Goal: Task Accomplishment & Management: Use online tool/utility

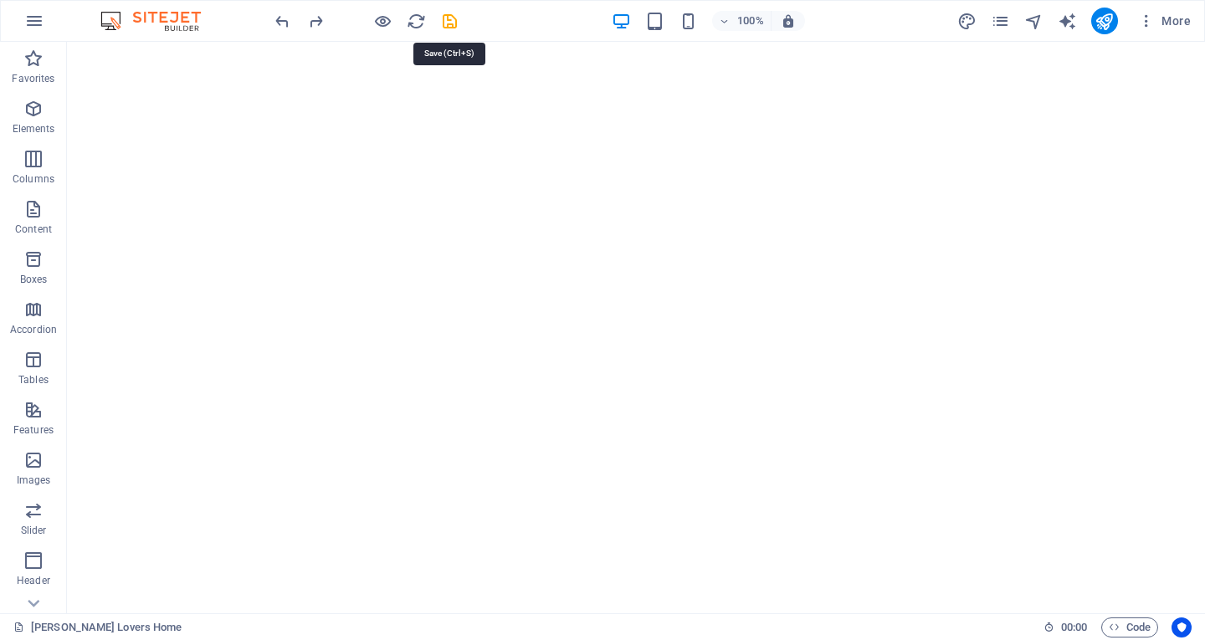
click at [448, 20] on icon "save" at bounding box center [449, 21] width 19 height 19
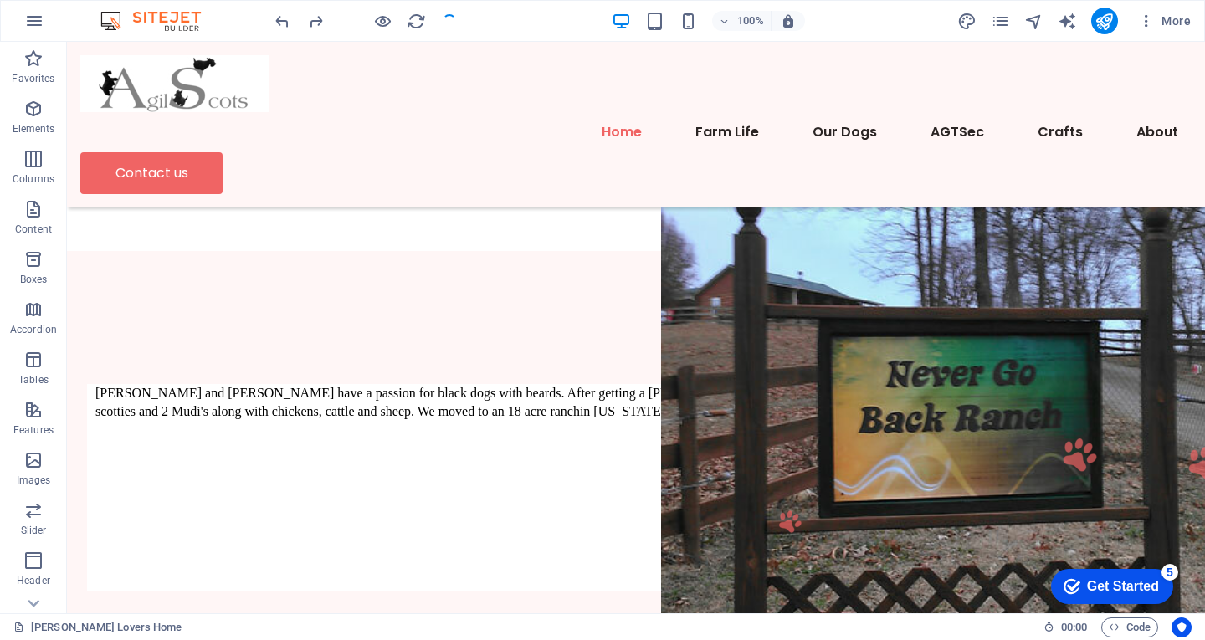
scroll to position [753, 0]
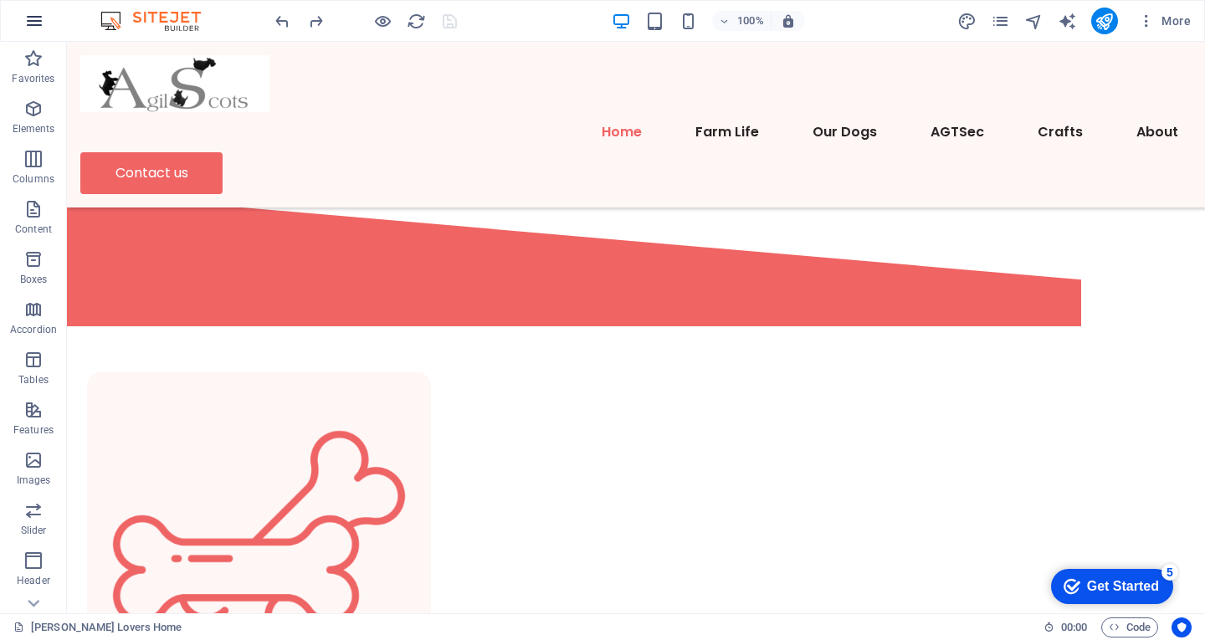
click at [38, 17] on icon "button" at bounding box center [34, 21] width 20 height 20
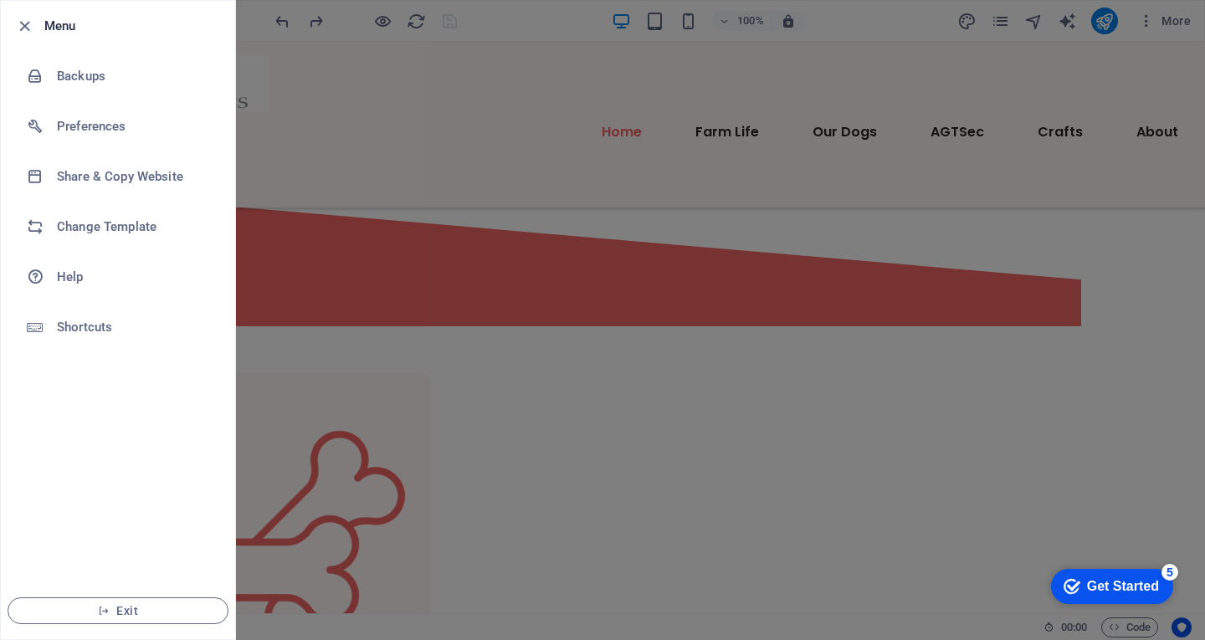
click at [59, 24] on h6 "Menu" at bounding box center [132, 26] width 177 height 20
click at [23, 26] on icon "button" at bounding box center [24, 26] width 19 height 19
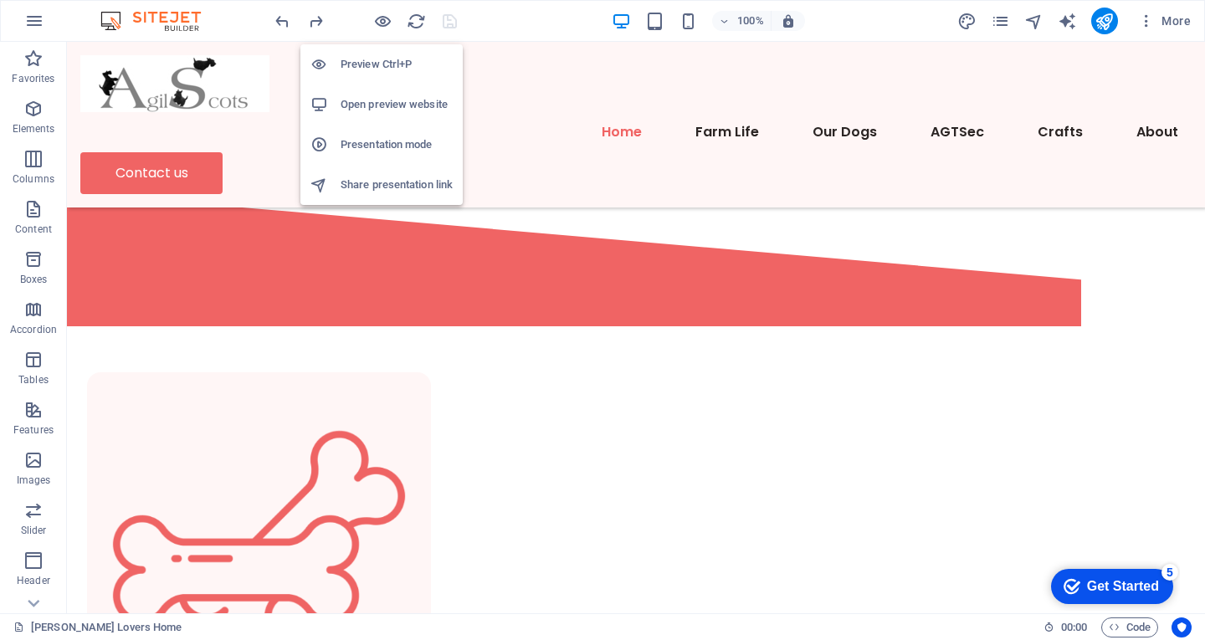
click at [366, 64] on h6 "Preview Ctrl+P" at bounding box center [397, 64] width 112 height 20
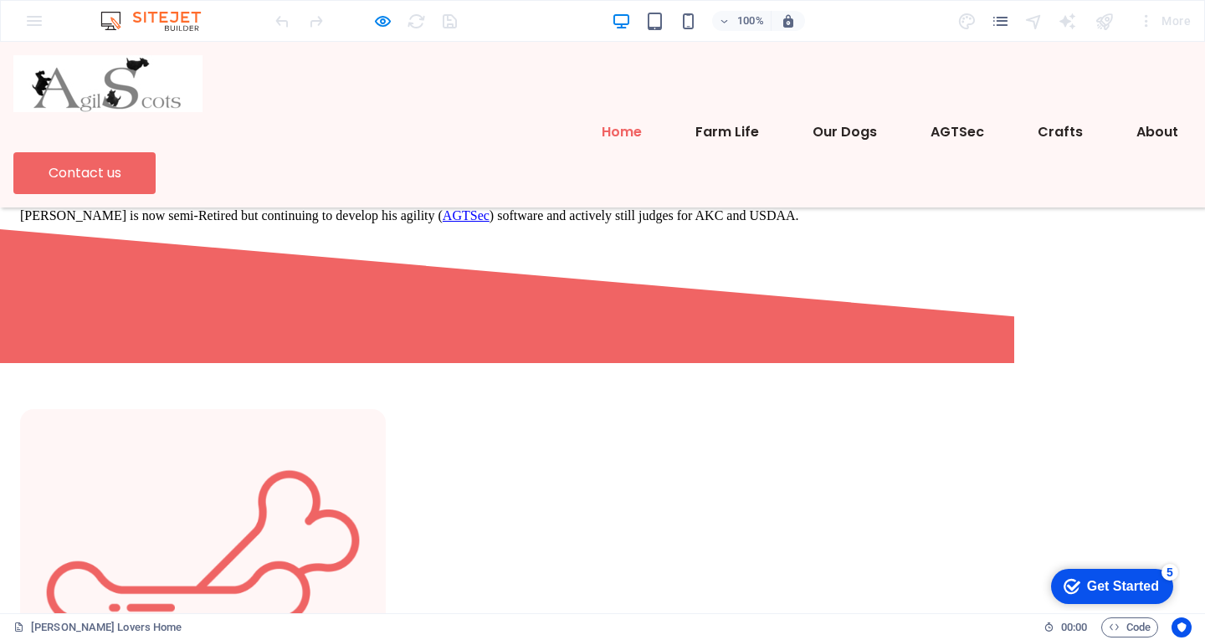
scroll to position [669, 0]
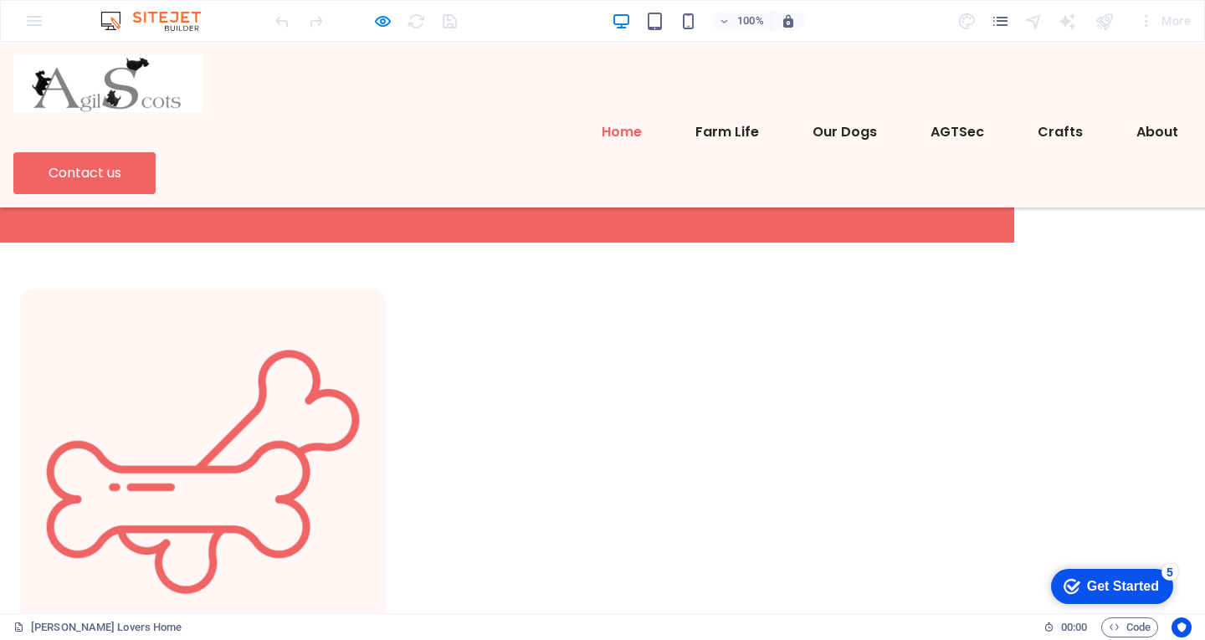
scroll to position [921, 0]
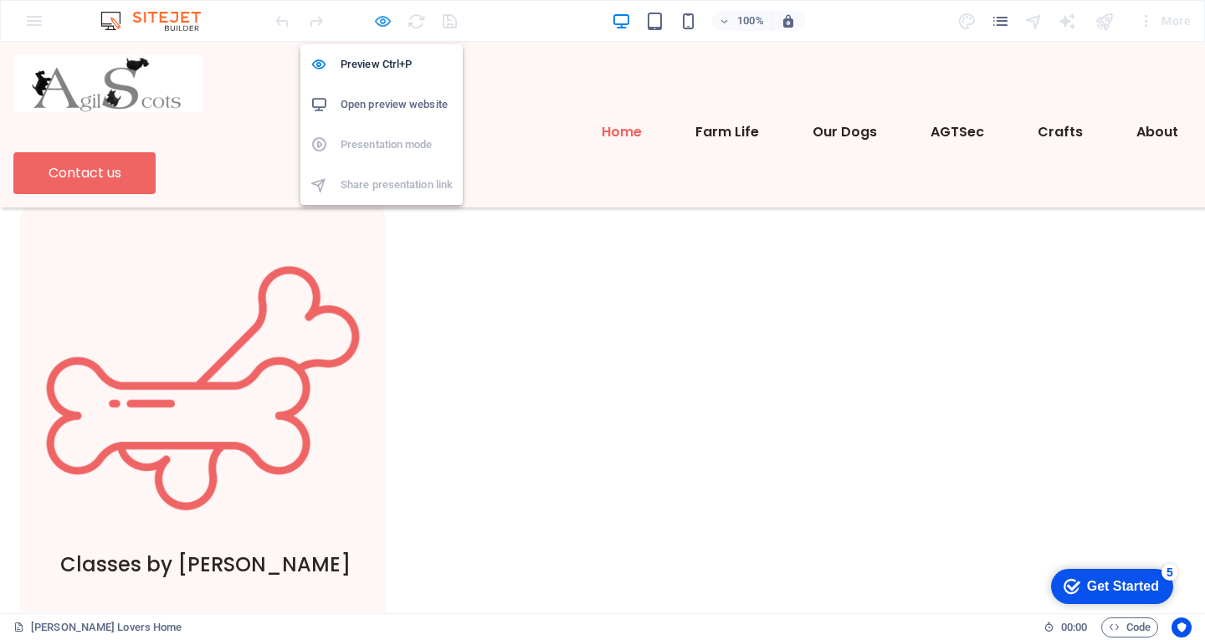
click at [386, 20] on icon "button" at bounding box center [382, 21] width 19 height 19
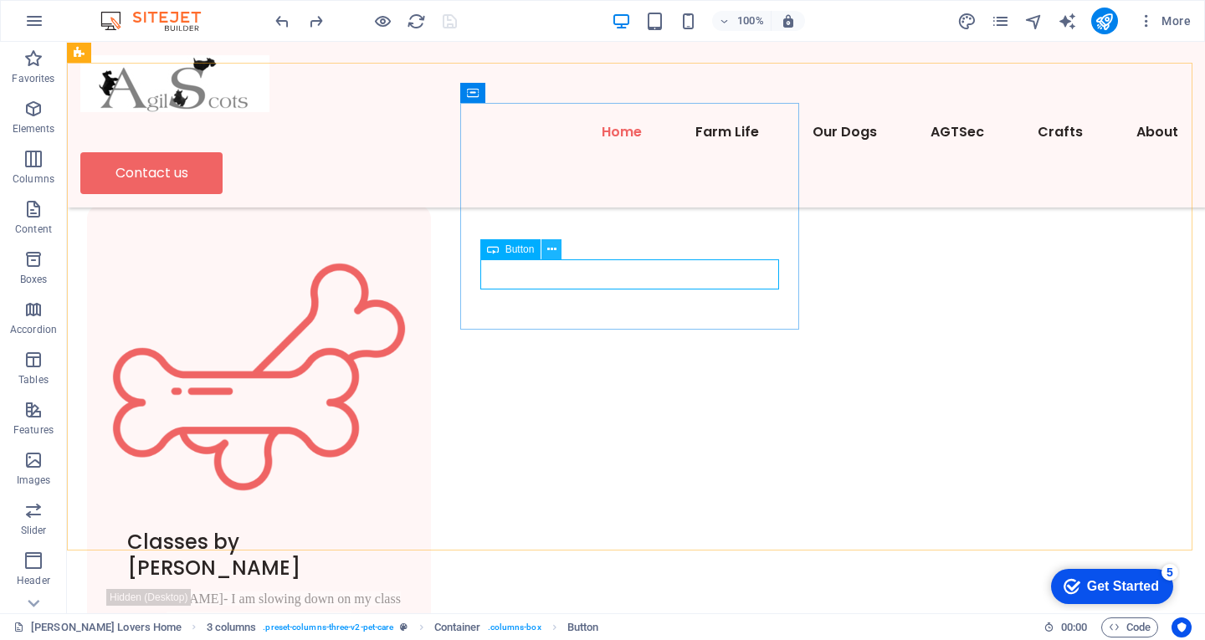
click at [551, 252] on icon at bounding box center [551, 250] width 9 height 18
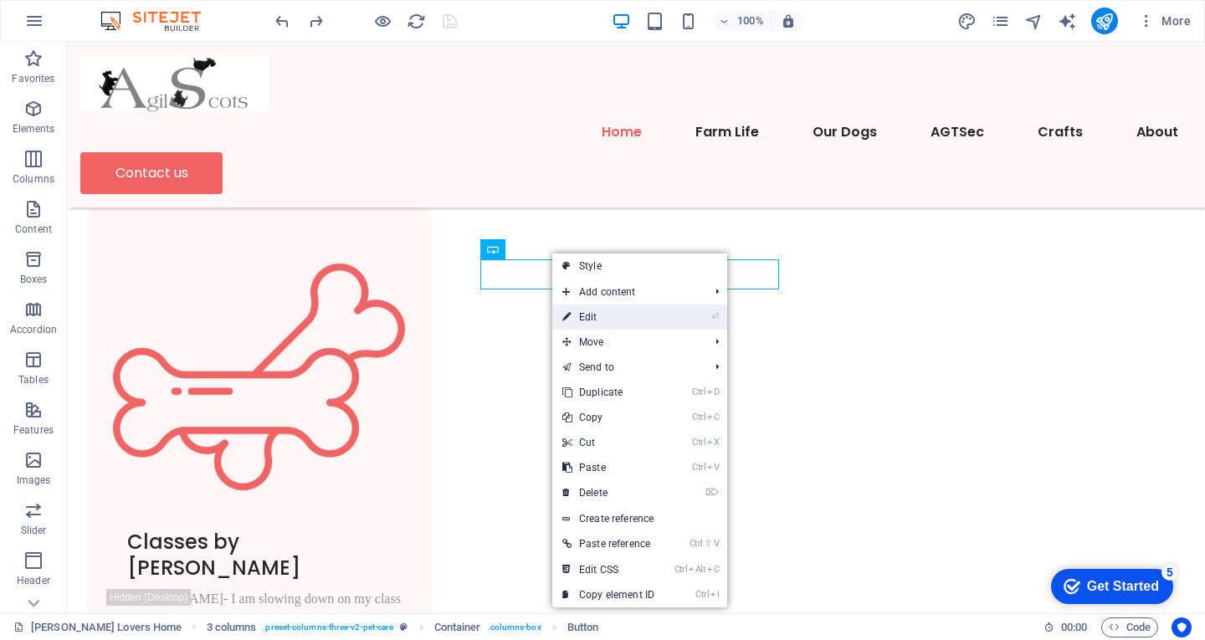
click at [593, 316] on link "⏎ Edit" at bounding box center [608, 317] width 112 height 25
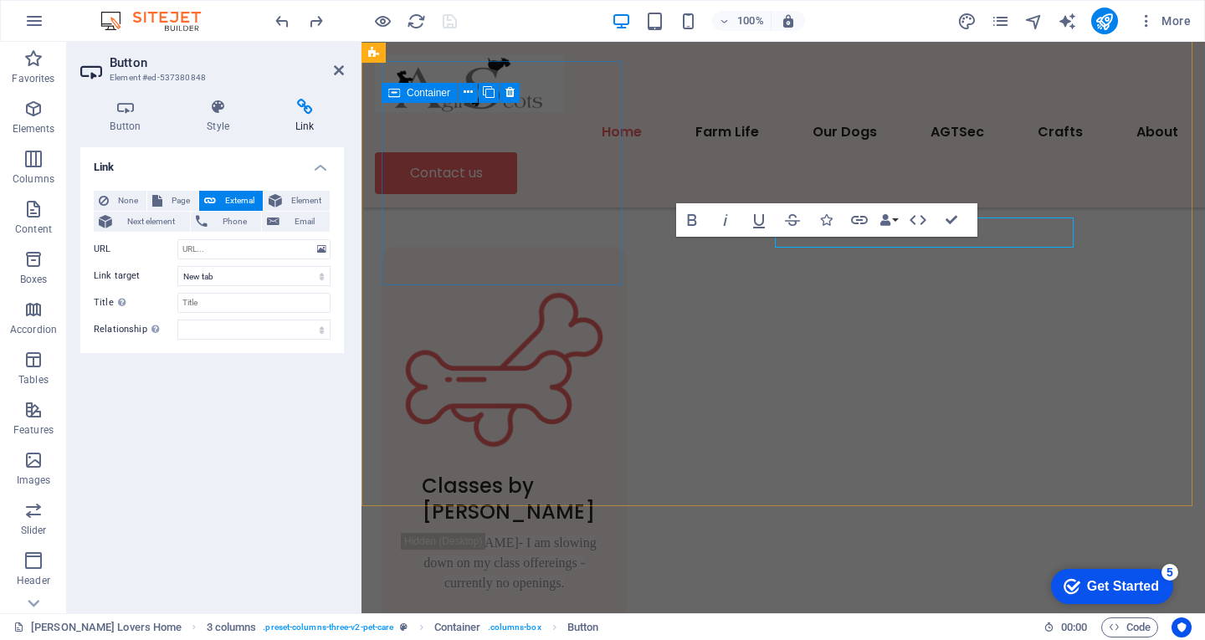
scroll to position [962, 0]
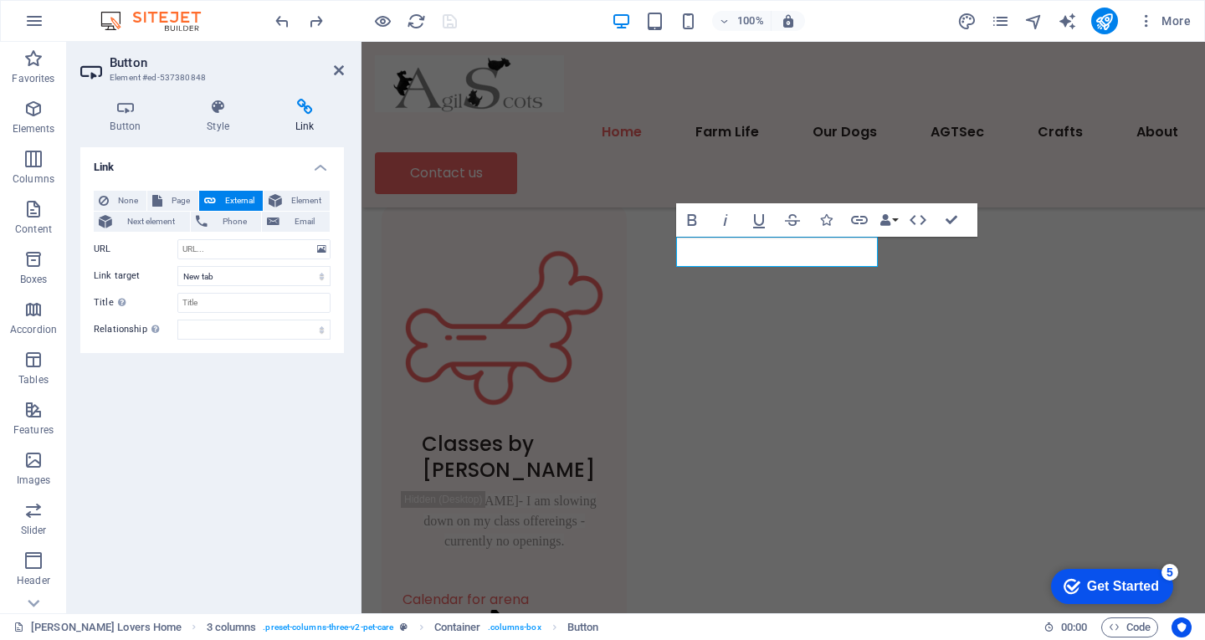
click at [284, 112] on icon at bounding box center [304, 107] width 79 height 17
click at [305, 108] on icon at bounding box center [304, 107] width 79 height 17
click at [234, 245] on input "URL" at bounding box center [253, 249] width 153 height 20
type input "https://www.jumpforjoyagility.com/"
click at [444, 25] on icon "save" at bounding box center [449, 21] width 19 height 19
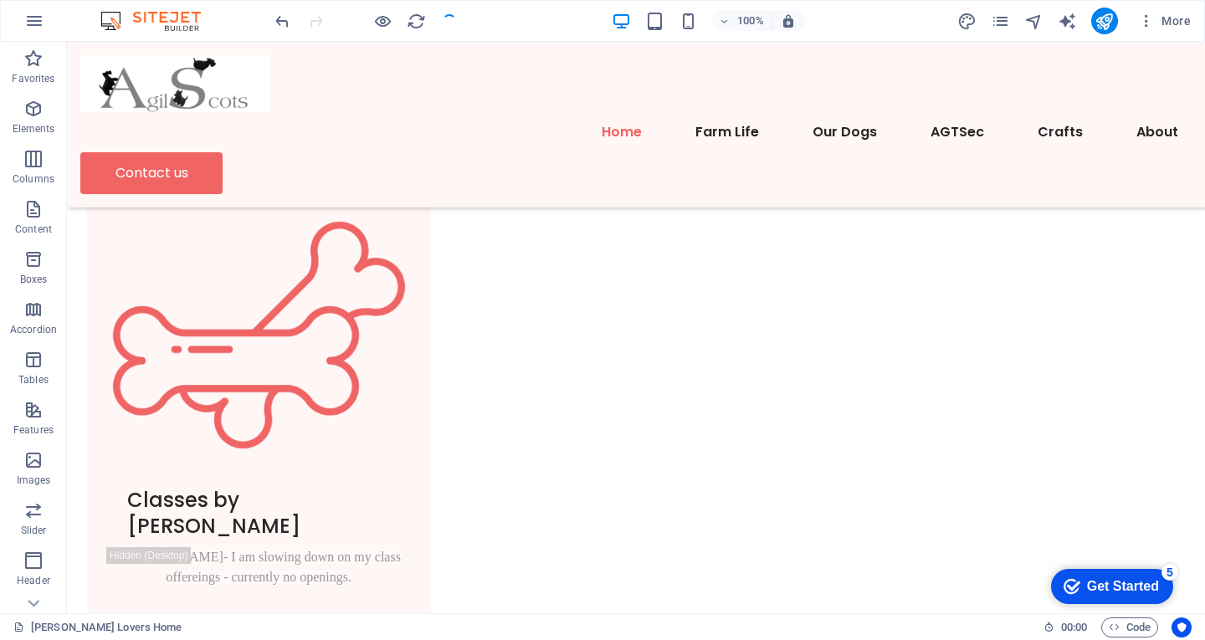
scroll to position [921, 0]
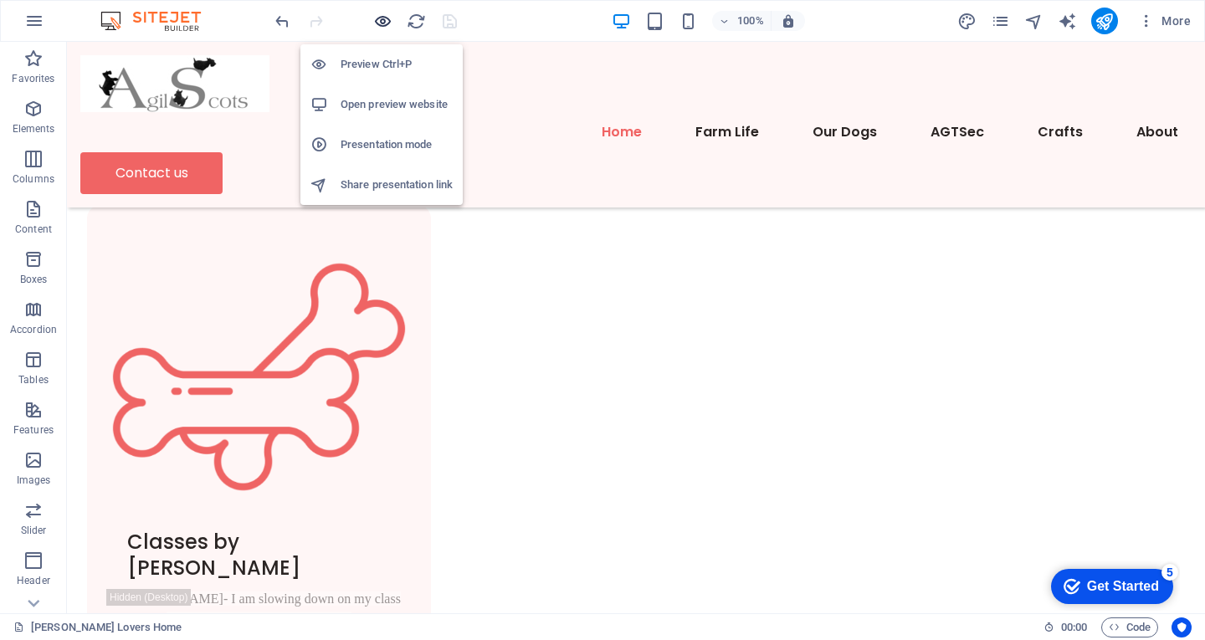
click at [382, 23] on icon "button" at bounding box center [382, 21] width 19 height 19
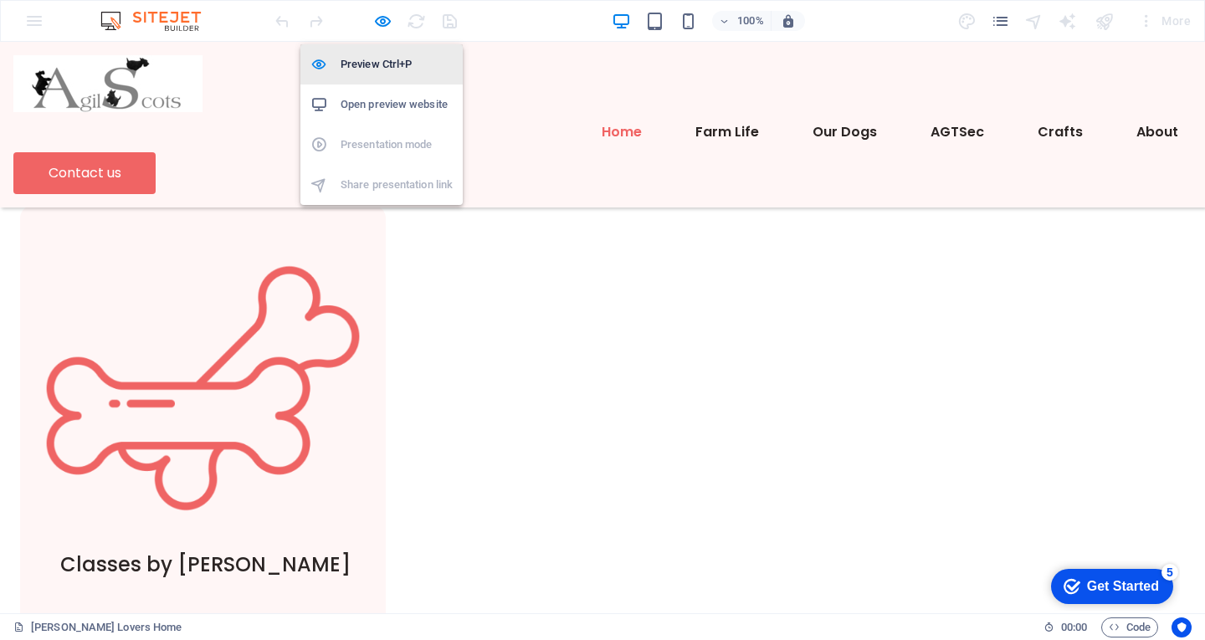
click at [374, 55] on h6 "Preview Ctrl+P" at bounding box center [397, 64] width 112 height 20
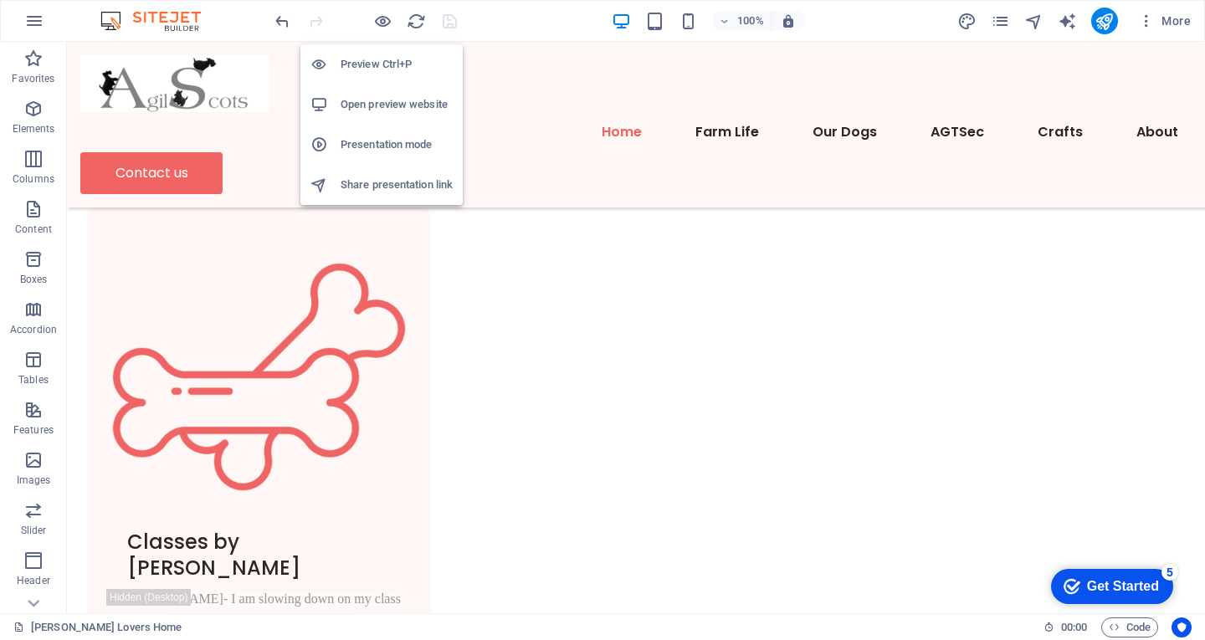
click at [376, 105] on h6 "Open preview website" at bounding box center [397, 105] width 112 height 20
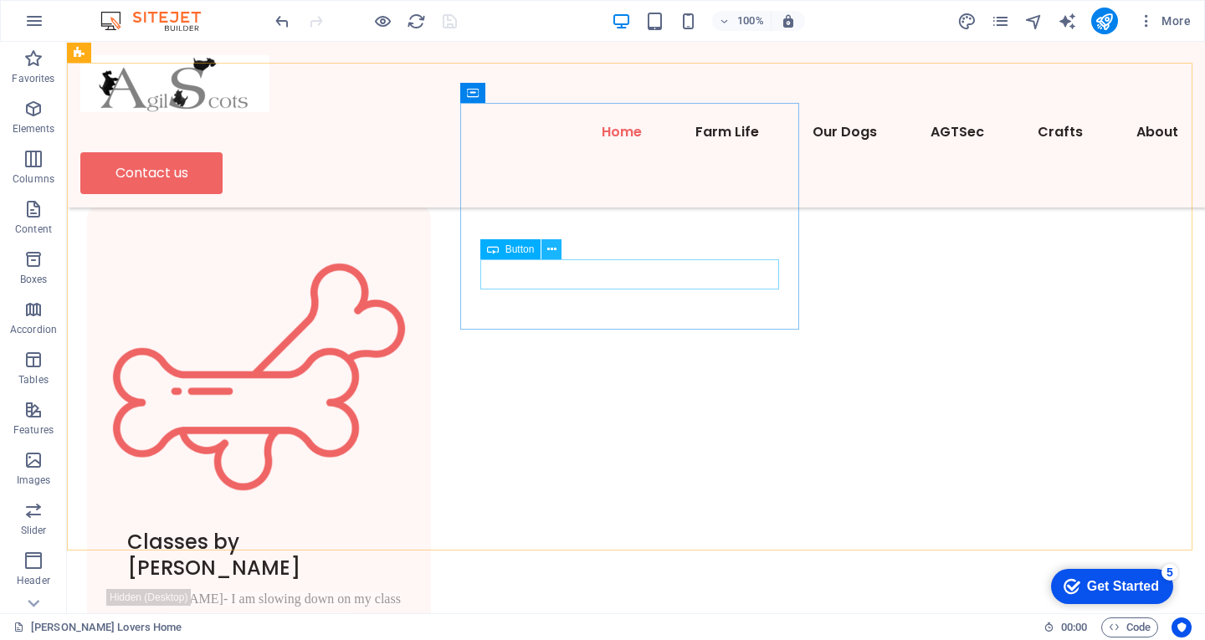
click at [551, 244] on icon at bounding box center [551, 250] width 9 height 18
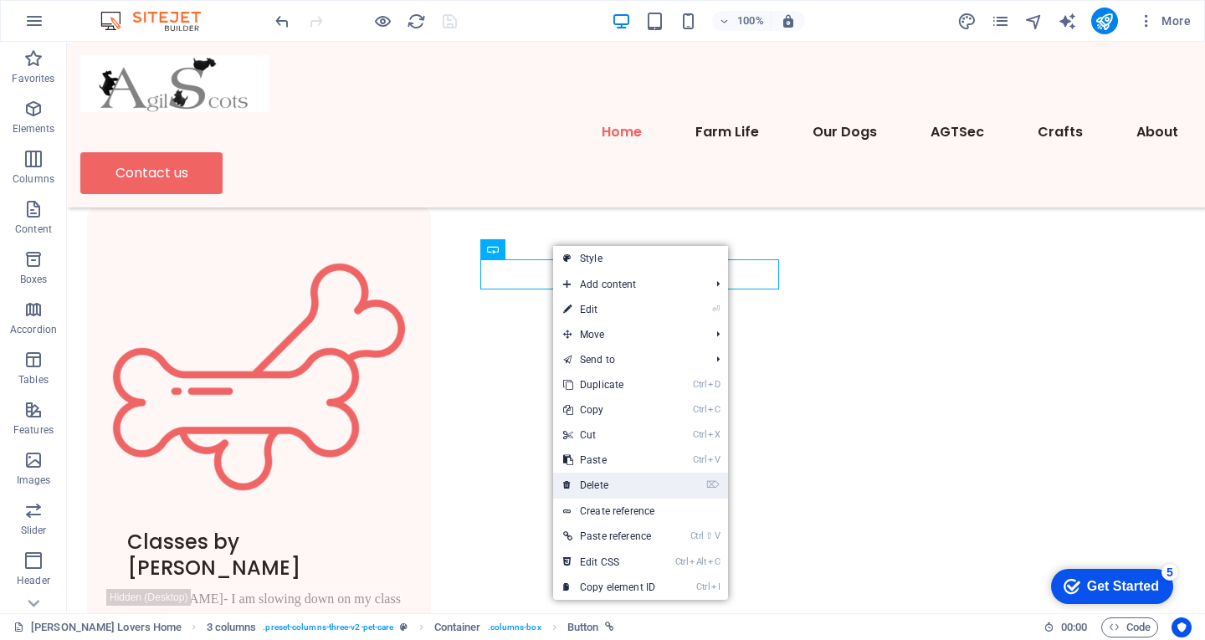
click at [601, 482] on link "⌦ Delete" at bounding box center [609, 485] width 112 height 25
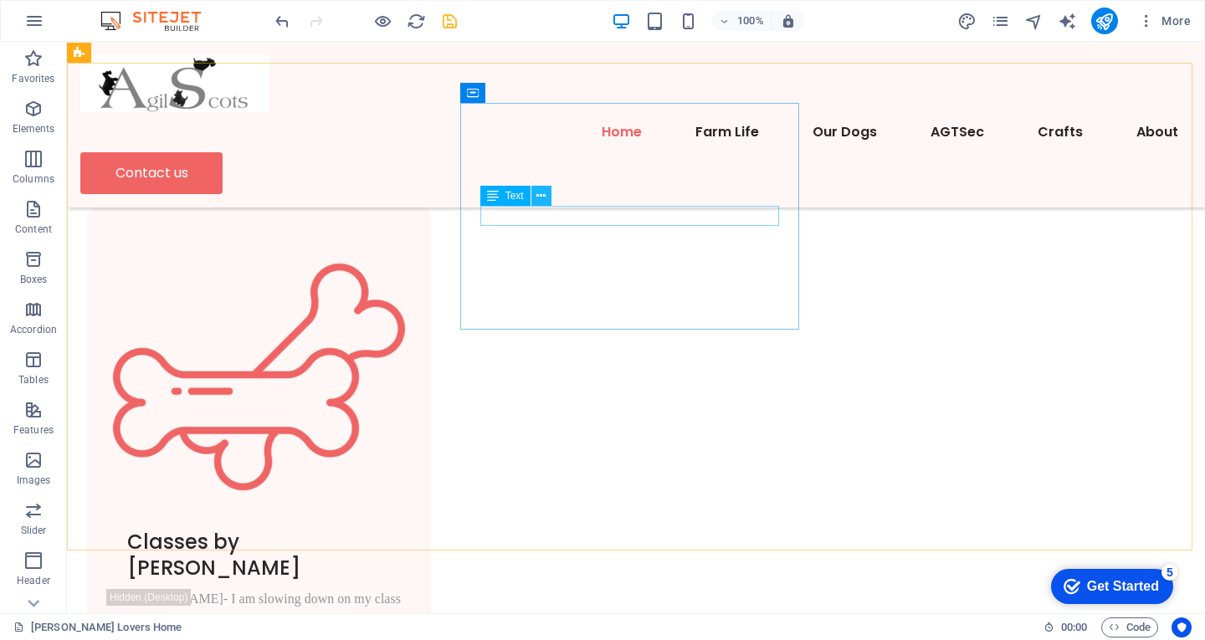
click at [543, 197] on icon at bounding box center [540, 196] width 9 height 18
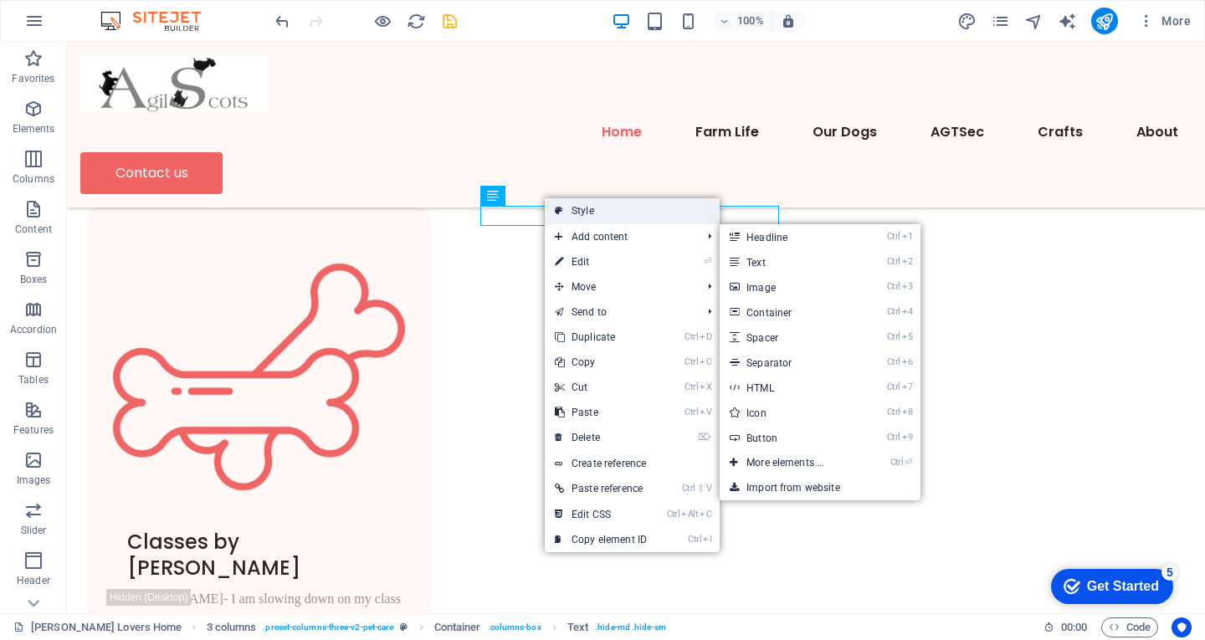
click at [592, 210] on link "Style" at bounding box center [632, 210] width 175 height 25
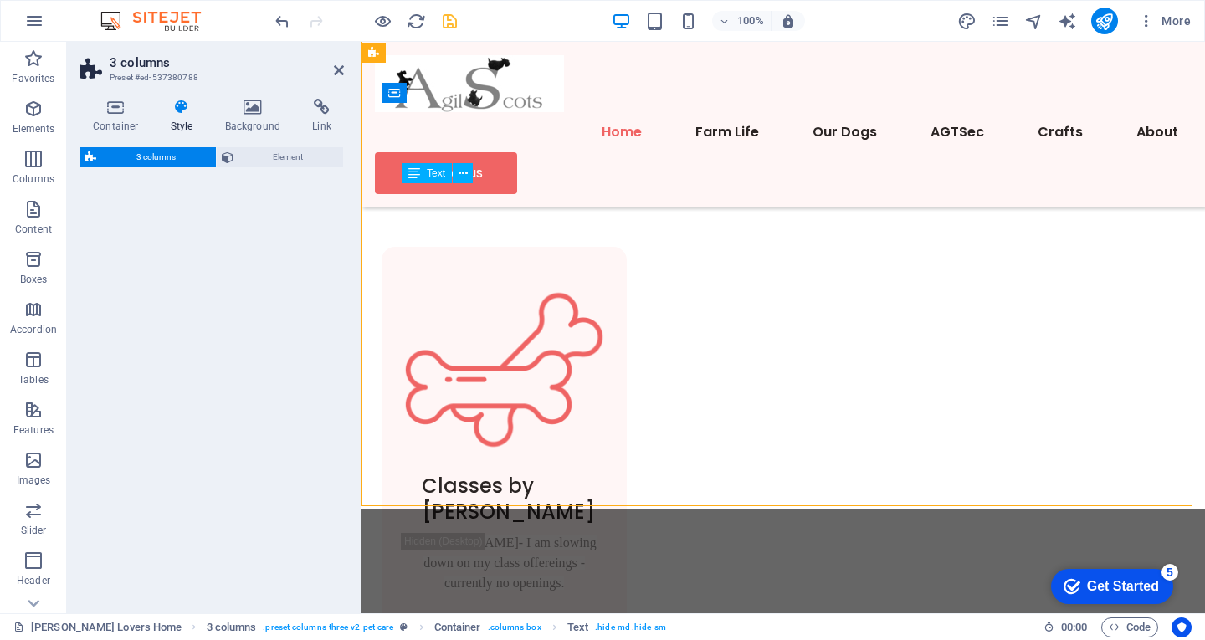
select select "px"
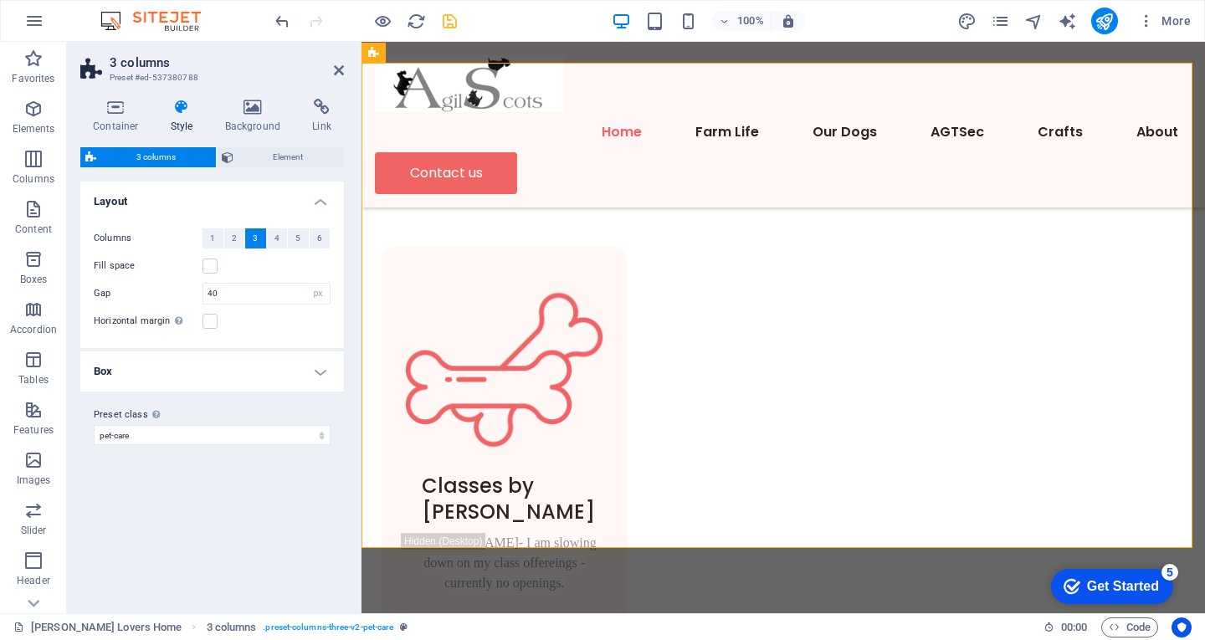
scroll to position [962, 0]
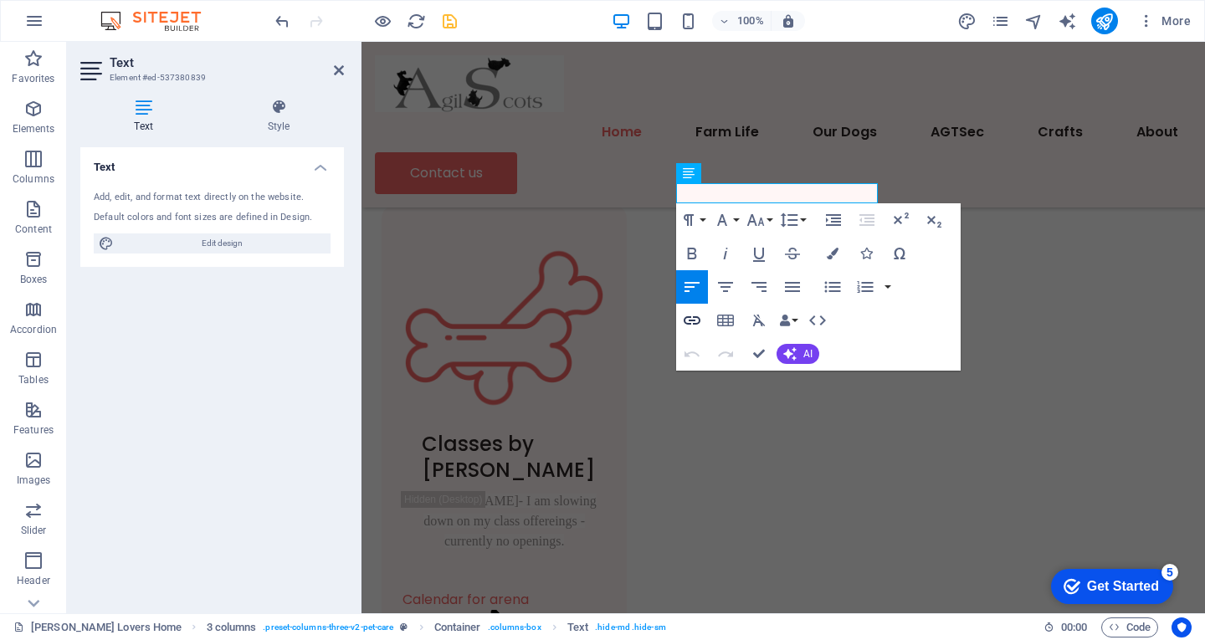
click at [695, 318] on icon "button" at bounding box center [692, 320] width 17 height 8
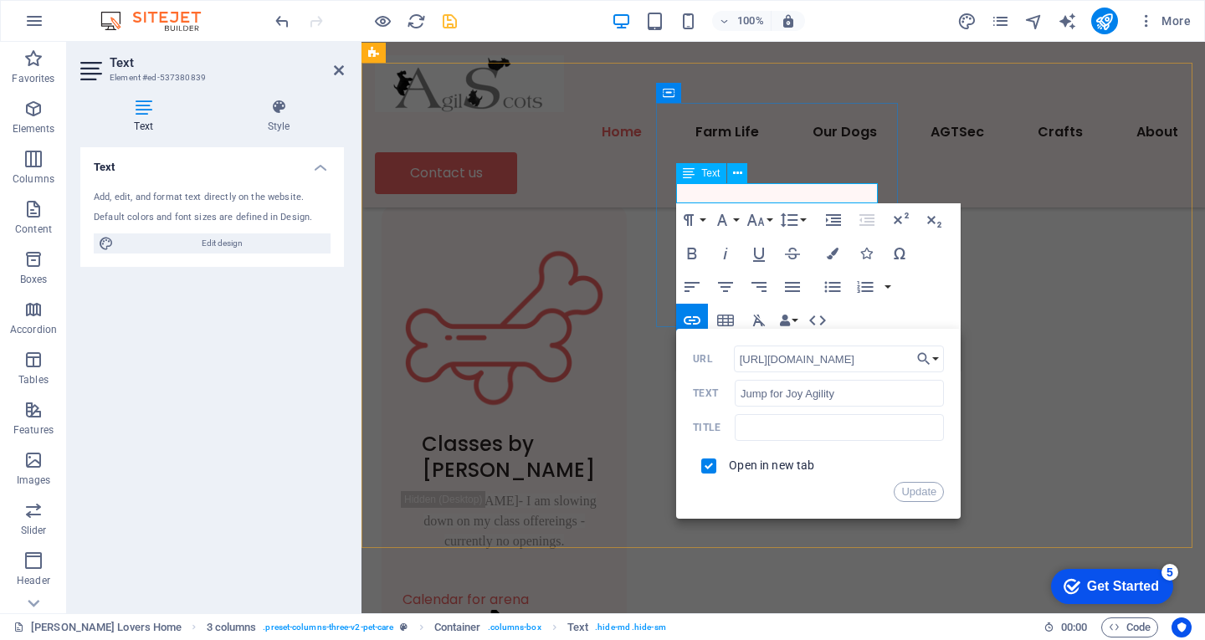
click at [715, 172] on span "Text" at bounding box center [710, 173] width 18 height 10
click at [731, 172] on button at bounding box center [737, 173] width 20 height 20
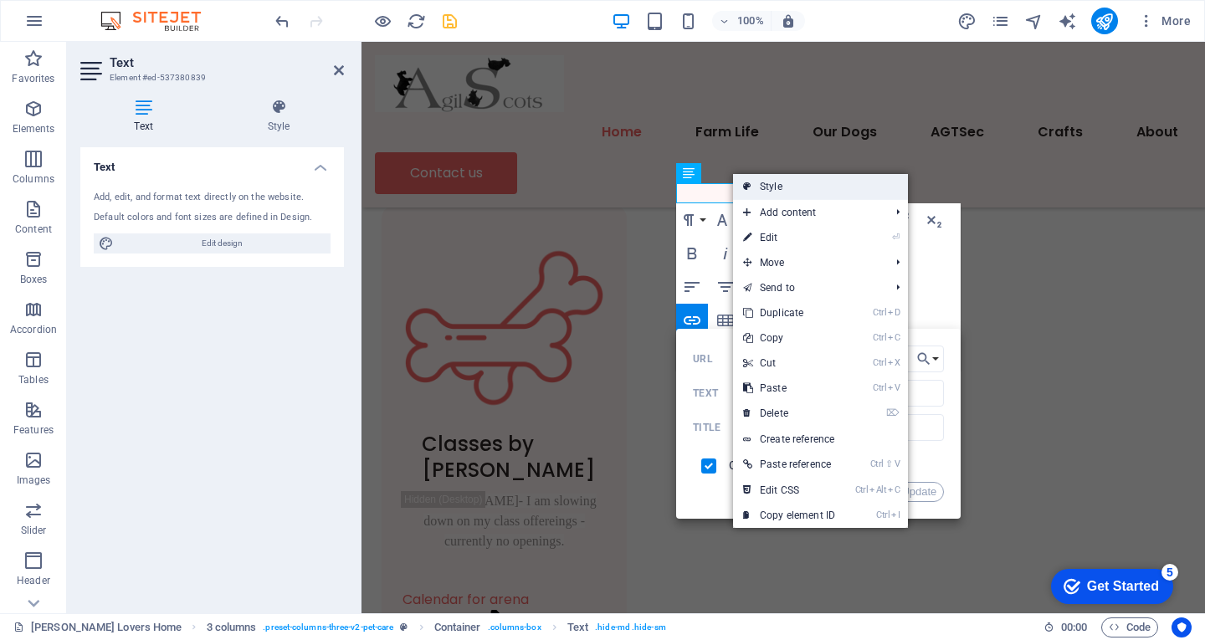
click at [777, 186] on link "Style" at bounding box center [820, 186] width 175 height 25
select select "px"
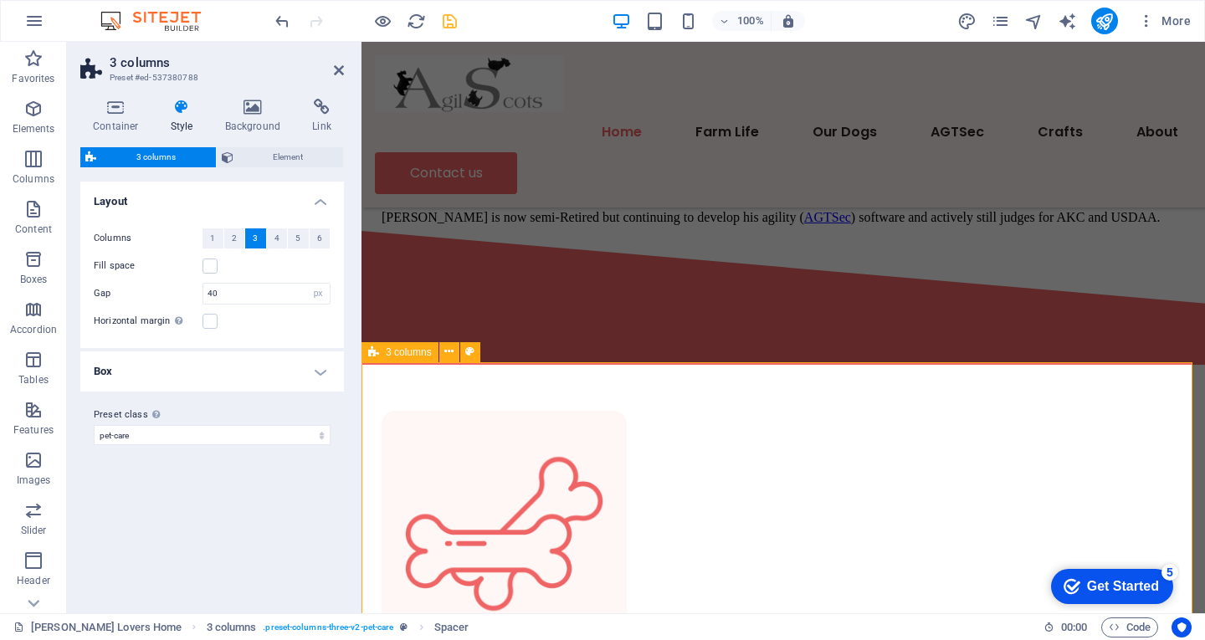
scroll to position [628, 0]
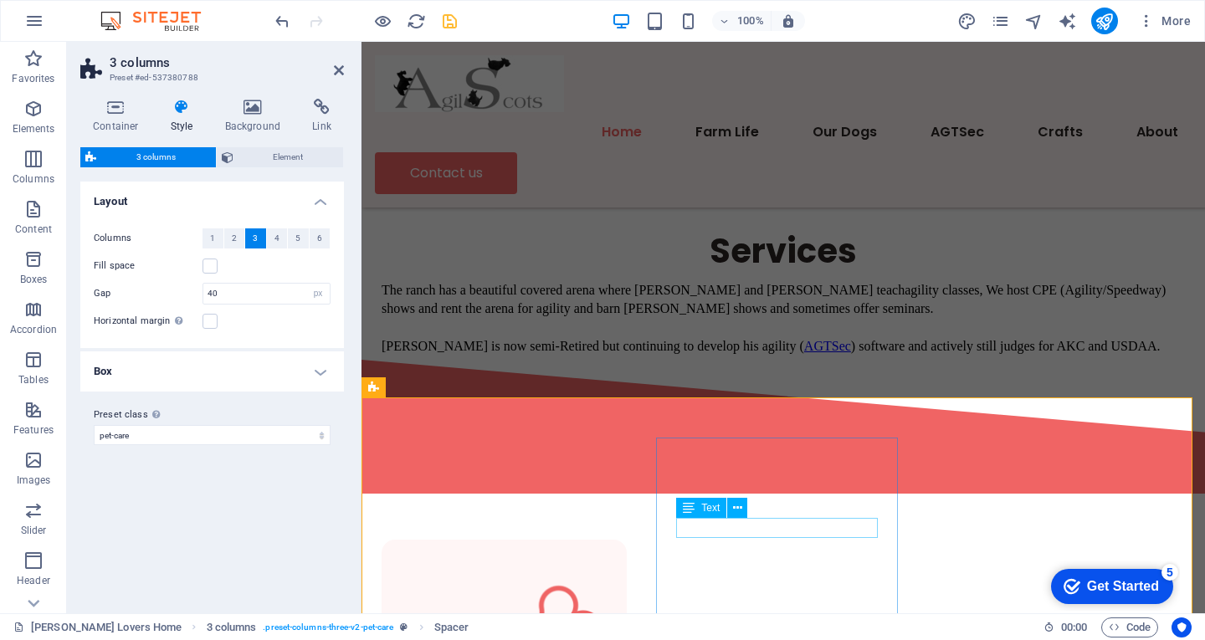
click at [692, 508] on icon at bounding box center [689, 508] width 12 height 20
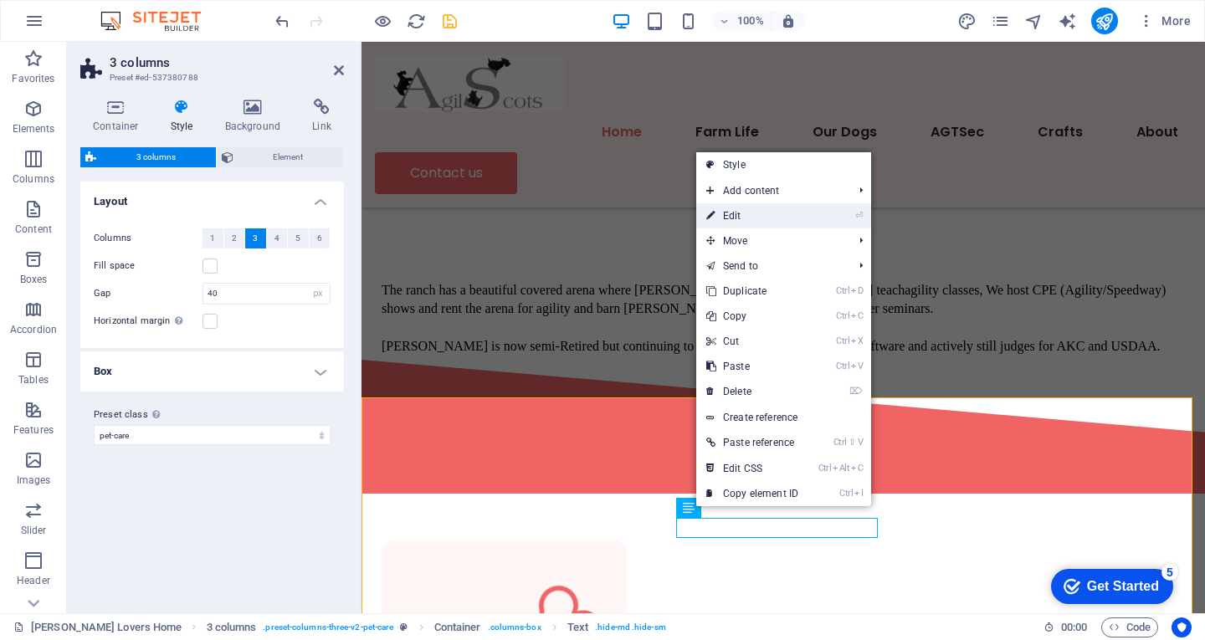
click at [731, 217] on link "⏎ Edit" at bounding box center [752, 215] width 112 height 25
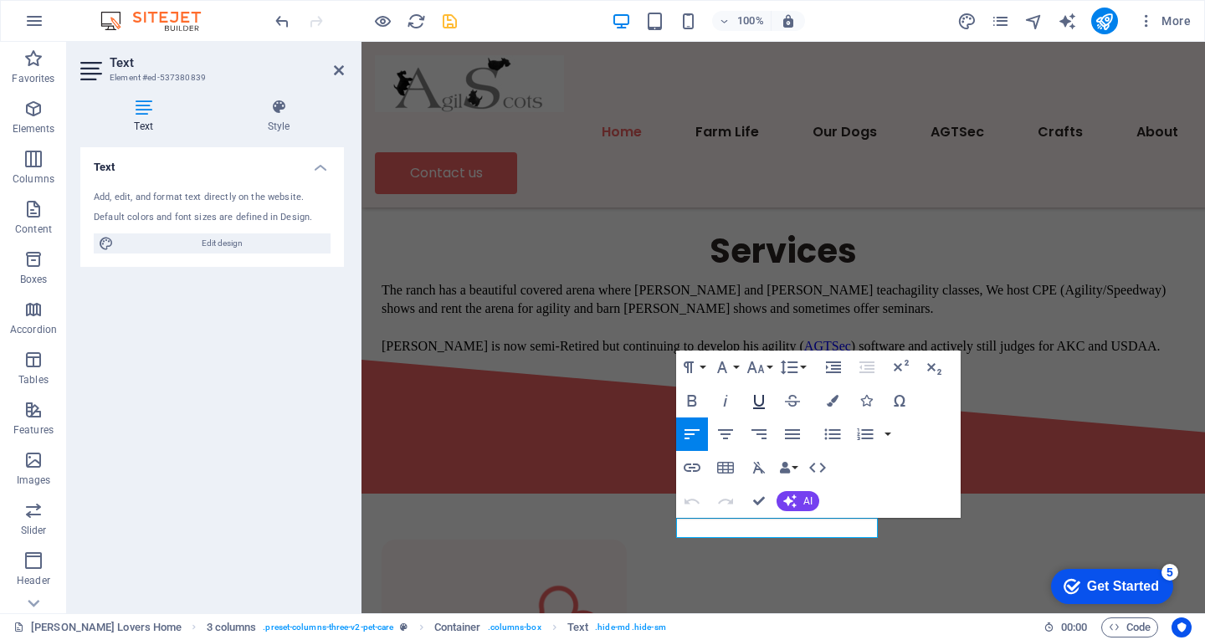
click at [761, 404] on icon "button" at bounding box center [759, 401] width 20 height 20
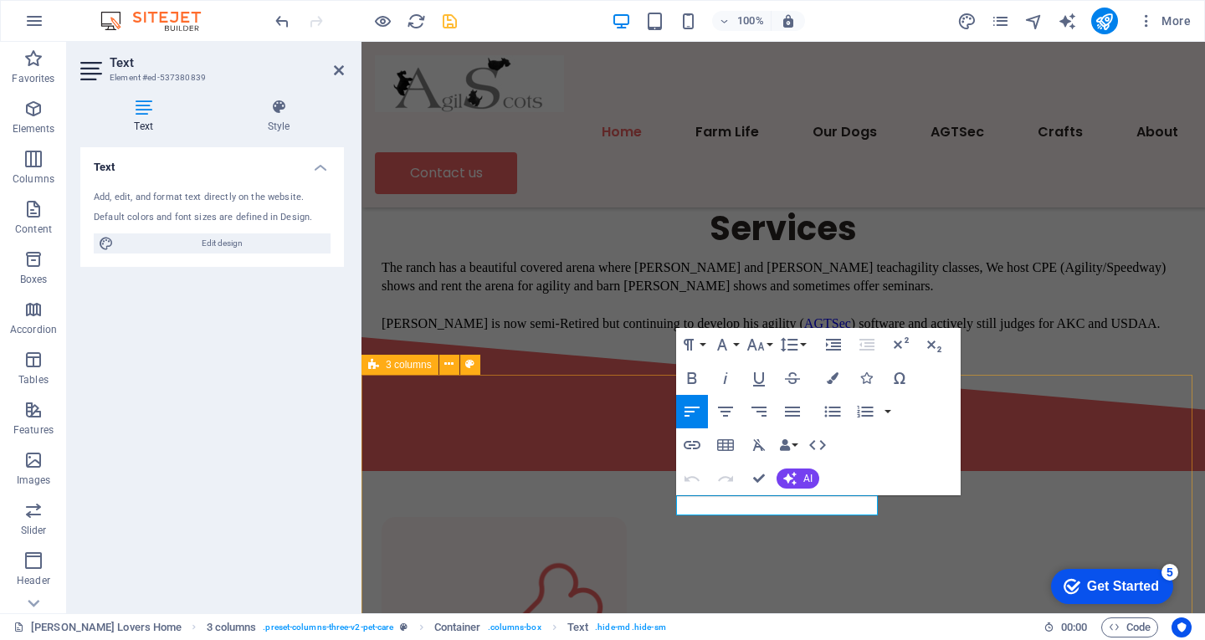
drag, startPoint x: 808, startPoint y: 504, endPoint x: 650, endPoint y: 514, distance: 157.6
click at [761, 378] on icon "button" at bounding box center [759, 378] width 20 height 20
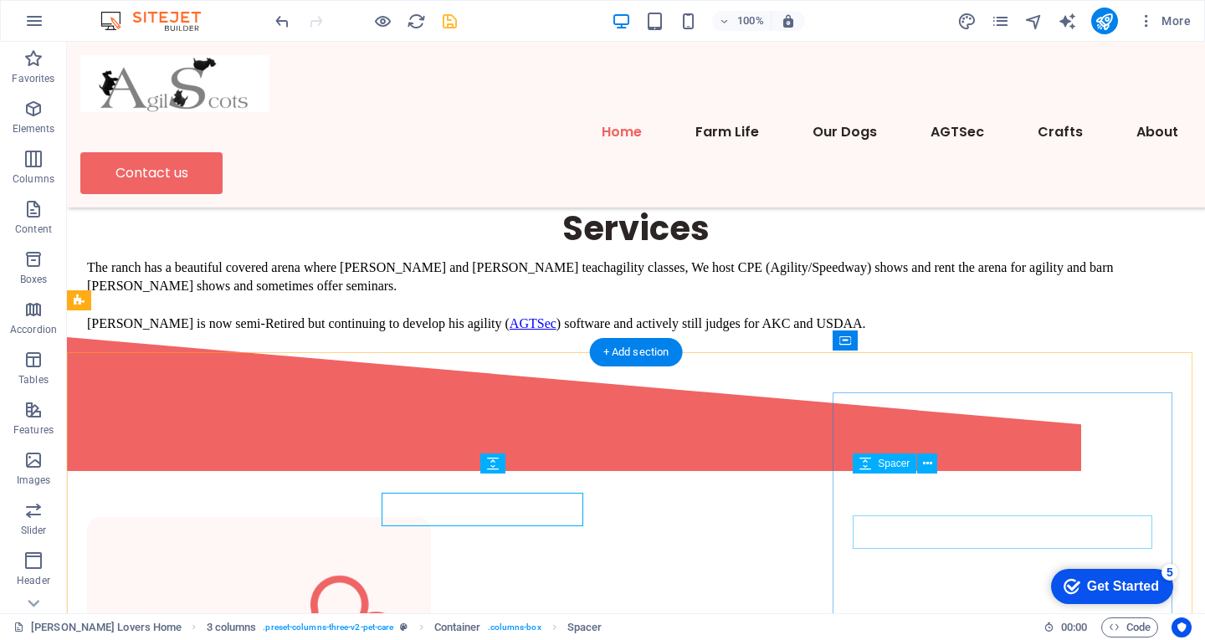
scroll to position [673, 0]
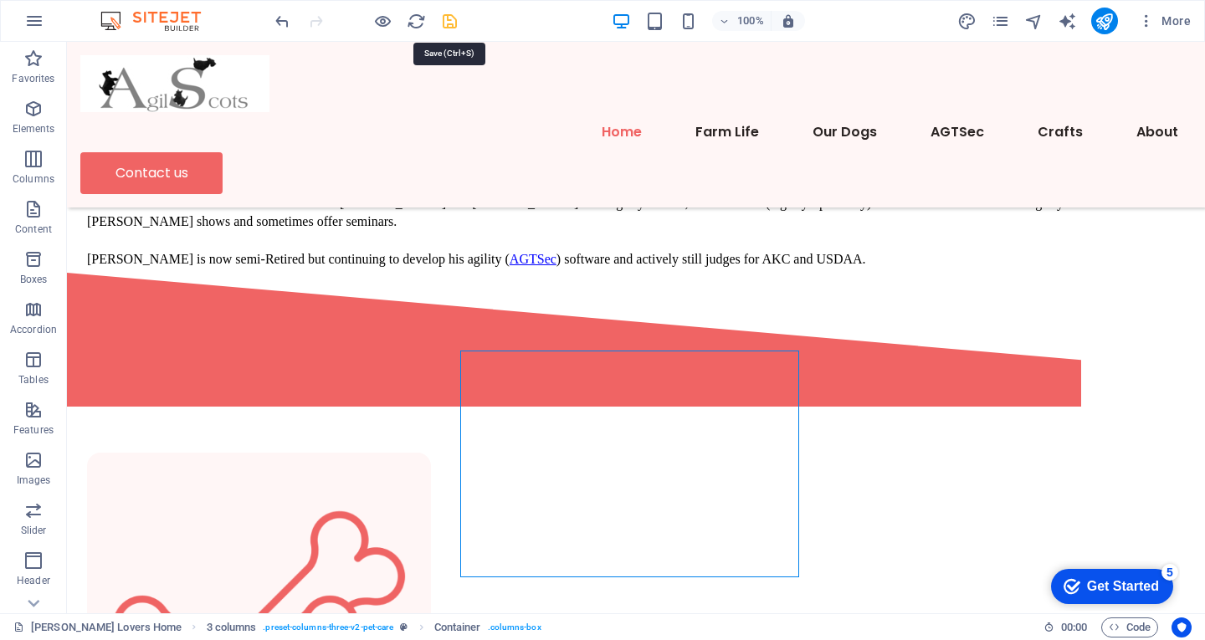
click at [449, 20] on icon "save" at bounding box center [449, 21] width 19 height 19
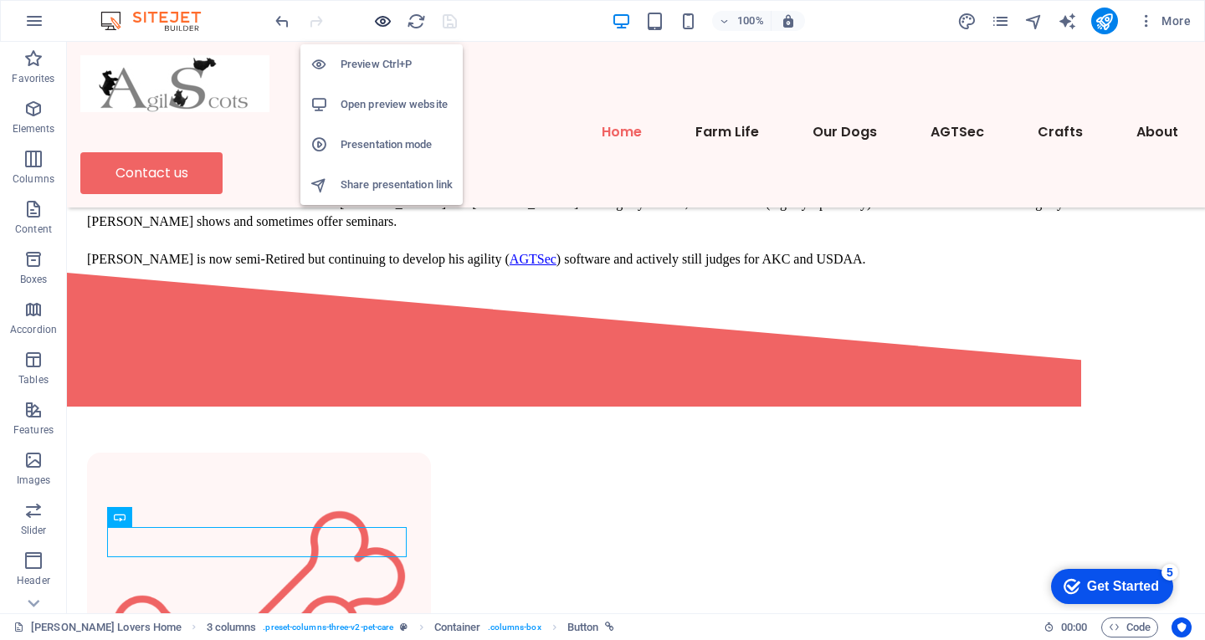
click at [386, 28] on icon "button" at bounding box center [382, 21] width 19 height 19
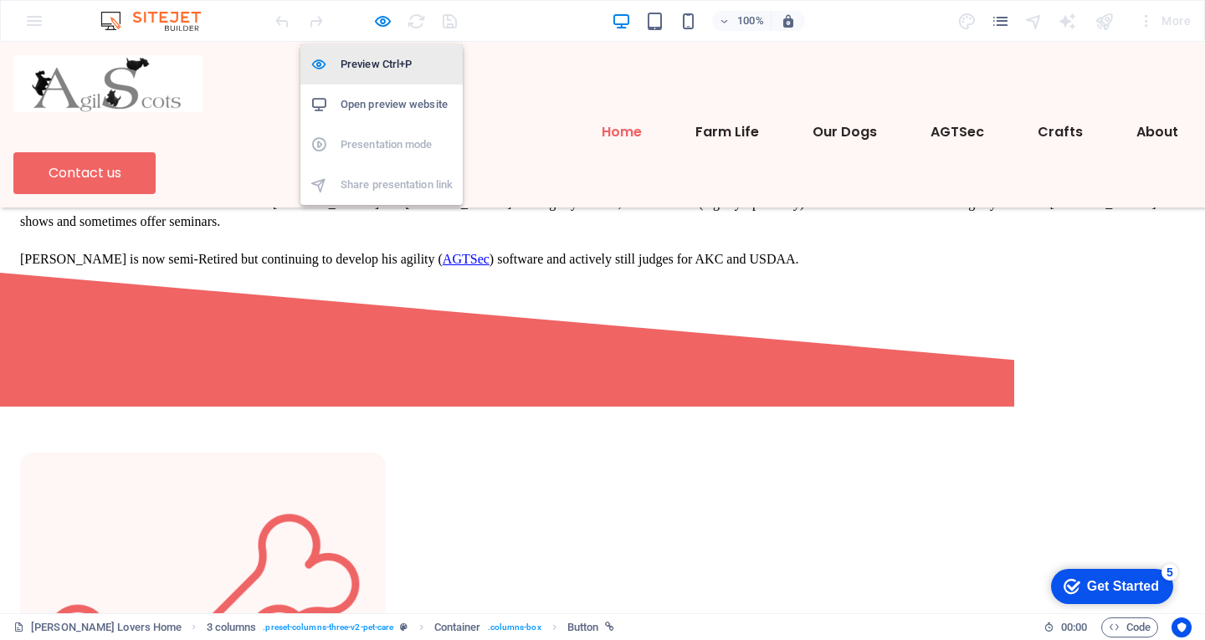
click at [366, 61] on h6 "Preview Ctrl+P" at bounding box center [397, 64] width 112 height 20
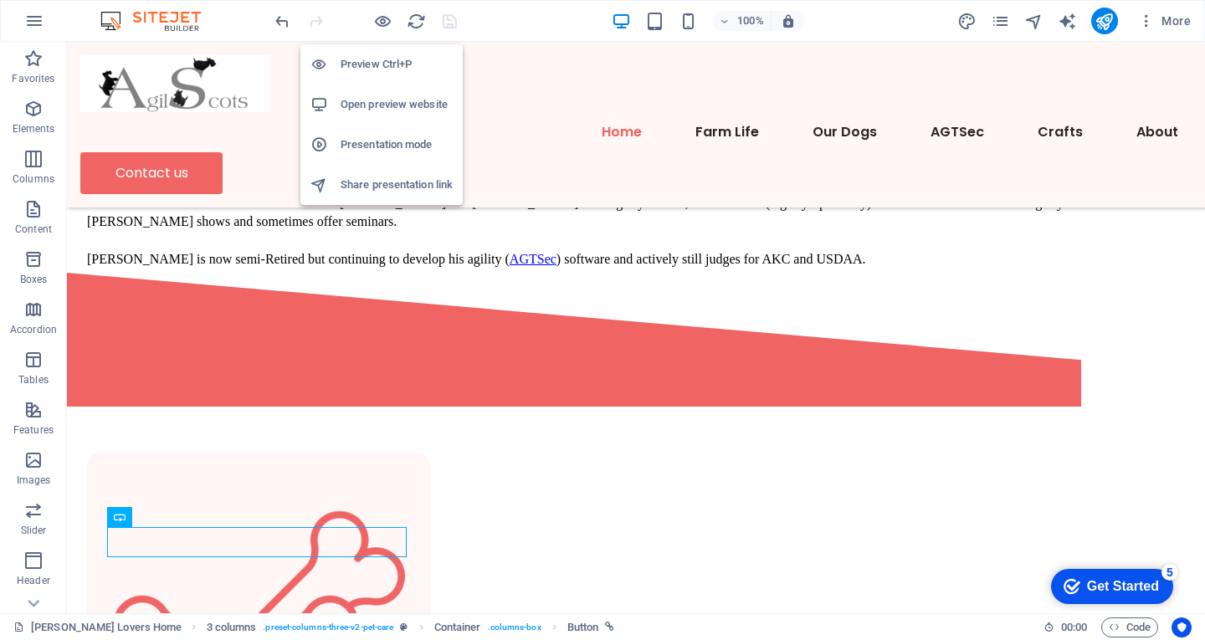
click at [366, 61] on h6 "Preview Ctrl+P" at bounding box center [397, 64] width 112 height 20
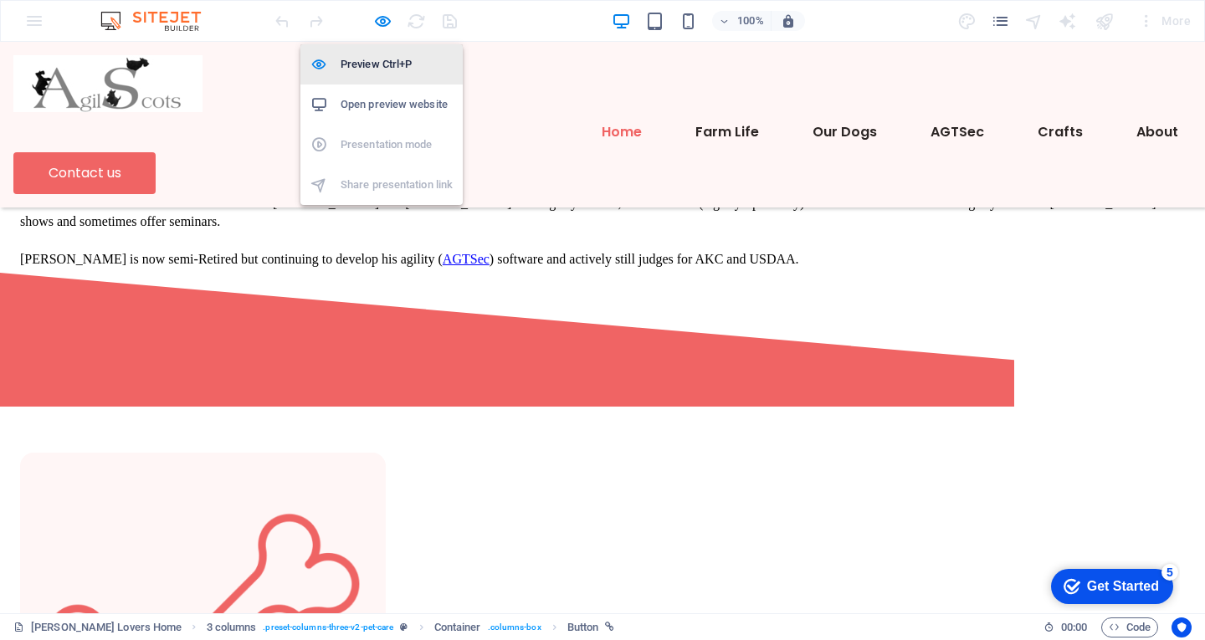
click at [376, 22] on icon "button" at bounding box center [382, 21] width 19 height 19
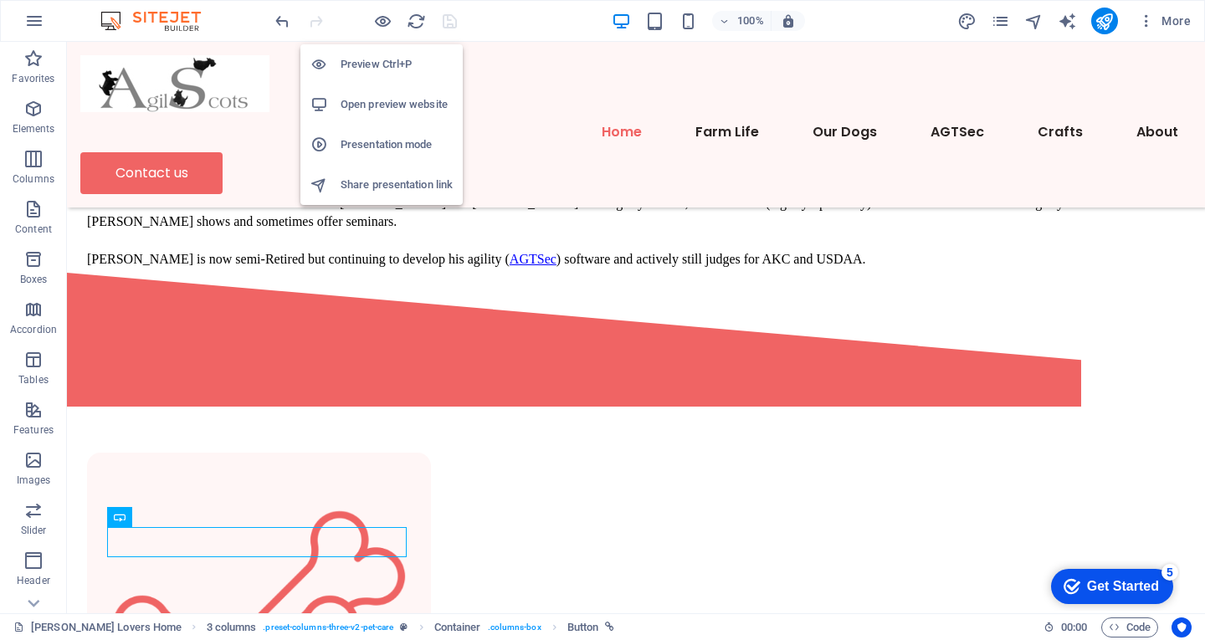
click at [376, 71] on h6 "Preview Ctrl+P" at bounding box center [397, 64] width 112 height 20
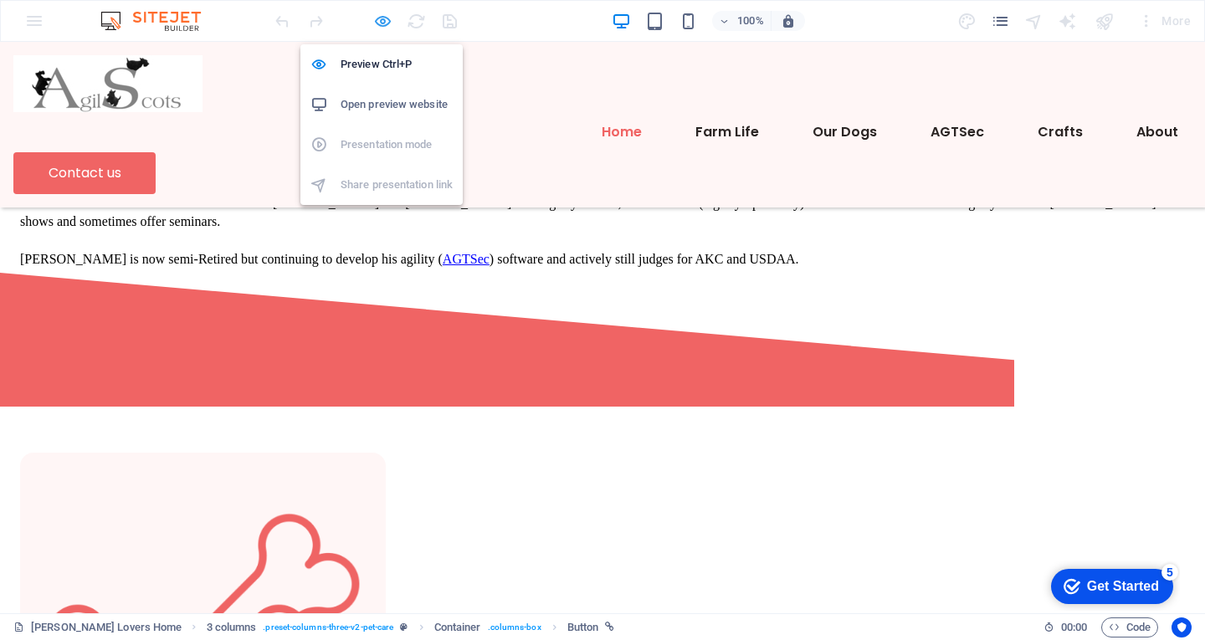
click at [387, 22] on icon "button" at bounding box center [382, 21] width 19 height 19
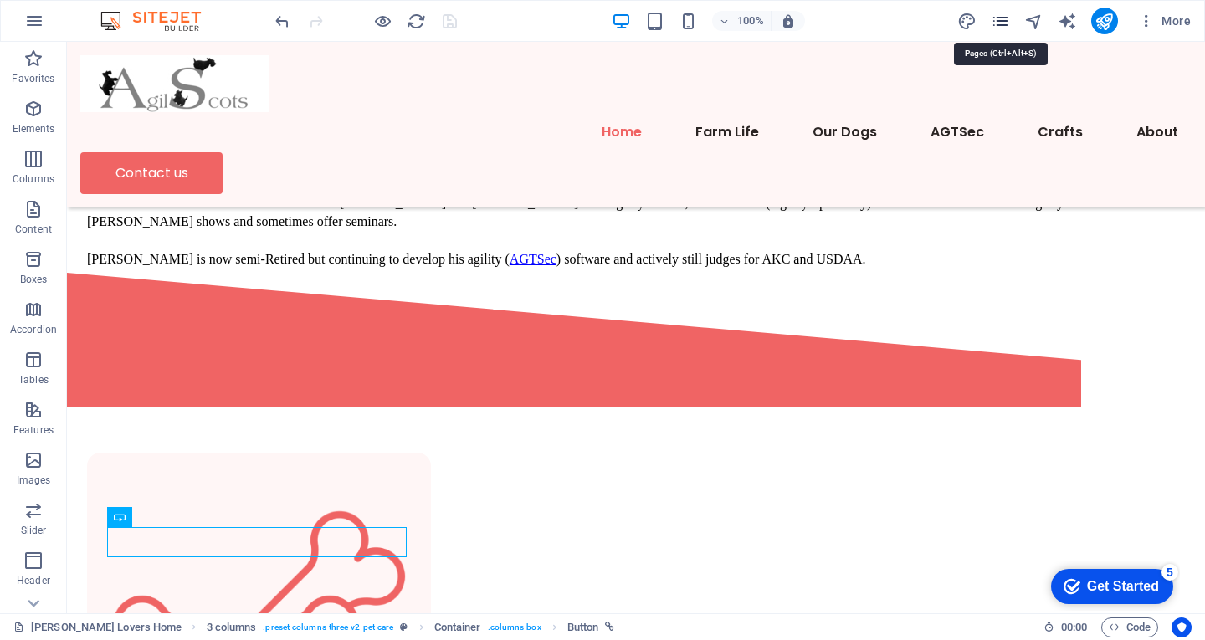
click at [1003, 19] on icon "pages" at bounding box center [1000, 21] width 19 height 19
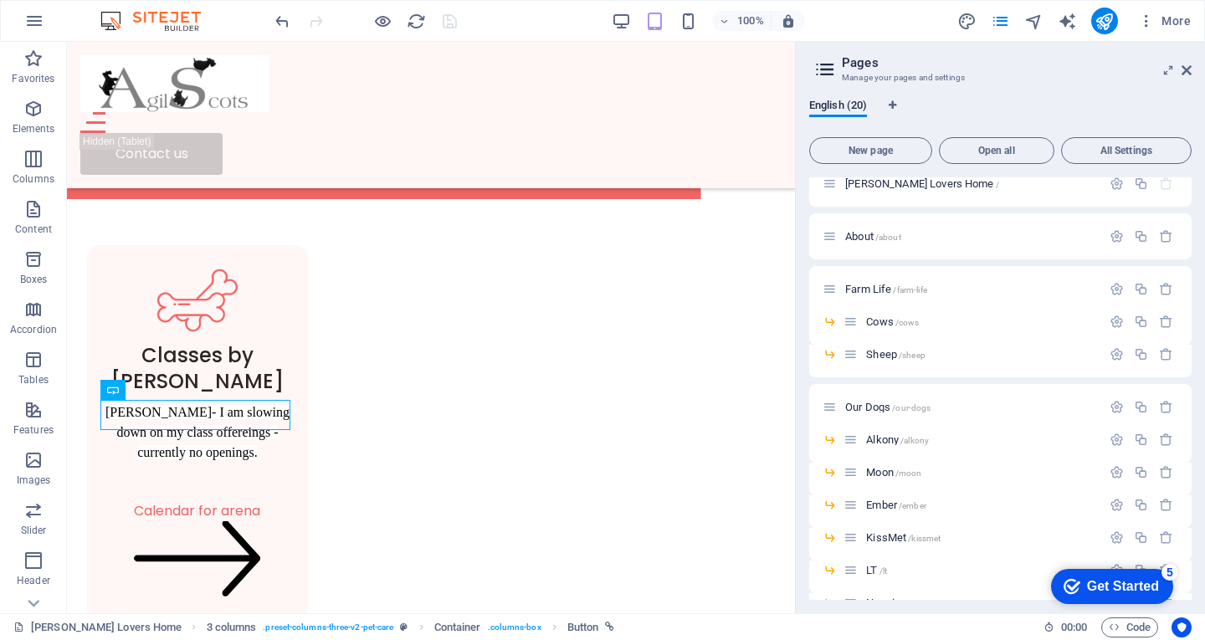
scroll to position [0, 0]
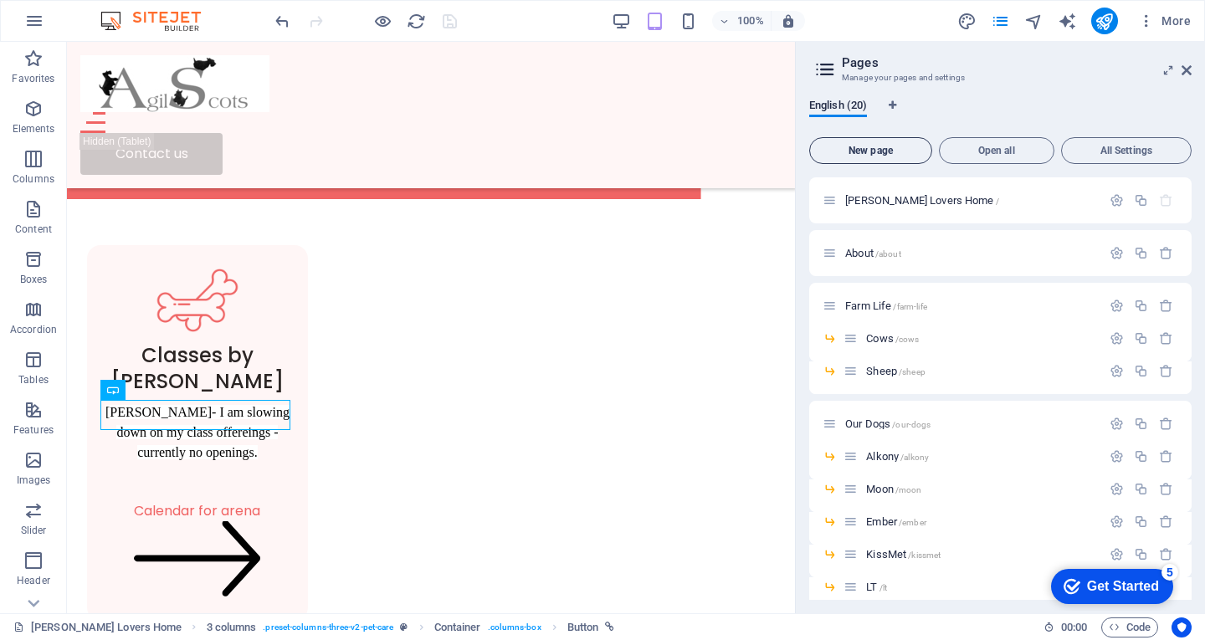
click at [875, 156] on button "New page" at bounding box center [870, 150] width 123 height 27
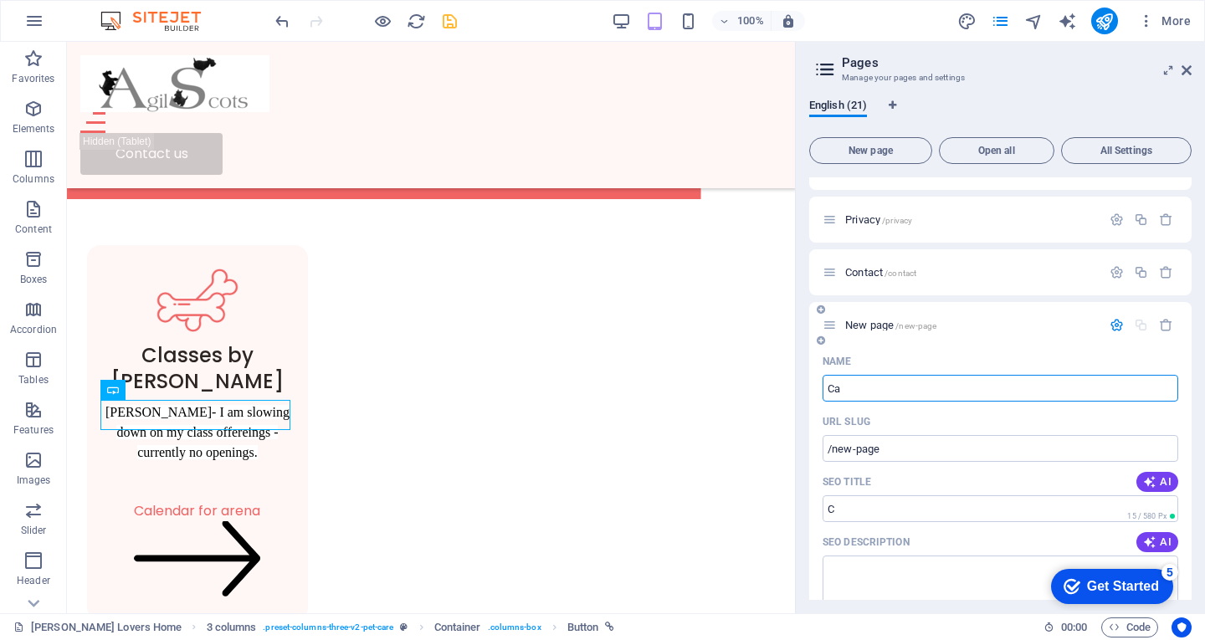
type input "Cal"
type input "/c"
type input "Calendar"
type input "/cal"
type input "Calendar"
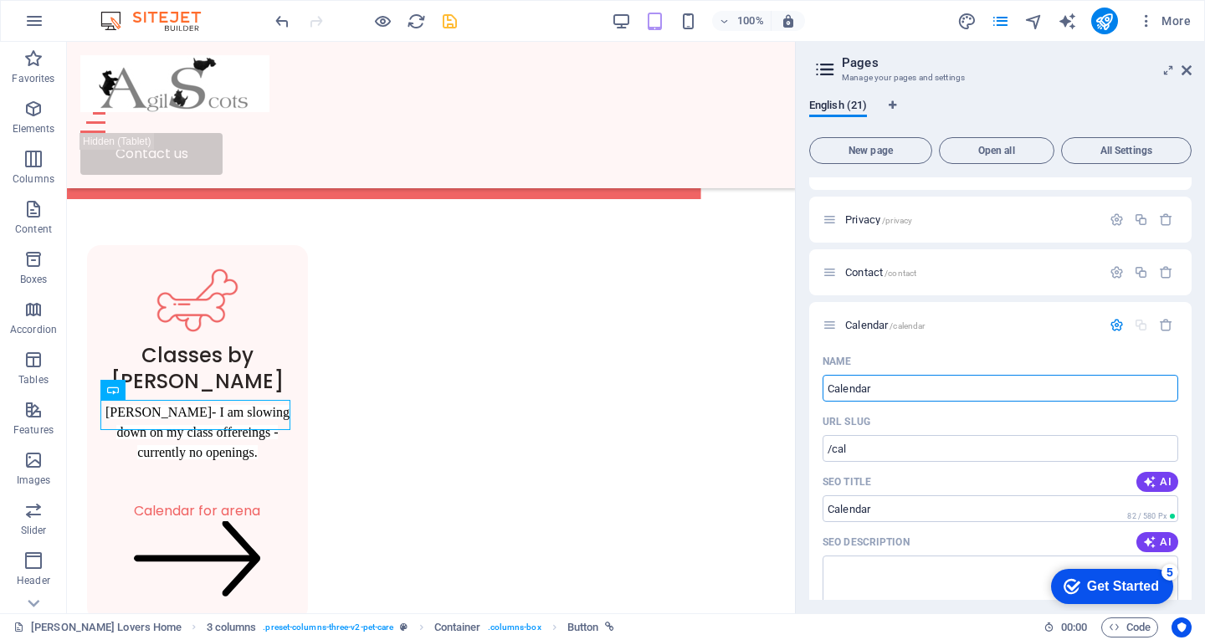
type input "/calendar"
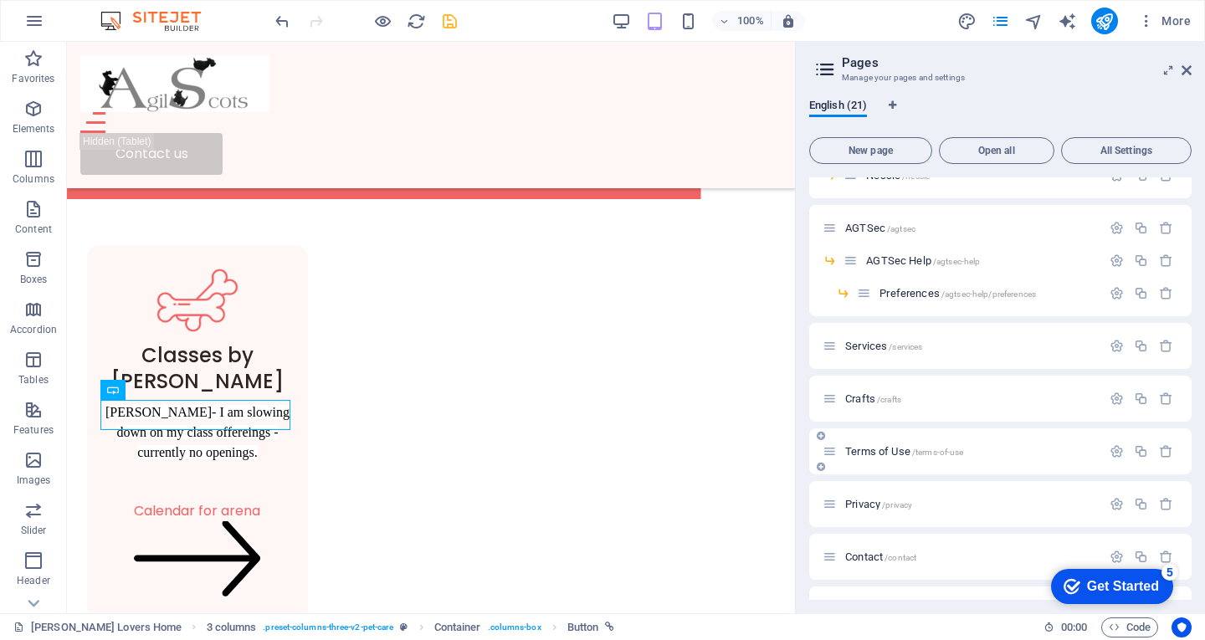
scroll to position [586, 0]
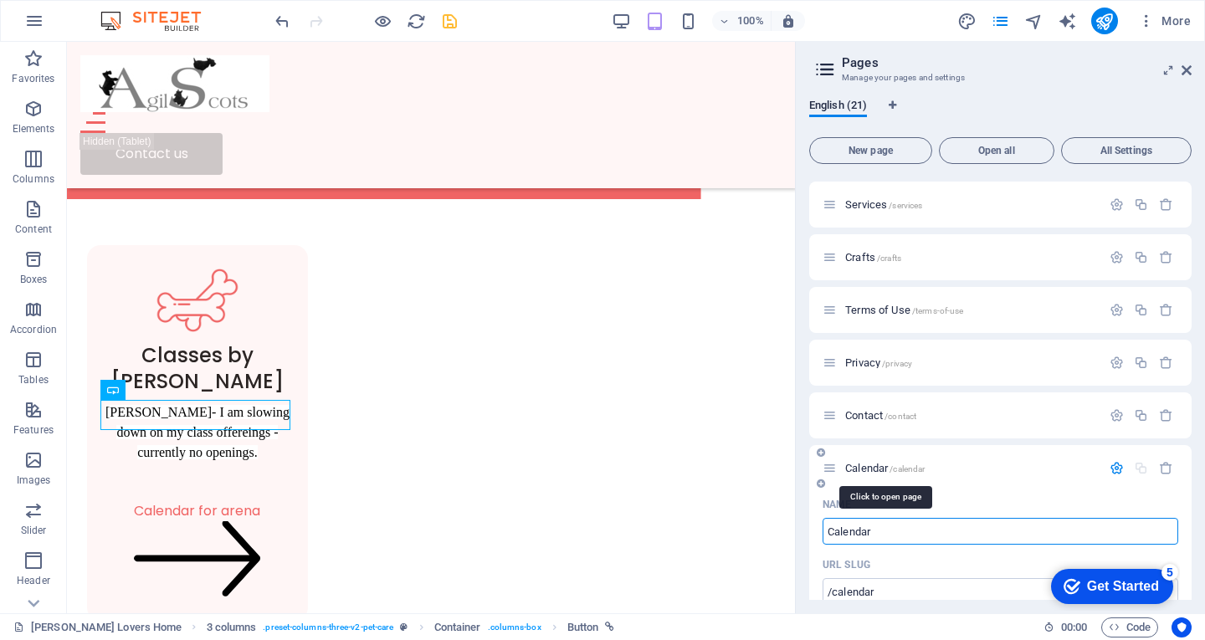
type input "Calendar"
drag, startPoint x: 865, startPoint y: 468, endPoint x: 896, endPoint y: 216, distance: 253.8
click at [896, 216] on div "Scottie Lovers Home / About /about Farm Life /farm-life Cows /cows Sheep /sheep…" at bounding box center [1000, 333] width 382 height 1483
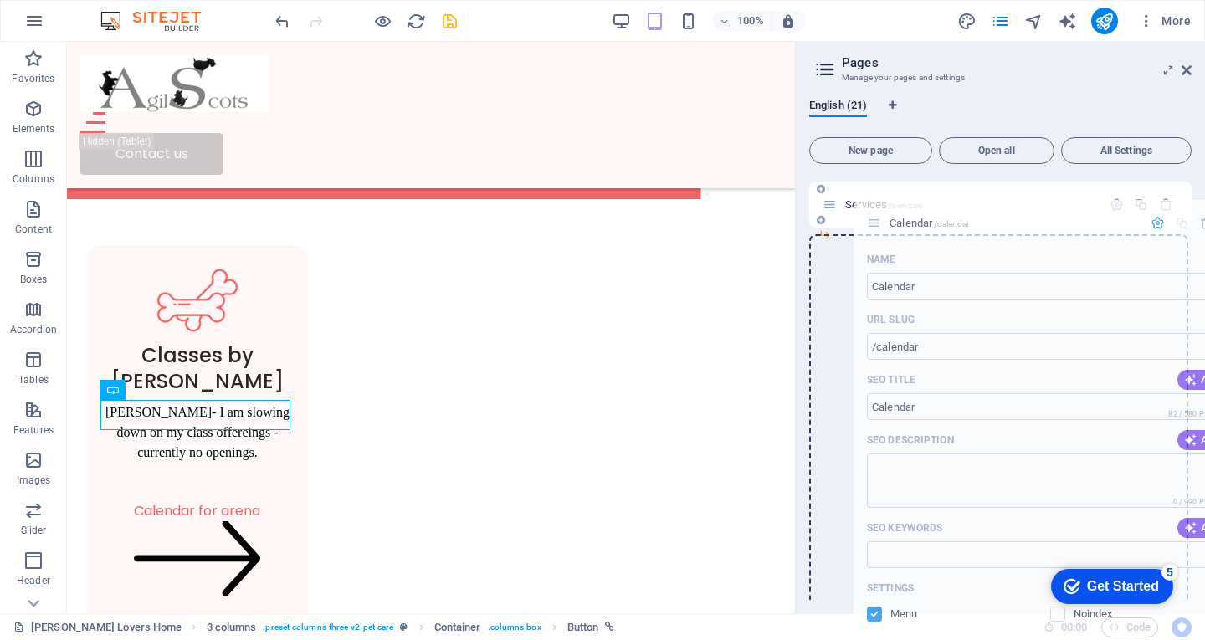
drag, startPoint x: 832, startPoint y: 469, endPoint x: 882, endPoint y: 221, distance: 253.6
click at [882, 221] on div "Scottie Lovers Home / About /about Farm Life /farm-life Cows /cows Sheep /sheep…" at bounding box center [1000, 15] width 382 height 847
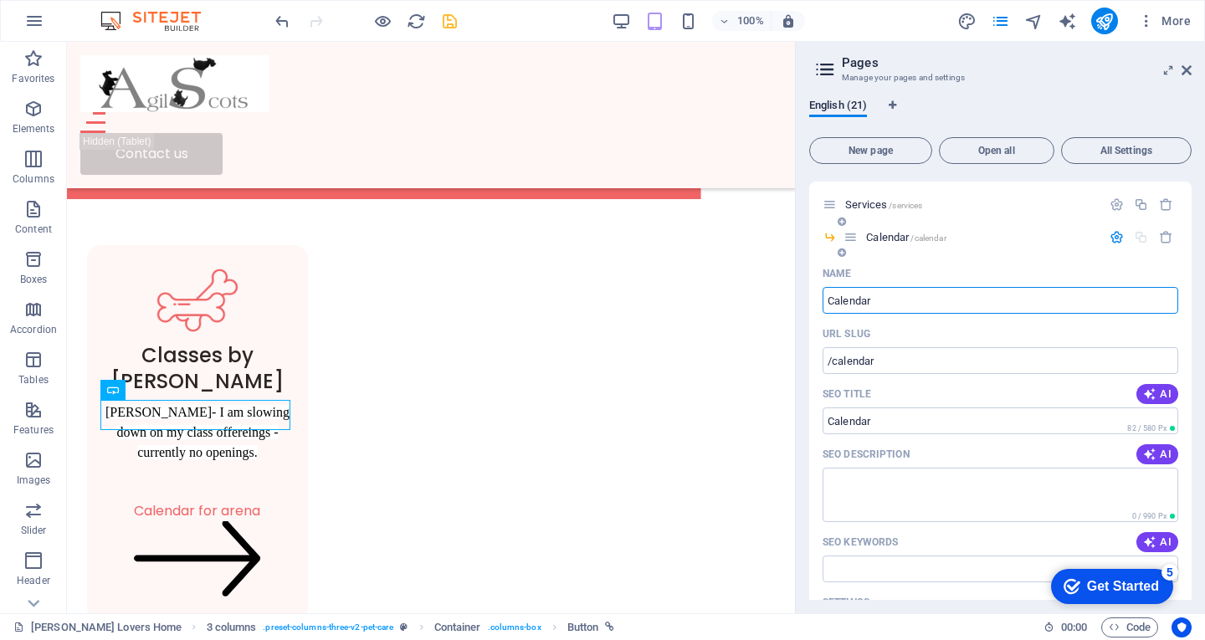
click at [890, 300] on input "Calendar" at bounding box center [1001, 300] width 356 height 27
click at [891, 228] on div "Calendar /calendar" at bounding box center [973, 237] width 258 height 19
click at [895, 237] on span "Calendar /calendar" at bounding box center [906, 237] width 80 height 13
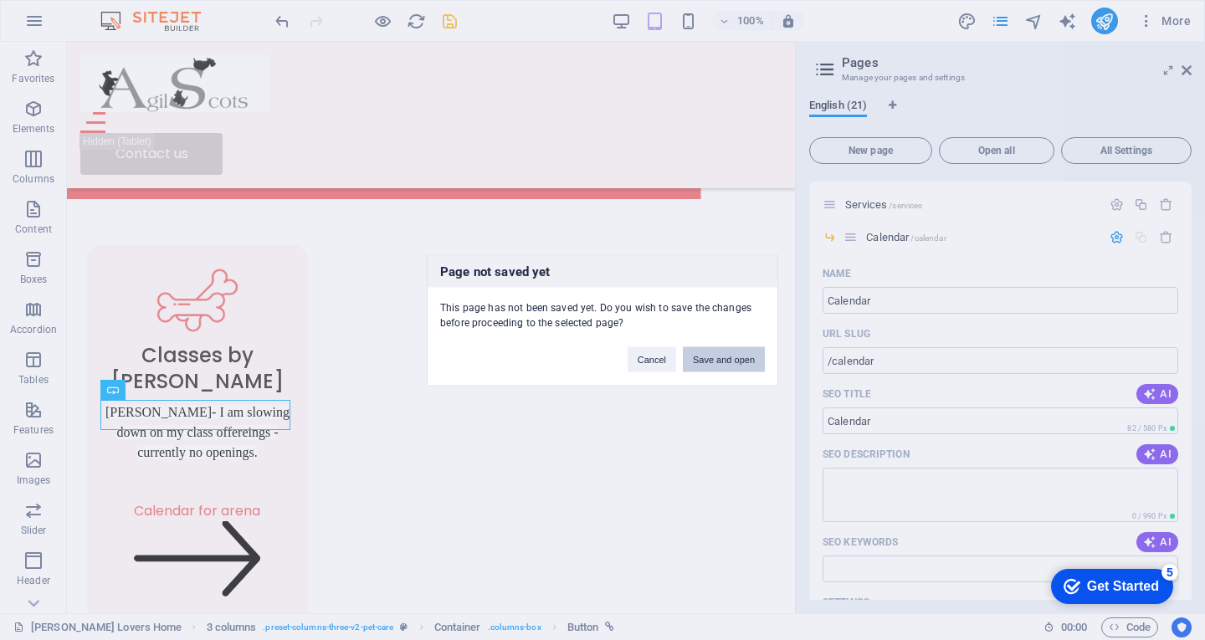
click at [717, 357] on button "Save and open" at bounding box center [724, 358] width 82 height 25
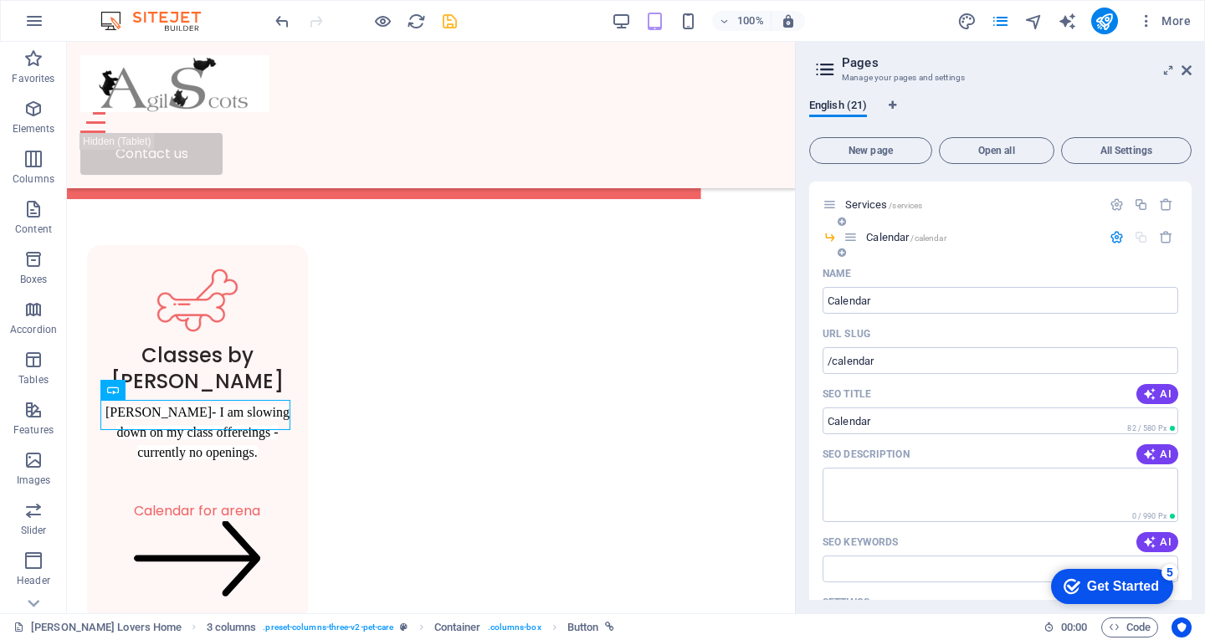
click at [915, 239] on span "/calendar" at bounding box center [928, 237] width 35 height 9
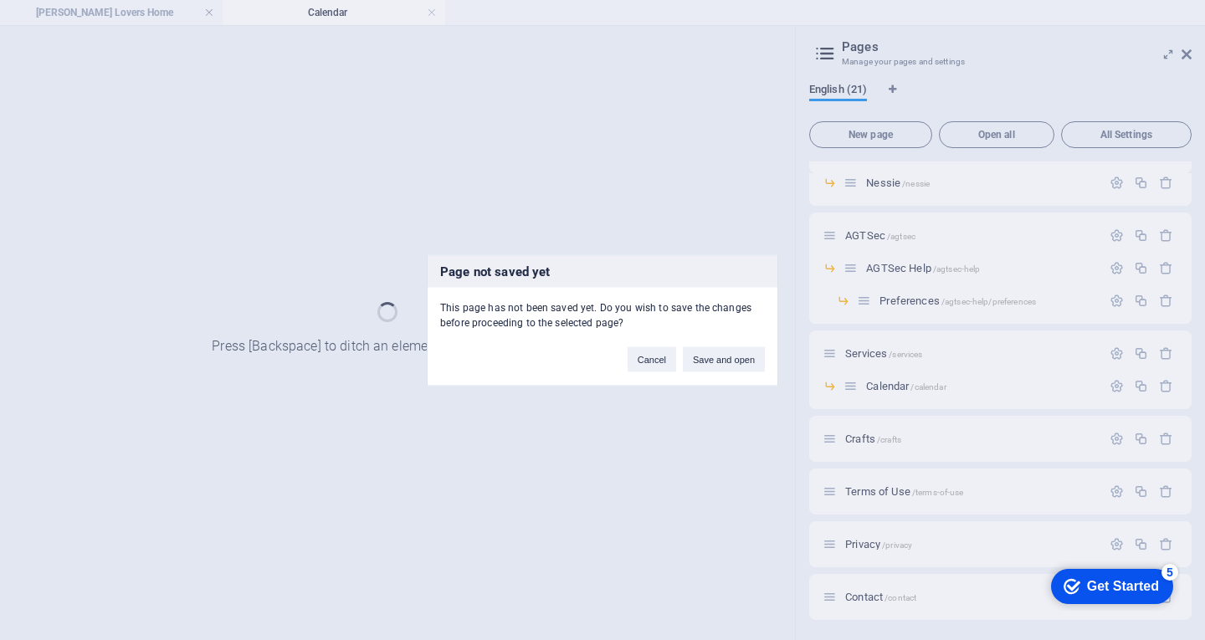
scroll to position [0, 0]
click at [643, 364] on button "Cancel" at bounding box center [652, 358] width 49 height 25
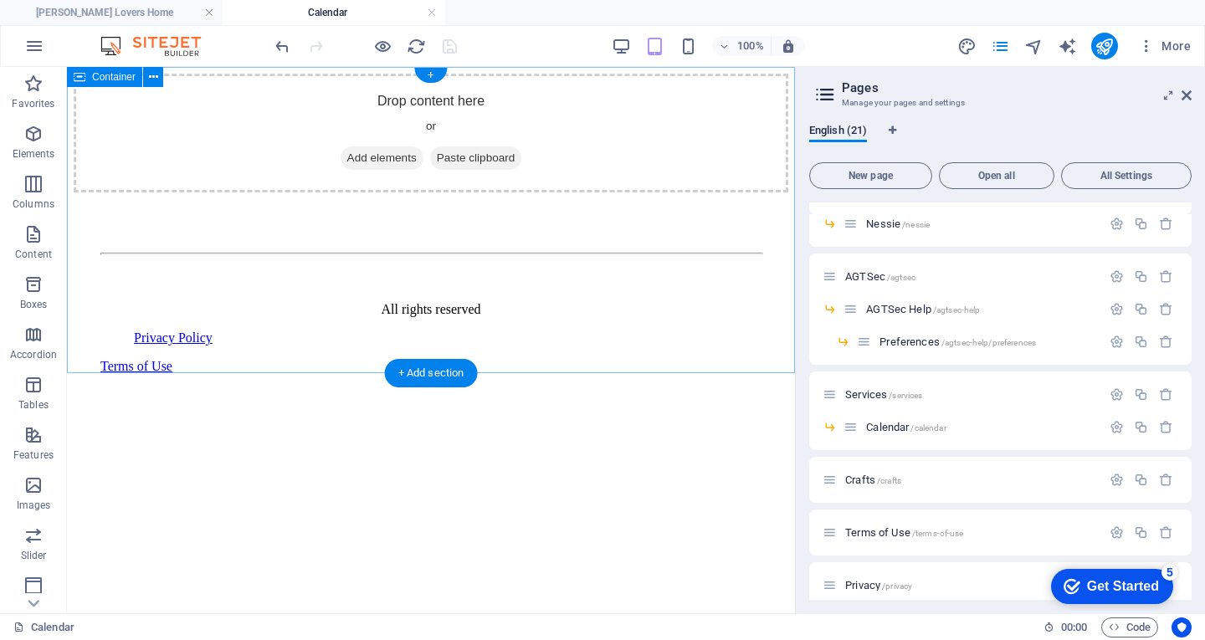
click at [469, 187] on div "Drop content here or Add elements Paste clipboard" at bounding box center [431, 133] width 715 height 119
click at [371, 170] on span "Add elements" at bounding box center [382, 157] width 83 height 23
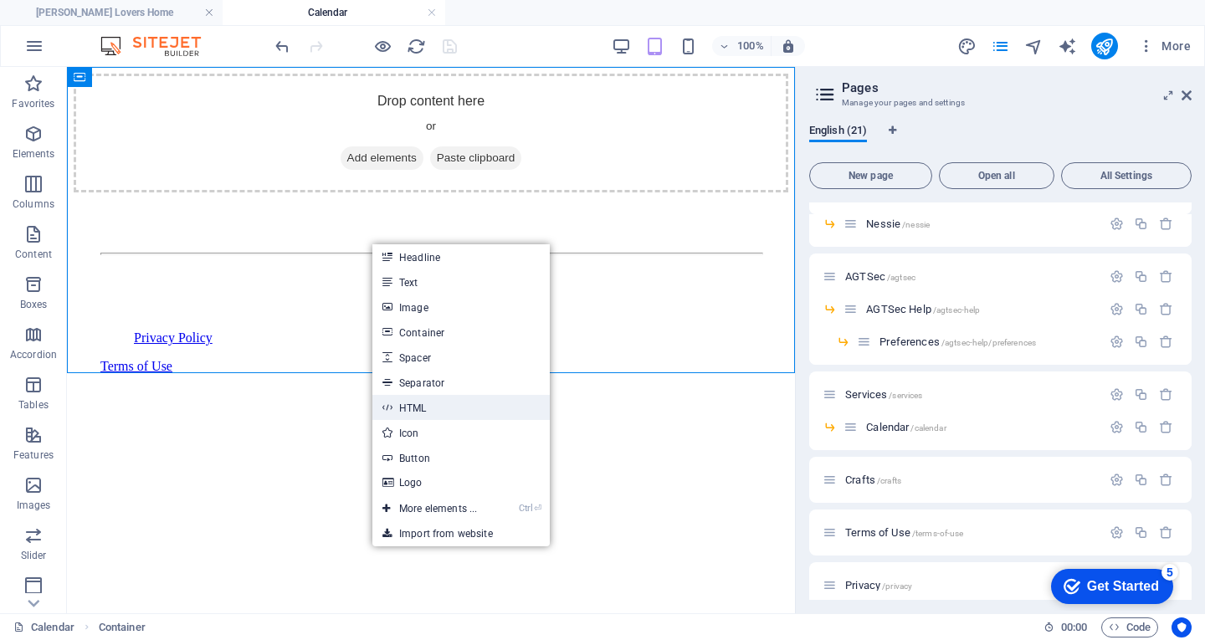
click at [428, 409] on link "HTML" at bounding box center [460, 407] width 177 height 25
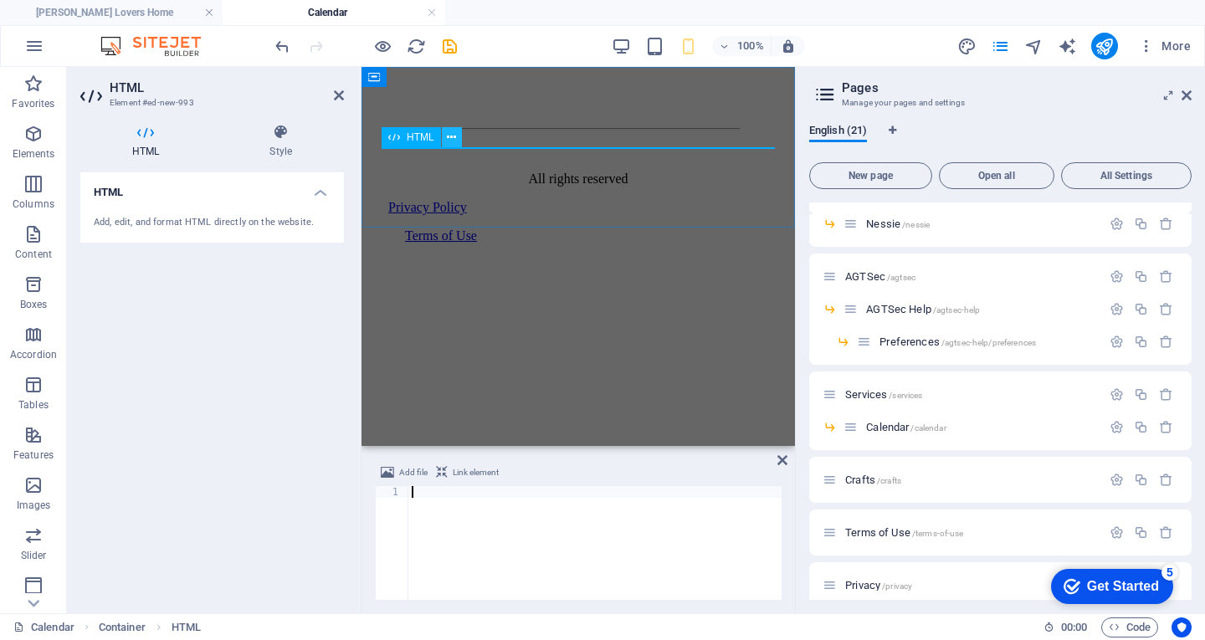
click at [455, 140] on icon at bounding box center [451, 138] width 9 height 18
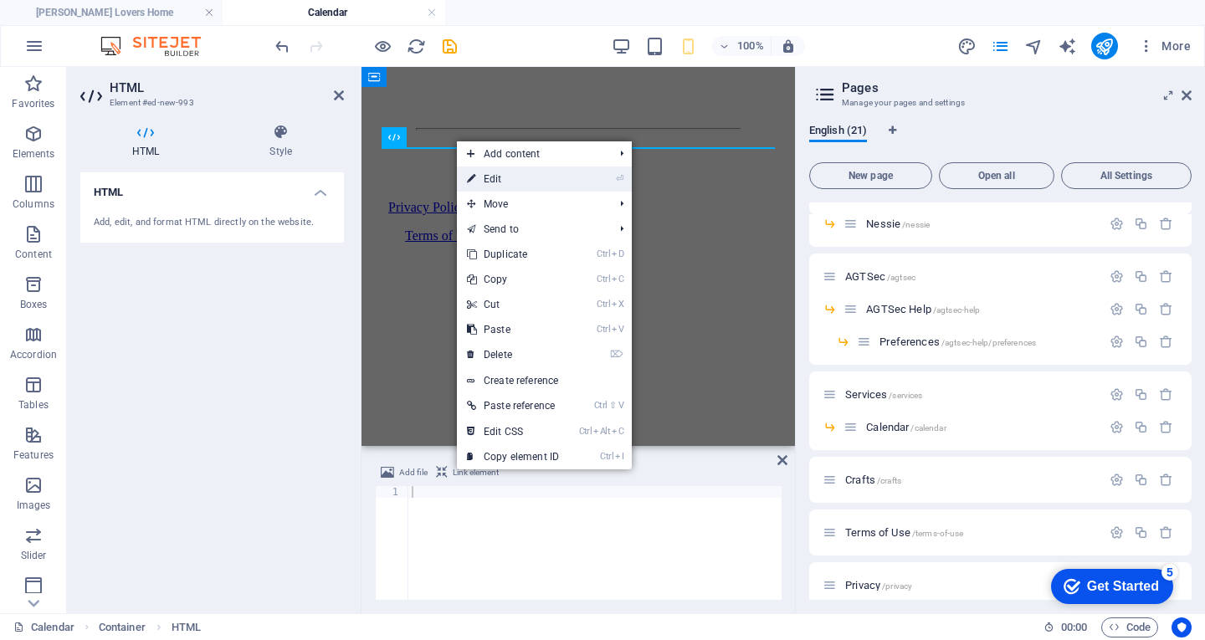
click at [500, 177] on link "⏎ Edit" at bounding box center [513, 179] width 112 height 25
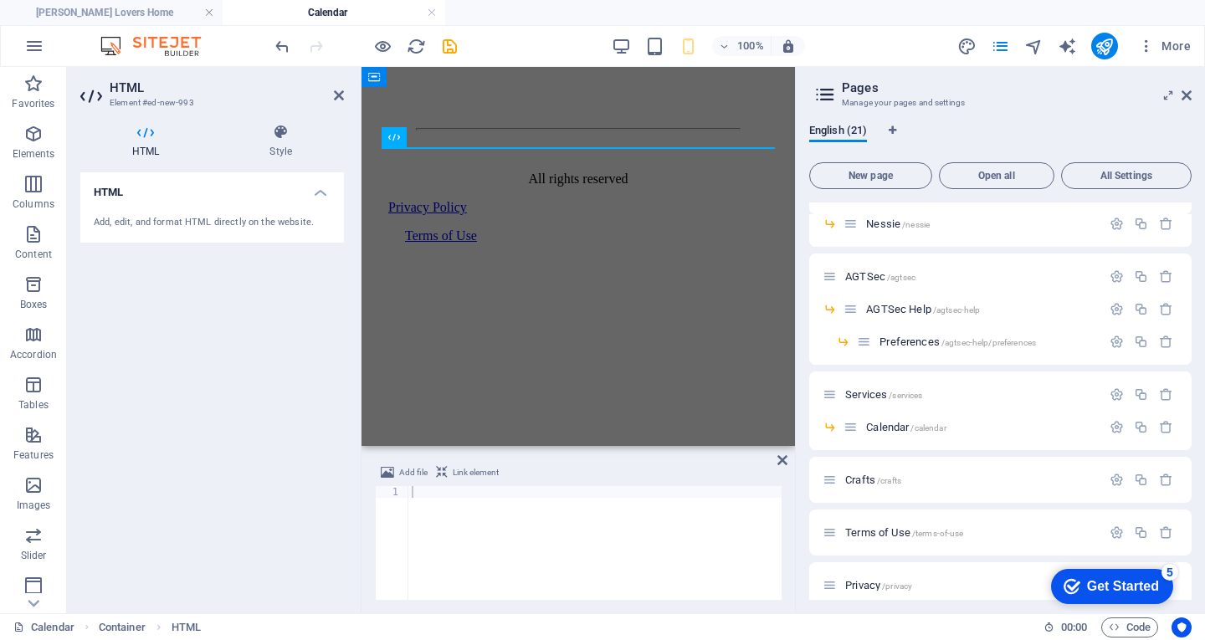
click at [173, 224] on div "Add, edit, and format HTML directly on the website." at bounding box center [212, 223] width 237 height 14
click at [454, 489] on div at bounding box center [594, 554] width 373 height 137
paste textarea "<iframe src="https://calendar.google.com/calendar/embed?src=53k6lv985gagv1351gj…"
type textarea "<iframe src="https://calendar.google.com/calendar/embed?src=53k6lv985gagv1351gj…"
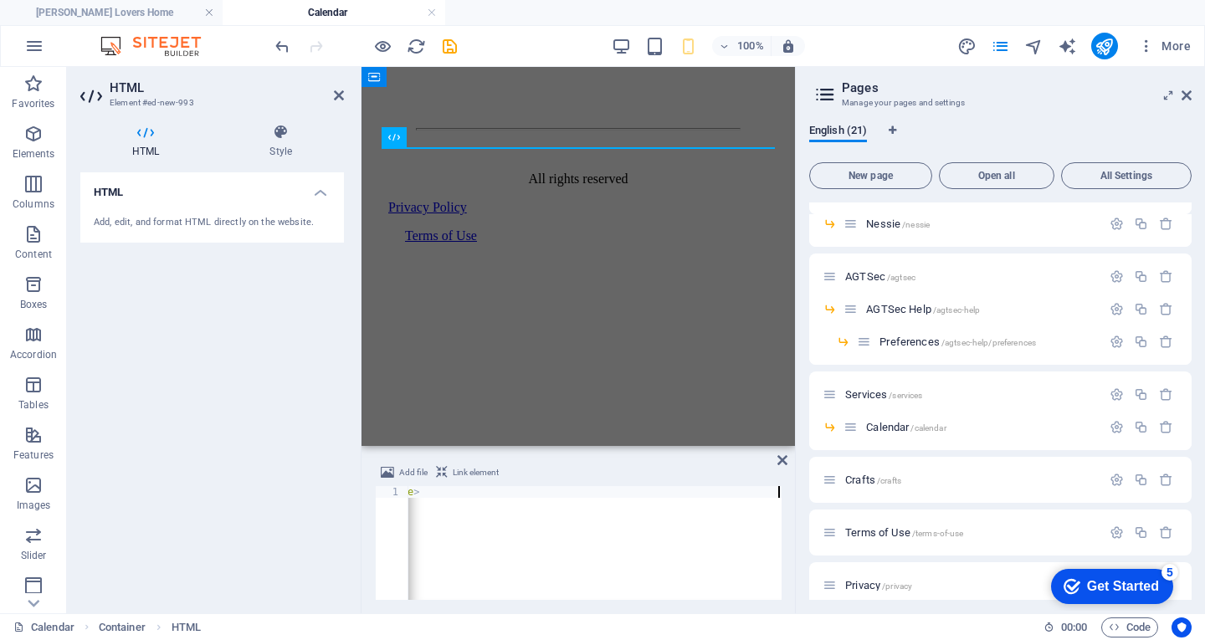
click at [184, 359] on div "HTML Add, edit, and format HTML directly on the website." at bounding box center [212, 386] width 264 height 428
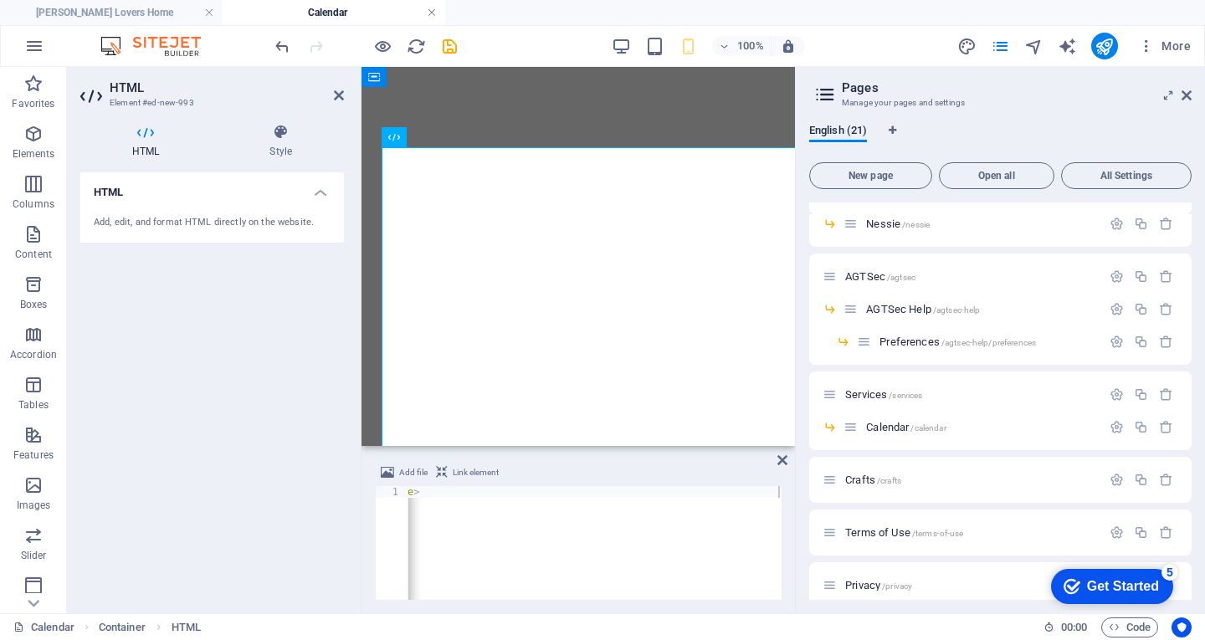
click at [433, 13] on link at bounding box center [432, 13] width 10 height 16
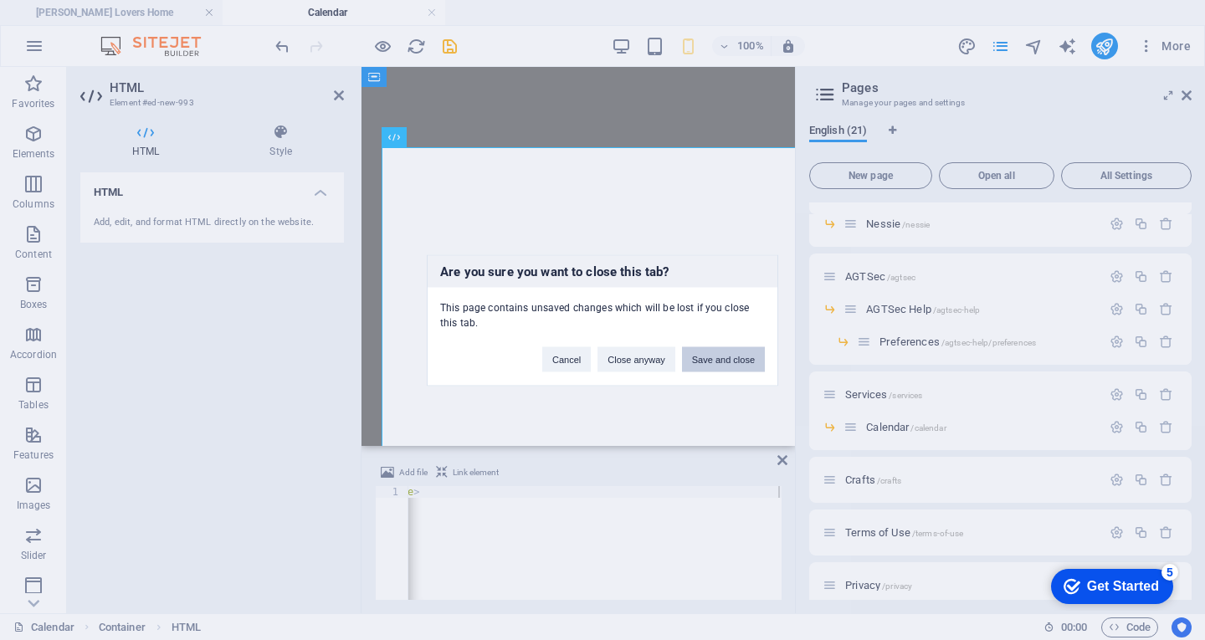
click at [726, 365] on button "Save and close" at bounding box center [723, 358] width 83 height 25
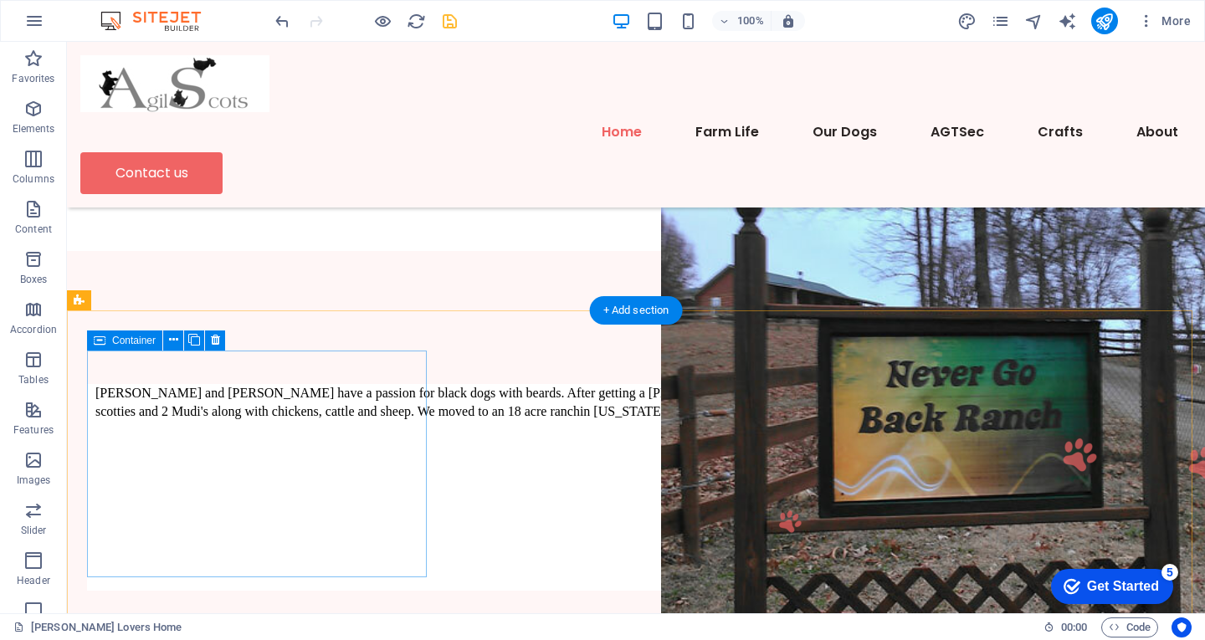
scroll to position [673, 0]
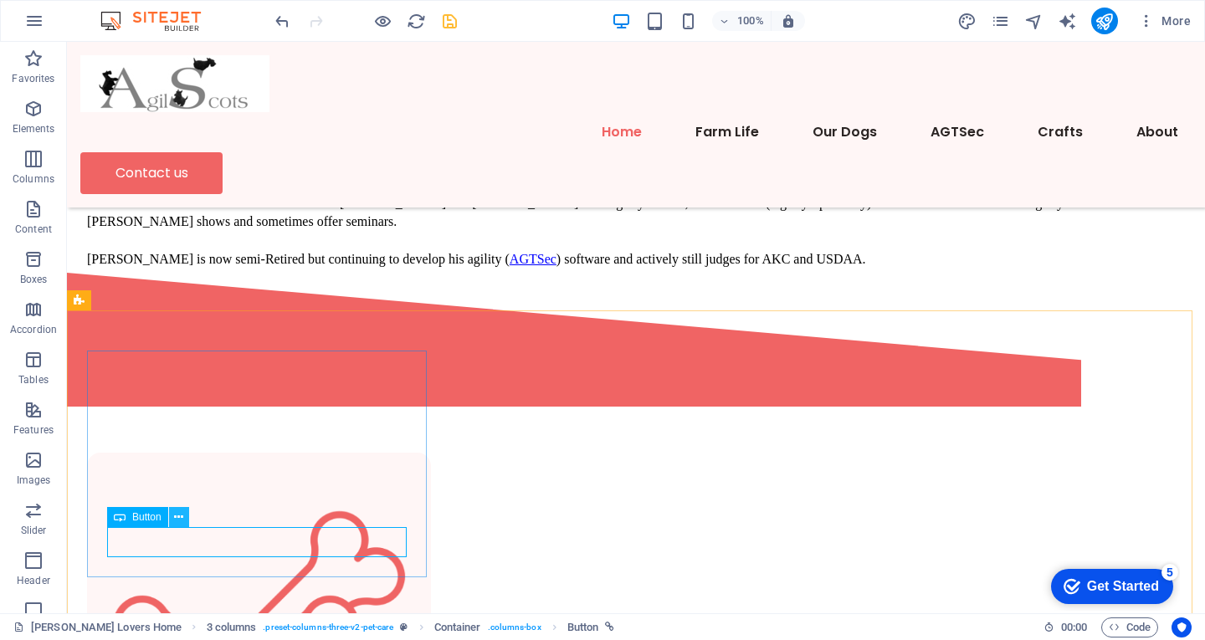
click at [169, 522] on button at bounding box center [179, 517] width 20 height 20
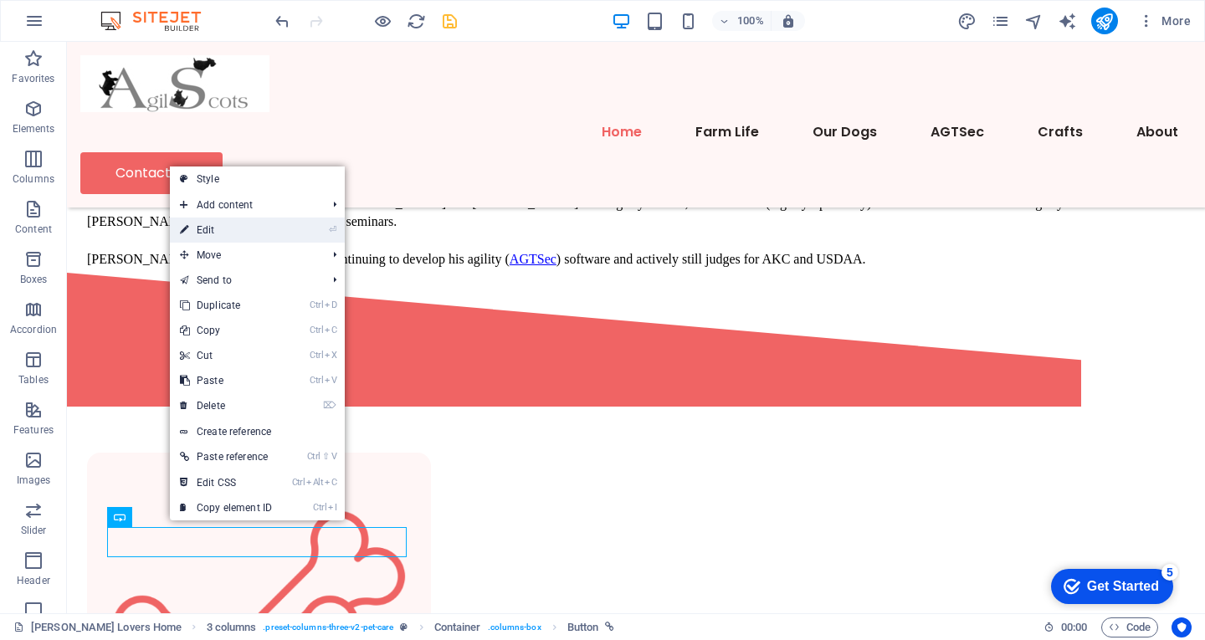
click at [239, 228] on link "⏎ Edit" at bounding box center [226, 230] width 112 height 25
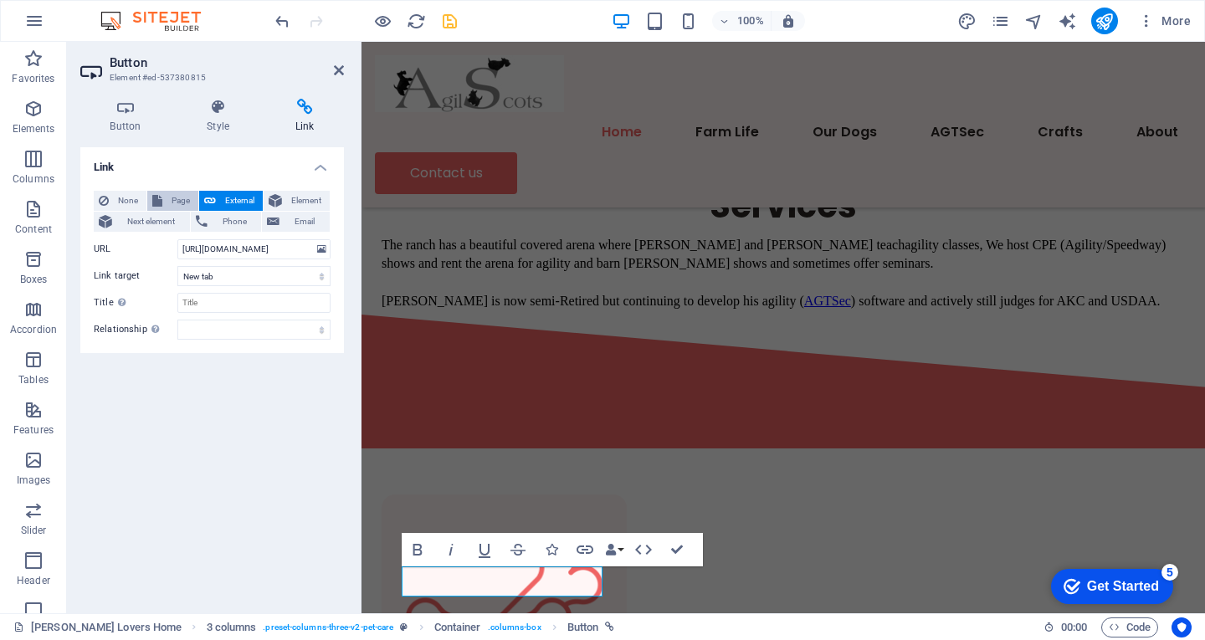
click at [175, 200] on span "Page" at bounding box center [180, 201] width 26 height 20
select select
click at [321, 251] on select "Scottie Lovers Home About Farm Life -- Cows -- Sheep Our Dogs -- Alkony -- Moon…" at bounding box center [253, 249] width 153 height 20
select select "16"
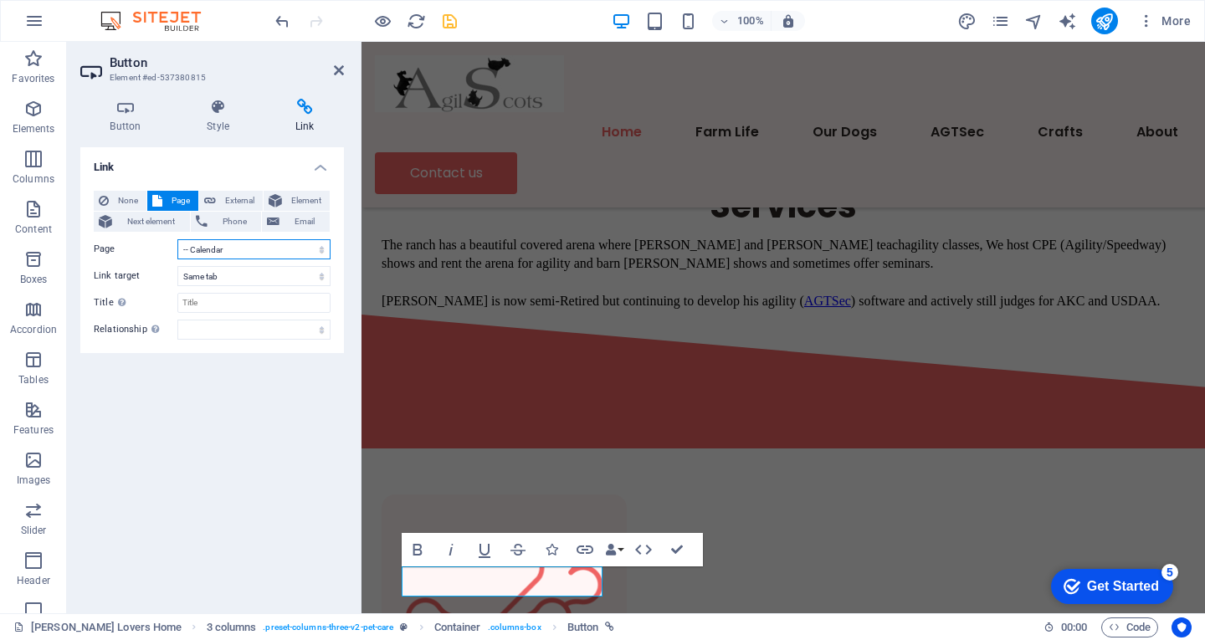
click at [177, 239] on select "Scottie Lovers Home About Farm Life -- Cows -- Sheep Our Dogs -- Alkony -- Moon…" at bounding box center [253, 249] width 153 height 20
click at [193, 429] on div "Link None Page External Element Next element Phone Email Page Scottie Lovers Ho…" at bounding box center [212, 373] width 264 height 453
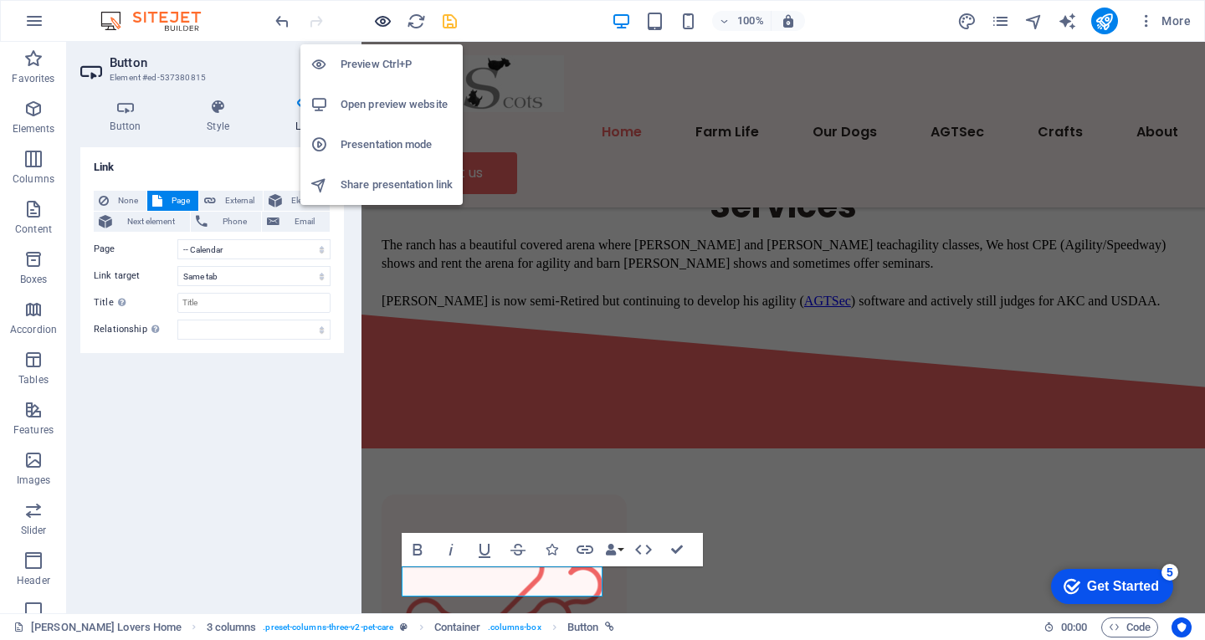
click at [385, 20] on icon "button" at bounding box center [382, 21] width 19 height 19
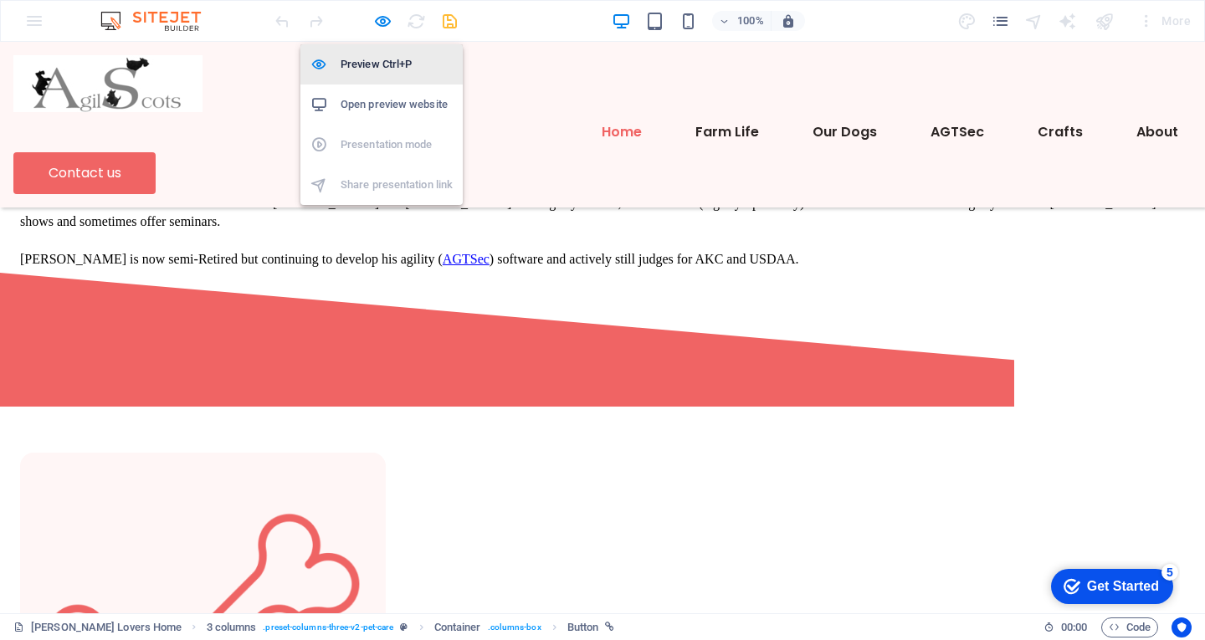
click at [381, 64] on h6 "Preview Ctrl+P" at bounding box center [397, 64] width 112 height 20
select select "16"
select select
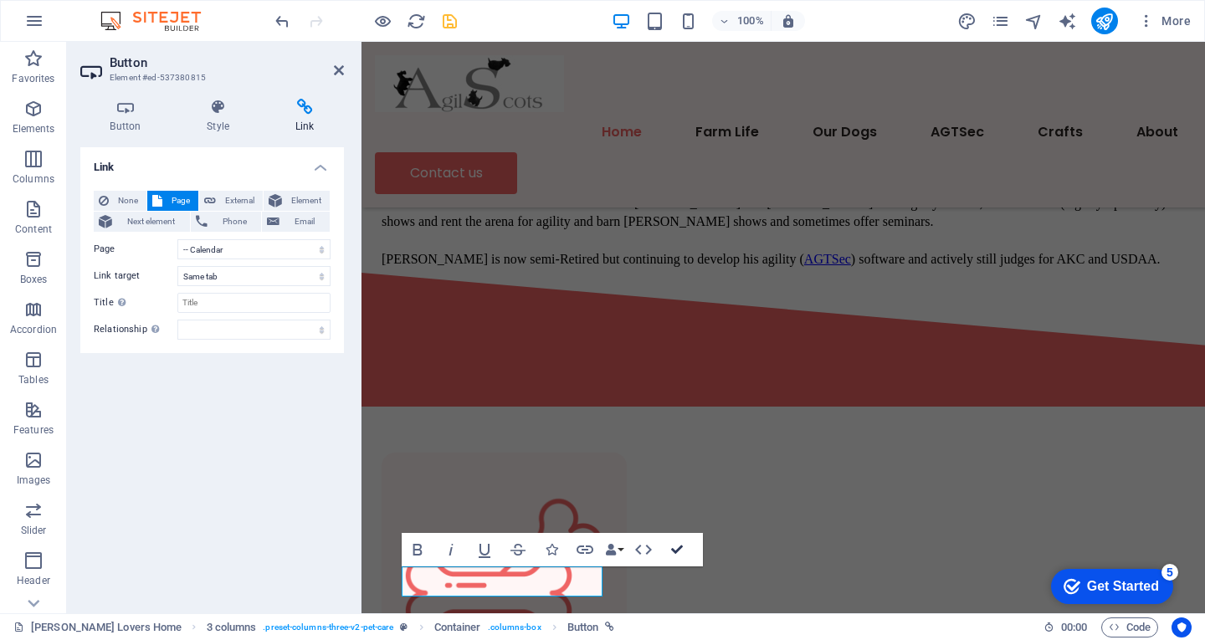
scroll to position [675, 0]
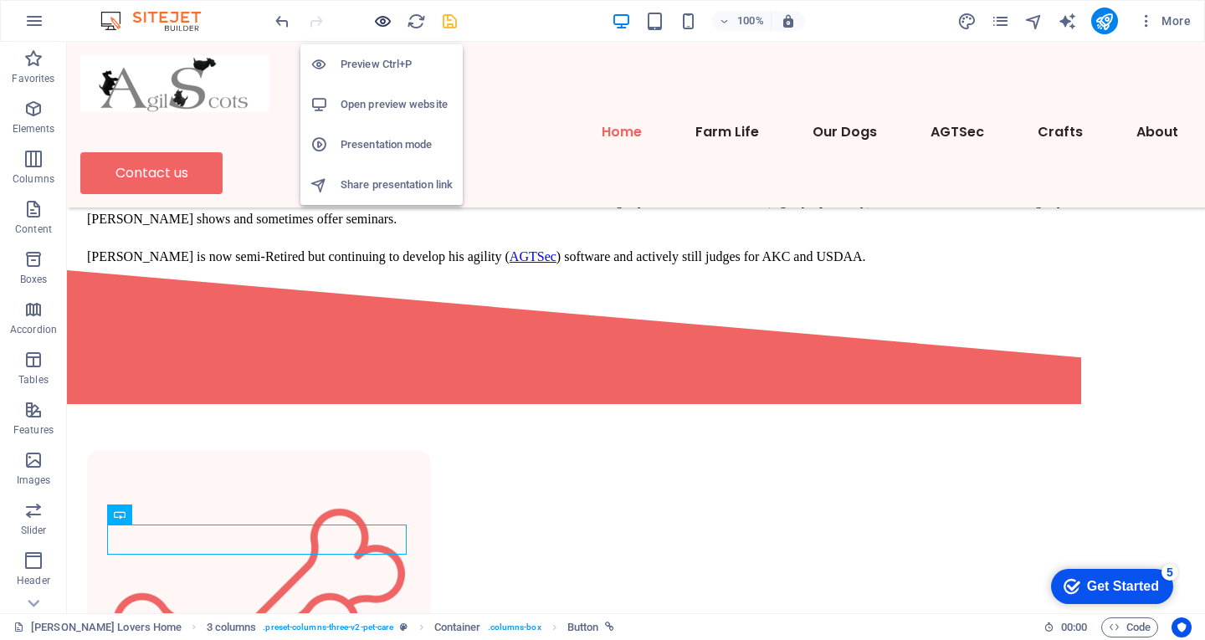
click at [377, 18] on icon "button" at bounding box center [382, 21] width 19 height 19
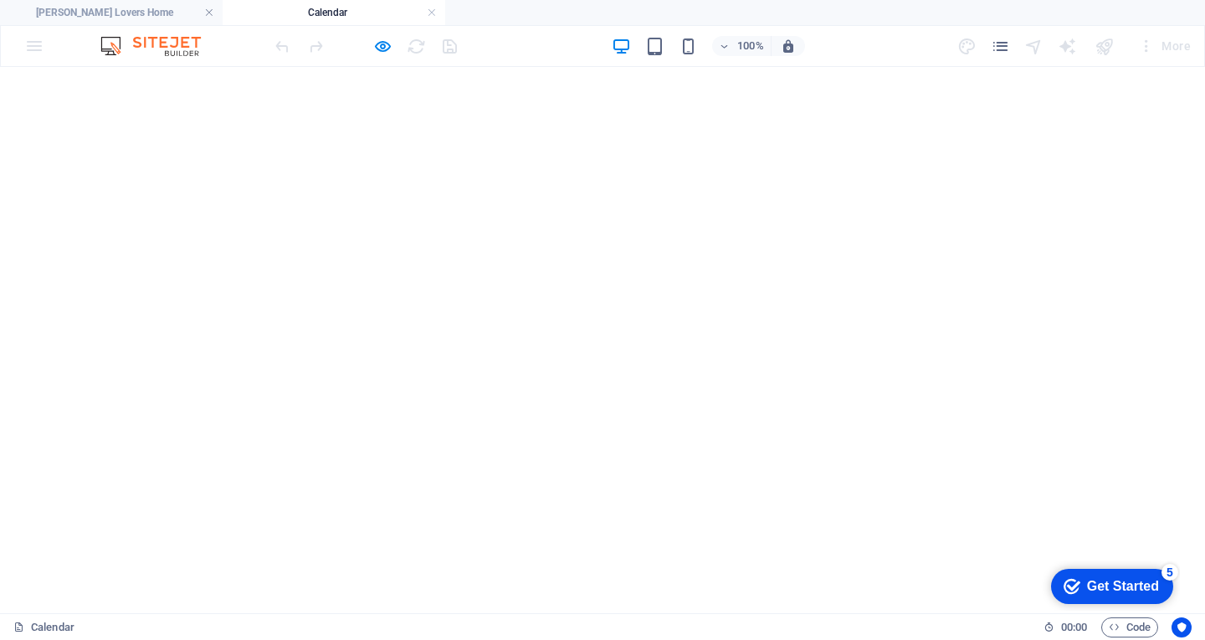
scroll to position [0, 0]
click at [433, 13] on link at bounding box center [432, 13] width 10 height 16
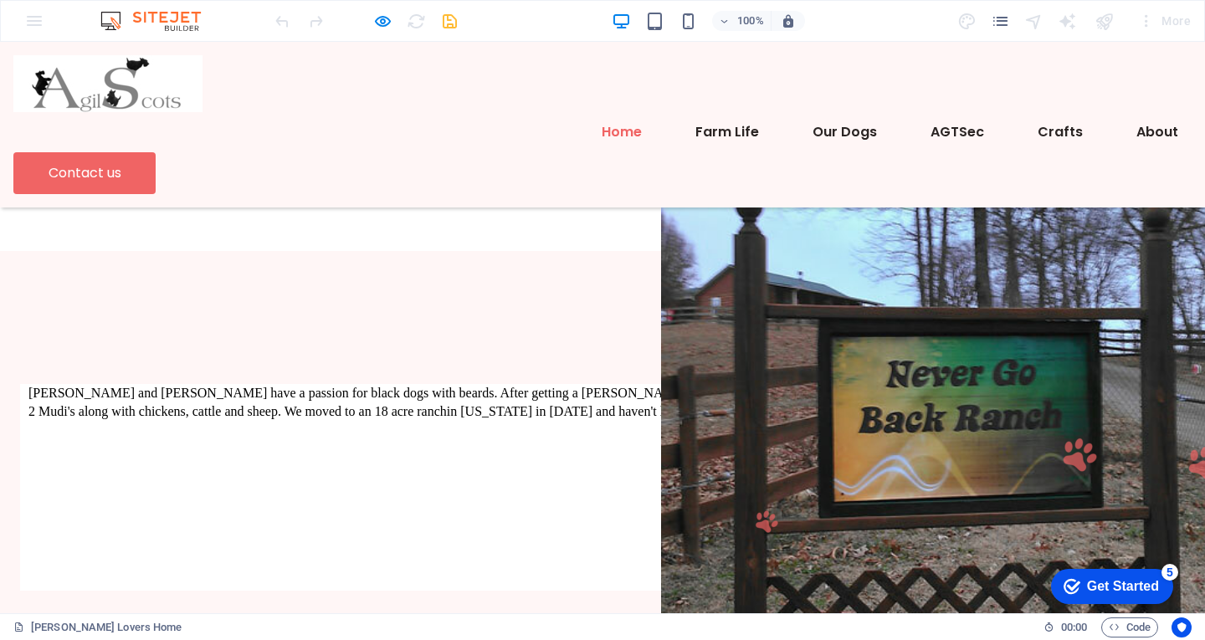
scroll to position [675, 0]
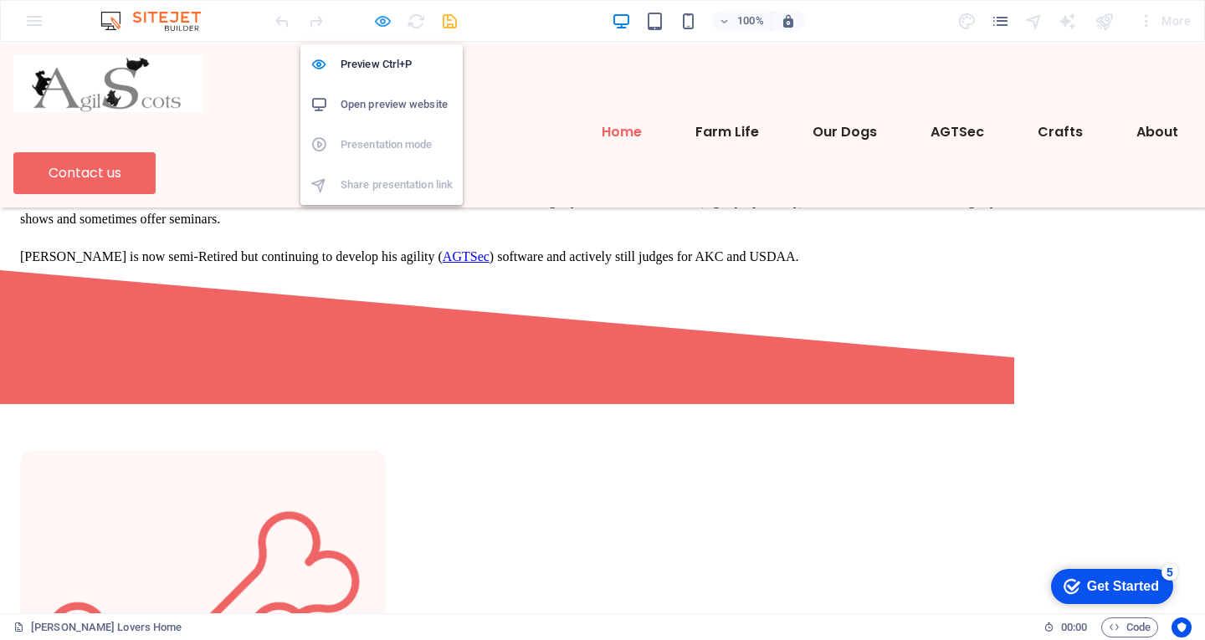
click at [384, 18] on icon "button" at bounding box center [382, 21] width 19 height 19
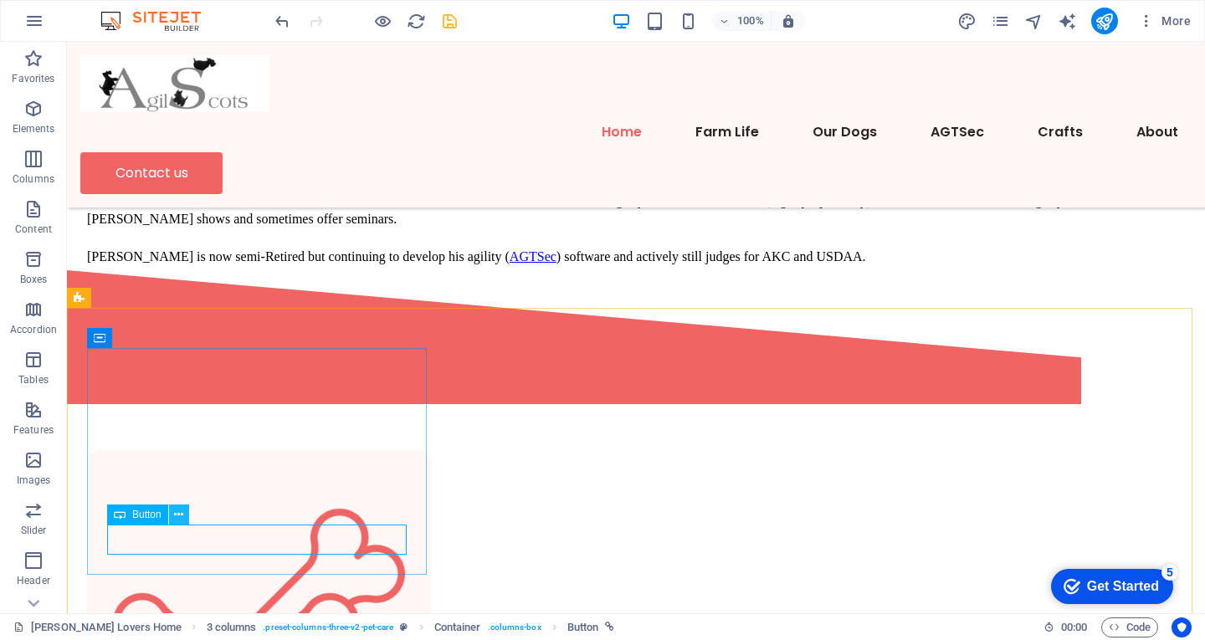
click at [176, 516] on icon at bounding box center [178, 515] width 9 height 18
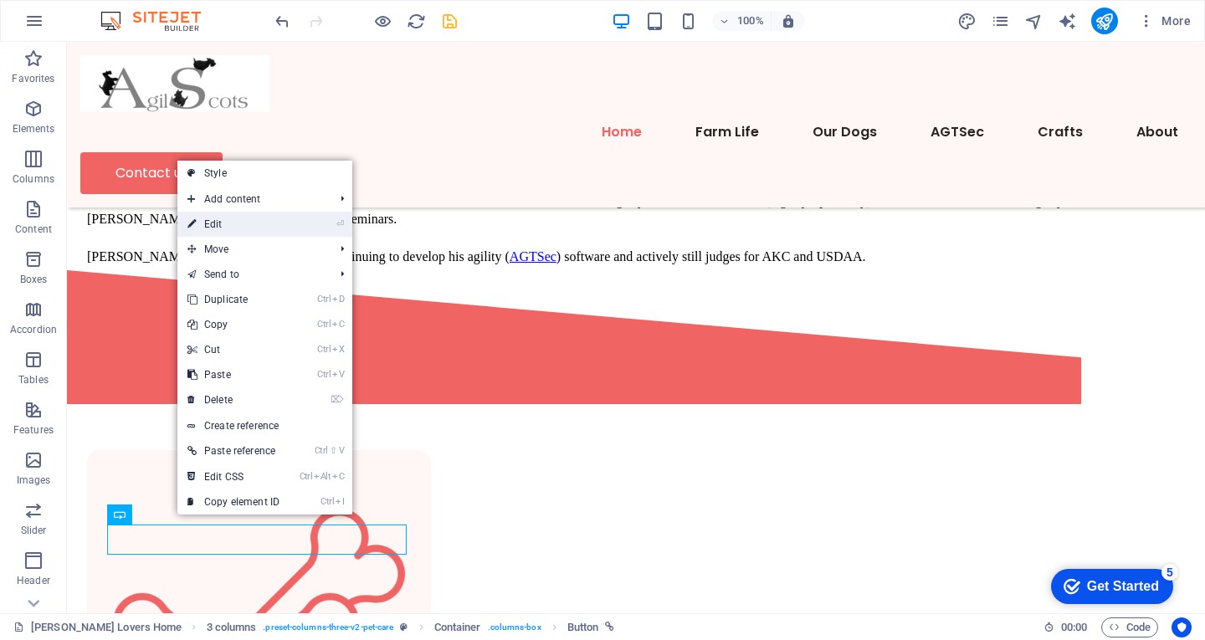
click at [226, 221] on link "⏎ Edit" at bounding box center [233, 224] width 112 height 25
select select "16"
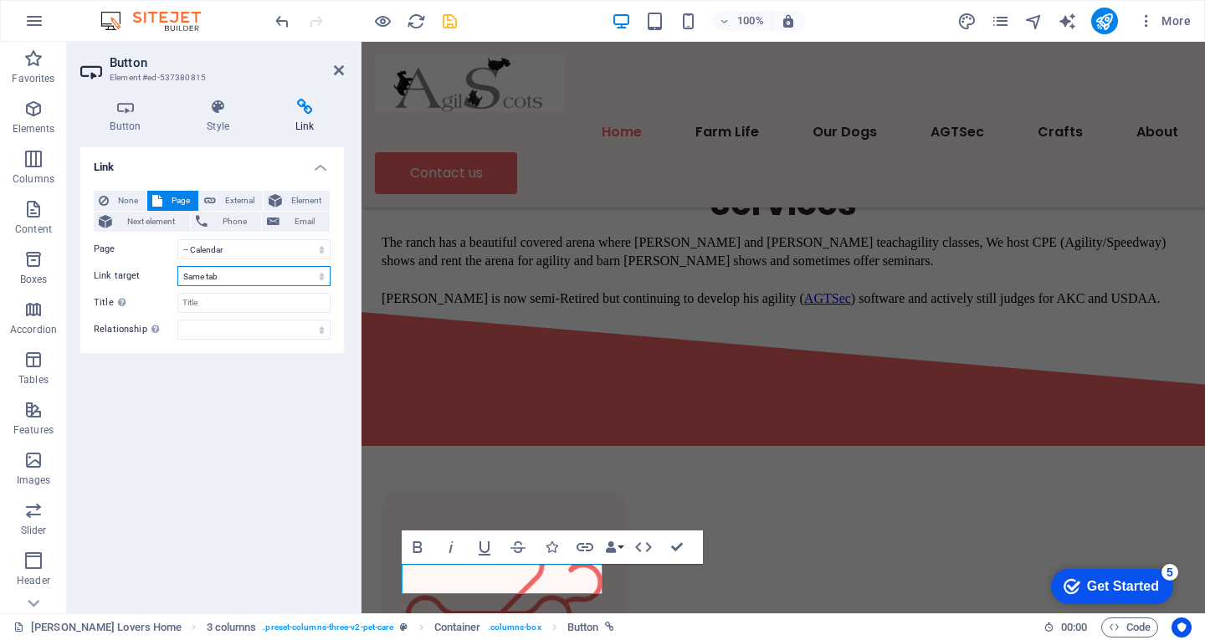
click at [242, 277] on select "New tab Same tab Overlay" at bounding box center [253, 276] width 153 height 20
click at [242, 276] on select "New tab Same tab Overlay" at bounding box center [253, 276] width 153 height 20
click at [174, 203] on span "Page" at bounding box center [180, 201] width 26 height 20
click at [226, 200] on span "External" at bounding box center [239, 201] width 37 height 20
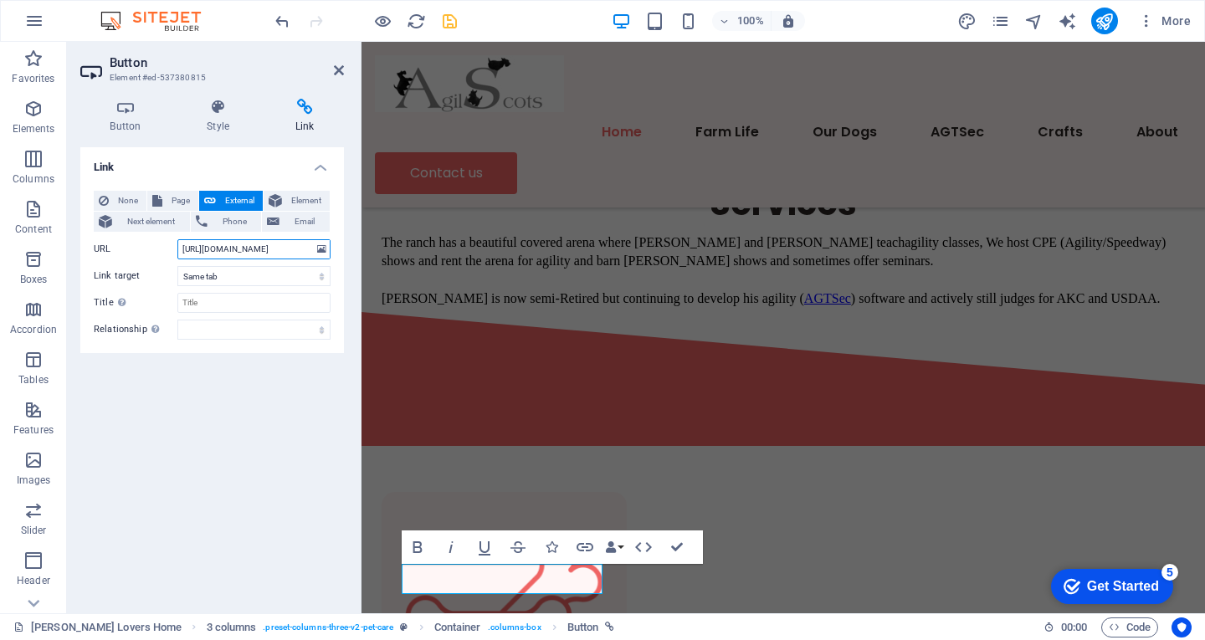
select select "blank"
click at [208, 253] on input "https://calendar.google.com/calendar/u/0?cid=NTNrNmx2OTg1Z2FndjEzNTFnajFlMXI1OW…" at bounding box center [253, 249] width 153 height 20
click at [316, 280] on select "New tab Same tab Overlay" at bounding box center [253, 276] width 153 height 20
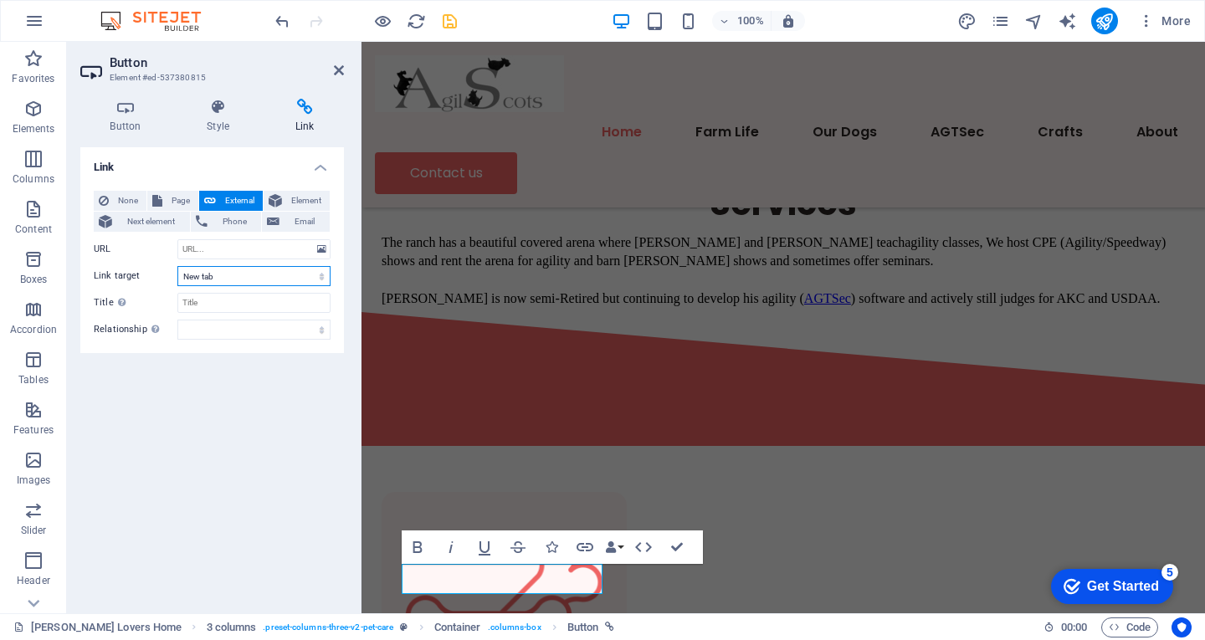
select select
click at [177, 266] on select "New tab Same tab Overlay" at bounding box center [253, 276] width 153 height 20
click at [245, 394] on div "Link None Page External Element Next element Phone Email Page Scottie Lovers Ho…" at bounding box center [212, 373] width 264 height 453
click at [450, 25] on icon "save" at bounding box center [449, 21] width 19 height 19
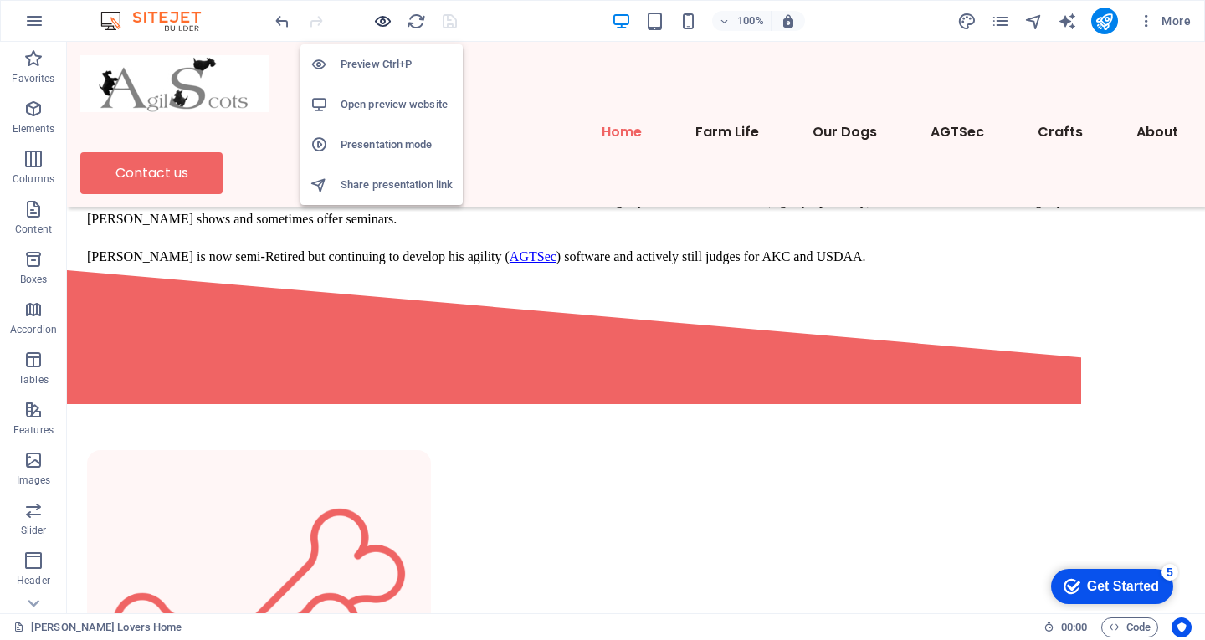
click at [389, 27] on icon "button" at bounding box center [382, 21] width 19 height 19
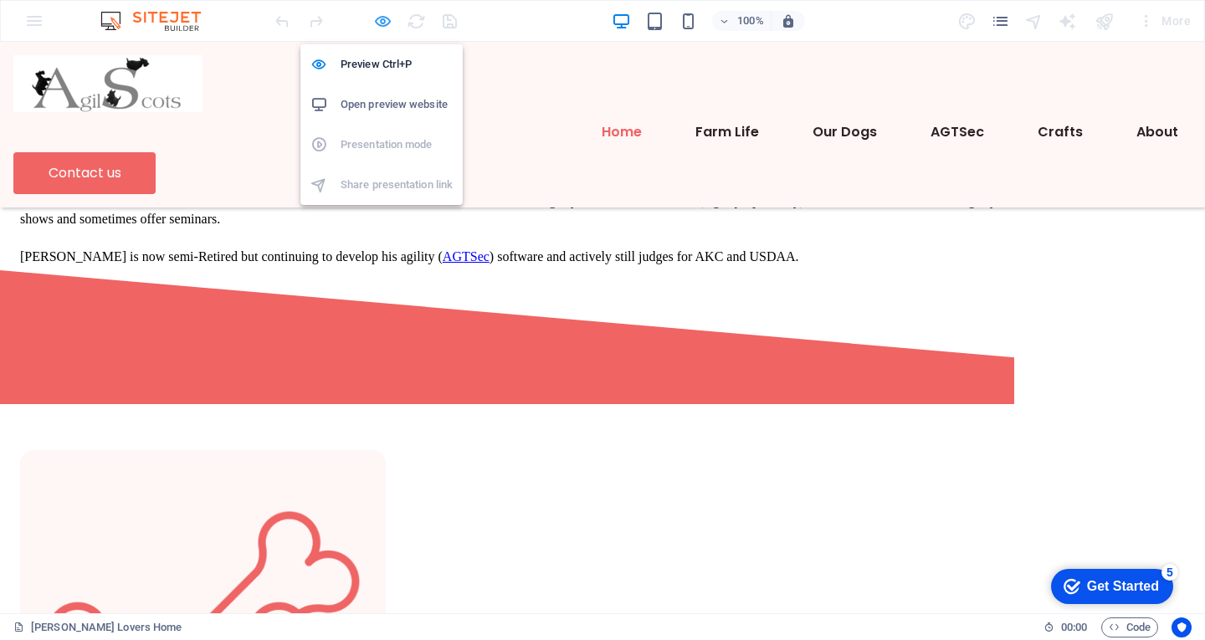
click at [387, 18] on icon "button" at bounding box center [382, 21] width 19 height 19
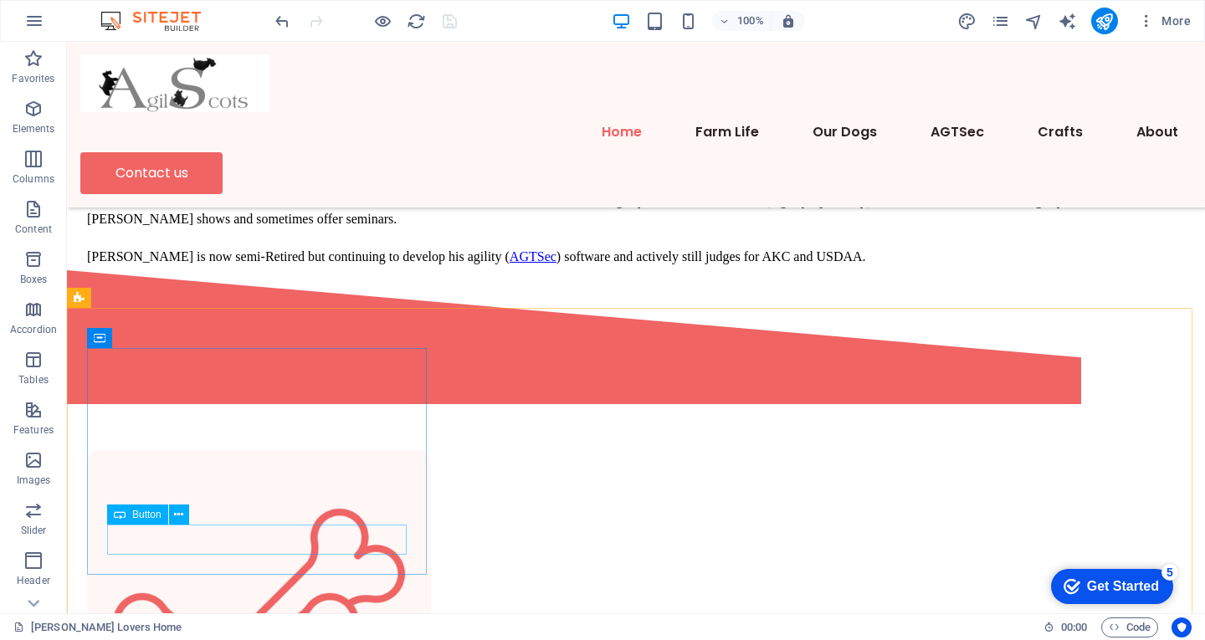
click at [149, 516] on span "Button" at bounding box center [146, 515] width 29 height 10
click at [173, 512] on button at bounding box center [179, 515] width 20 height 20
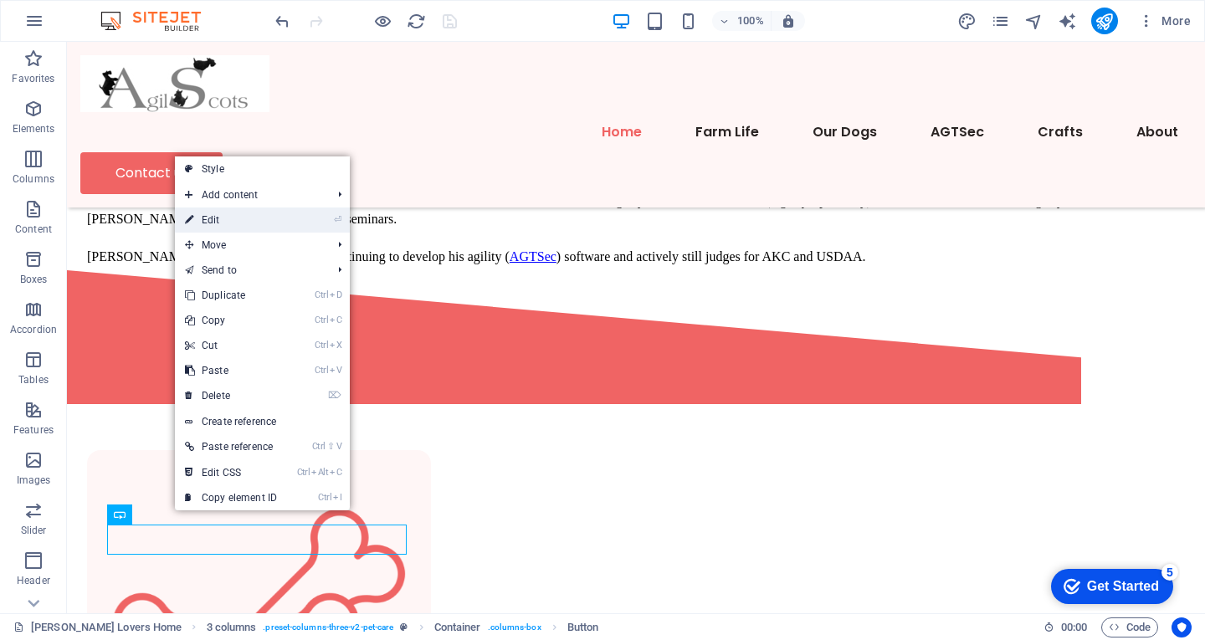
click at [223, 218] on link "⏎ Edit" at bounding box center [231, 220] width 112 height 25
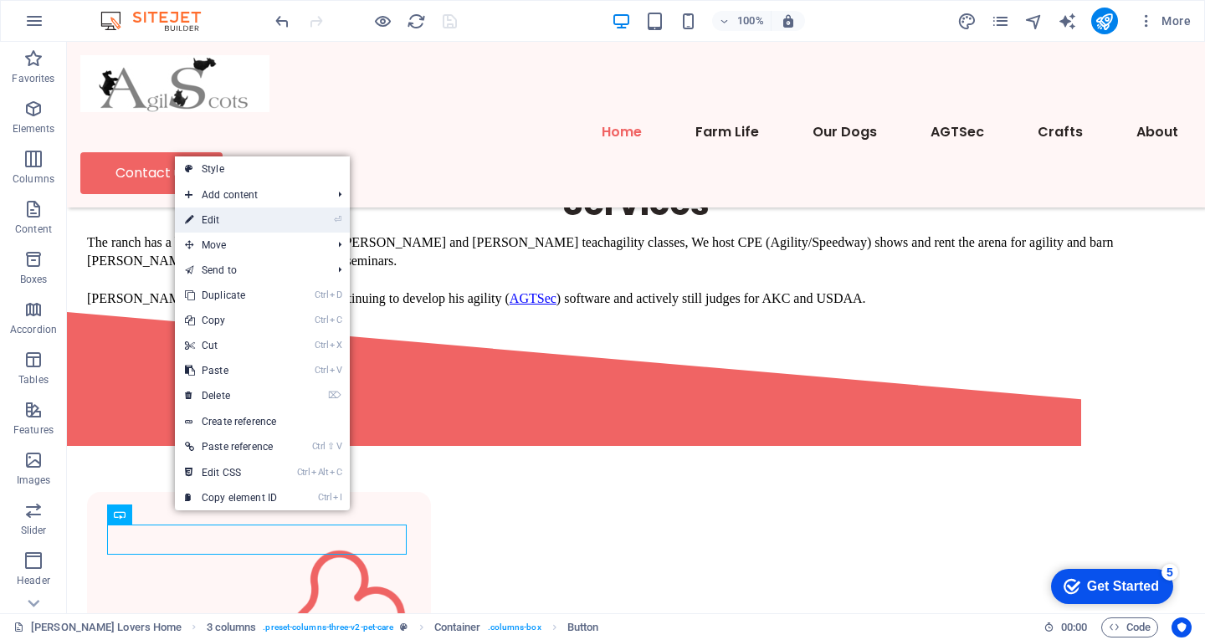
select select
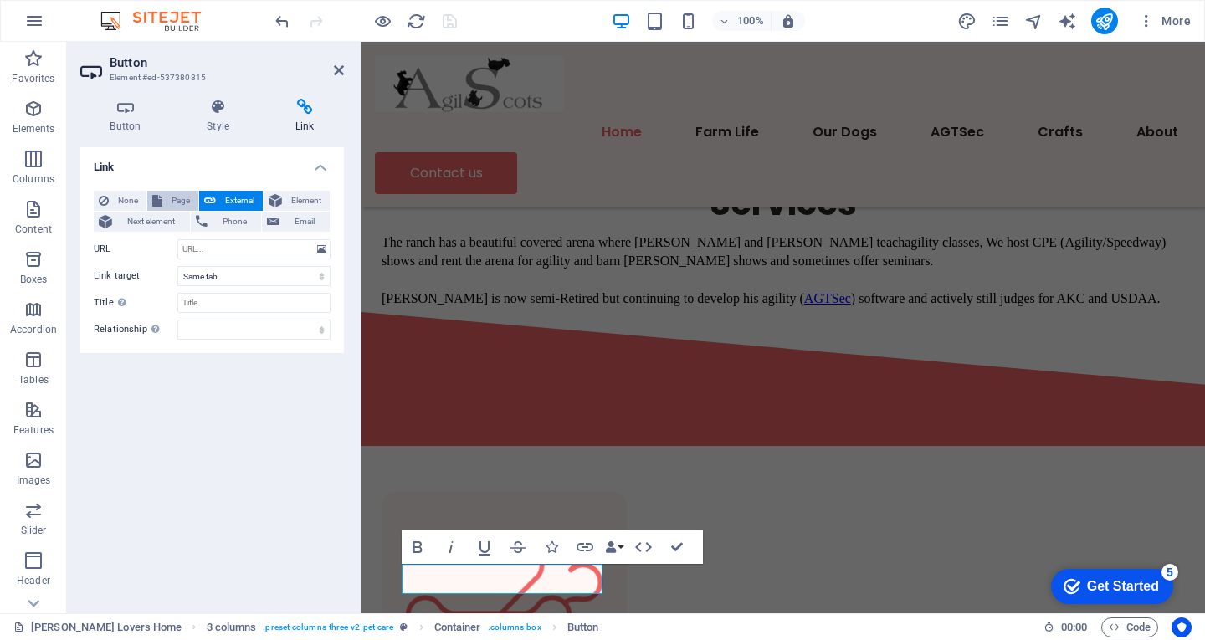
click at [175, 199] on span "Page" at bounding box center [180, 201] width 26 height 20
click at [231, 253] on select "Scottie Lovers Home About Farm Life -- Cows -- Sheep Our Dogs -- Alkony -- Moon…" at bounding box center [253, 249] width 153 height 20
click at [177, 239] on select "Scottie Lovers Home About Farm Life -- Cows -- Sheep Our Dogs -- Alkony -- Moon…" at bounding box center [253, 249] width 153 height 20
click at [226, 305] on input "Title Additional link description, should not be the same as the link text. The…" at bounding box center [253, 303] width 153 height 20
drag, startPoint x: 246, startPoint y: 300, endPoint x: 181, endPoint y: 286, distance: 66.8
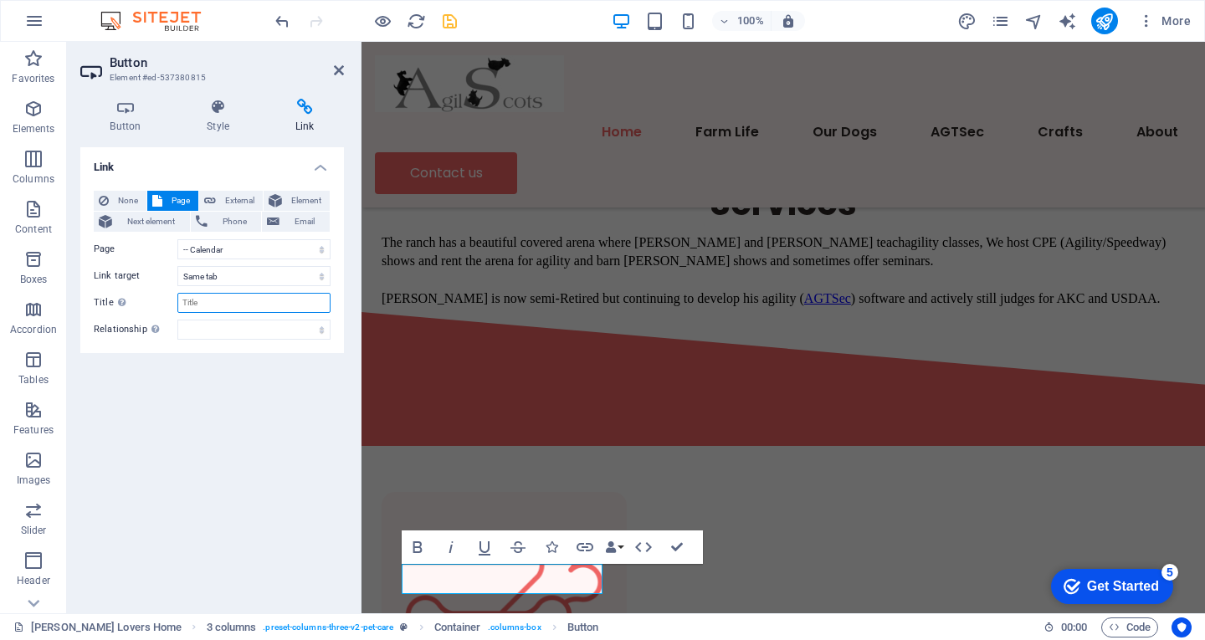
click at [181, 286] on div "None Page External Element Next element Phone Email Page Scottie Lovers Home Ab…" at bounding box center [212, 265] width 237 height 149
click at [193, 305] on input "Ca;lendar" at bounding box center [253, 303] width 153 height 20
type input "Calendar"
click at [264, 443] on div "Link None Page External Element Next element Phone Email Page Scottie Lovers Ho…" at bounding box center [212, 373] width 264 height 453
click at [446, 22] on icon "save" at bounding box center [449, 21] width 19 height 19
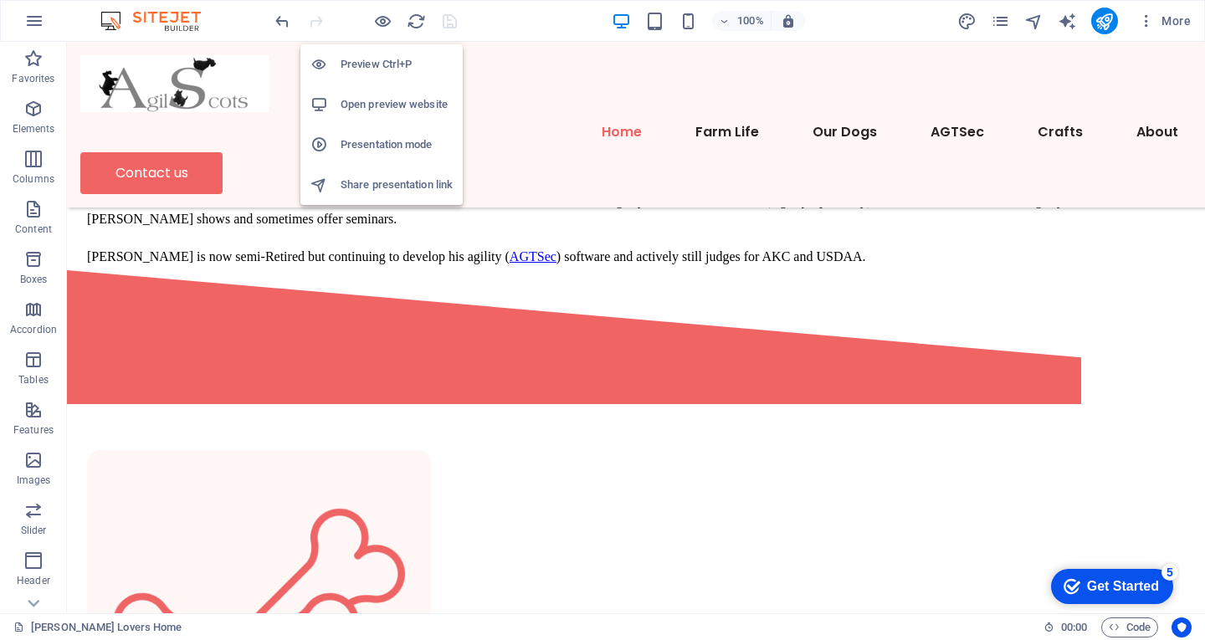
click at [394, 69] on h6 "Preview Ctrl+P" at bounding box center [397, 64] width 112 height 20
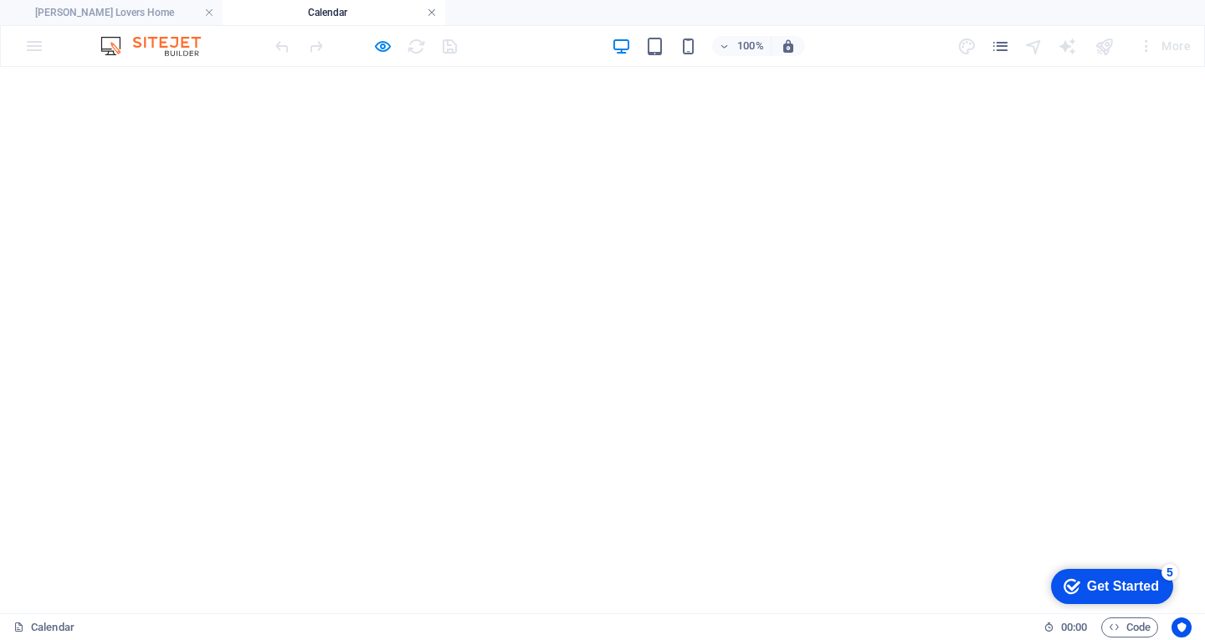
click at [428, 11] on link at bounding box center [432, 13] width 10 height 16
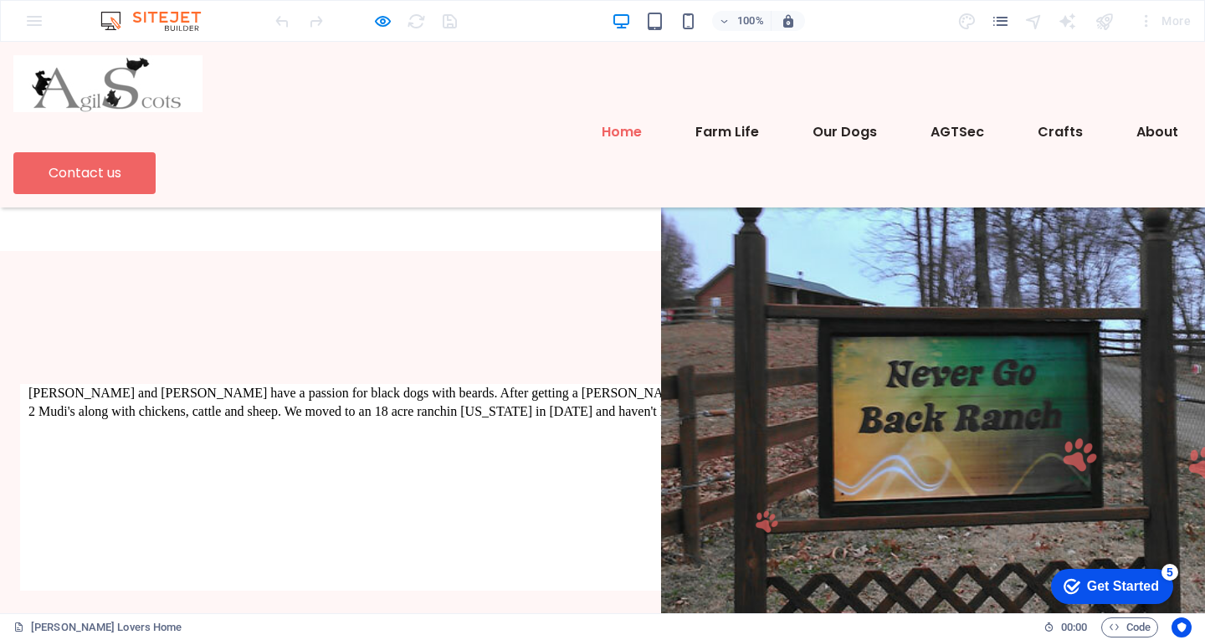
scroll to position [675, 0]
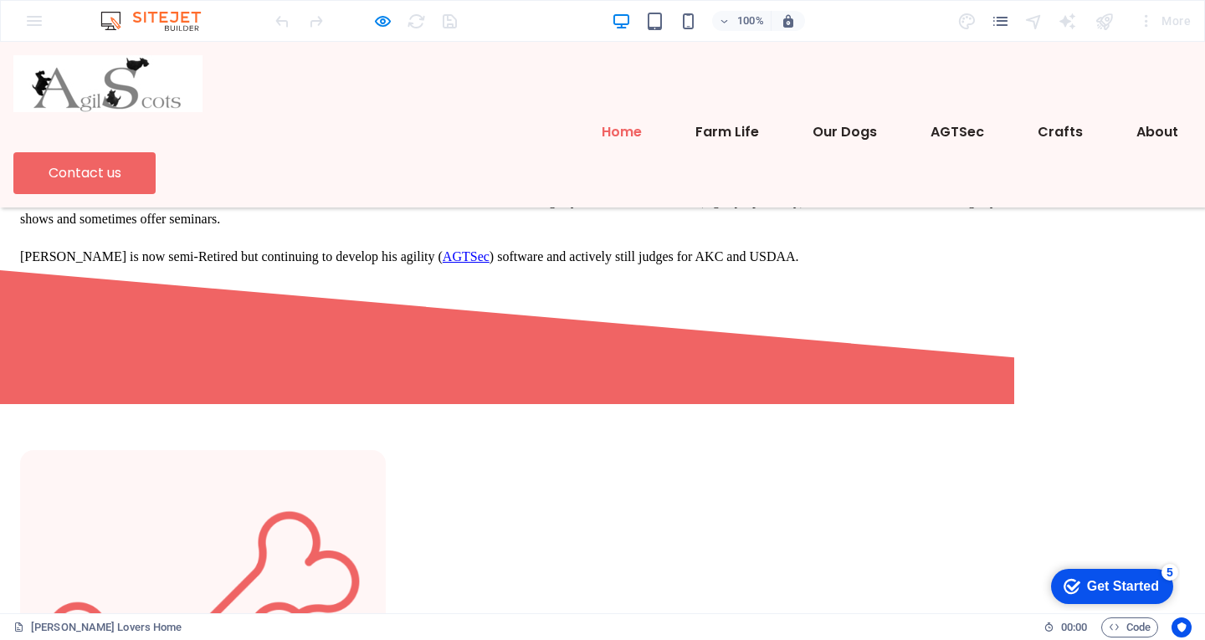
click at [155, 227] on div "Services The ranch has a beautiful covered arena where [PERSON_NAME] and [PERSO…" at bounding box center [602, 195] width 1205 height 151
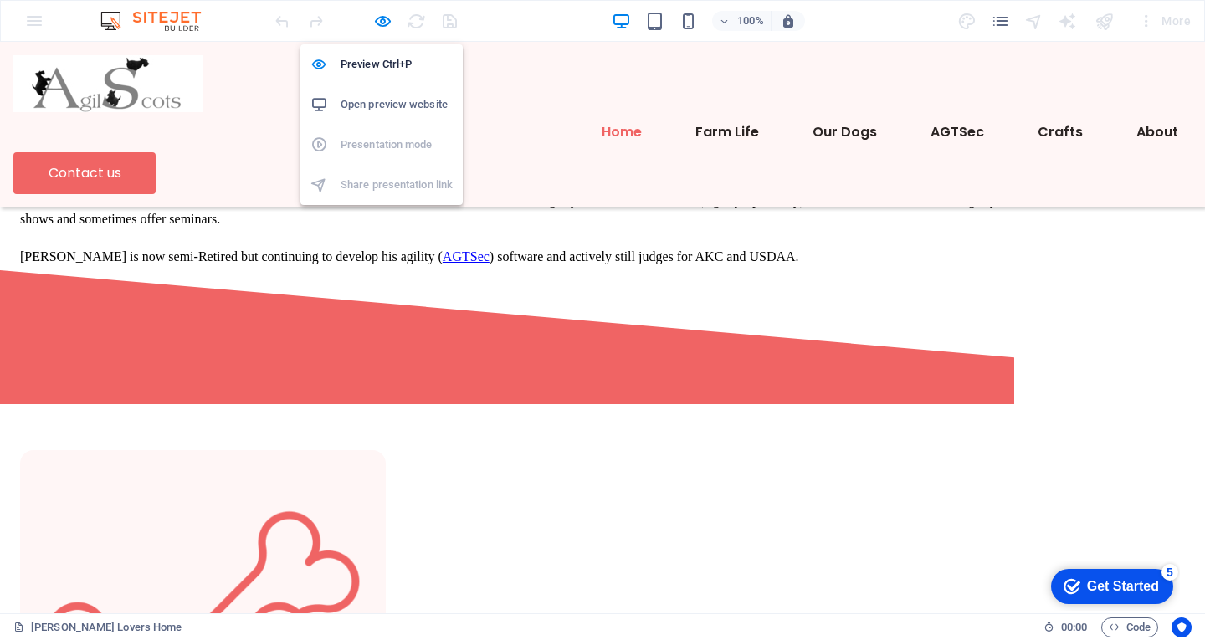
click at [398, 100] on h6 "Open preview website" at bounding box center [397, 105] width 112 height 20
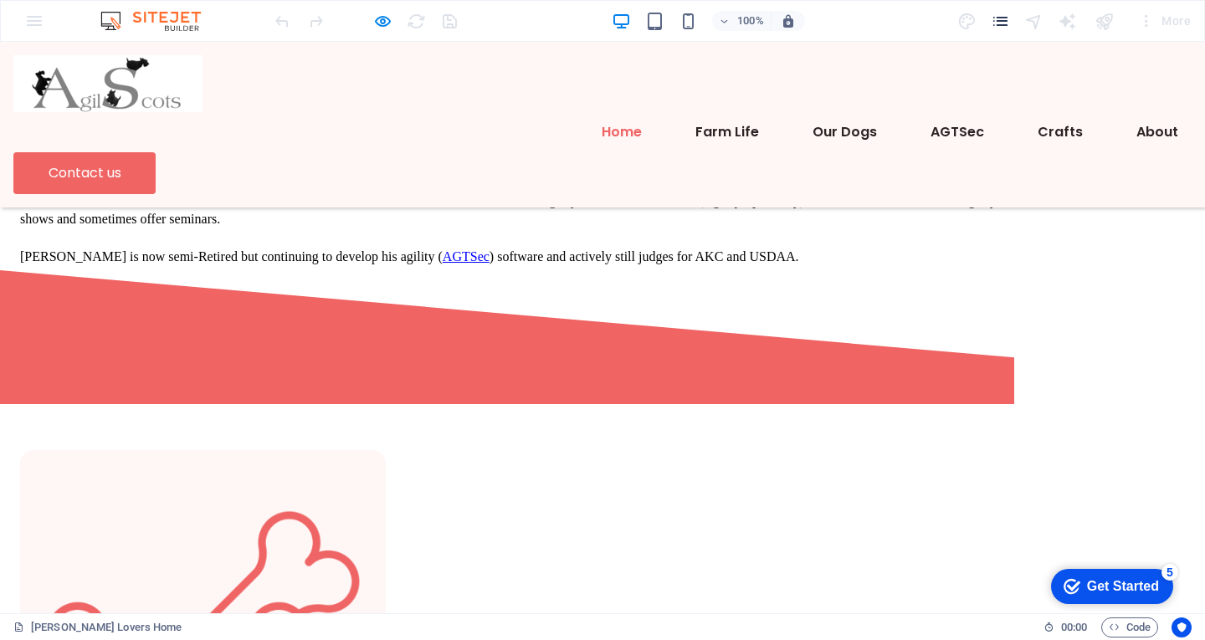
click at [1003, 16] on icon "pages" at bounding box center [1000, 21] width 19 height 19
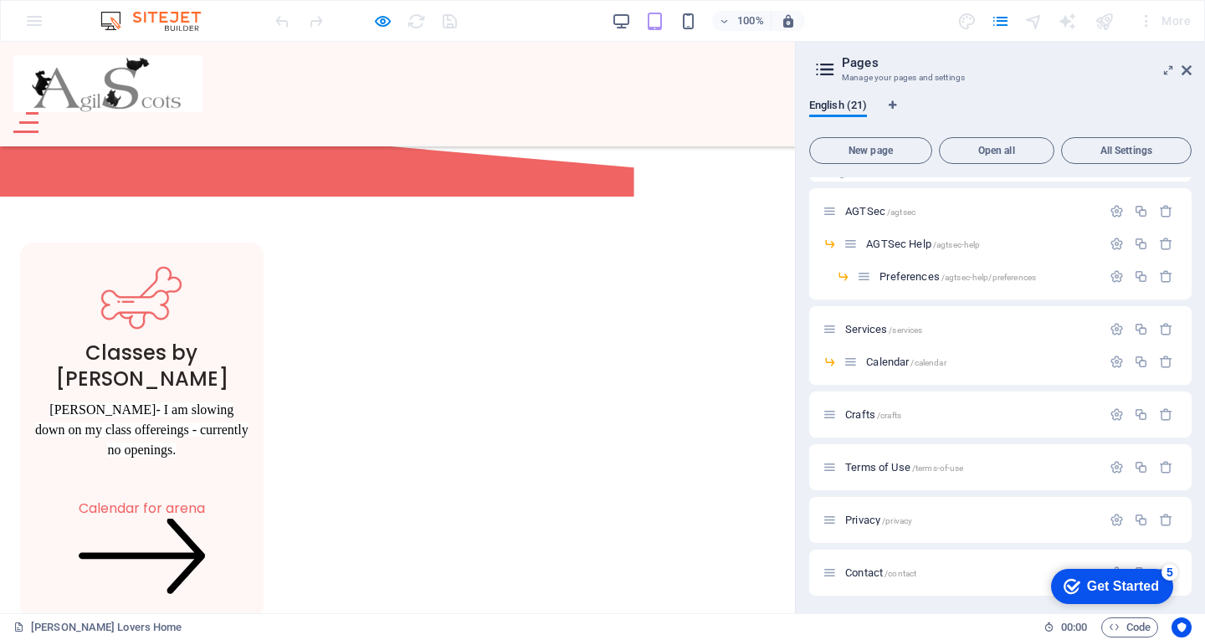
scroll to position [464, 0]
click at [914, 359] on span "/calendar" at bounding box center [928, 360] width 35 height 9
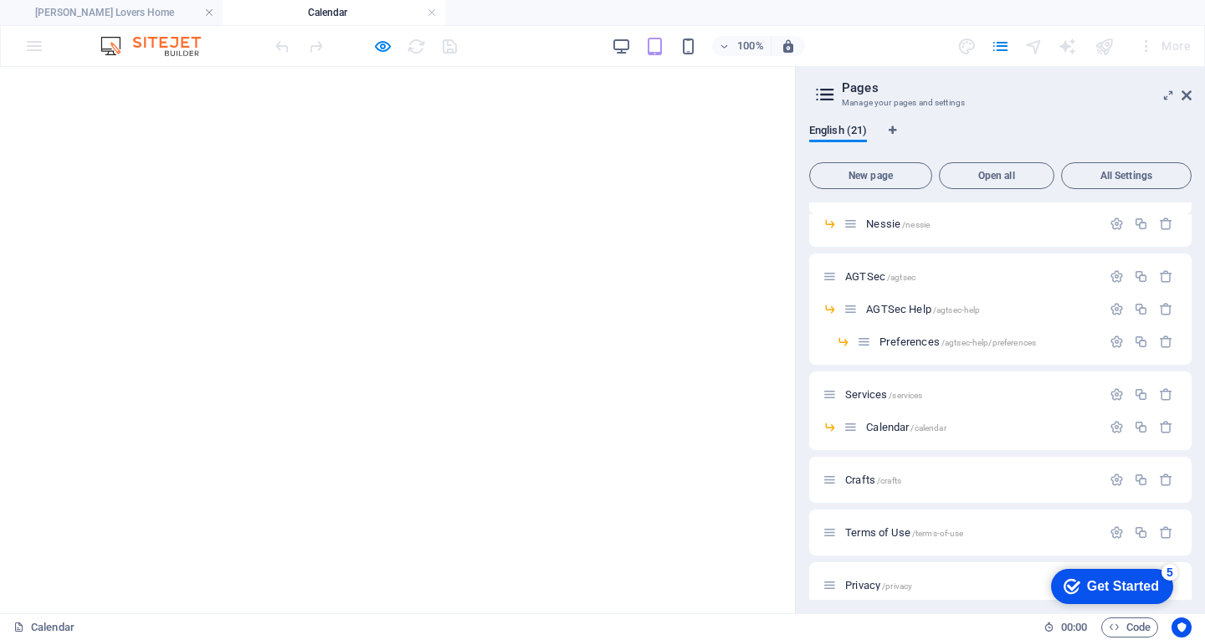
scroll to position [0, 0]
click at [439, 8] on h4 "Calendar" at bounding box center [334, 12] width 223 height 18
click at [322, 4] on h4 "Calendar" at bounding box center [334, 12] width 223 height 18
click at [1189, 95] on icon at bounding box center [1187, 95] width 10 height 13
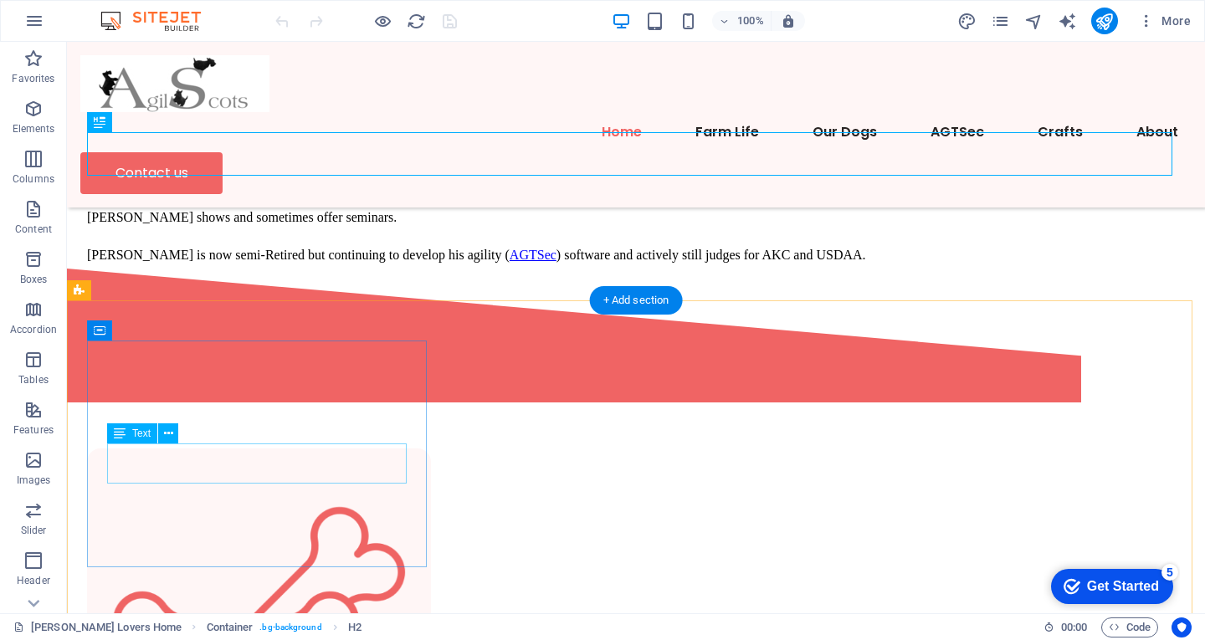
scroll to position [761, 0]
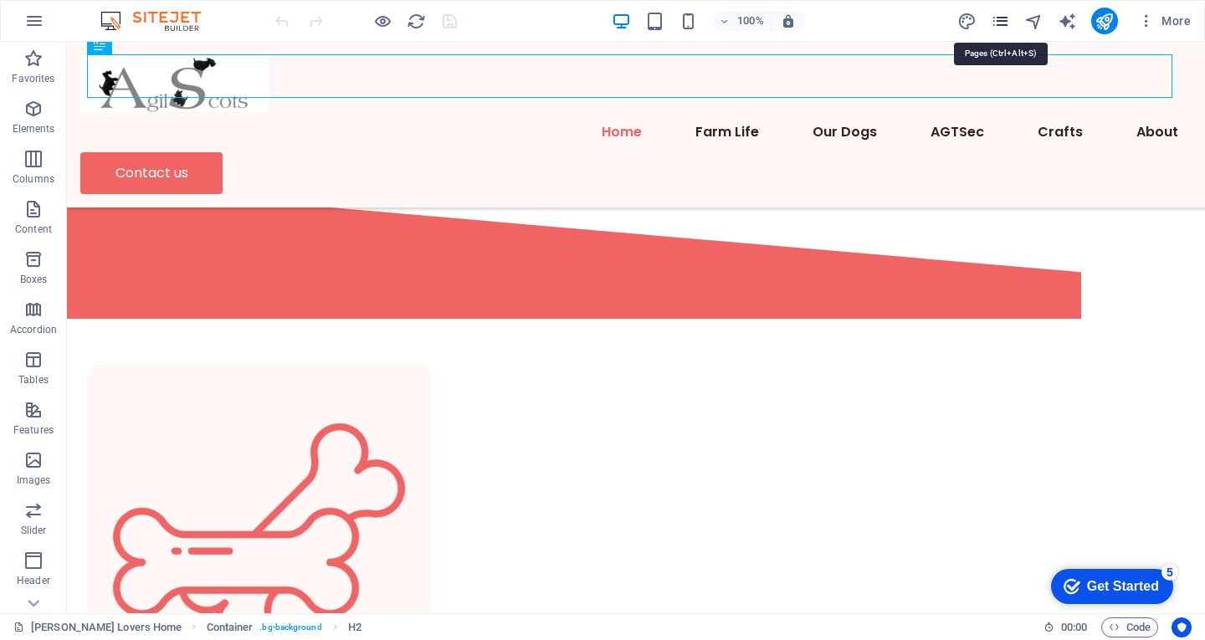
click at [1005, 23] on icon "pages" at bounding box center [1000, 21] width 19 height 19
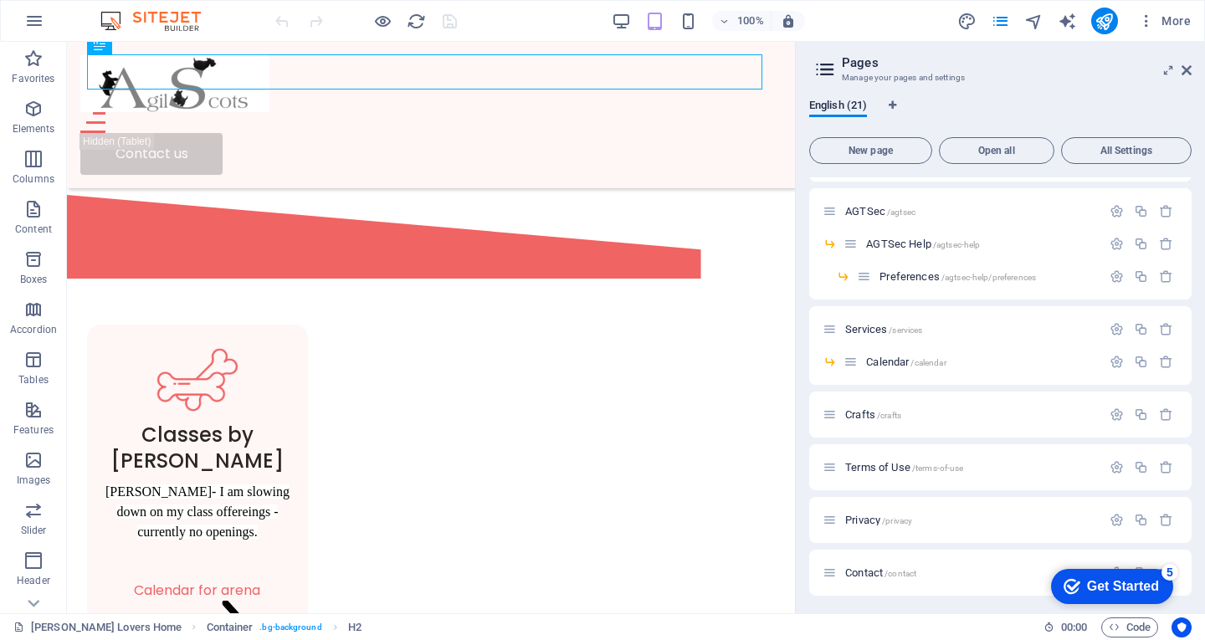
scroll to position [464, 0]
click at [899, 359] on span "Calendar /calendar" at bounding box center [906, 359] width 80 height 13
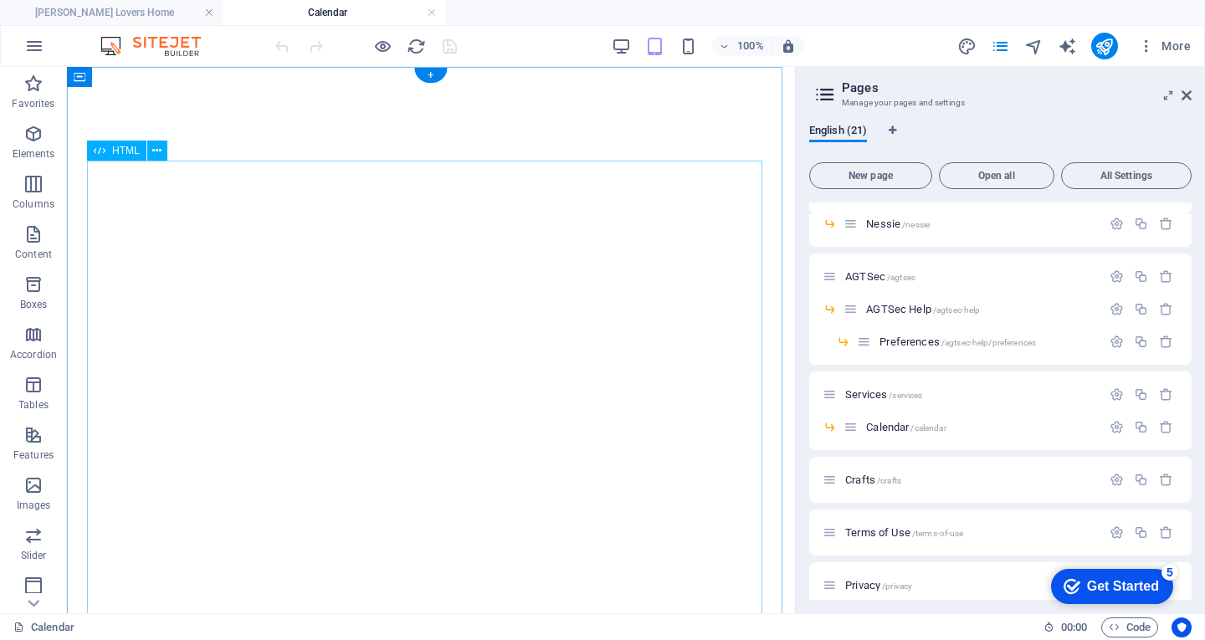
scroll to position [0, 0]
click at [1113, 429] on icon "button" at bounding box center [1117, 427] width 14 height 14
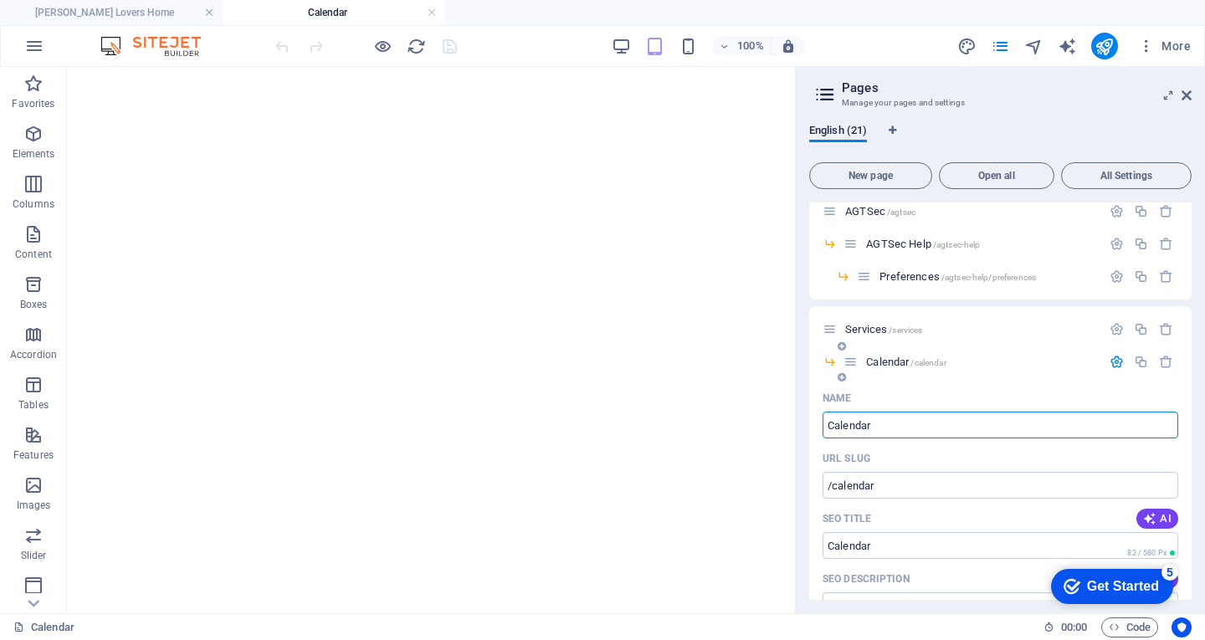
scroll to position [403, 0]
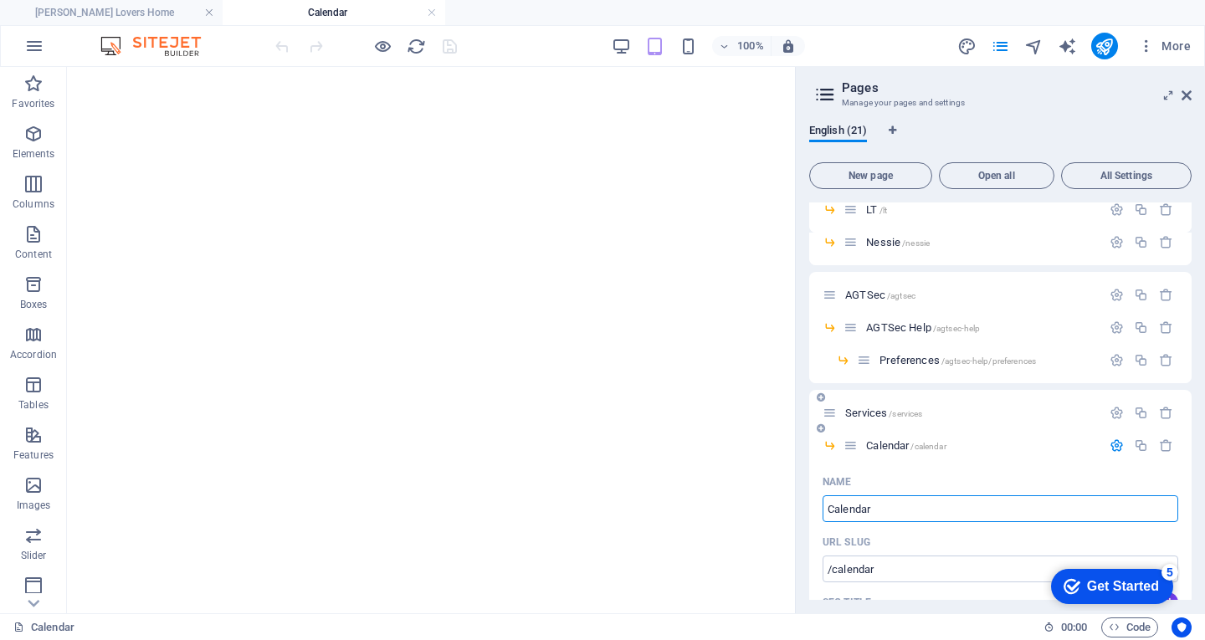
click at [904, 411] on span "/services" at bounding box center [905, 413] width 33 height 9
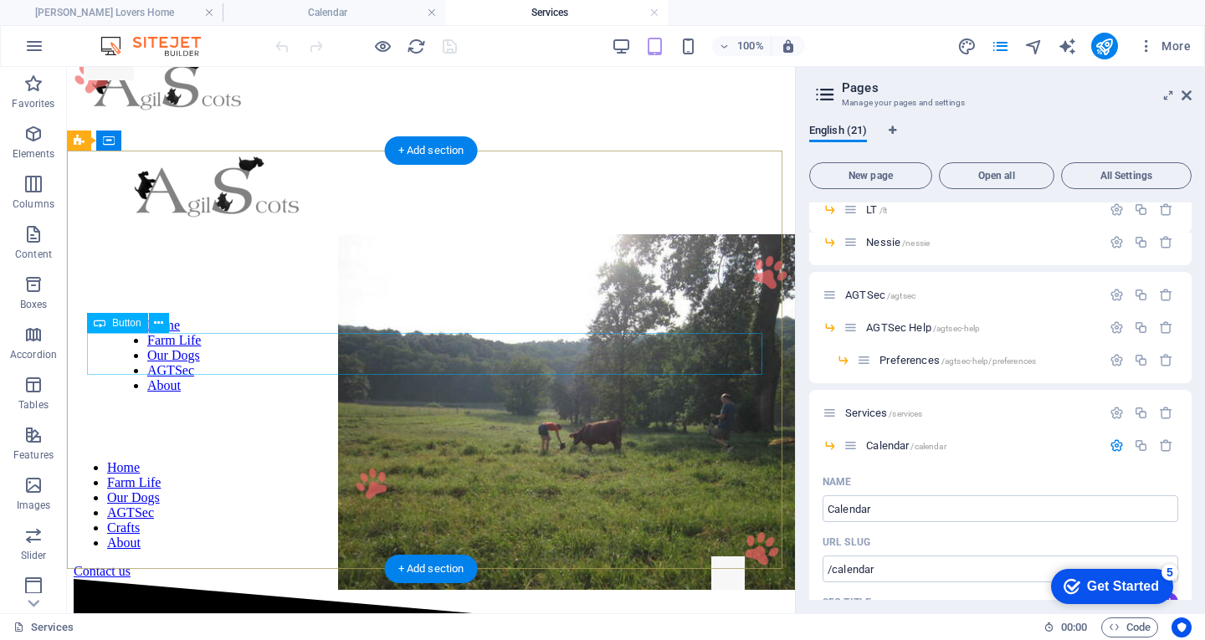
scroll to position [0, 0]
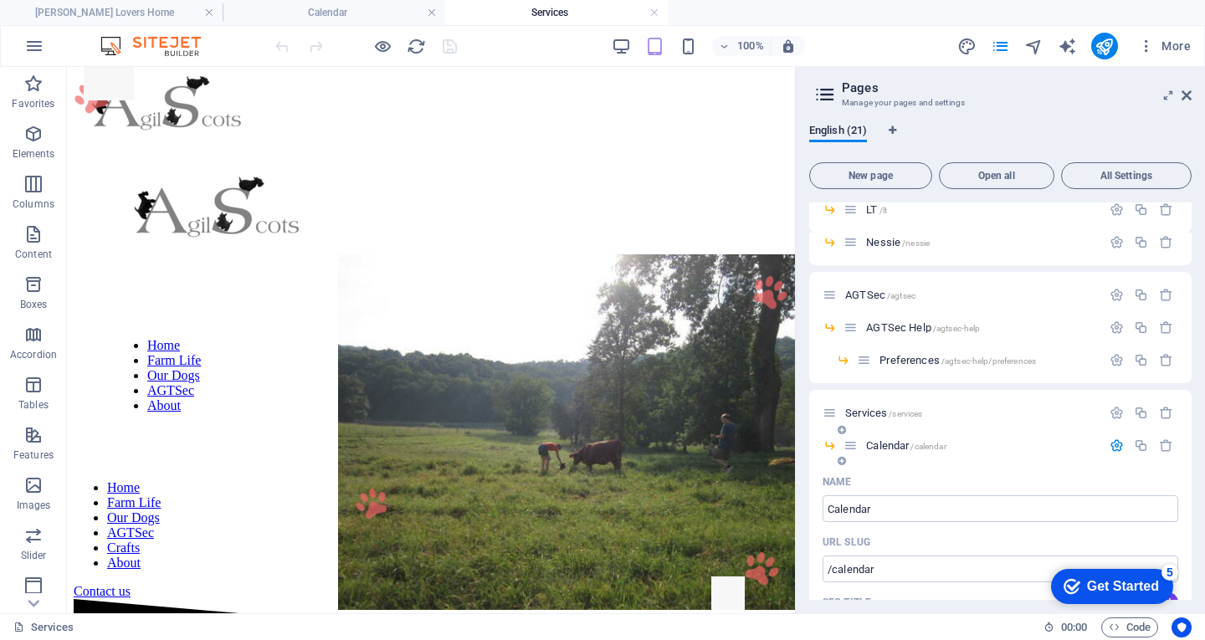
click at [876, 444] on span "Calendar /calendar" at bounding box center [906, 445] width 80 height 13
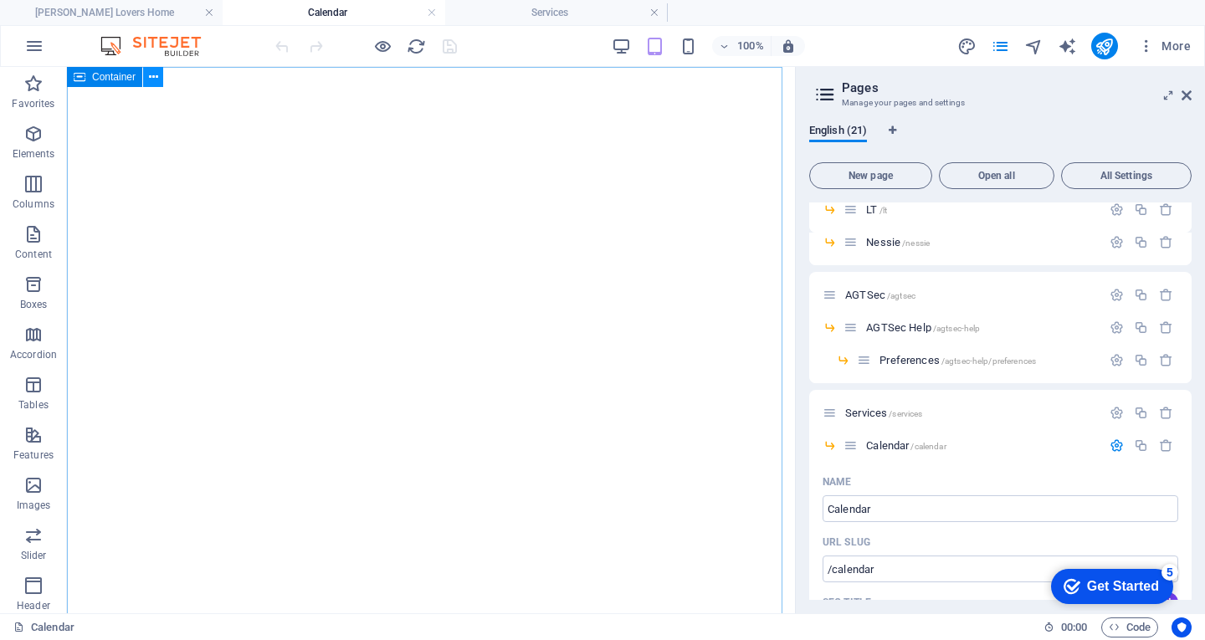
click at [155, 79] on icon at bounding box center [153, 78] width 9 height 18
click at [531, 8] on h4 "Services" at bounding box center [556, 12] width 223 height 18
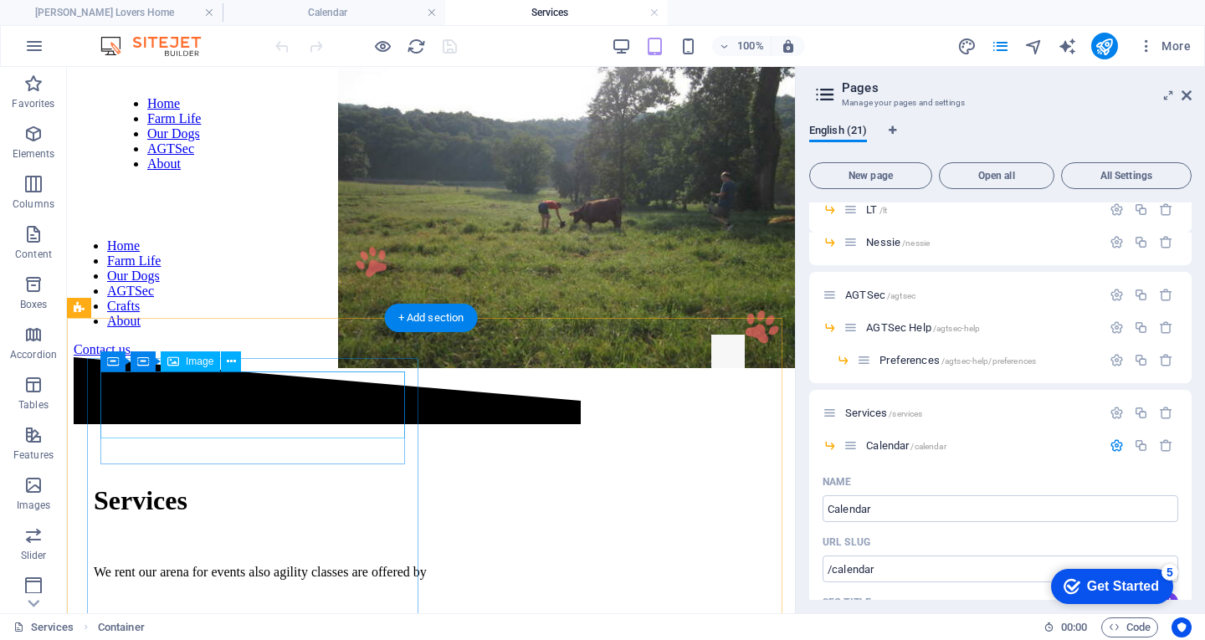
scroll to position [251, 0]
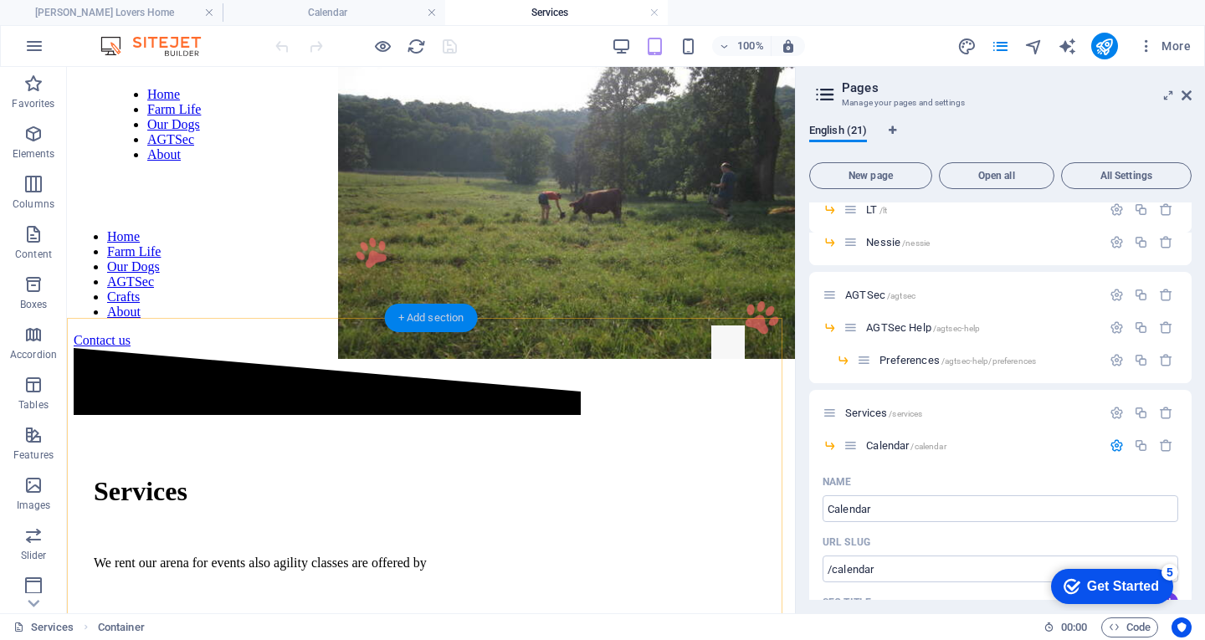
click at [419, 320] on div "+ Add section" at bounding box center [431, 318] width 93 height 28
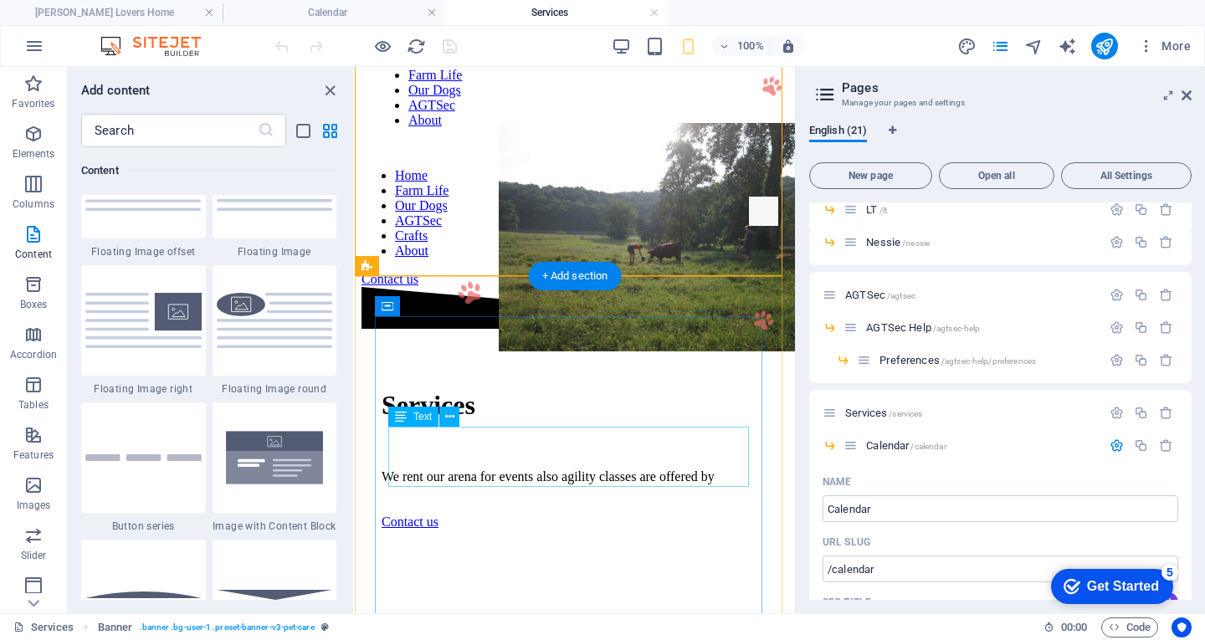
scroll to position [335, 0]
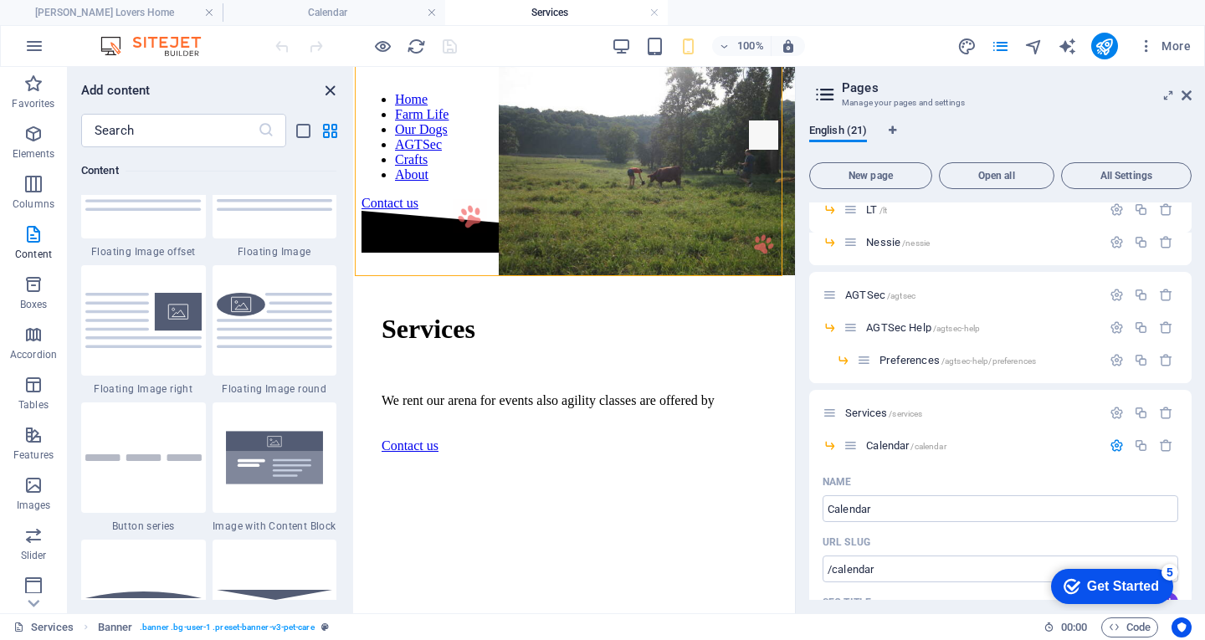
click at [333, 88] on icon "close panel" at bounding box center [330, 90] width 19 height 19
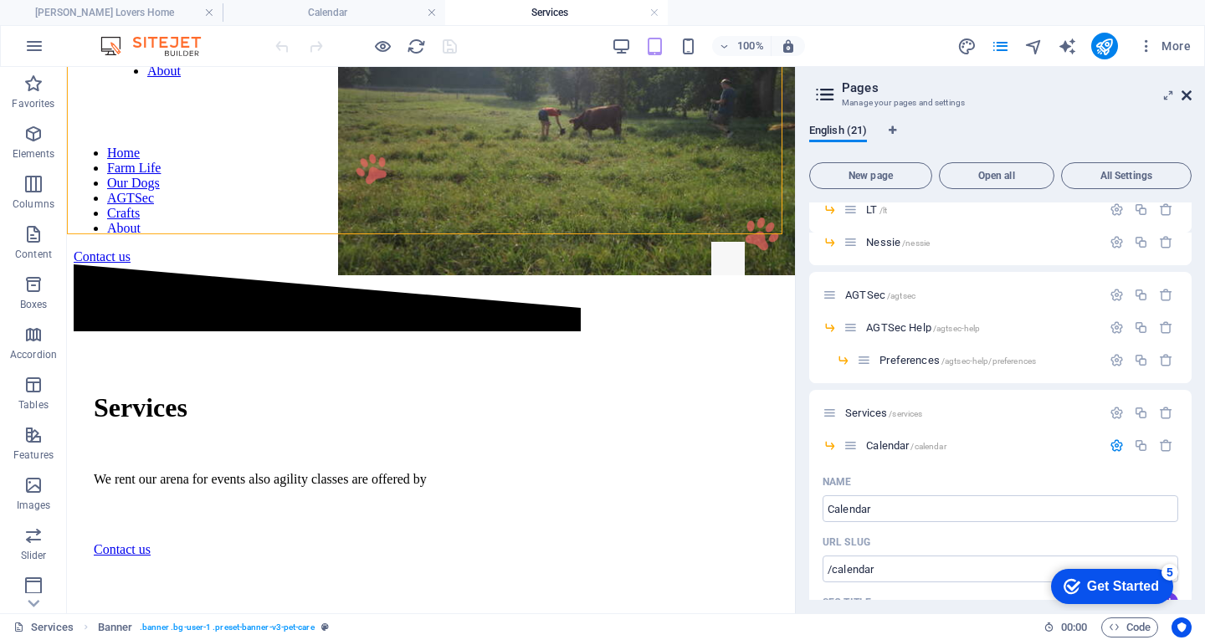
click at [1188, 95] on icon at bounding box center [1187, 95] width 10 height 13
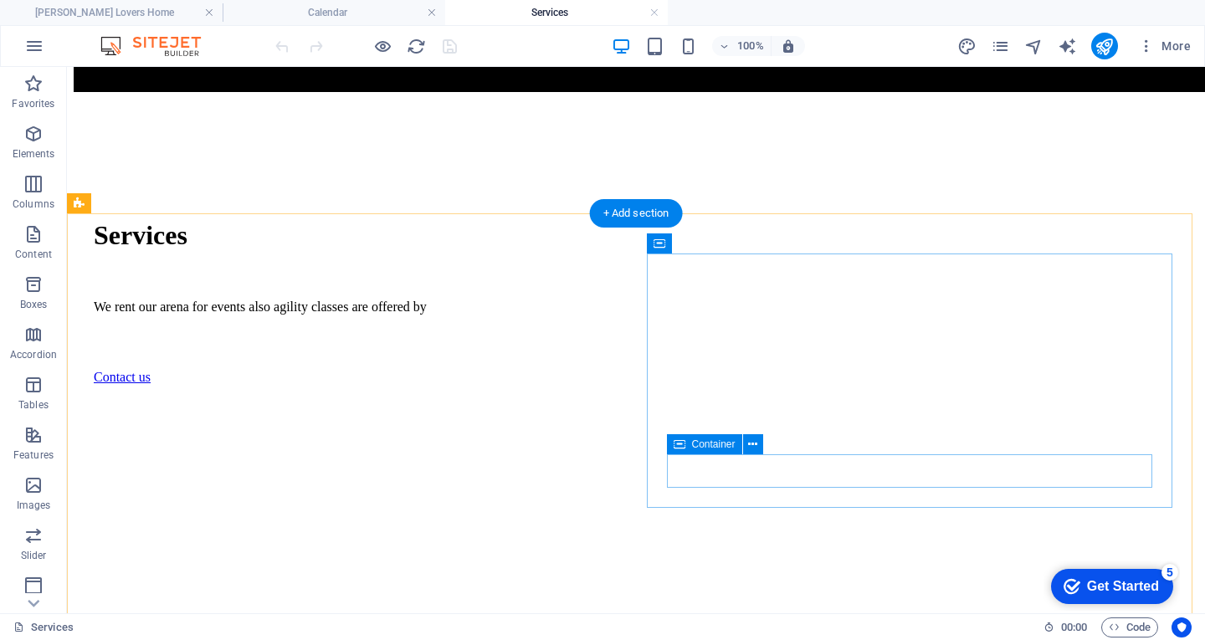
scroll to position [502, 0]
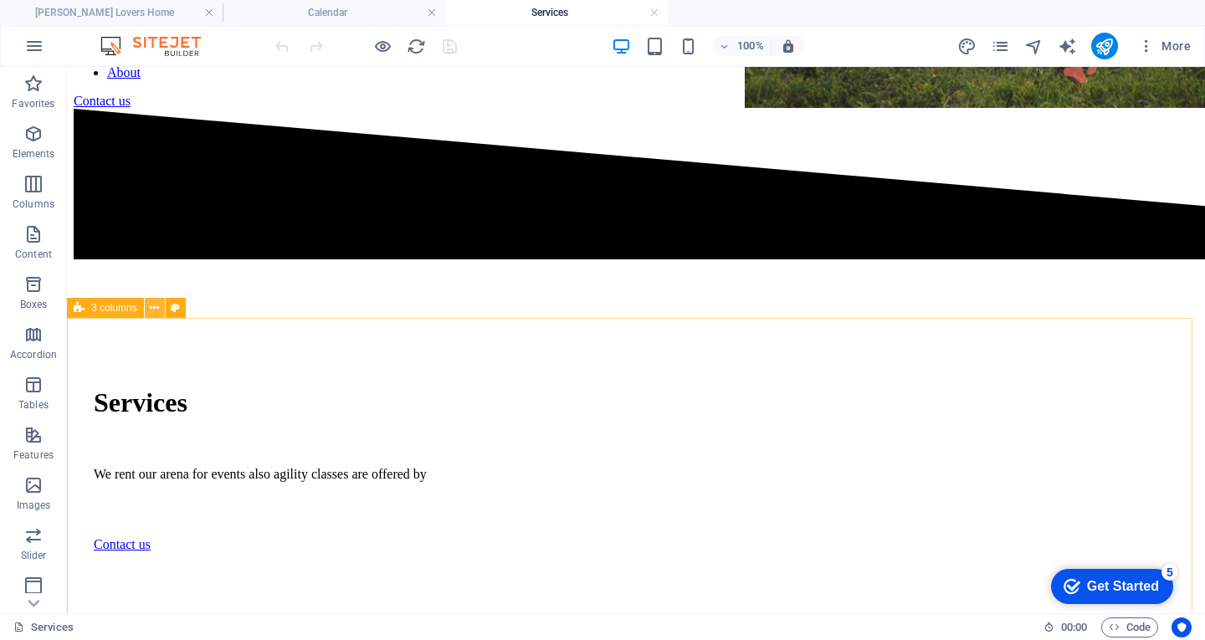
click at [152, 314] on icon at bounding box center [154, 309] width 9 height 18
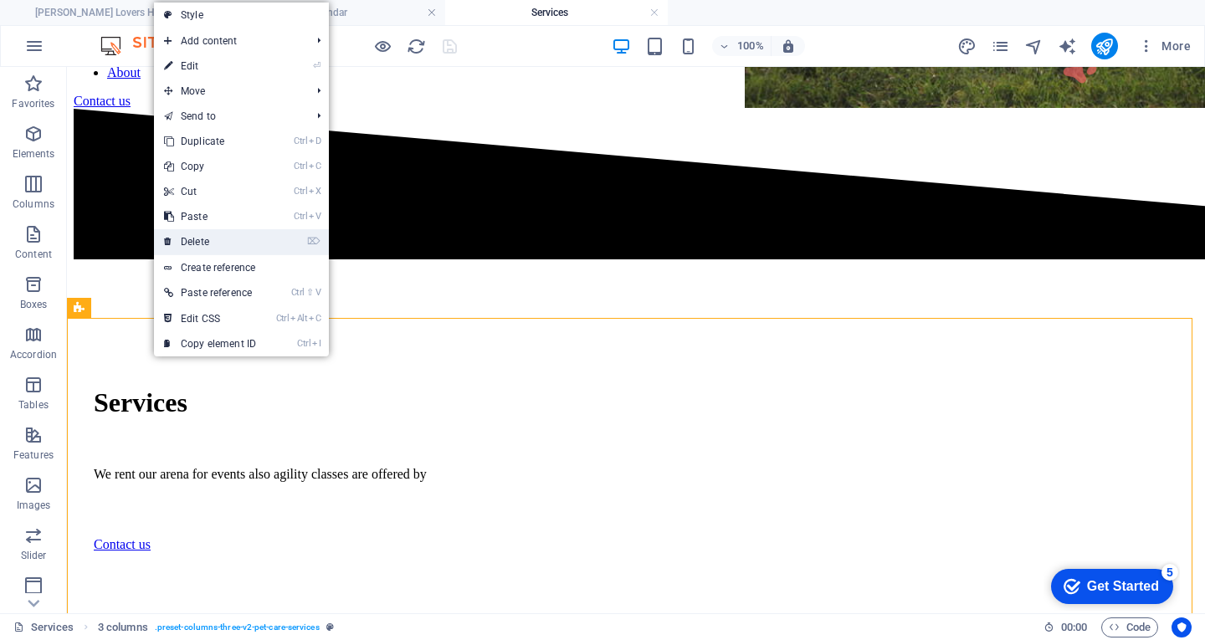
click at [224, 244] on link "⌦ Delete" at bounding box center [210, 241] width 112 height 25
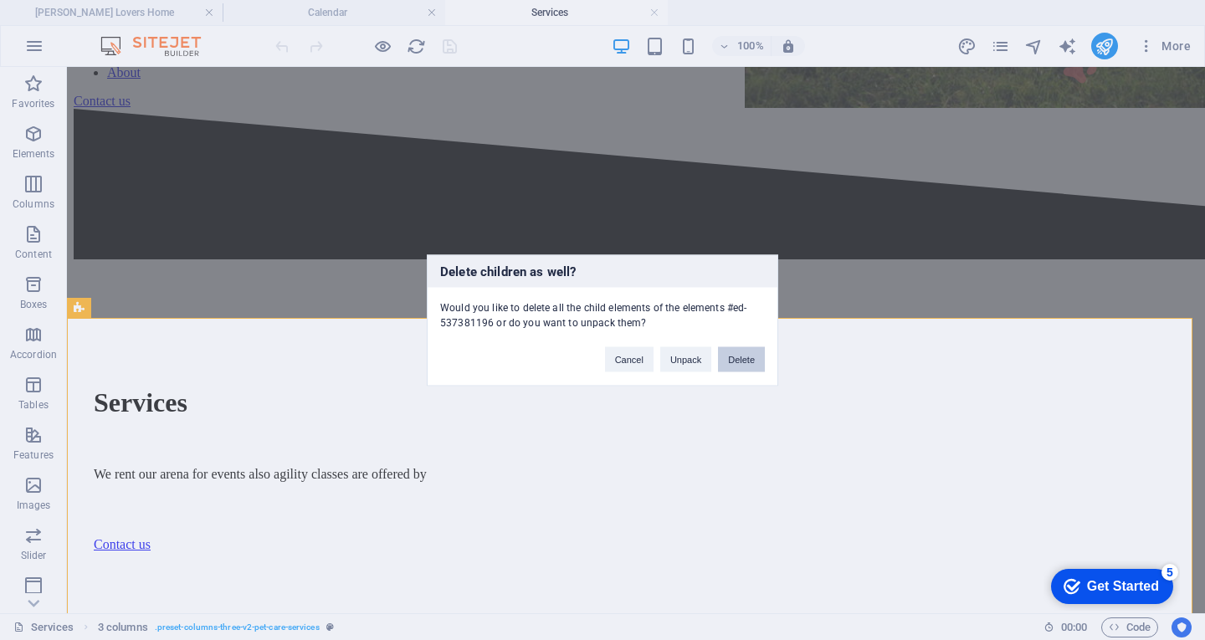
click at [740, 359] on button "Delete" at bounding box center [741, 358] width 47 height 25
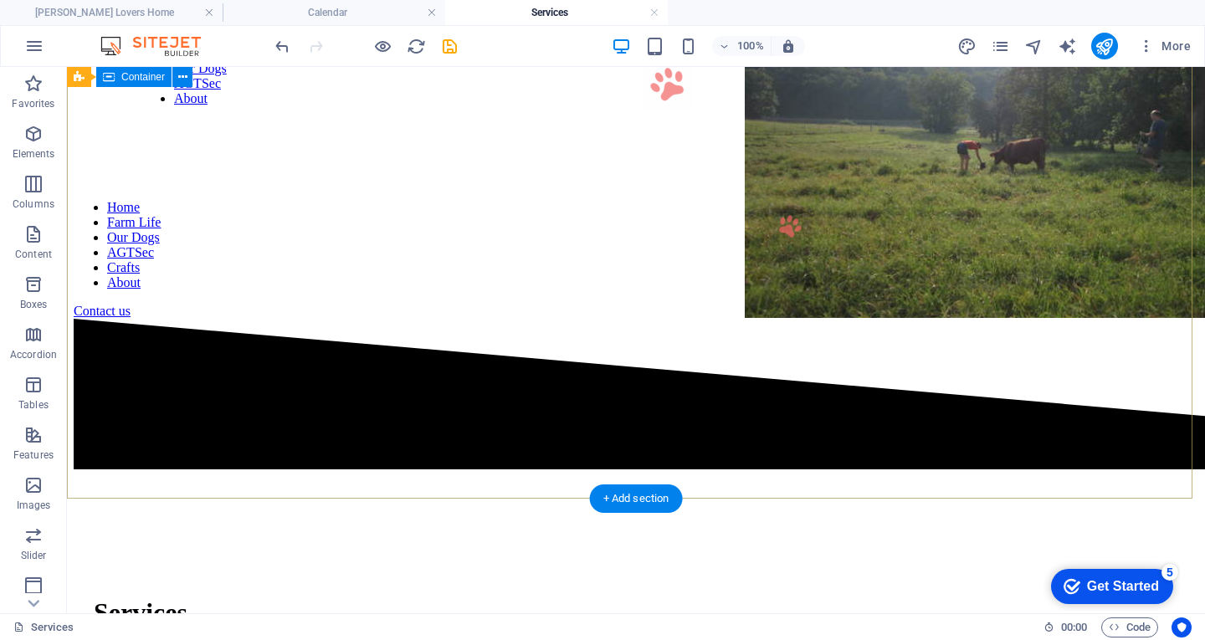
scroll to position [335, 0]
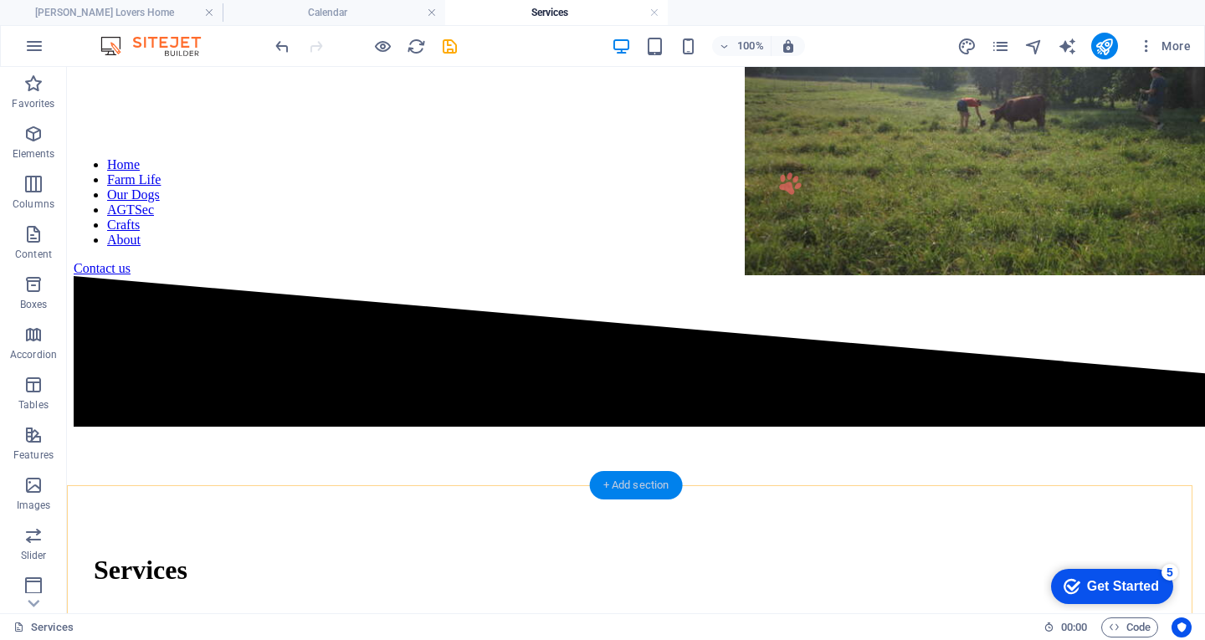
click at [648, 480] on div "+ Add section" at bounding box center [636, 485] width 93 height 28
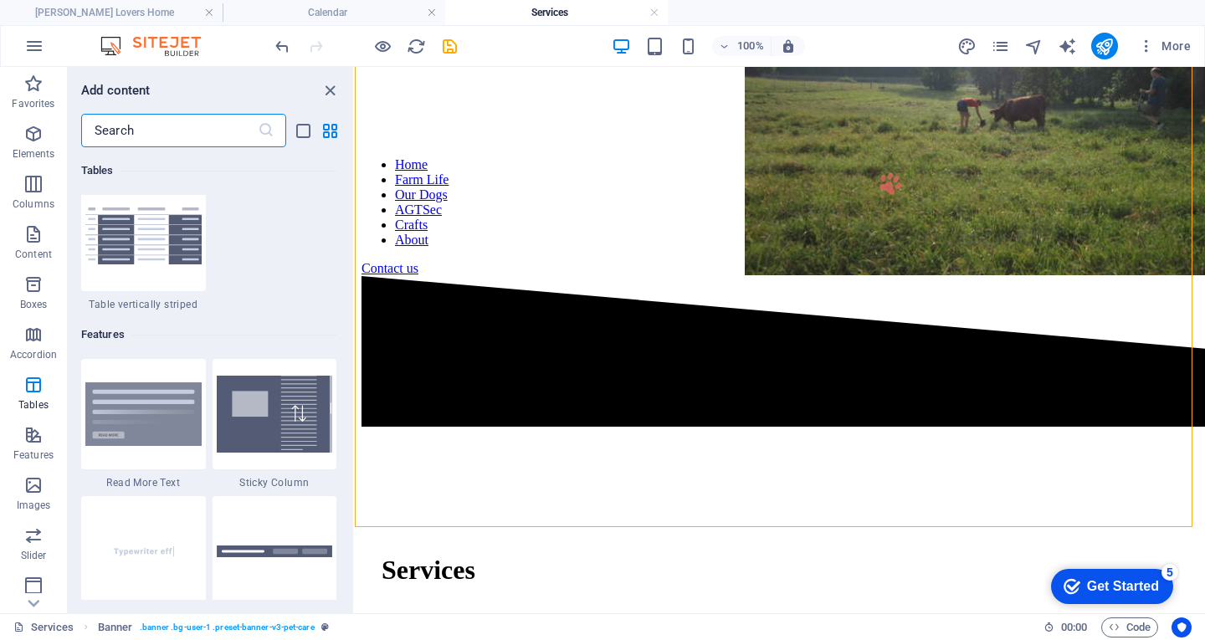
scroll to position [6192, 0]
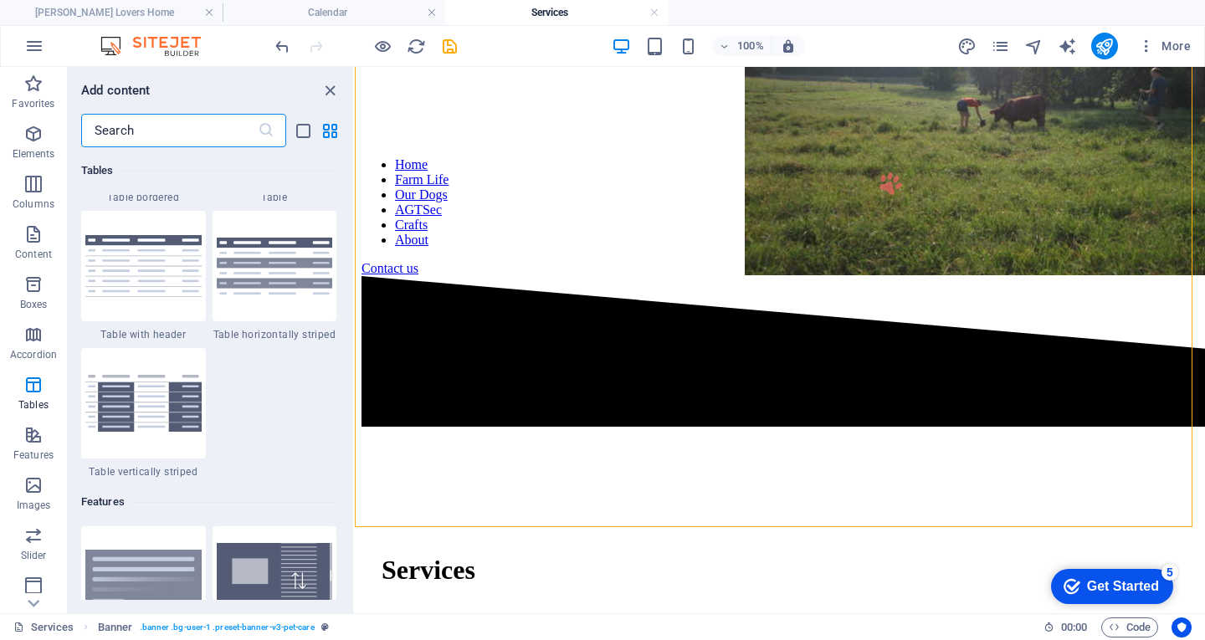
click at [179, 136] on input "text" at bounding box center [169, 130] width 177 height 33
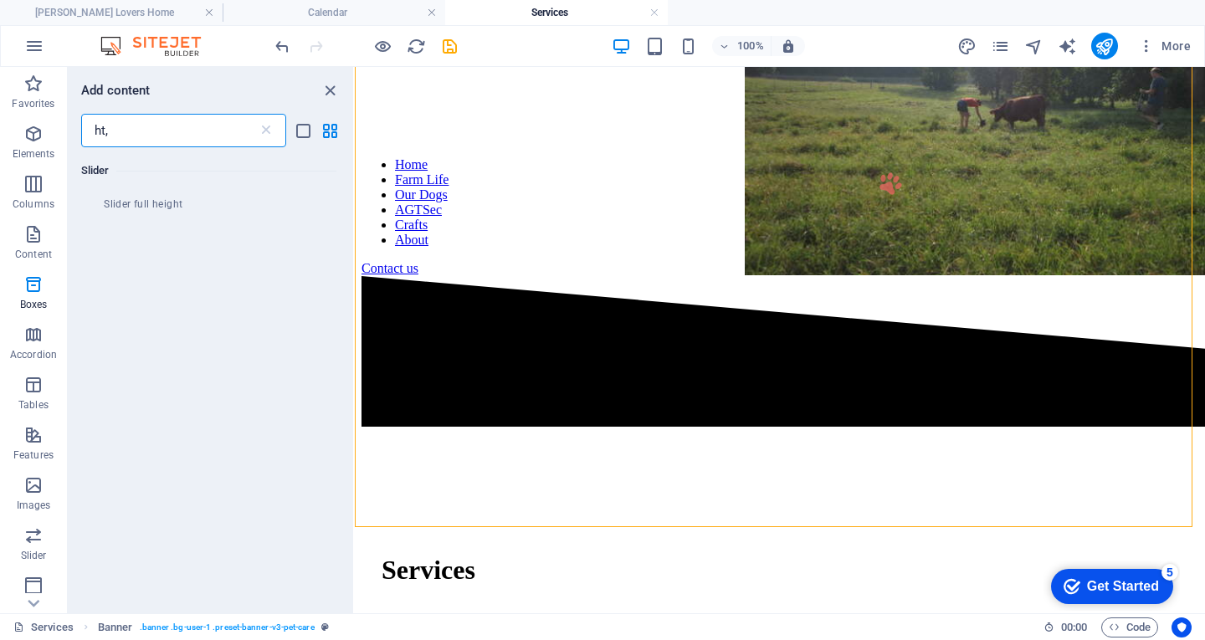
scroll to position [0, 0]
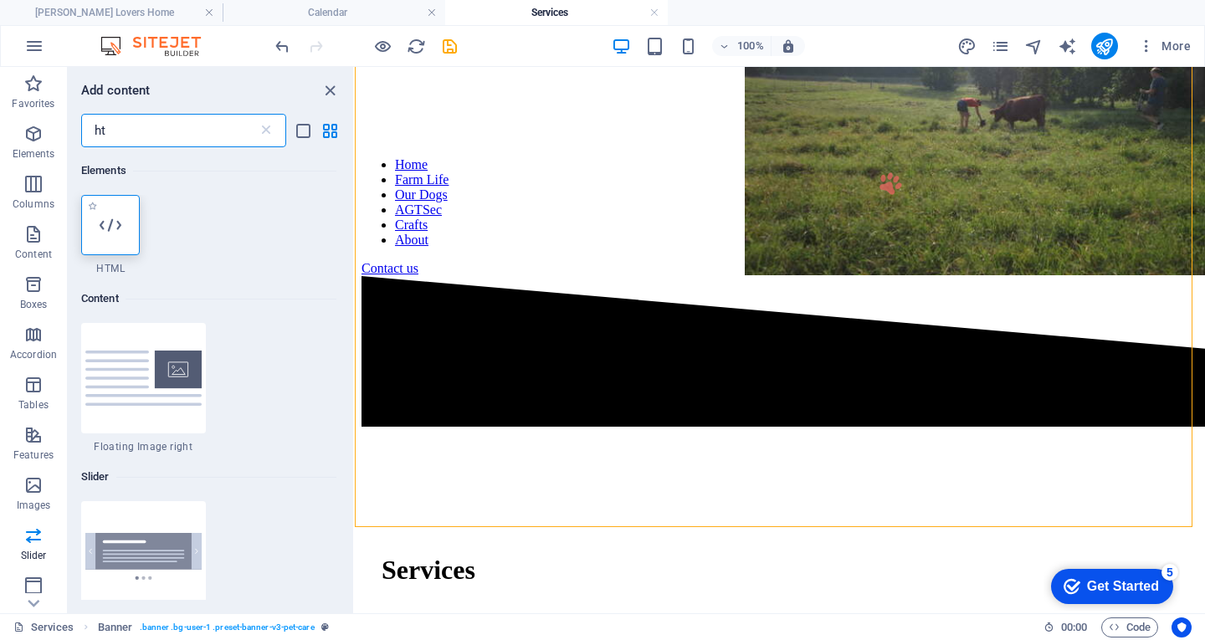
type input "ht"
click at [95, 232] on div at bounding box center [110, 225] width 59 height 60
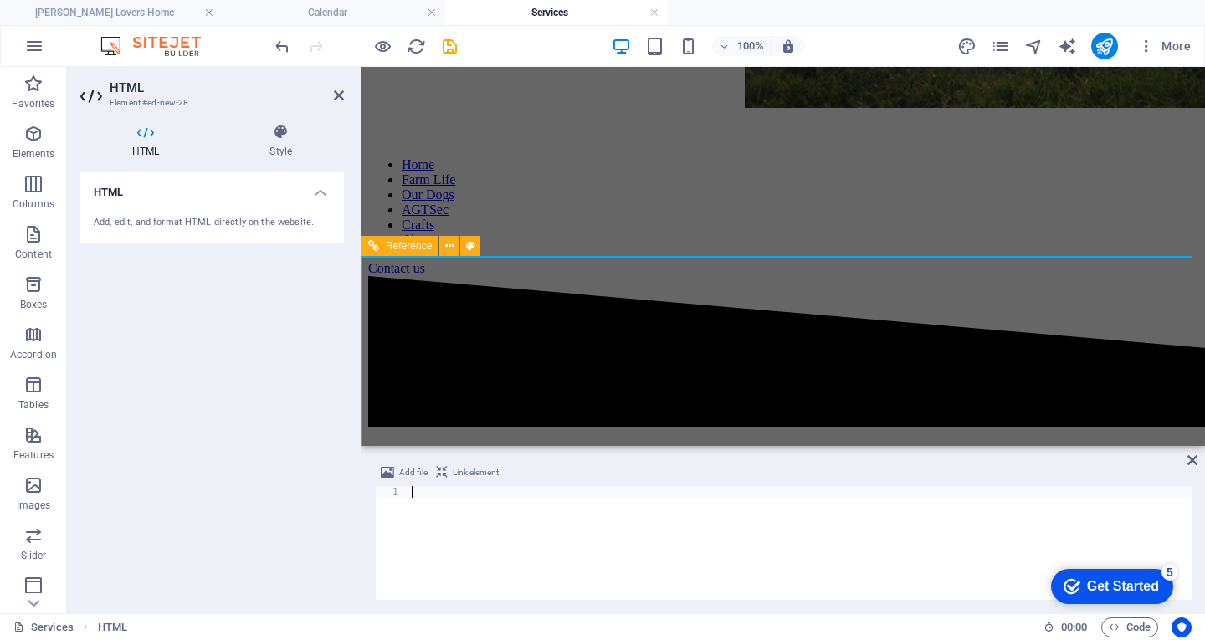
scroll to position [606, 0]
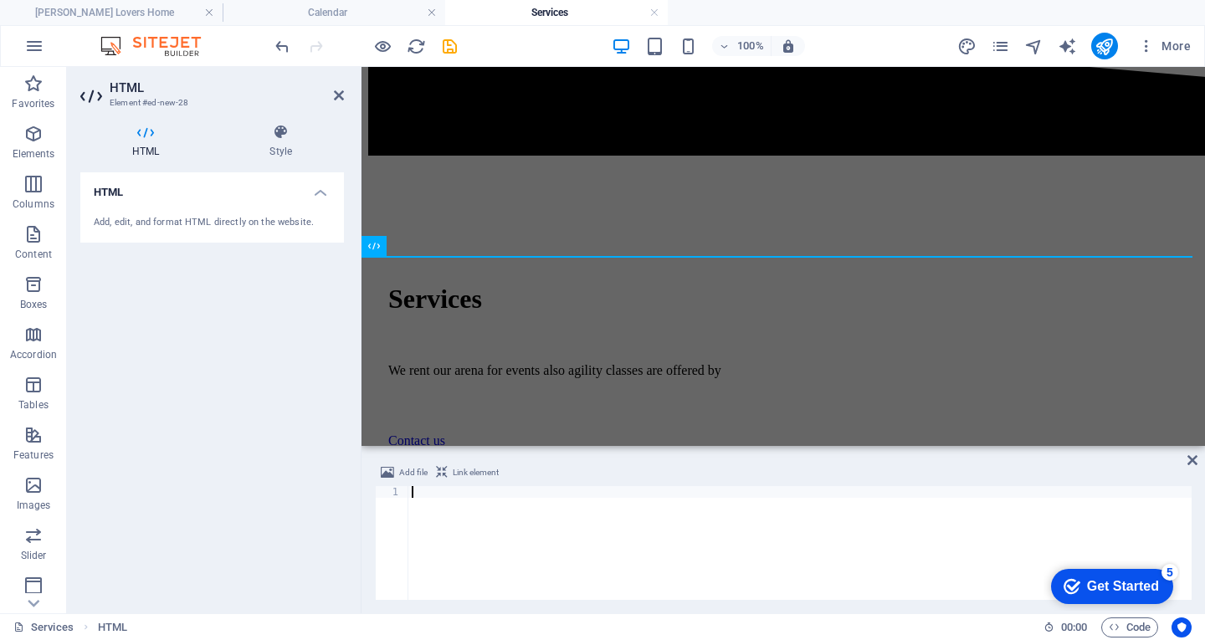
click at [428, 493] on div at bounding box center [799, 554] width 783 height 137
click at [449, 496] on div at bounding box center [799, 554] width 783 height 137
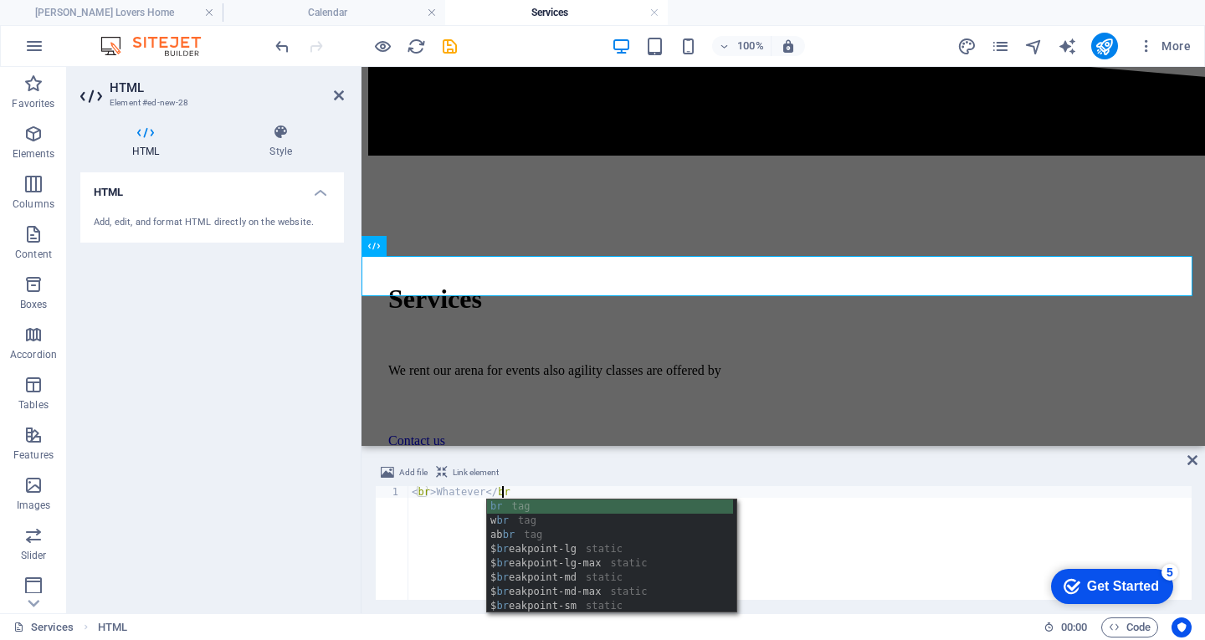
scroll to position [0, 7]
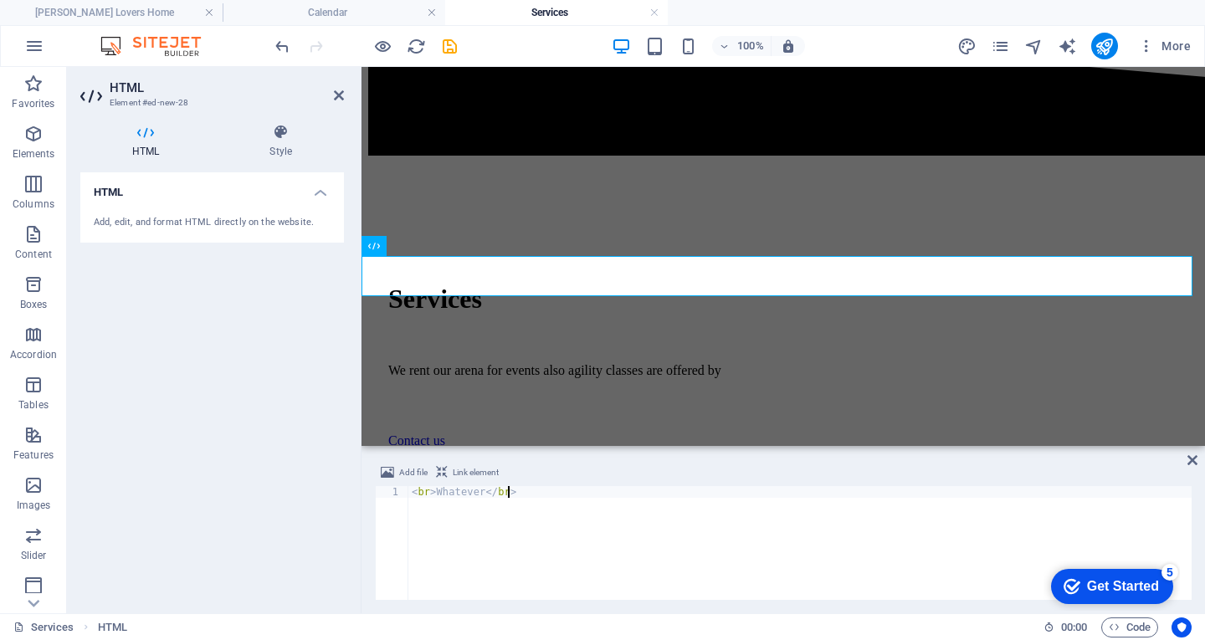
type textarea "<br>Whatever</br>"
click at [285, 507] on div "HTML Add, edit, and format HTML directly on the website." at bounding box center [212, 386] width 264 height 428
click at [1131, 584] on div "Get Started" at bounding box center [1123, 586] width 72 height 15
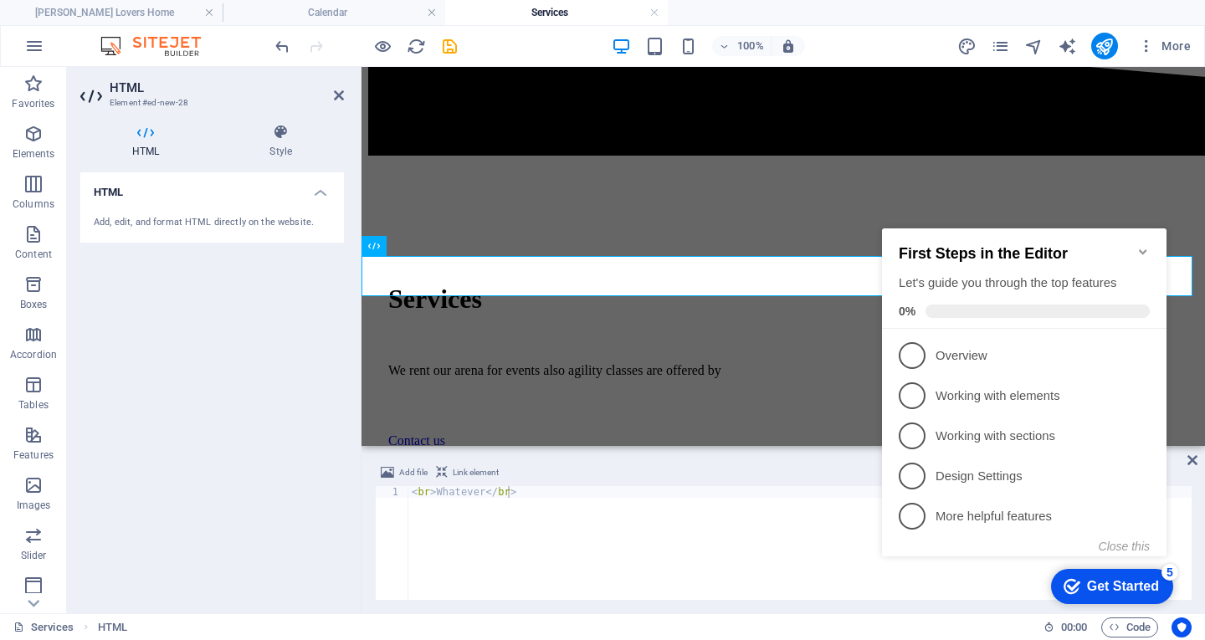
click at [1140, 245] on icon "Minimize checklist" at bounding box center [1142, 251] width 13 height 13
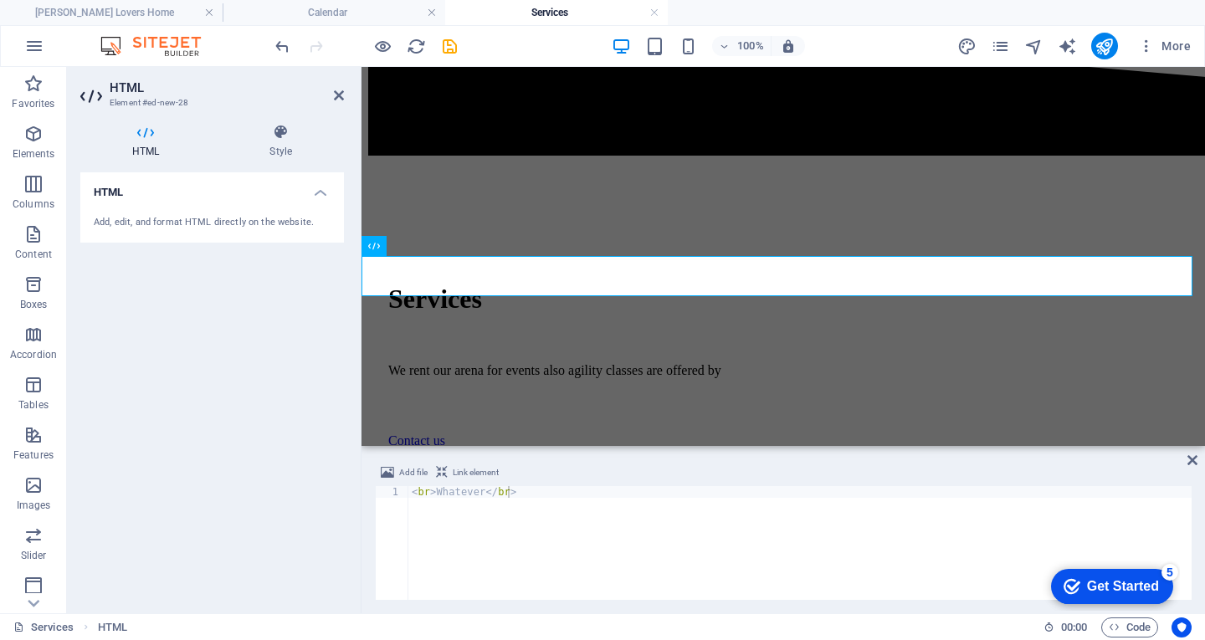
click at [1173, 572] on div "5" at bounding box center [1170, 572] width 17 height 17
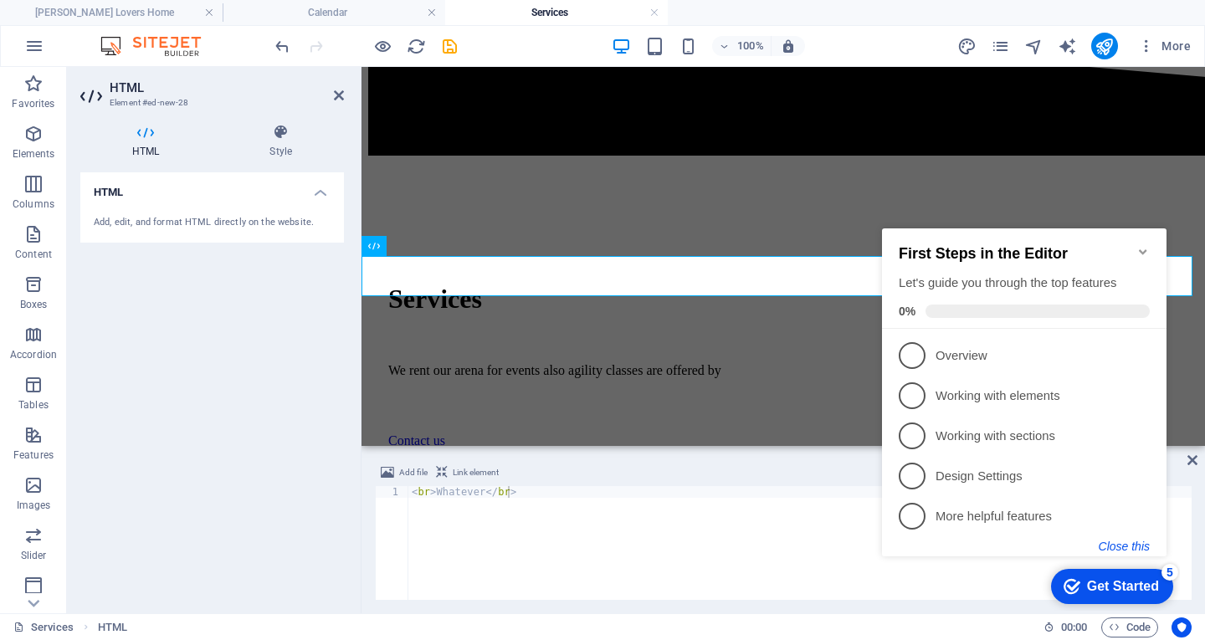
click at [1139, 545] on button "Close this" at bounding box center [1124, 546] width 51 height 13
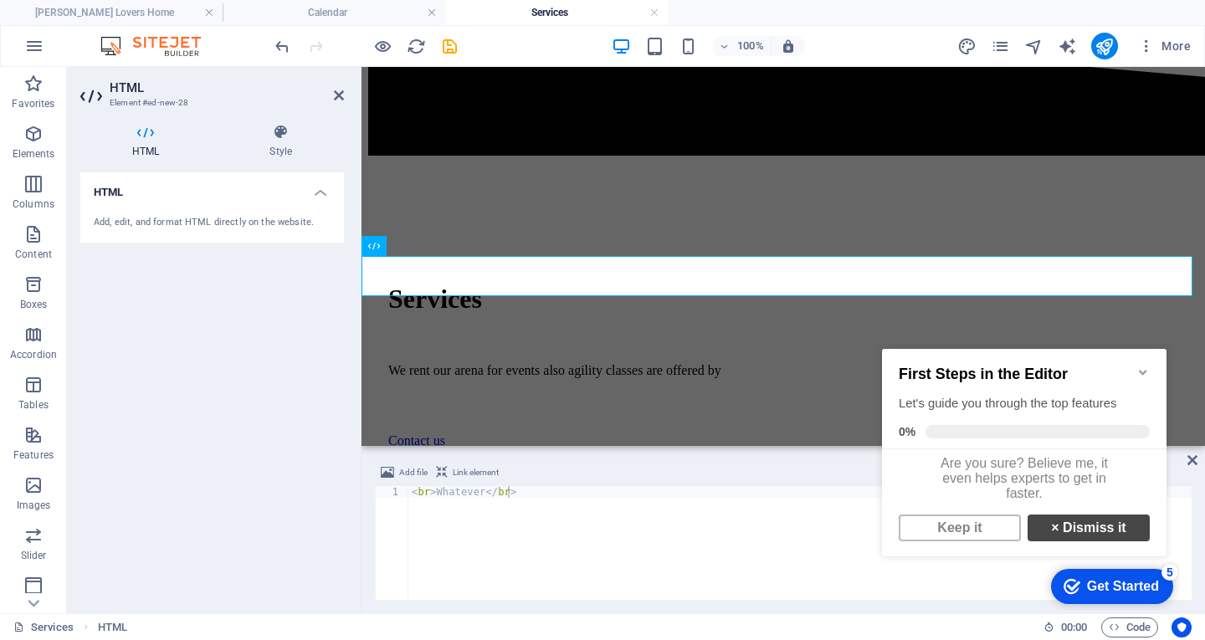
click at [1080, 536] on link "× Dismiss it" at bounding box center [1089, 528] width 122 height 27
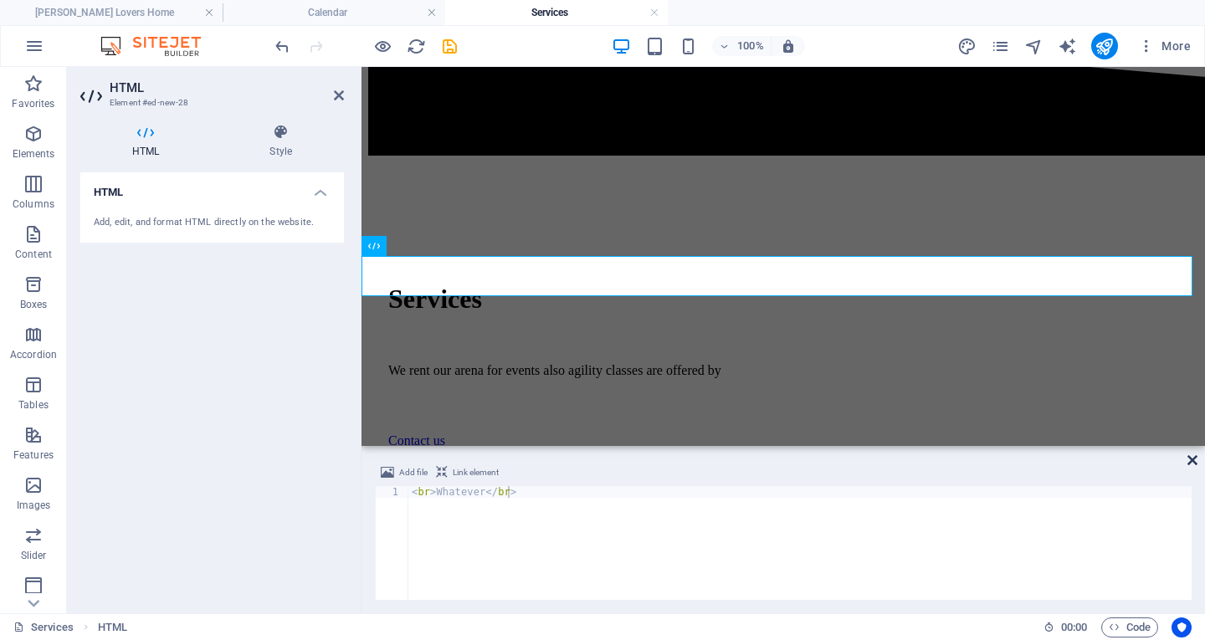
click at [1192, 459] on icon at bounding box center [1193, 460] width 10 height 13
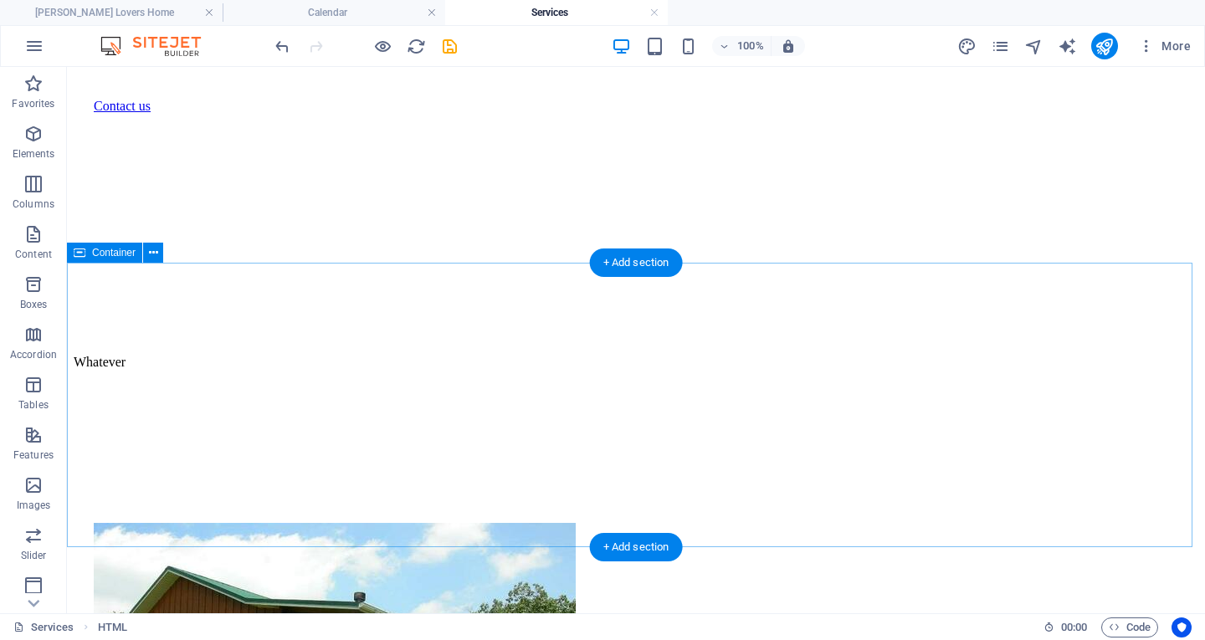
scroll to position [857, 0]
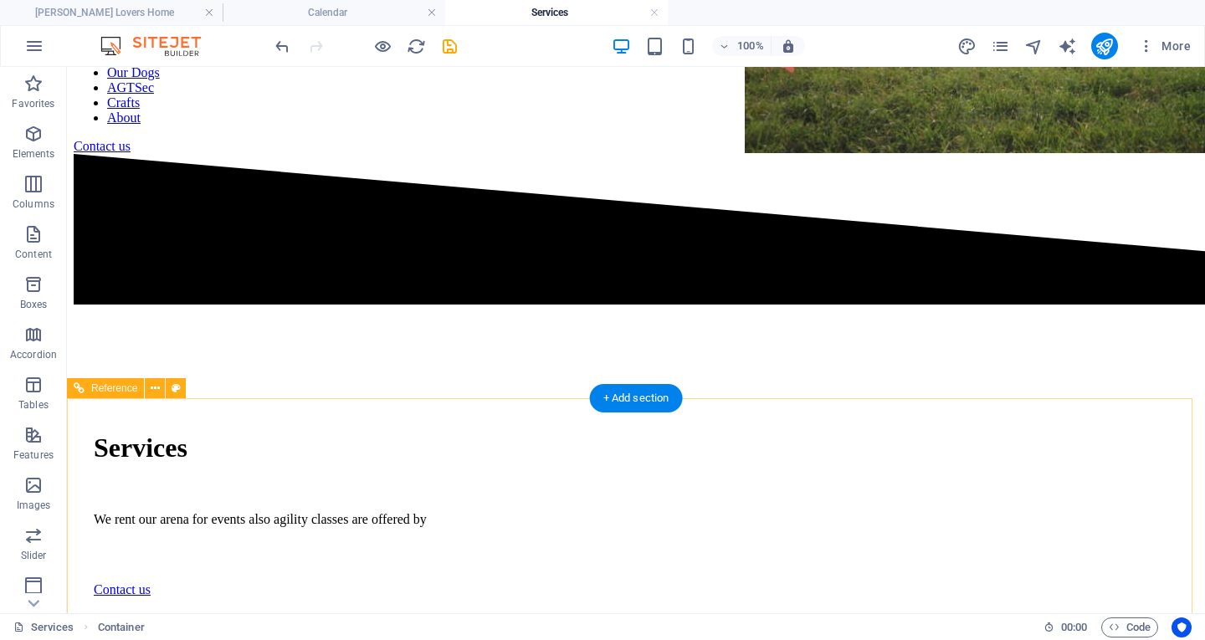
scroll to position [708, 0]
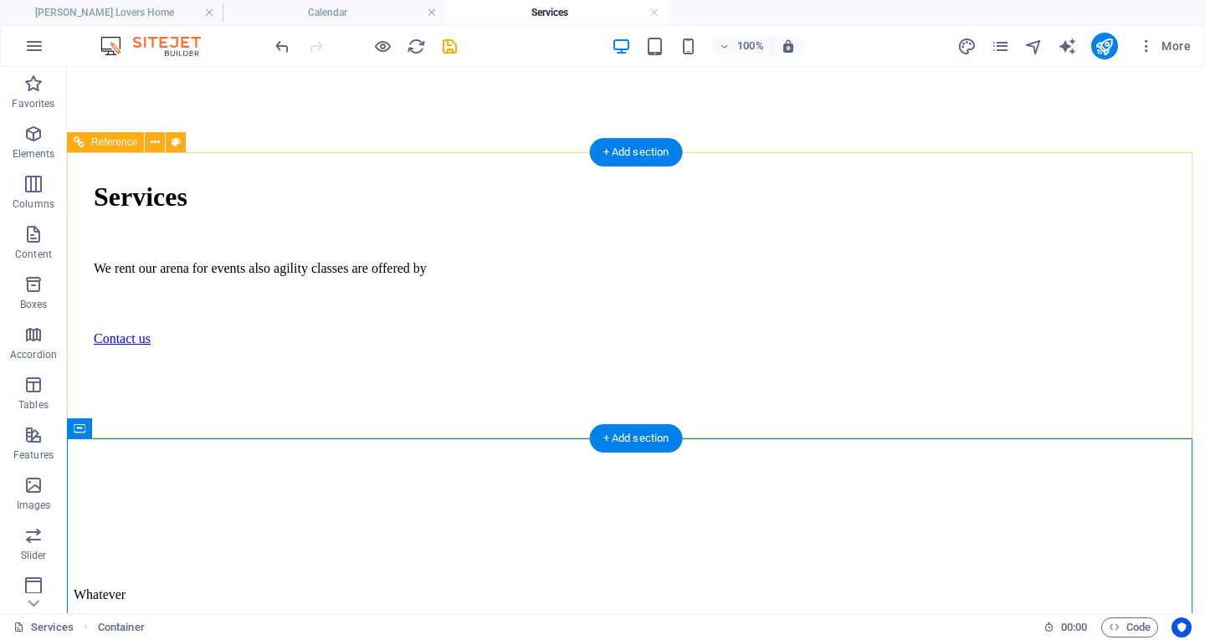
drag, startPoint x: 708, startPoint y: 510, endPoint x: 599, endPoint y: 187, distance: 340.9
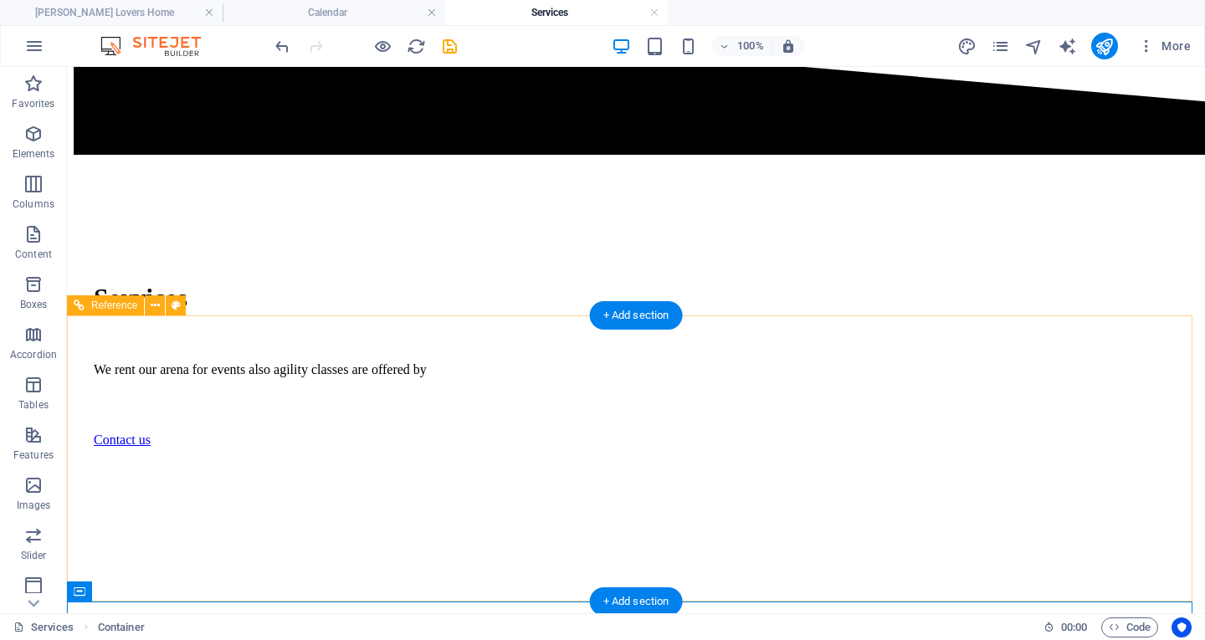
scroll to position [541, 0]
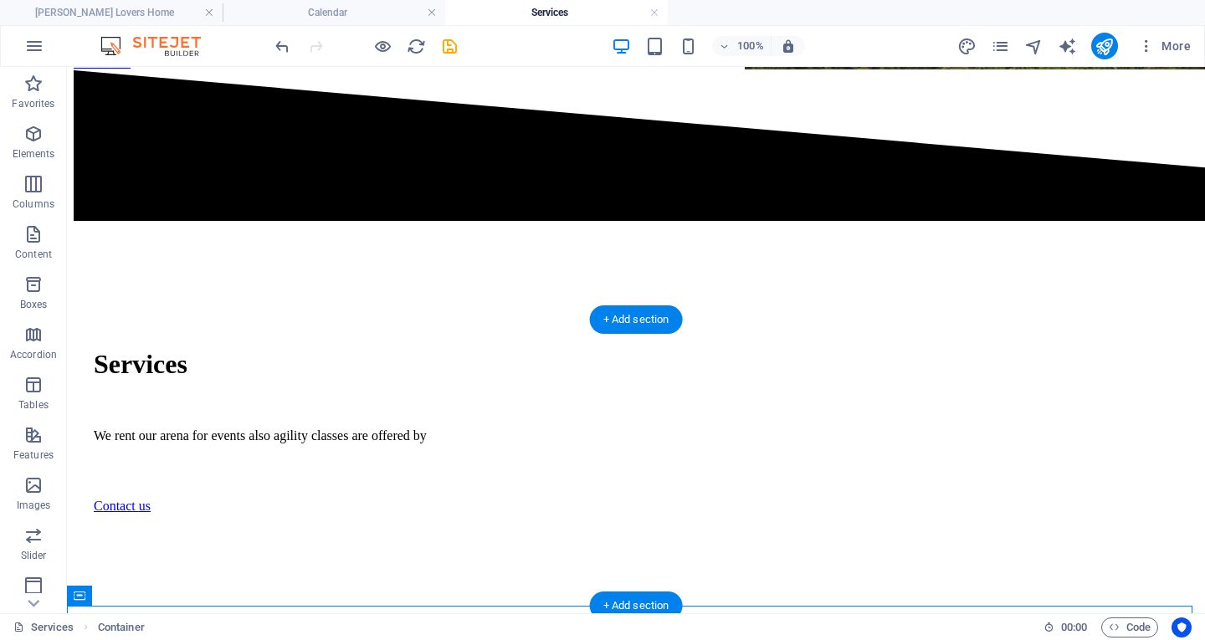
drag, startPoint x: 171, startPoint y: 665, endPoint x: 68, endPoint y: 395, distance: 289.2
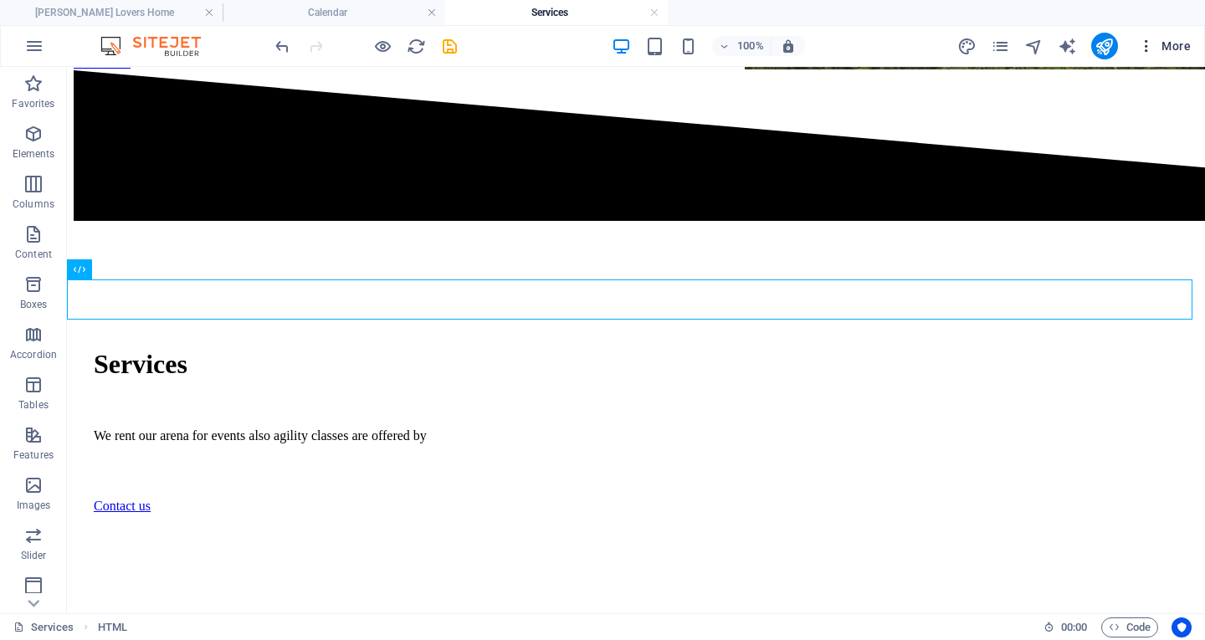
click at [1177, 50] on span "More" at bounding box center [1164, 46] width 53 height 17
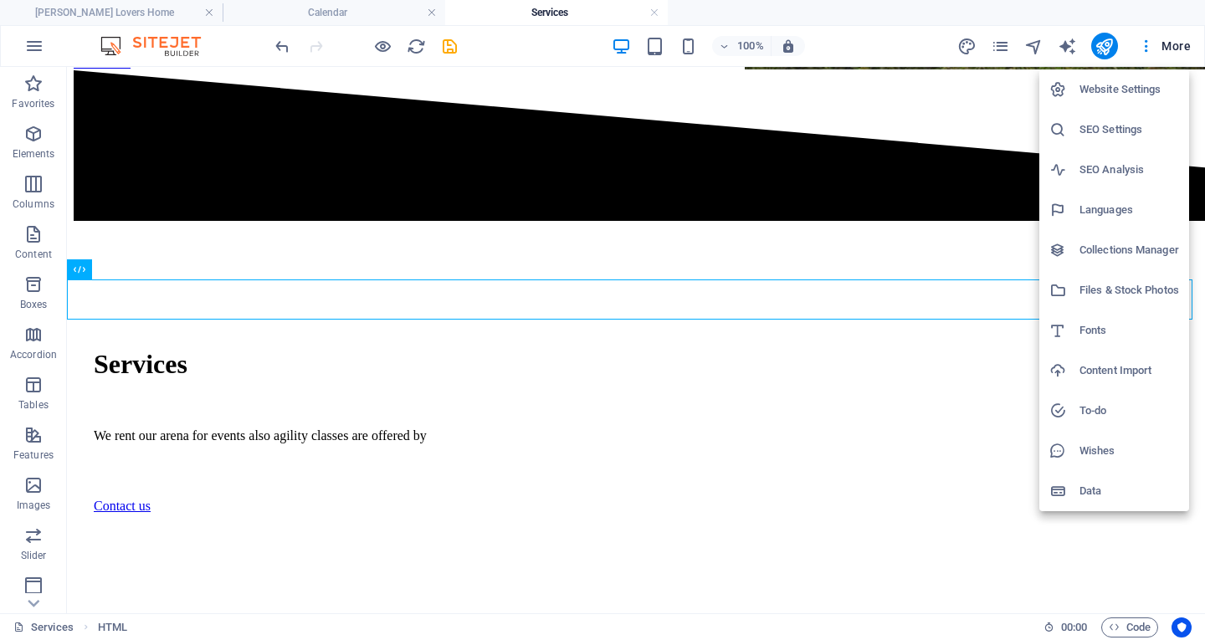
click at [1008, 47] on div at bounding box center [602, 320] width 1205 height 640
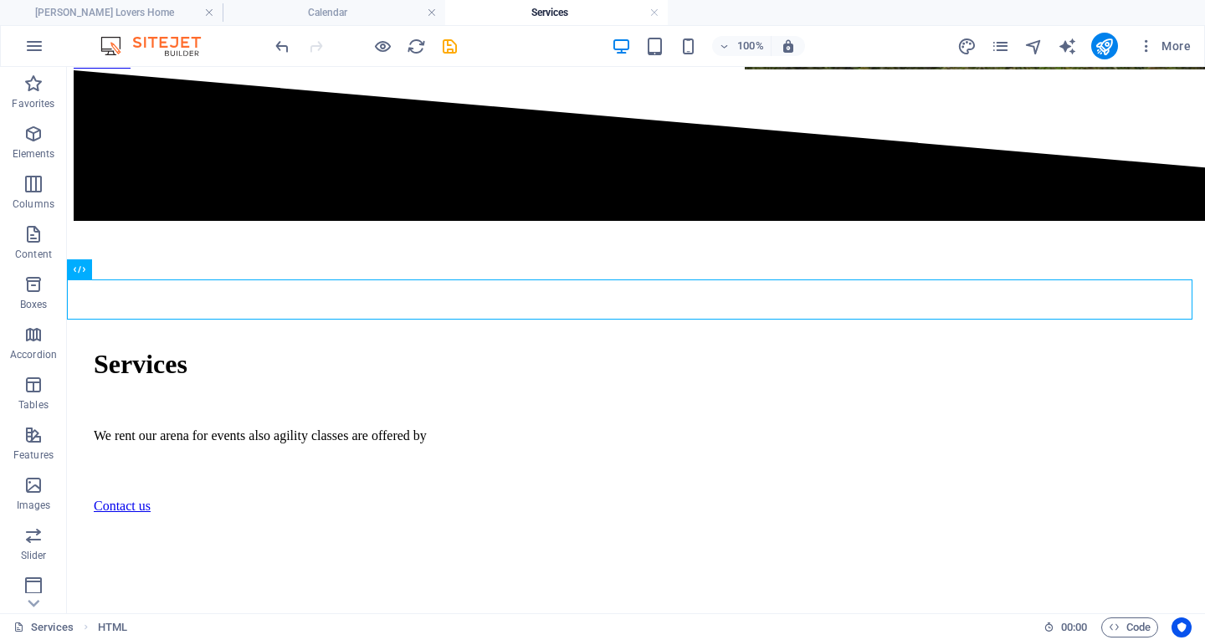
click at [1001, 48] on icon "pages" at bounding box center [1000, 46] width 19 height 19
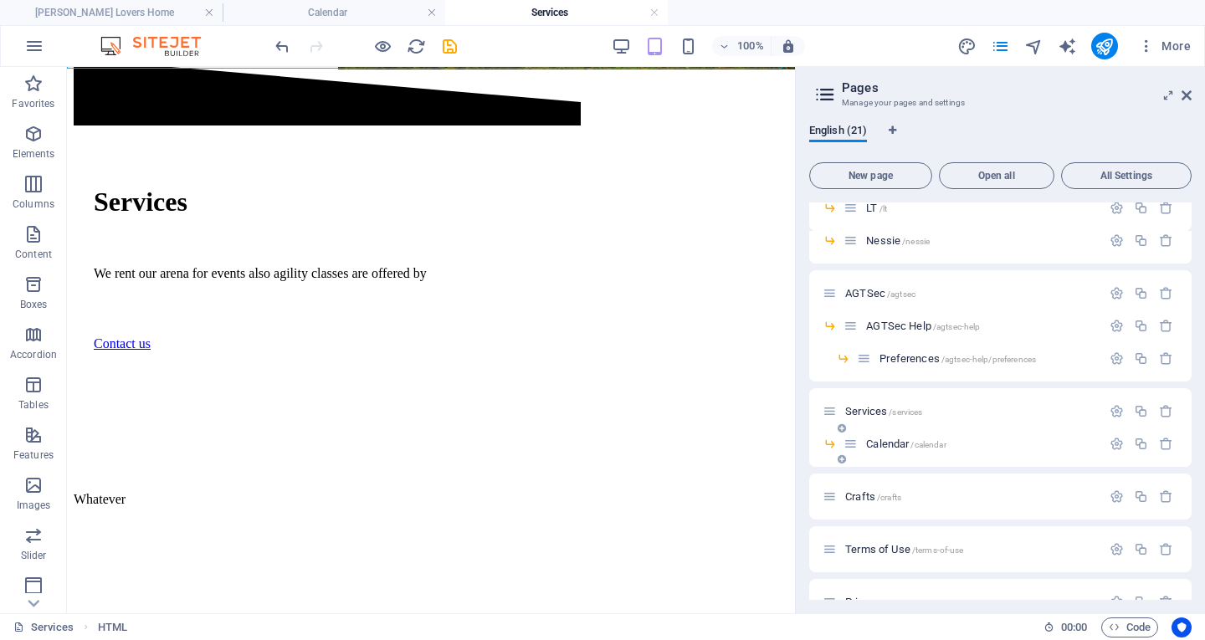
scroll to position [489, 0]
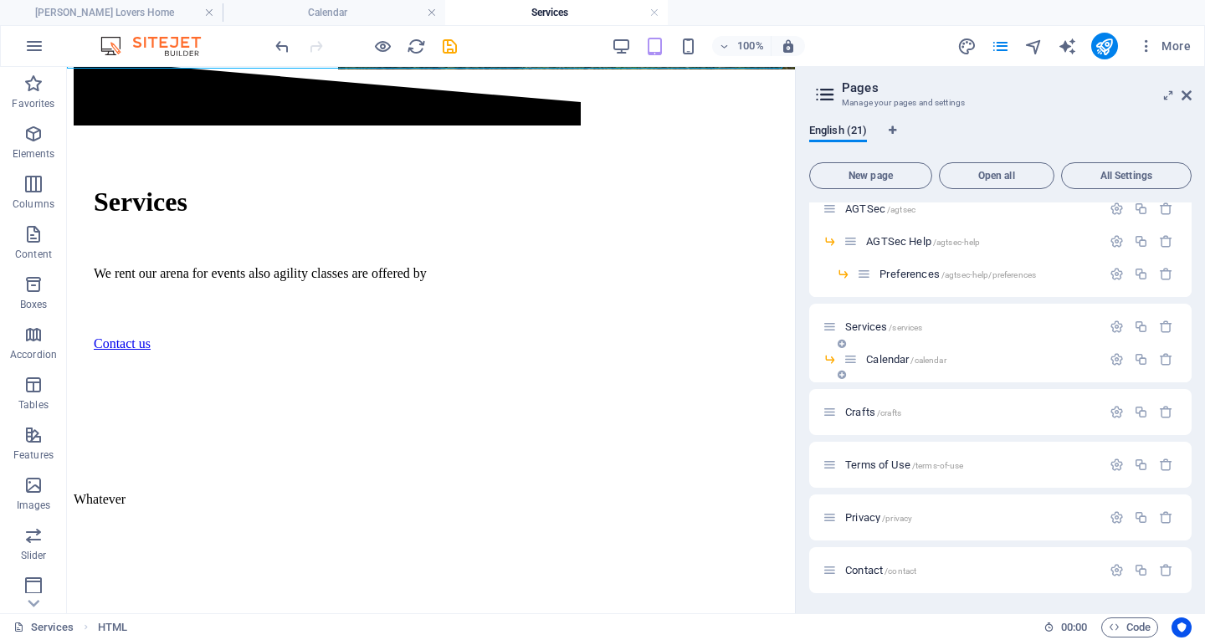
click at [942, 357] on span "/calendar" at bounding box center [928, 360] width 35 height 9
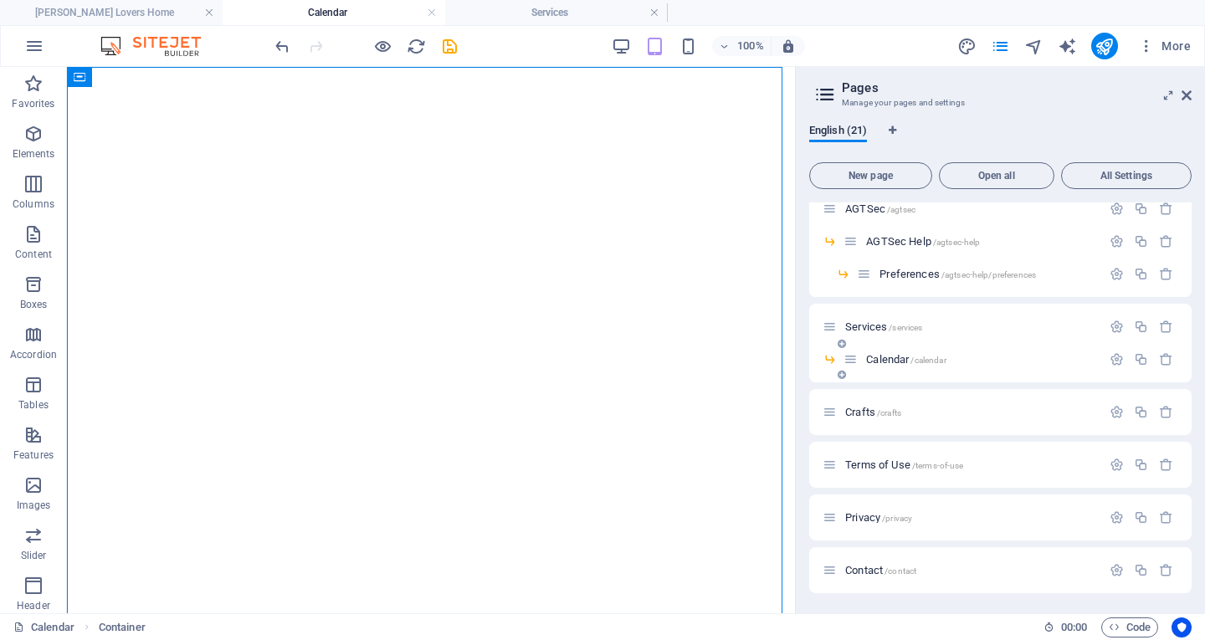
scroll to position [0, 0]
click at [156, 147] on icon at bounding box center [156, 151] width 9 height 18
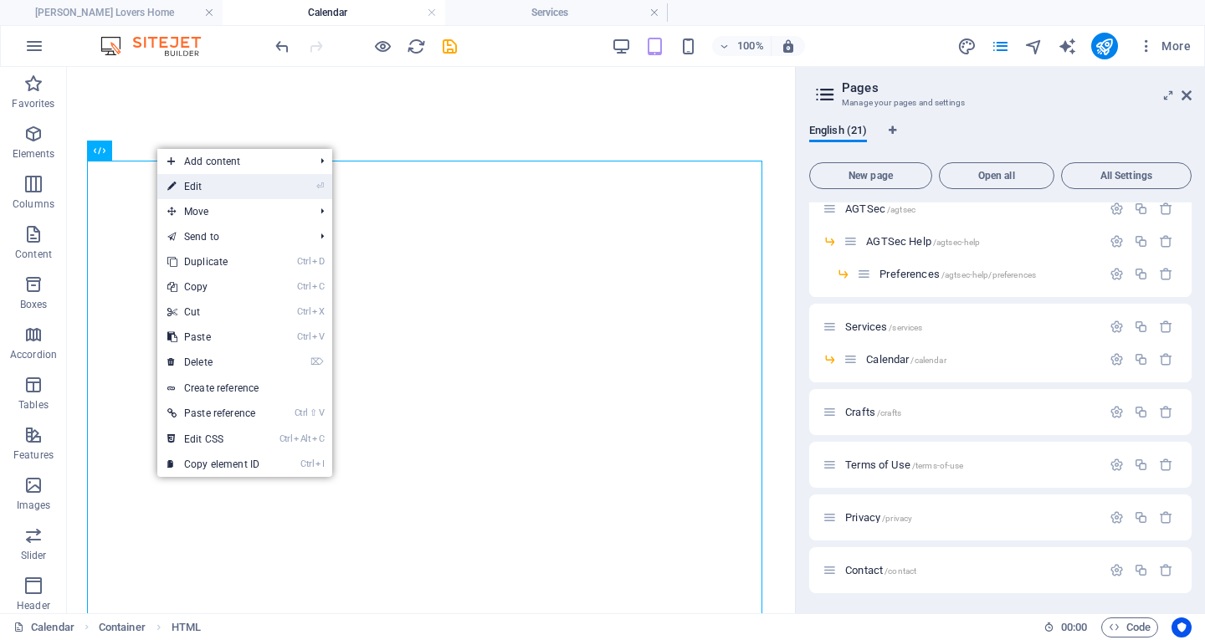
click at [192, 187] on link "⏎ Edit" at bounding box center [213, 186] width 112 height 25
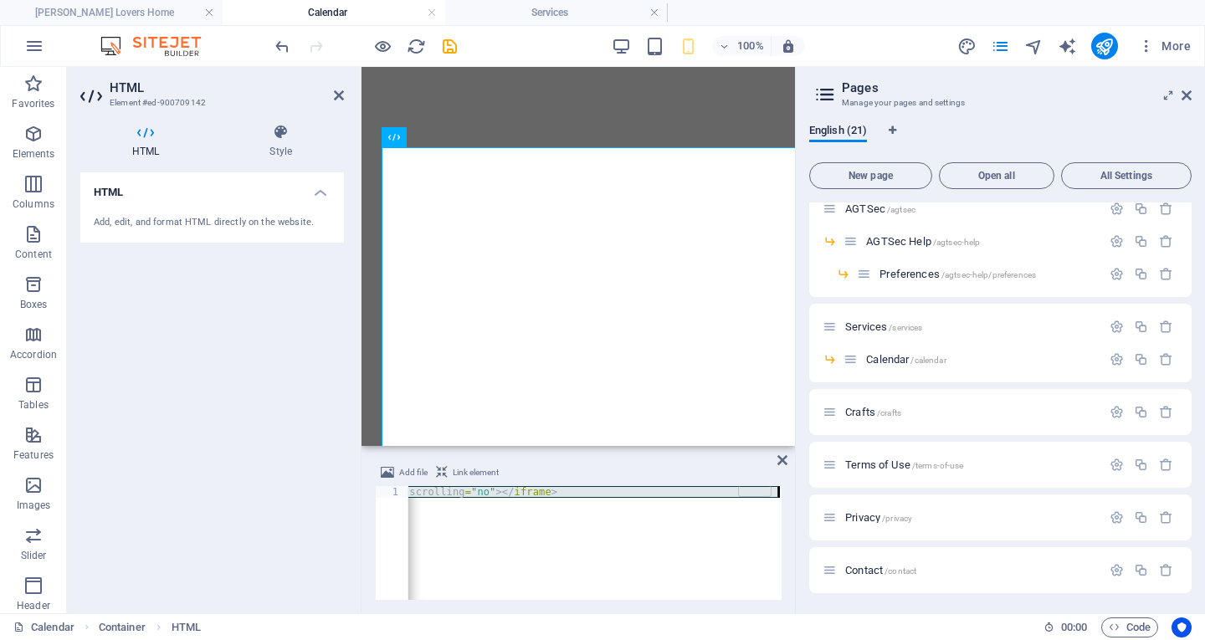
scroll to position [0, 902]
drag, startPoint x: 409, startPoint y: 491, endPoint x: 937, endPoint y: 526, distance: 529.2
click at [937, 526] on div "[PERSON_NAME] Lovers Home Calendar Services Favorites Elements Columns Content …" at bounding box center [602, 340] width 1205 height 546
click at [782, 461] on icon at bounding box center [782, 460] width 10 height 13
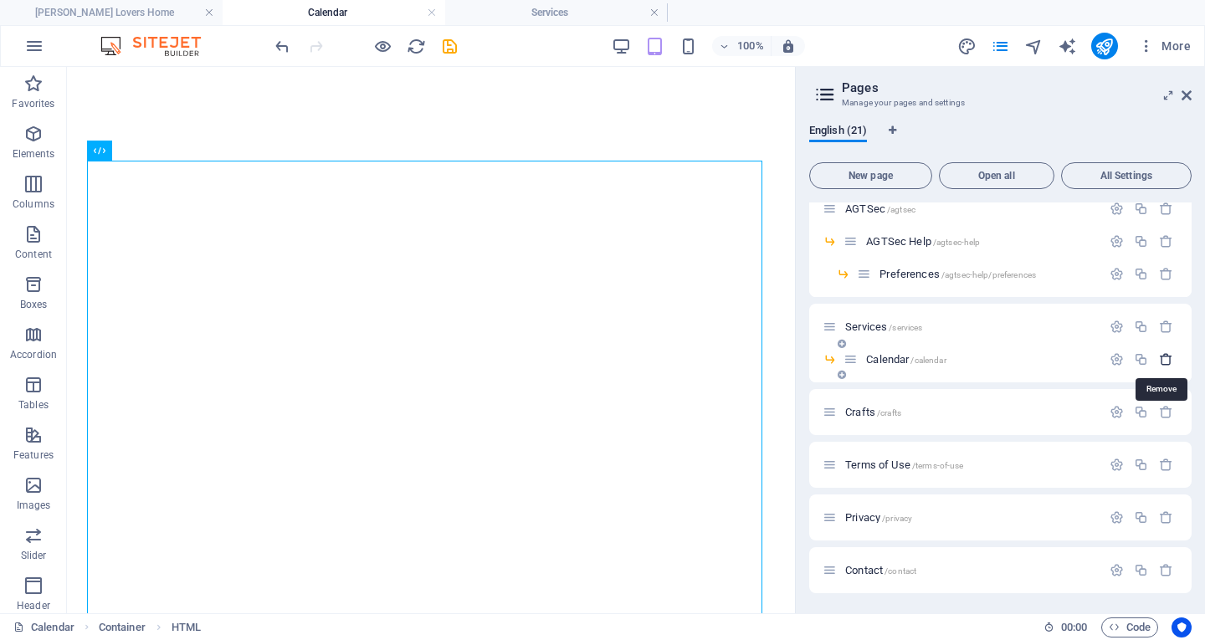
click at [1159, 362] on icon "button" at bounding box center [1166, 359] width 14 height 14
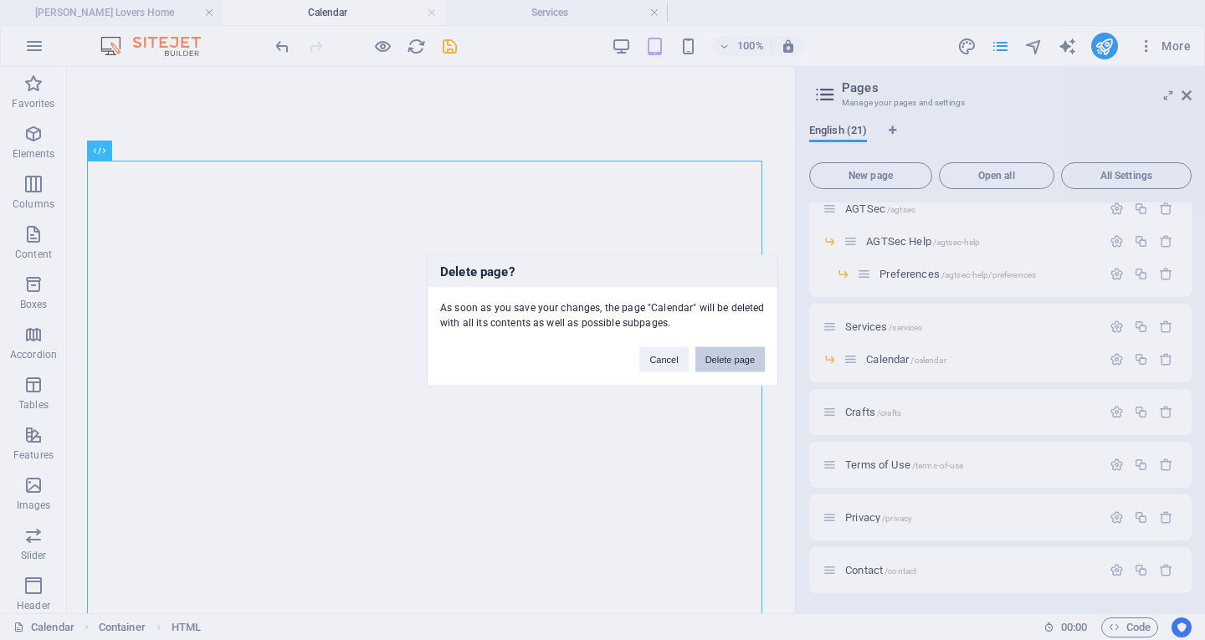
drag, startPoint x: 721, startPoint y: 361, endPoint x: 700, endPoint y: 283, distance: 80.6
click at [721, 361] on button "Delete page" at bounding box center [729, 358] width 69 height 25
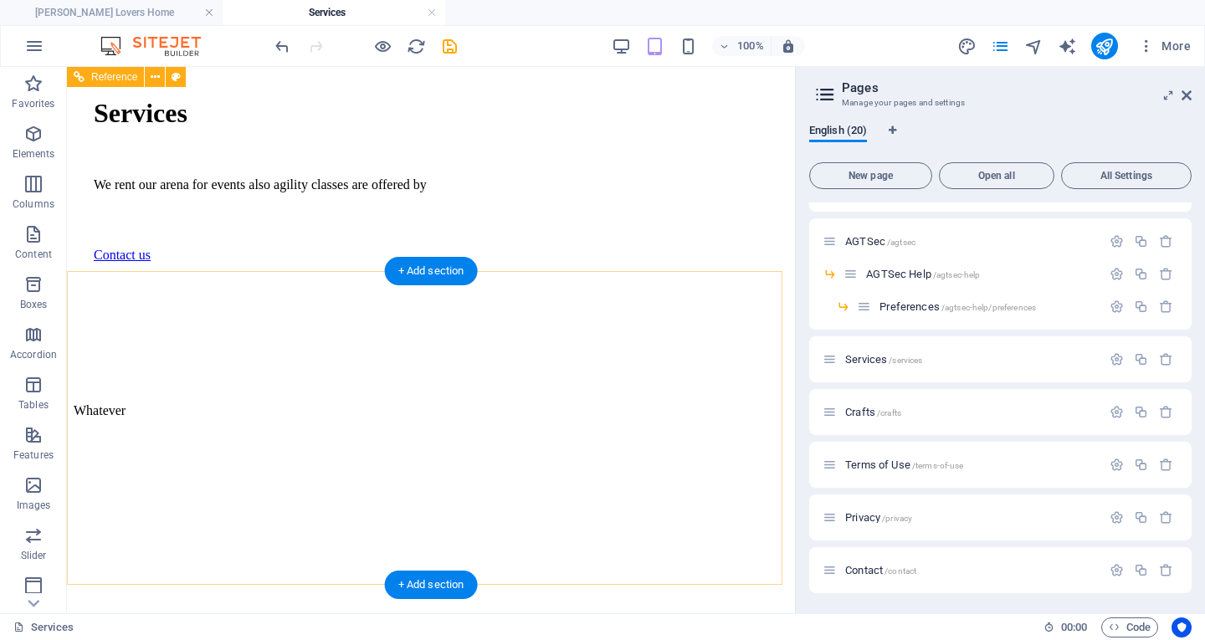
scroll to position [0, 0]
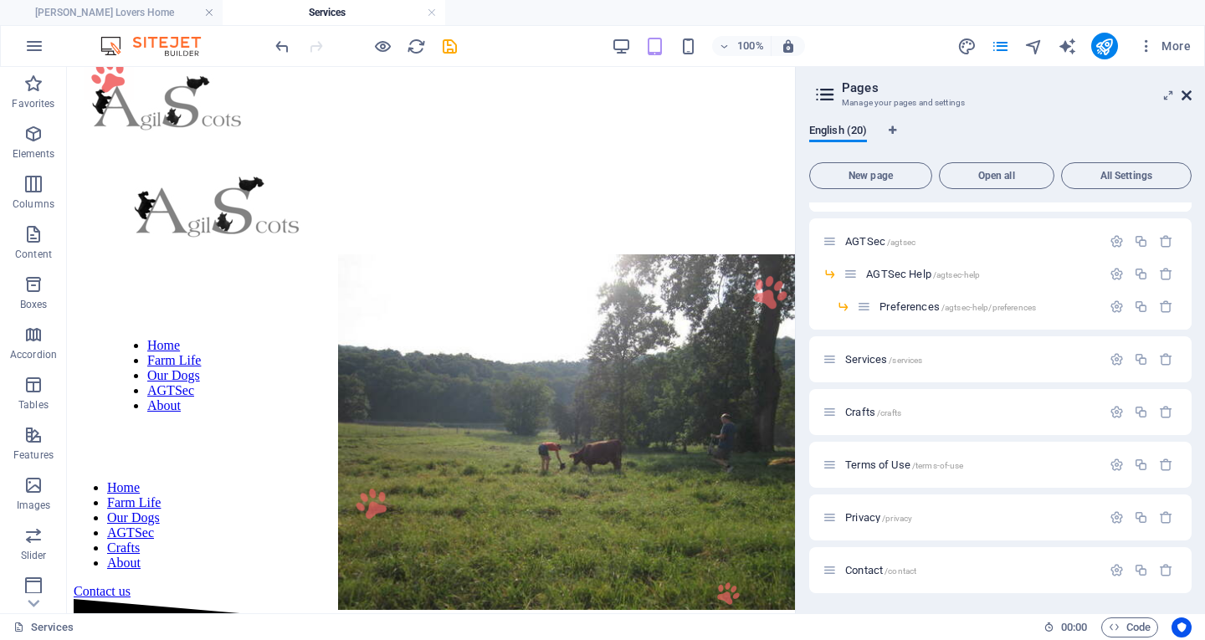
click at [1187, 91] on icon at bounding box center [1187, 95] width 10 height 13
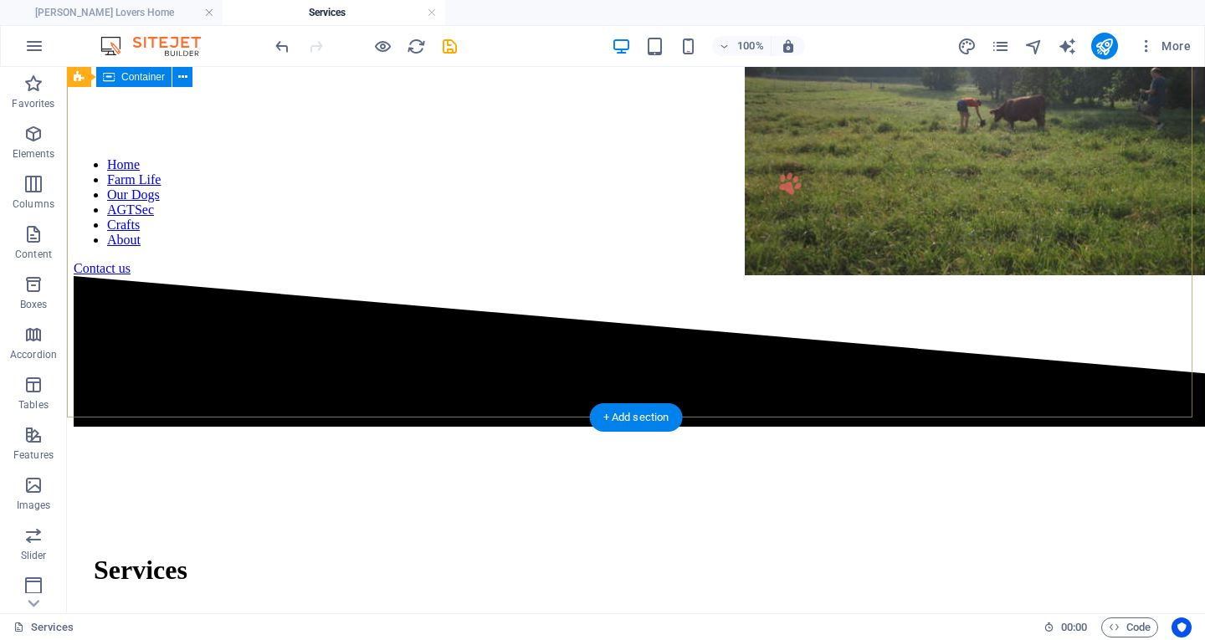
scroll to position [418, 0]
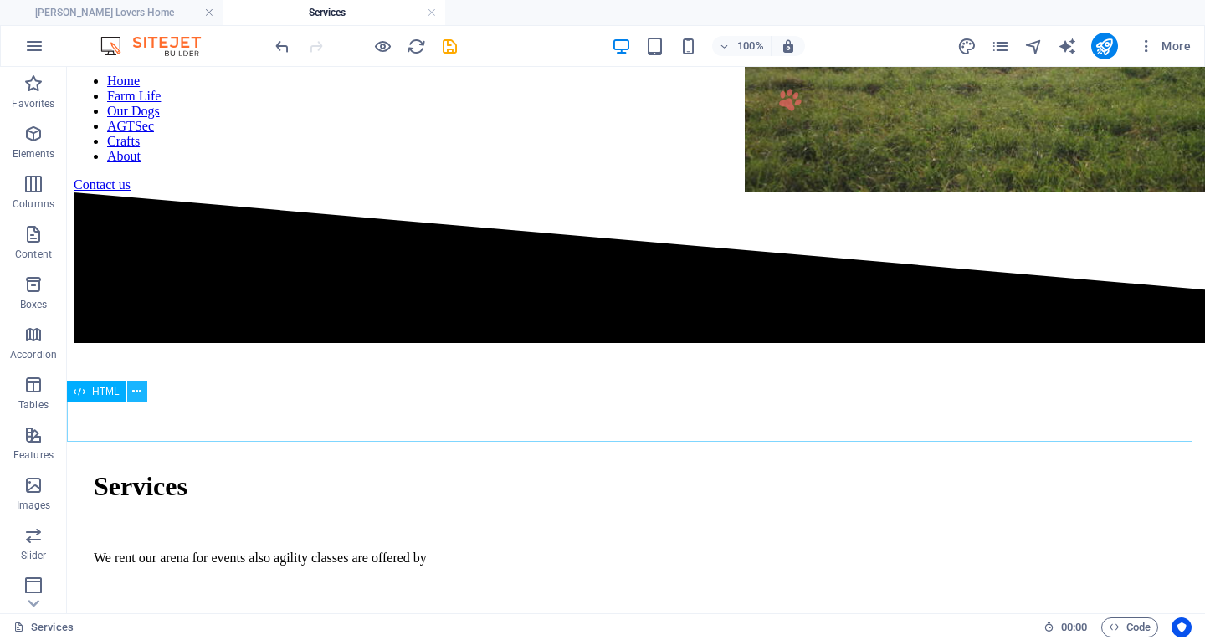
click at [133, 394] on icon at bounding box center [136, 392] width 9 height 18
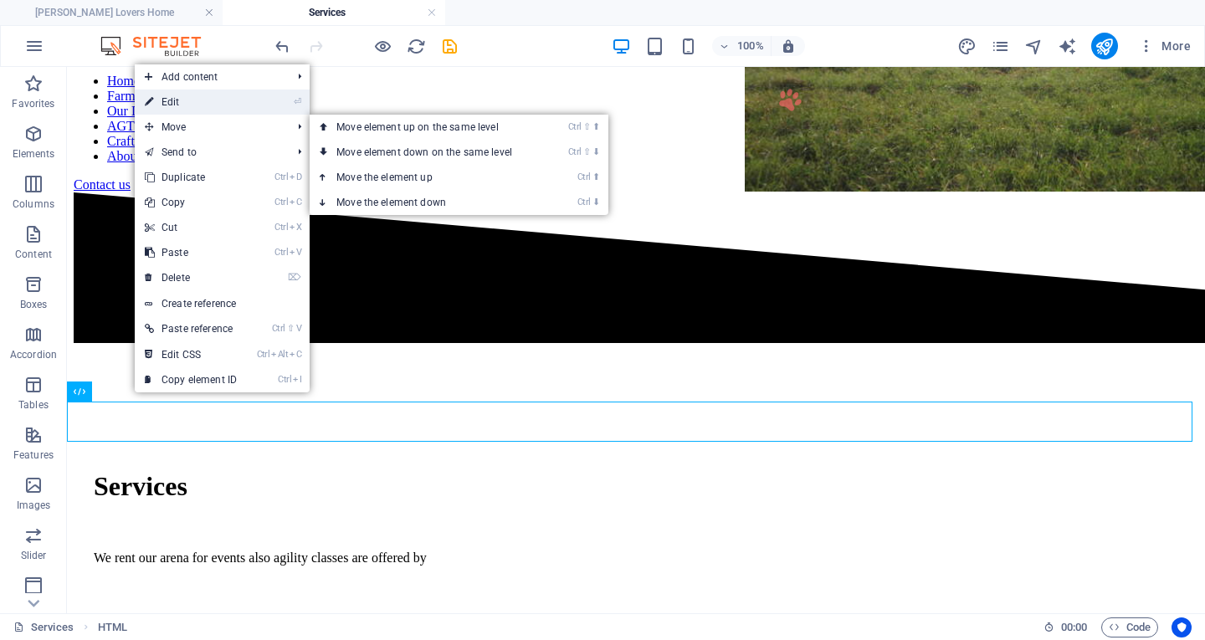
click at [173, 104] on link "⏎ Edit" at bounding box center [191, 102] width 112 height 25
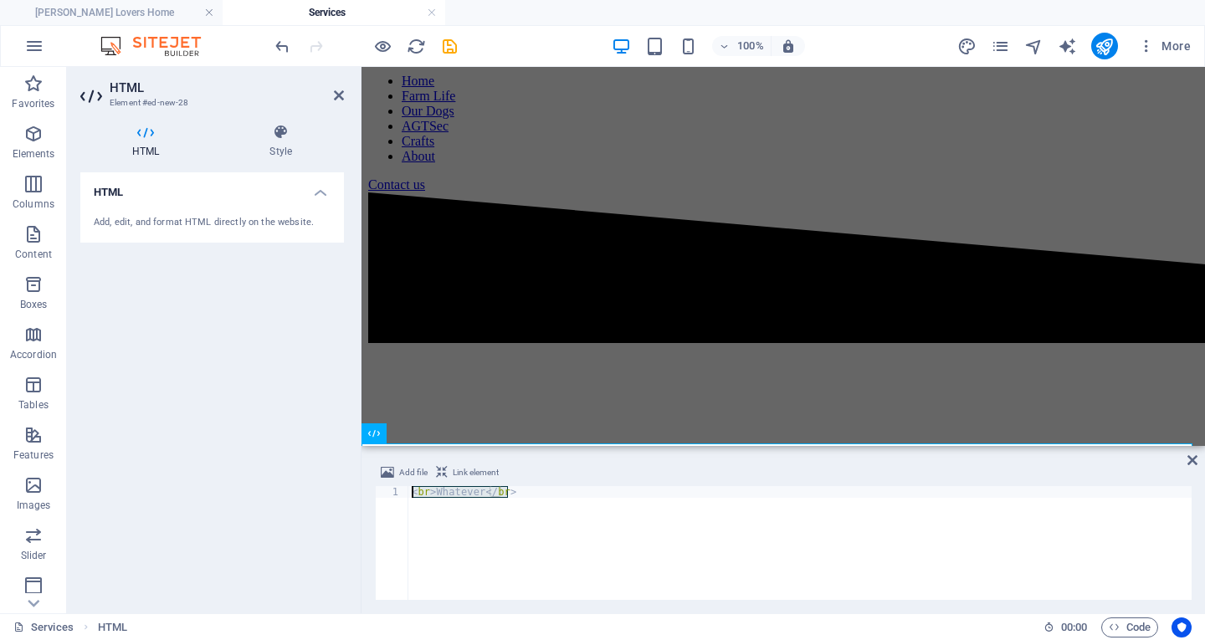
drag, startPoint x: 547, startPoint y: 491, endPoint x: 261, endPoint y: 455, distance: 288.5
click at [261, 455] on div "HTML Element #ed-new-28 HTML Style HTML Add, edit, and format HTML directly on …" at bounding box center [636, 340] width 1138 height 546
type textarea "<iframe src="[URL][DOMAIN_NAME][EMAIL_ADDRESS][DOMAIN_NAME]" style="border: 0" …"
click at [1189, 460] on icon at bounding box center [1193, 460] width 10 height 13
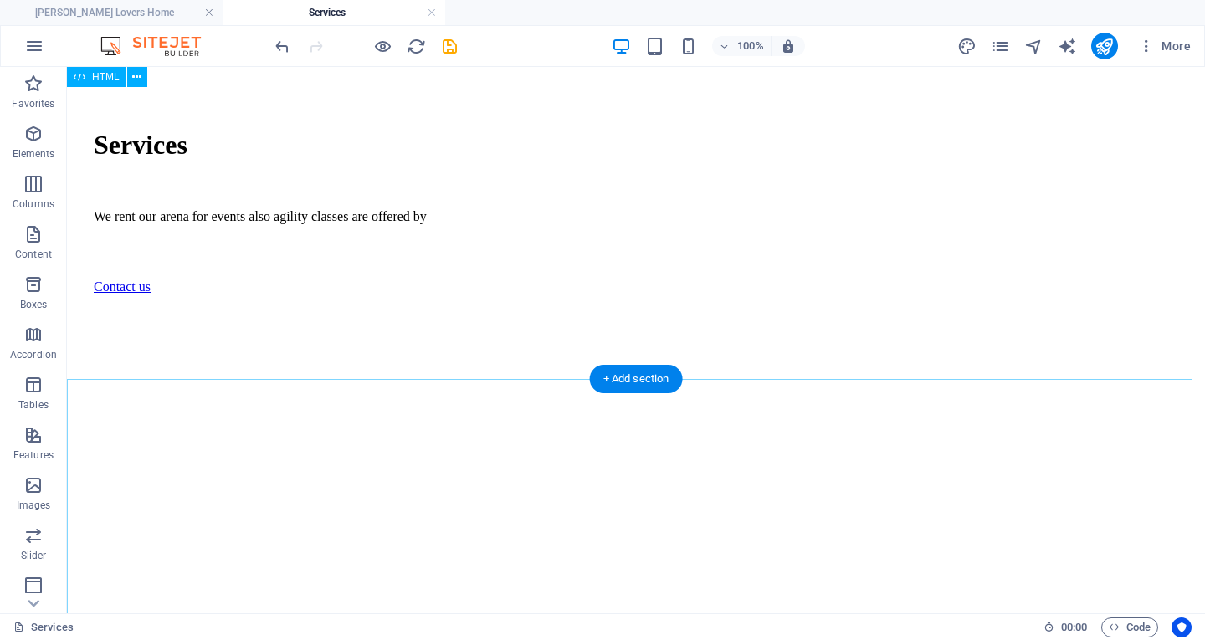
scroll to position [0, 0]
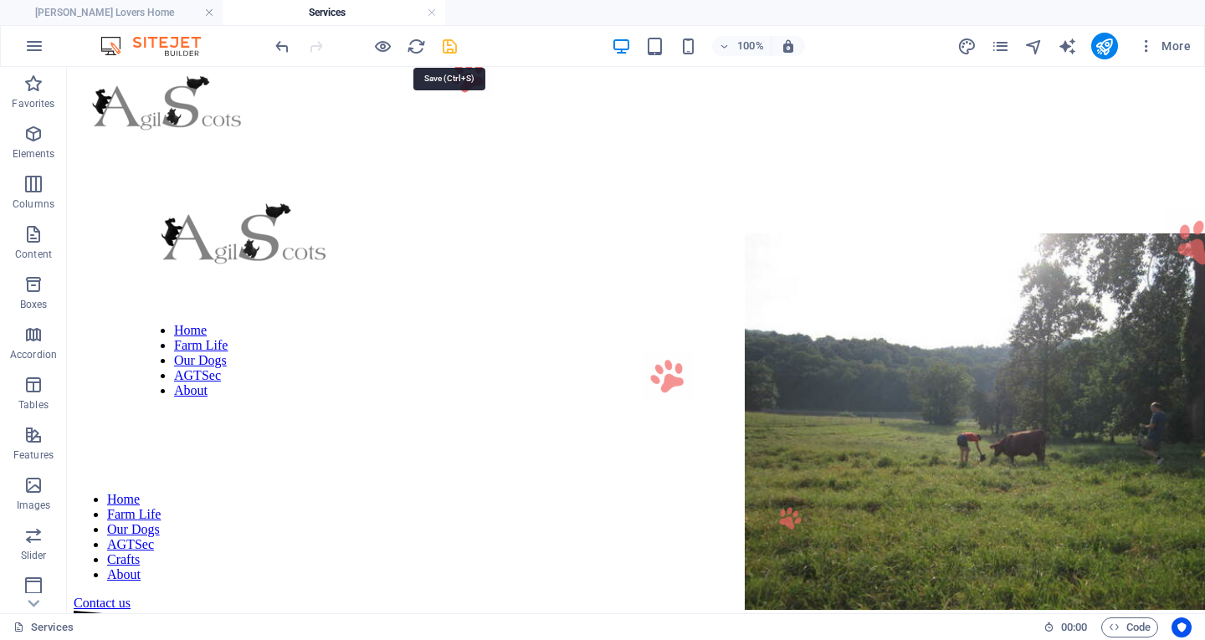
click at [457, 49] on icon "save" at bounding box center [449, 46] width 19 height 19
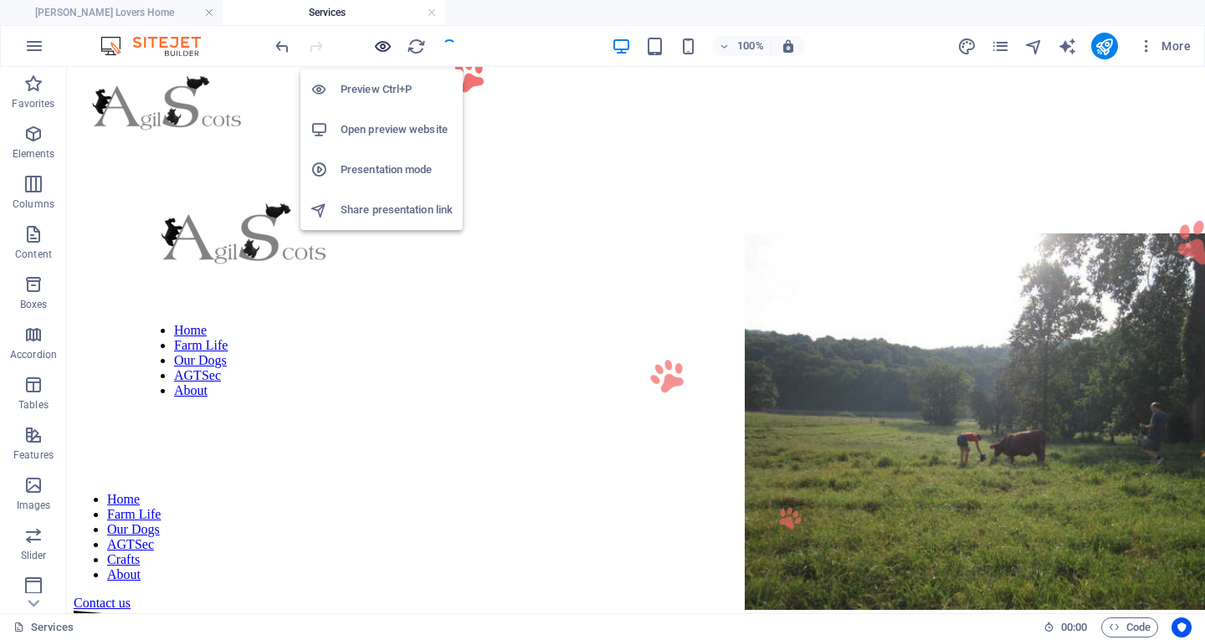
click at [381, 46] on icon "button" at bounding box center [382, 46] width 19 height 19
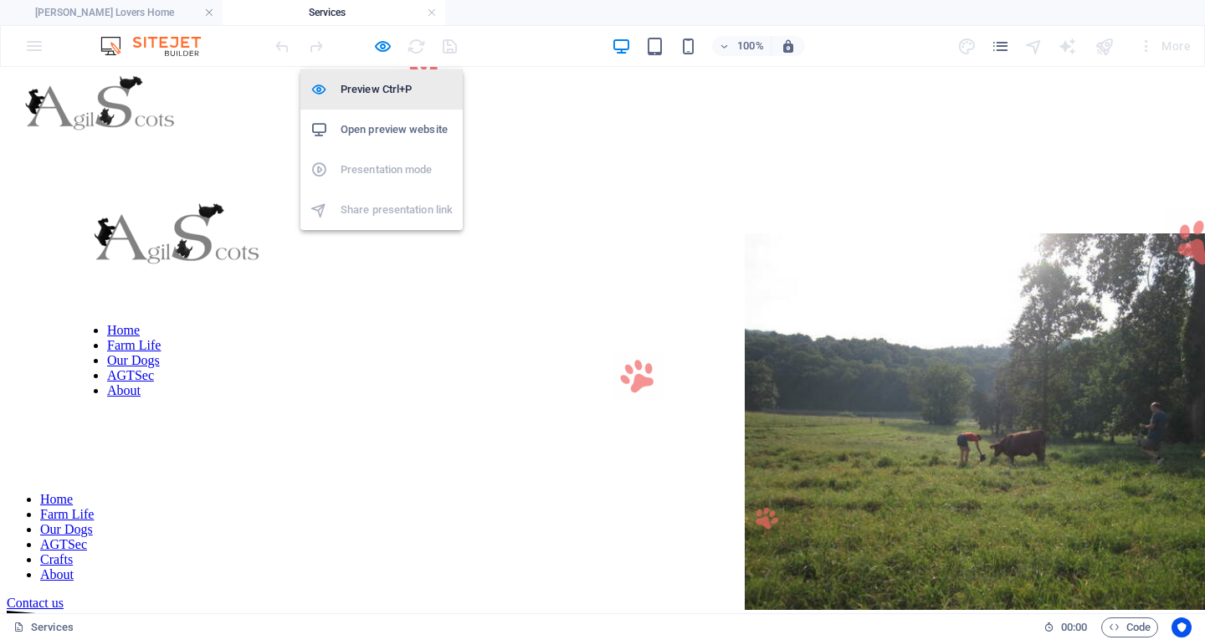
click at [368, 95] on h6 "Preview Ctrl+P" at bounding box center [397, 90] width 112 height 20
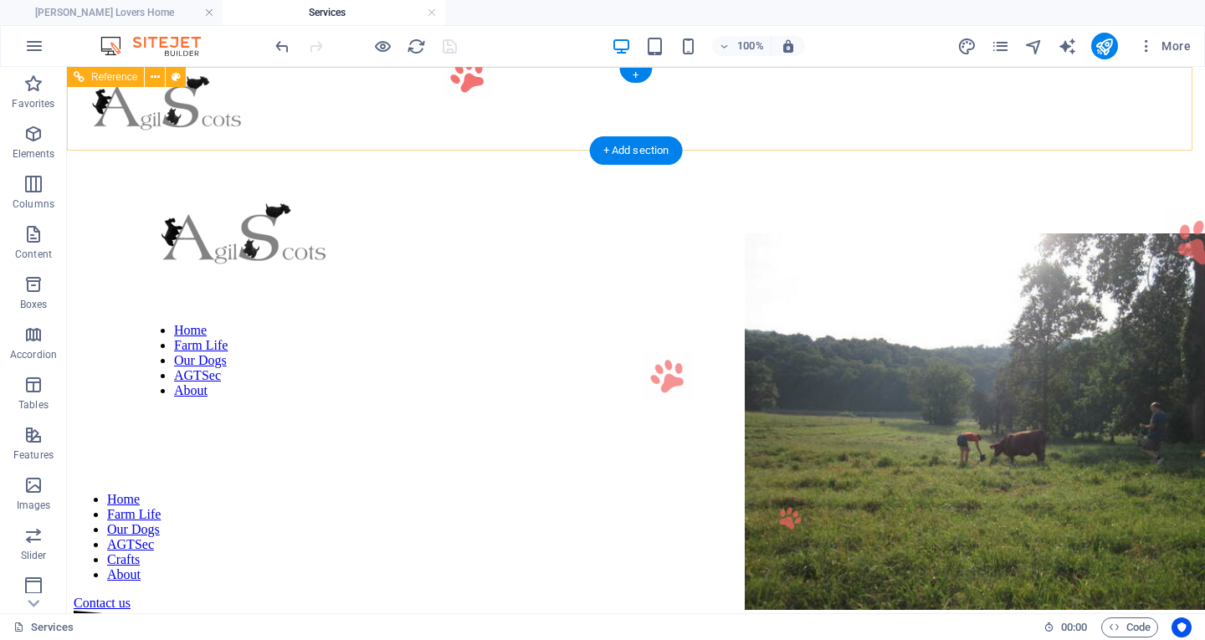
click at [387, 492] on nav "Home Farm Life Our Dogs AGTSec Crafts About" at bounding box center [636, 537] width 1125 height 90
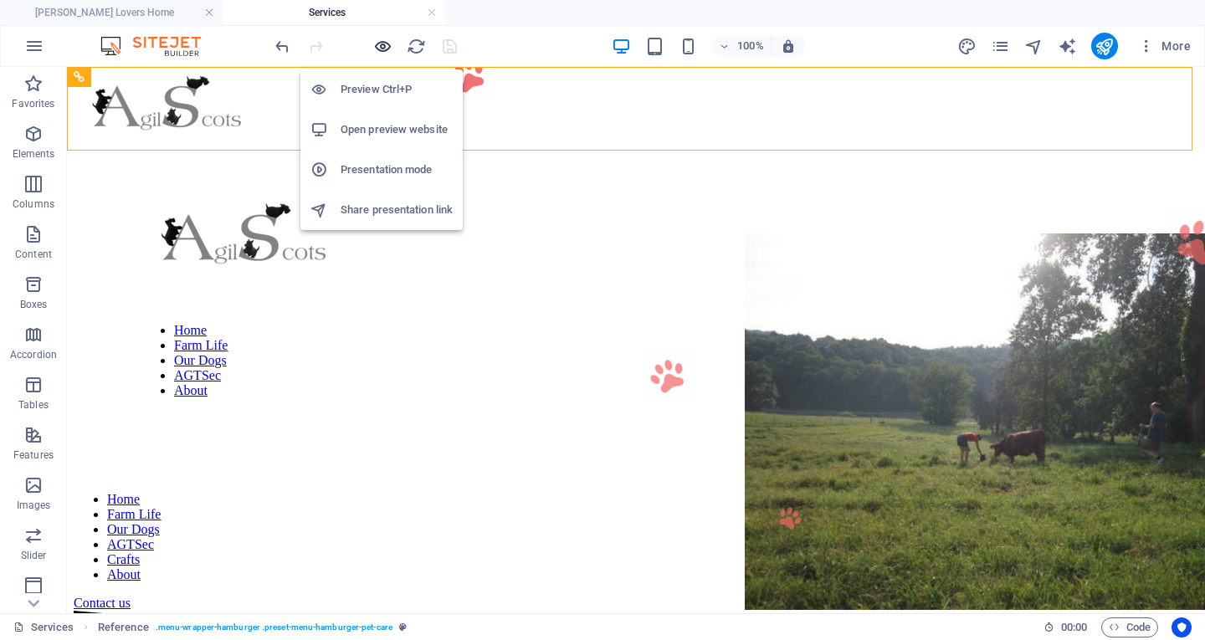
click at [382, 46] on icon "button" at bounding box center [382, 46] width 19 height 19
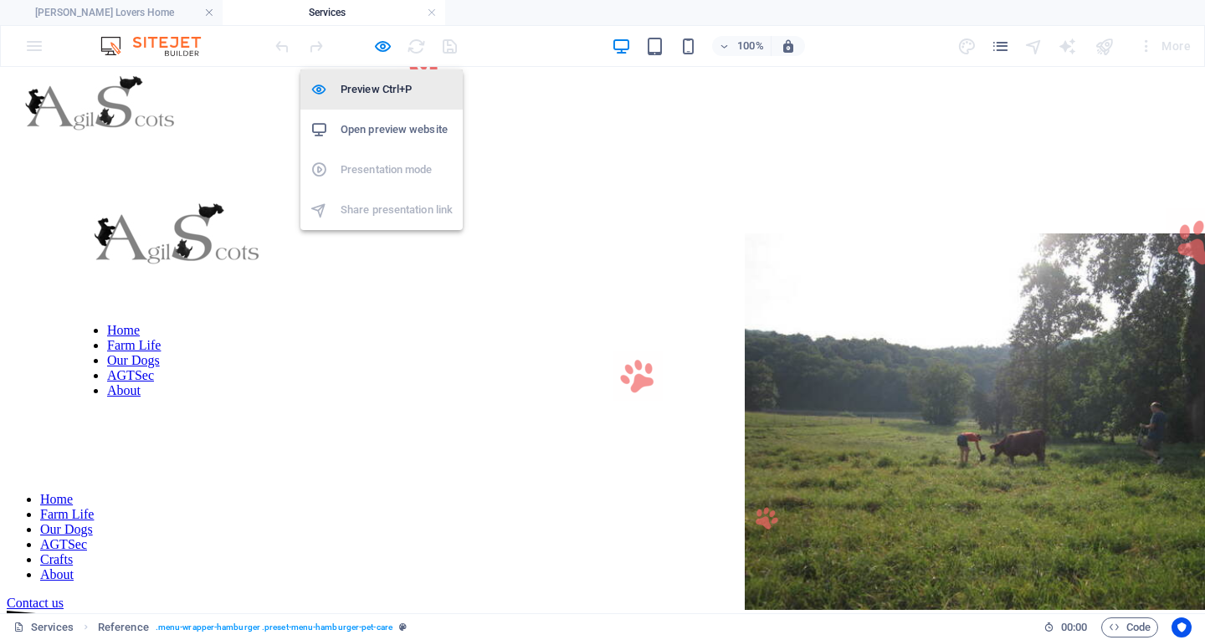
click at [386, 85] on h6 "Preview Ctrl+P" at bounding box center [397, 90] width 112 height 20
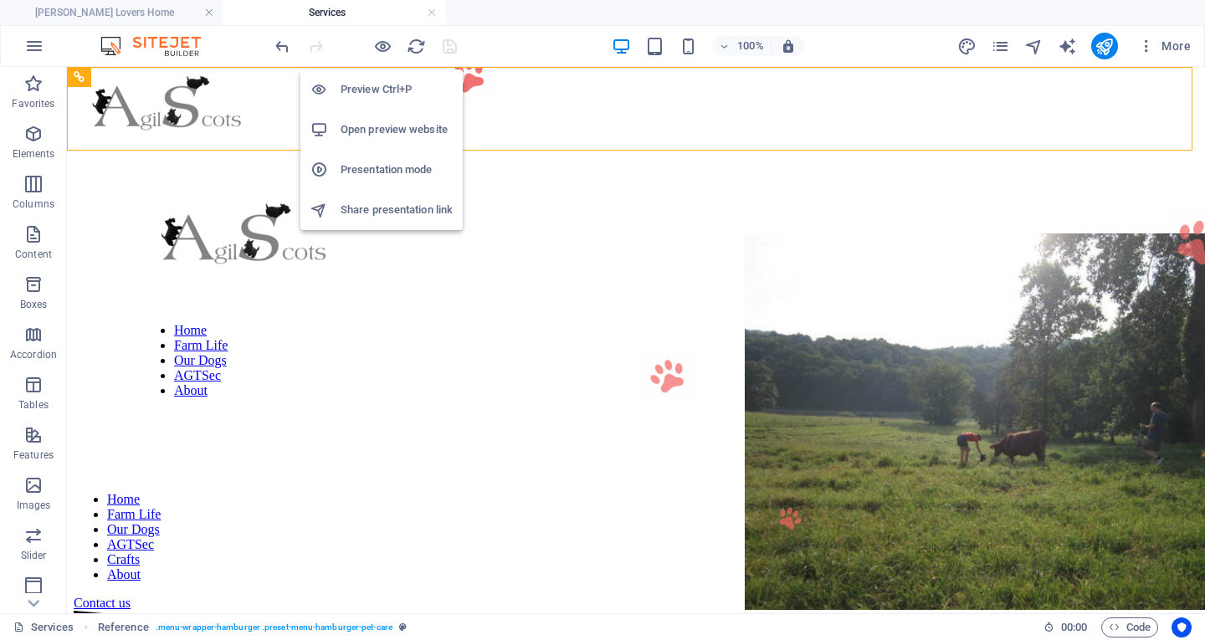
click at [377, 90] on h6 "Preview Ctrl+P" at bounding box center [397, 90] width 112 height 20
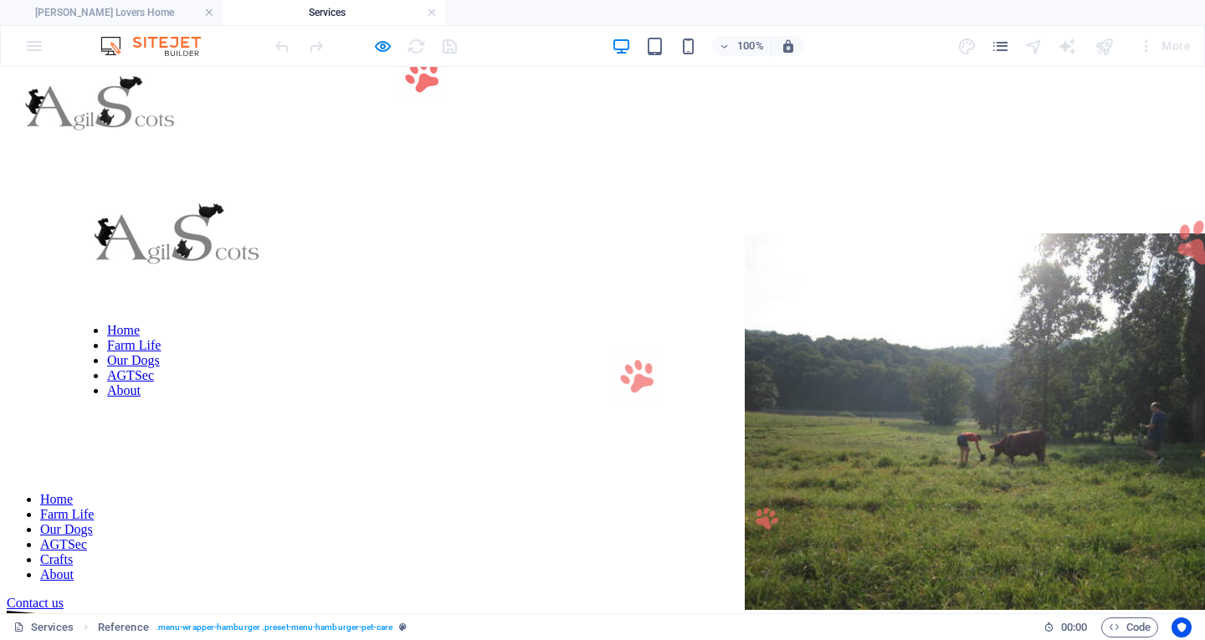
click at [73, 492] on link "Home" at bounding box center [56, 499] width 33 height 14
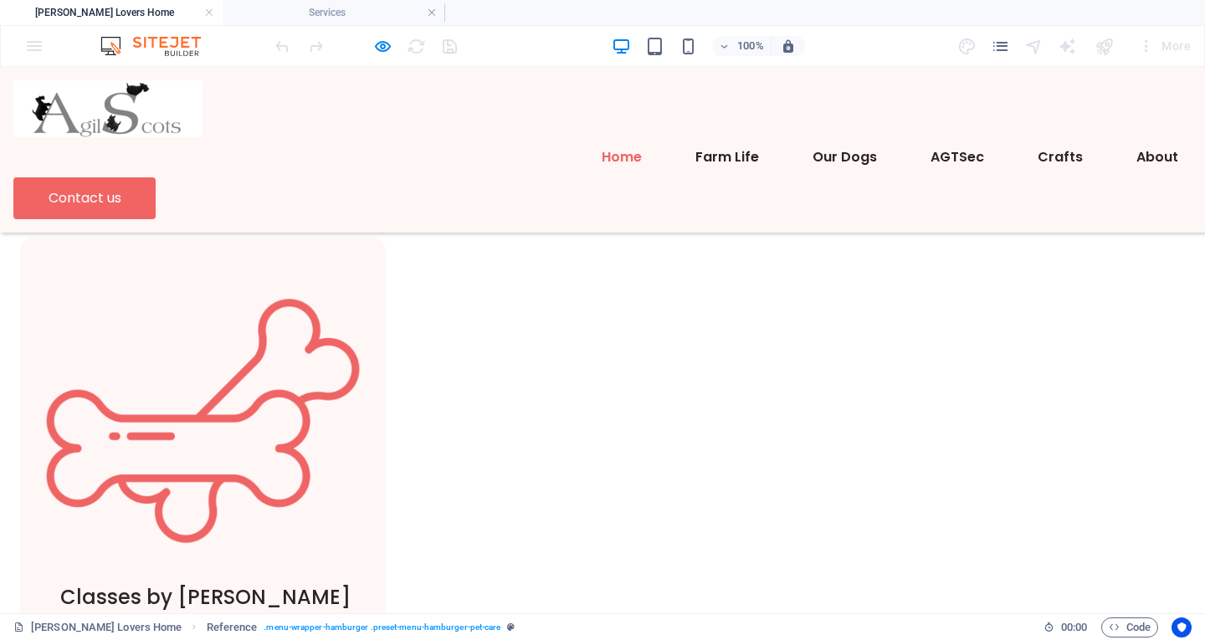
scroll to position [928, 0]
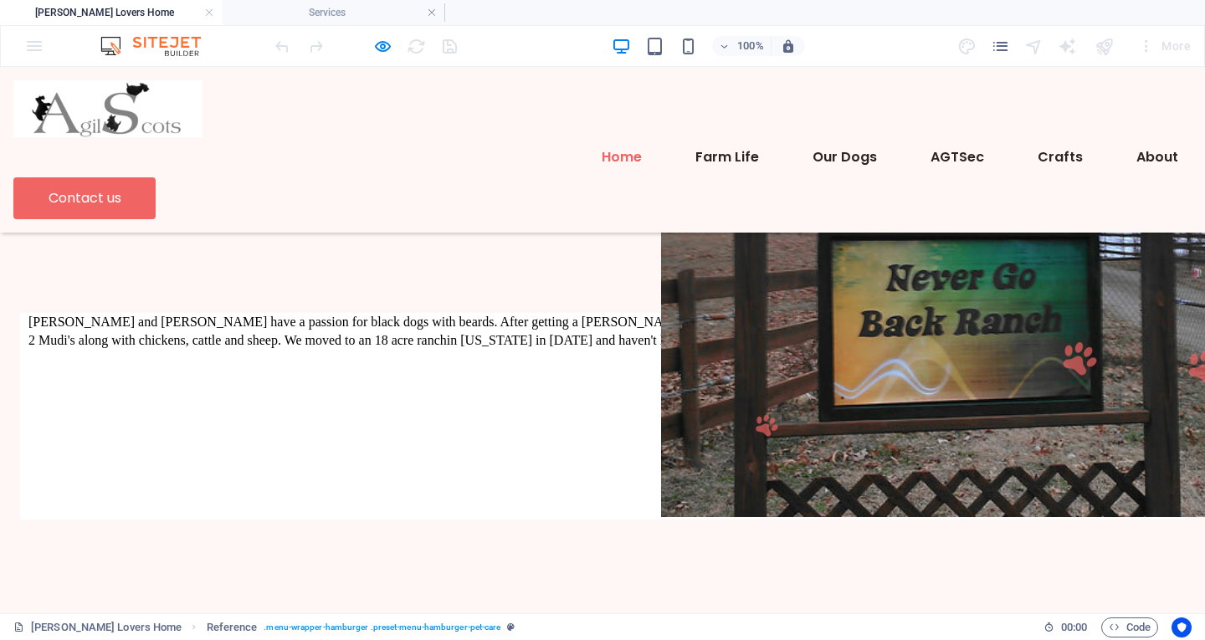
scroll to position [91, 0]
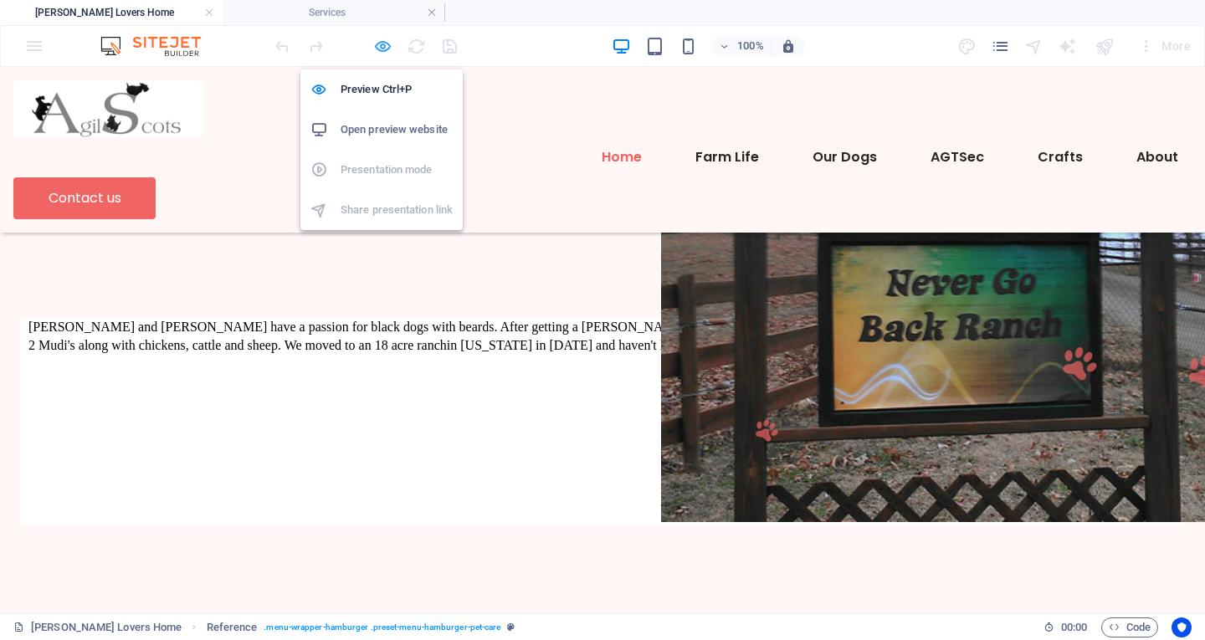
click at [385, 44] on icon "button" at bounding box center [382, 46] width 19 height 19
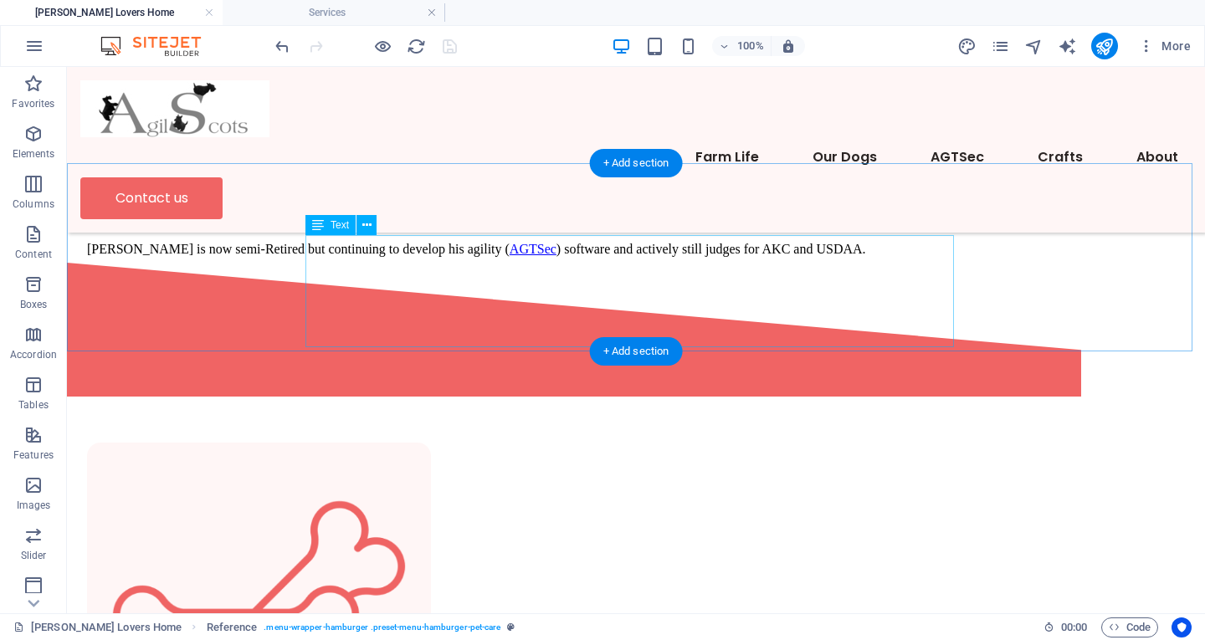
scroll to position [761, 0]
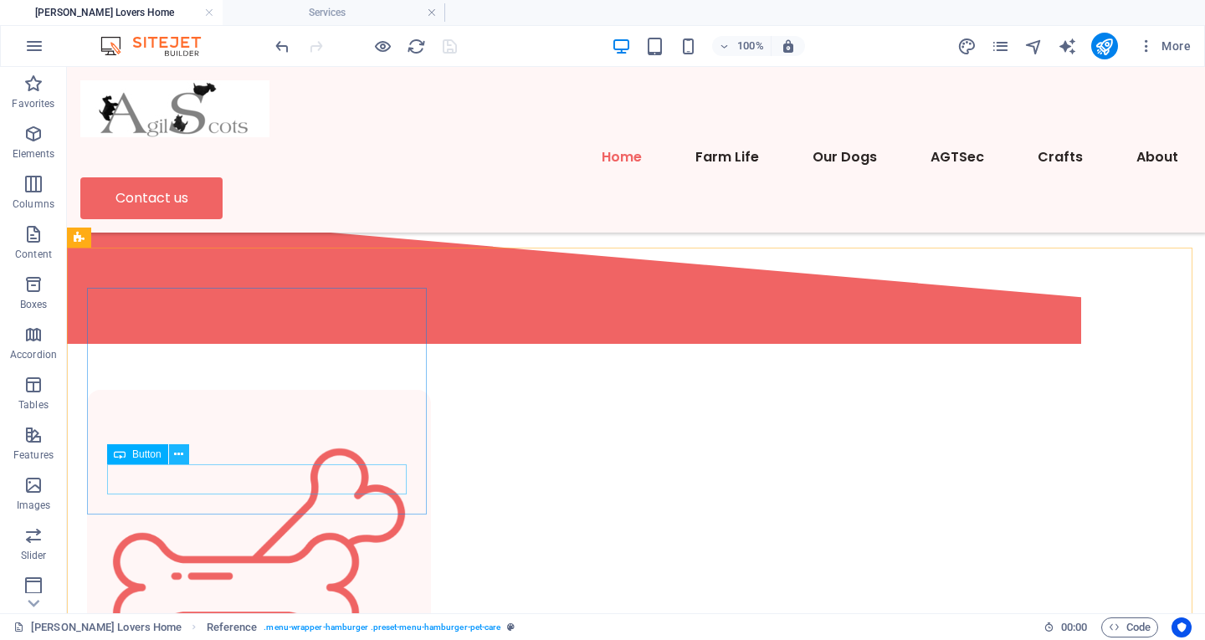
click at [180, 455] on icon at bounding box center [178, 455] width 9 height 18
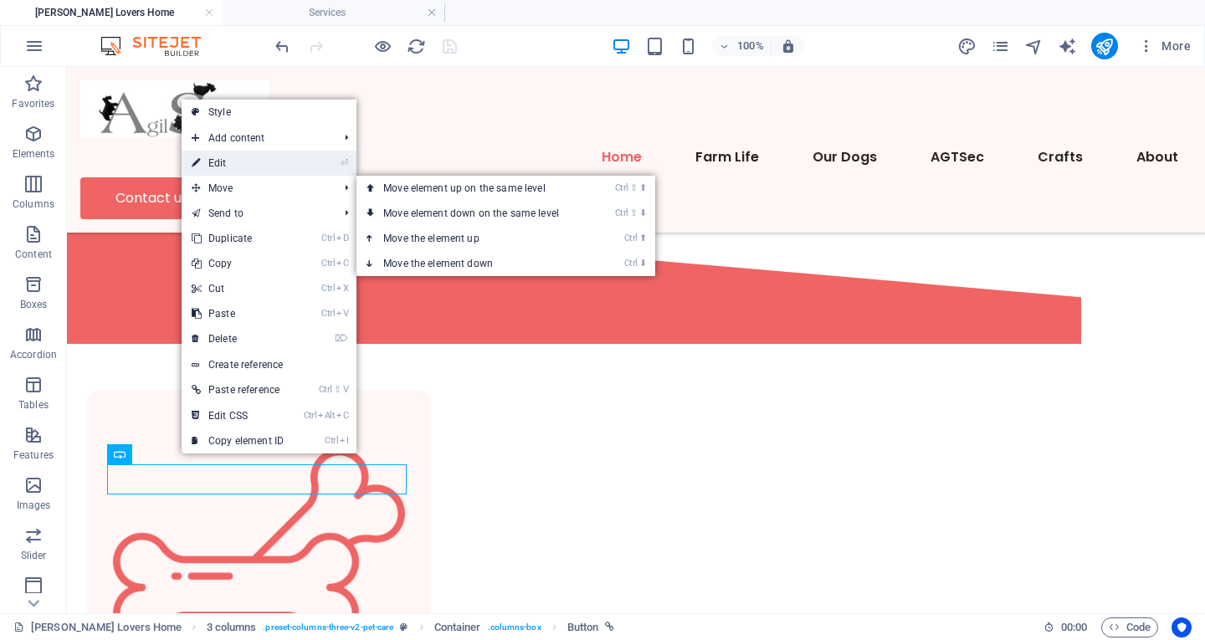
click at [228, 163] on link "⏎ Edit" at bounding box center [238, 163] width 112 height 25
select select
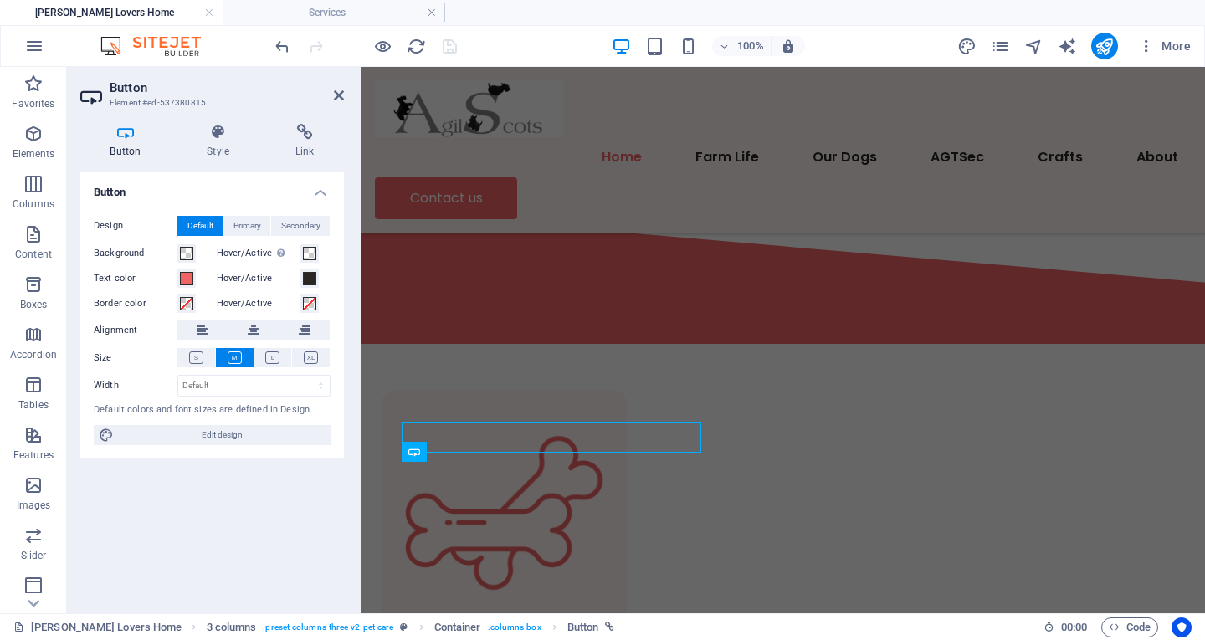
scroll to position [803, 0]
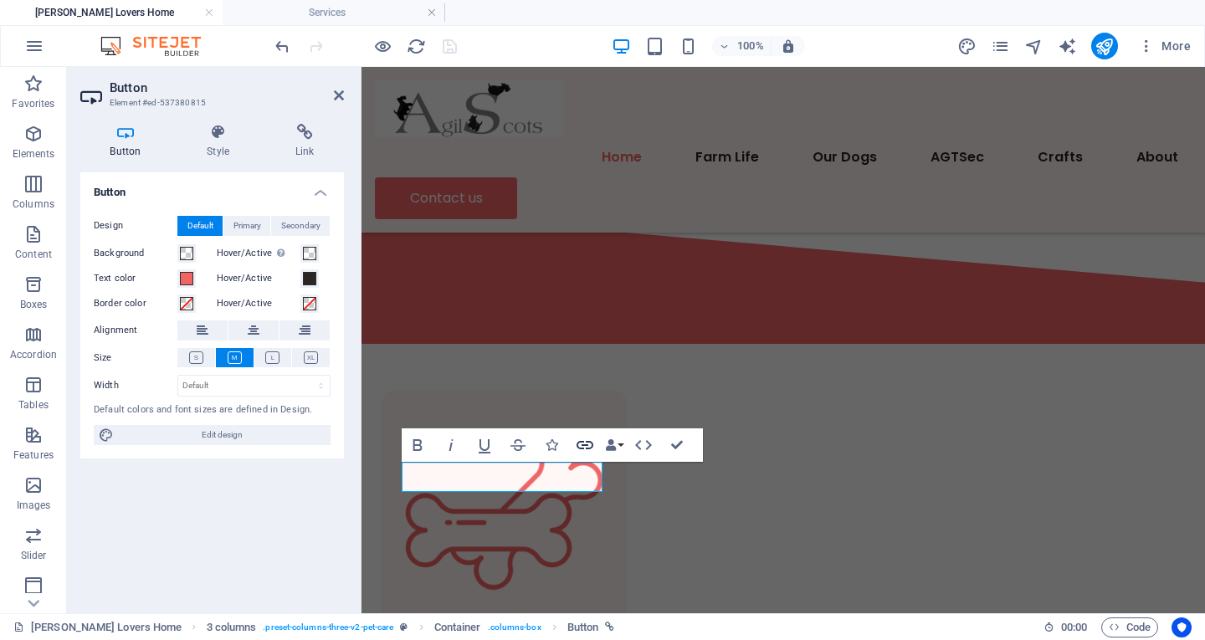
click at [582, 442] on icon "button" at bounding box center [585, 445] width 17 height 8
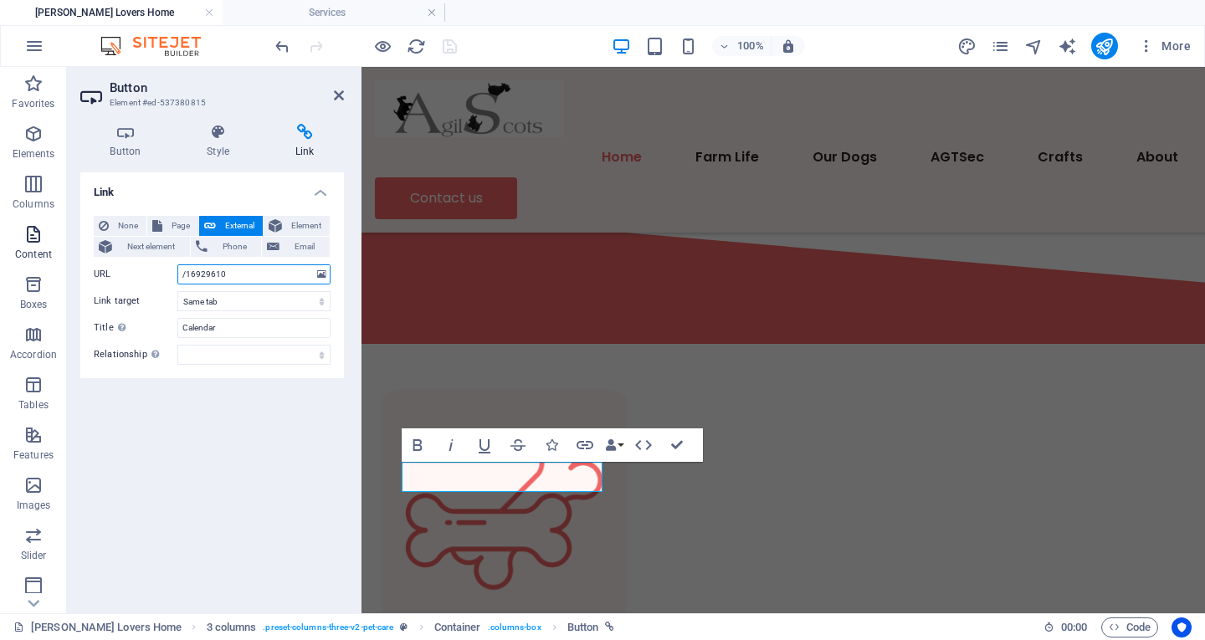
drag, startPoint x: 269, startPoint y: 277, endPoint x: 60, endPoint y: 256, distance: 209.4
click at [60, 256] on section "Favorites Elements Columns Content Boxes Accordion Tables Features Images Slide…" at bounding box center [602, 340] width 1205 height 546
click at [171, 229] on span "Page" at bounding box center [180, 226] width 26 height 20
click at [231, 268] on select "[PERSON_NAME] Lovers Home About Farm Life -- Cows -- Sheep Our Dogs -- Alkony -…" at bounding box center [253, 274] width 153 height 20
select select "15"
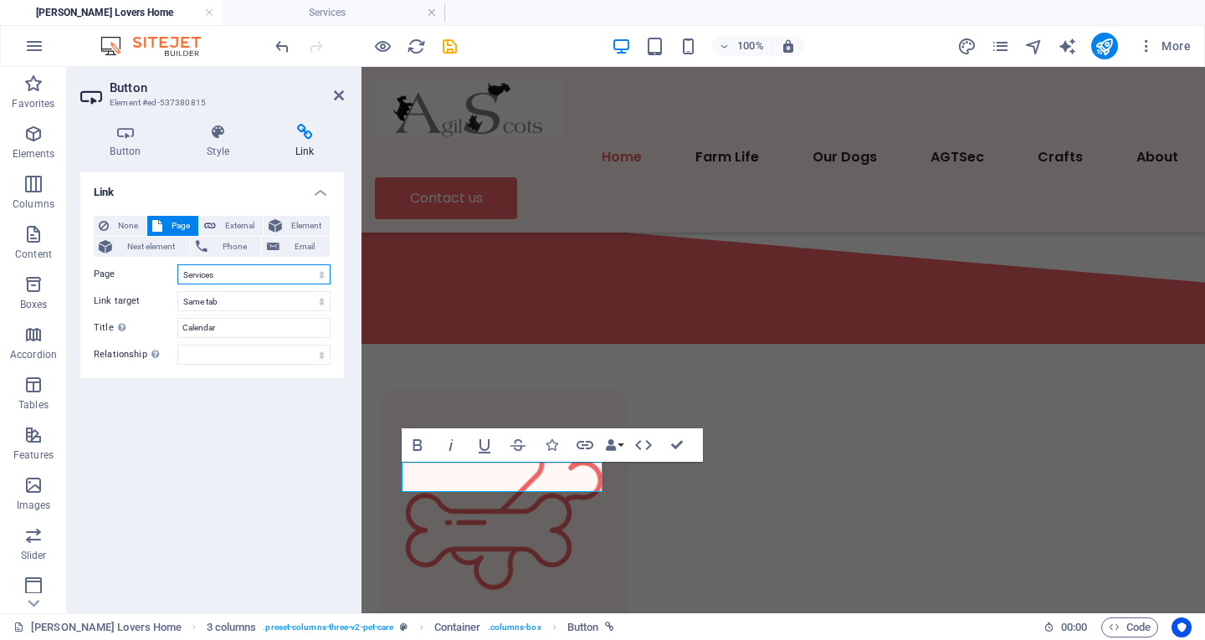
click at [177, 264] on select "[PERSON_NAME] Lovers Home About Farm Life -- Cows -- Sheep Our Dogs -- Alkony -…" at bounding box center [253, 274] width 153 height 20
drag, startPoint x: 235, startPoint y: 326, endPoint x: 0, endPoint y: 305, distance: 236.0
click at [0, 305] on section "Favorites Elements Columns Content Boxes Accordion Tables Features Images Slide…" at bounding box center [602, 340] width 1205 height 546
type input "Services"
click at [245, 459] on div "Link None Page External Element Next element Phone Email Page [PERSON_NAME] Lov…" at bounding box center [212, 386] width 264 height 428
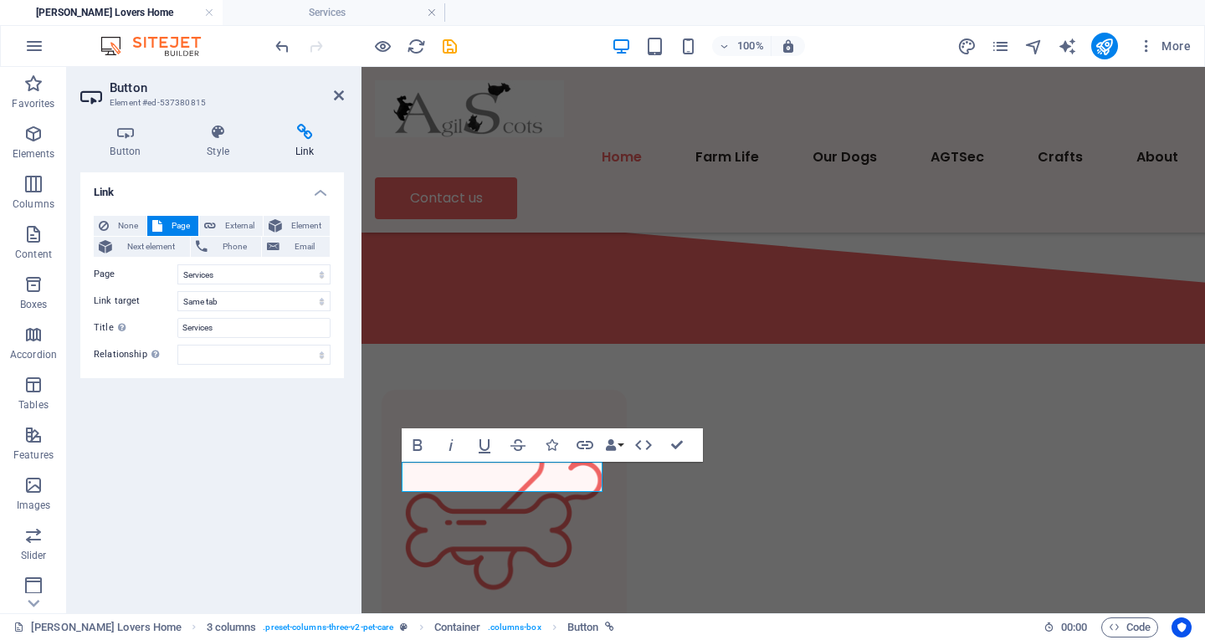
click at [284, 505] on div "Link None Page External Element Next element Phone Email Page [PERSON_NAME] Lov…" at bounding box center [212, 386] width 264 height 428
click at [335, 89] on icon at bounding box center [339, 95] width 10 height 13
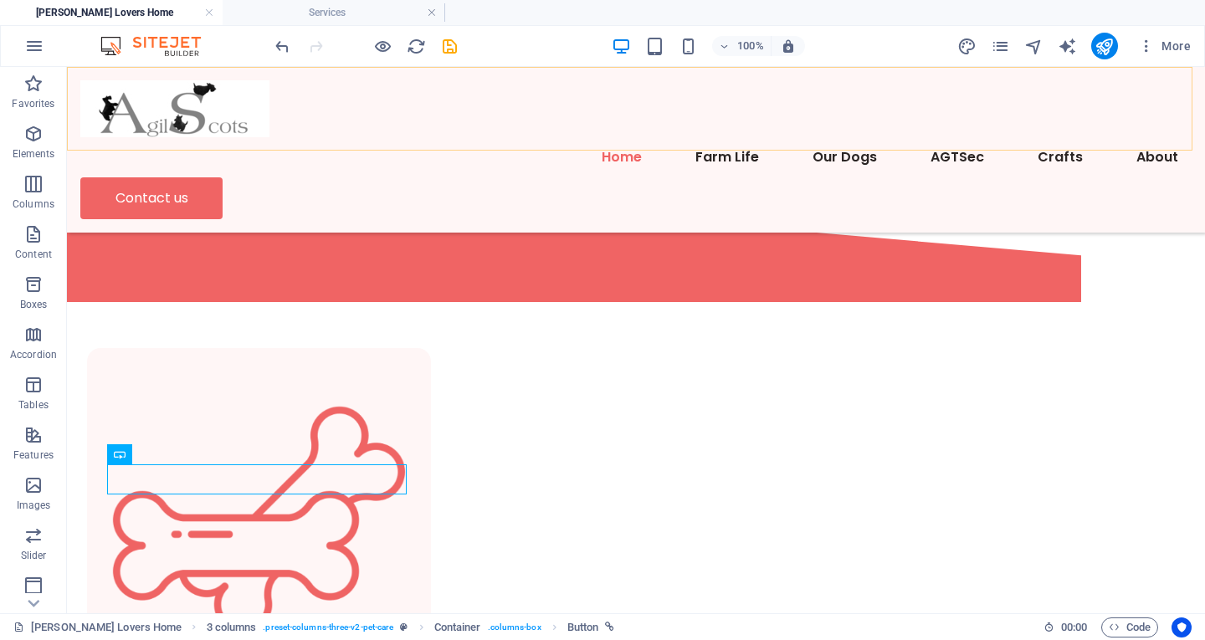
scroll to position [761, 0]
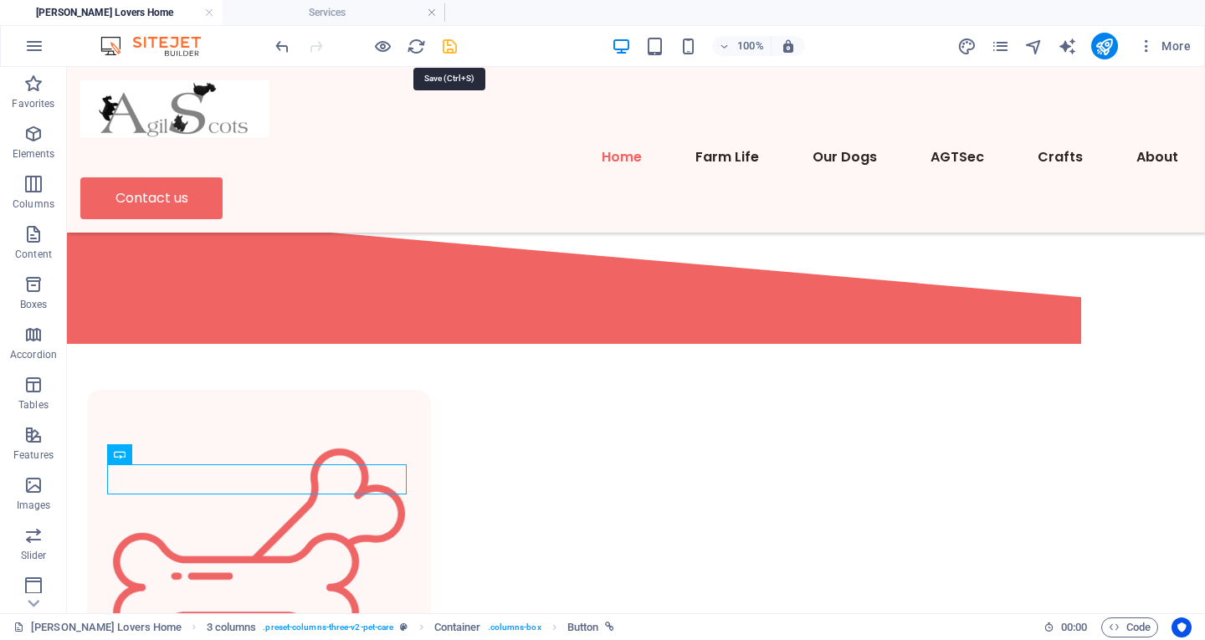
click at [449, 44] on icon "save" at bounding box center [449, 46] width 19 height 19
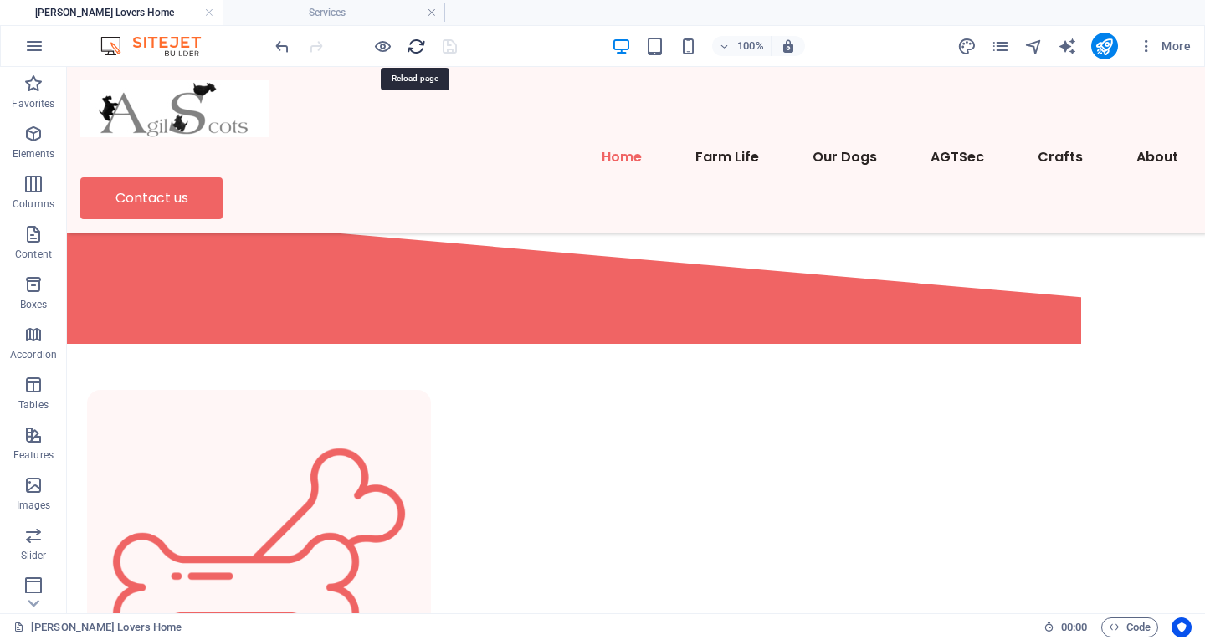
click at [418, 44] on icon "reload" at bounding box center [416, 46] width 19 height 19
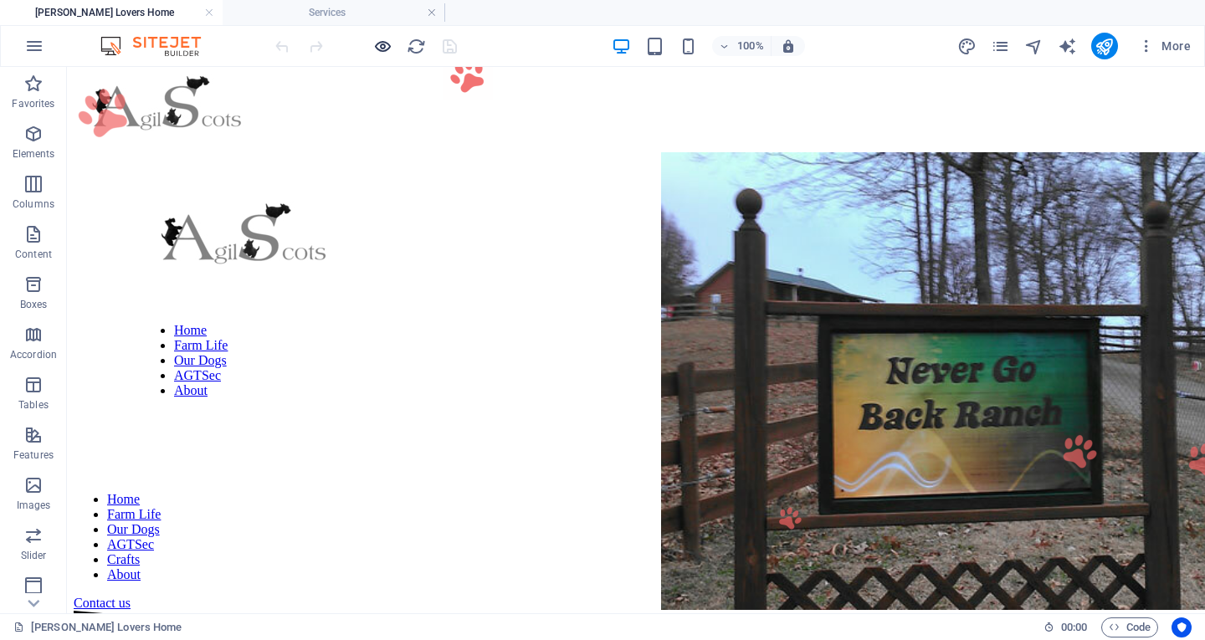
scroll to position [0, 0]
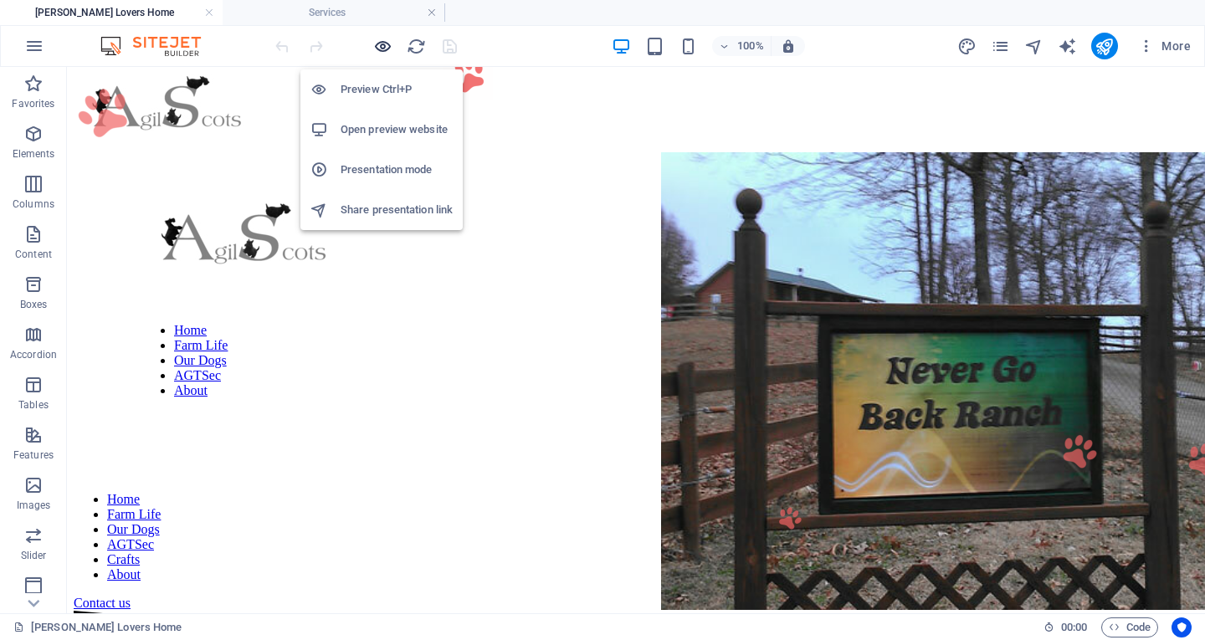
click at [382, 46] on icon "button" at bounding box center [382, 46] width 19 height 19
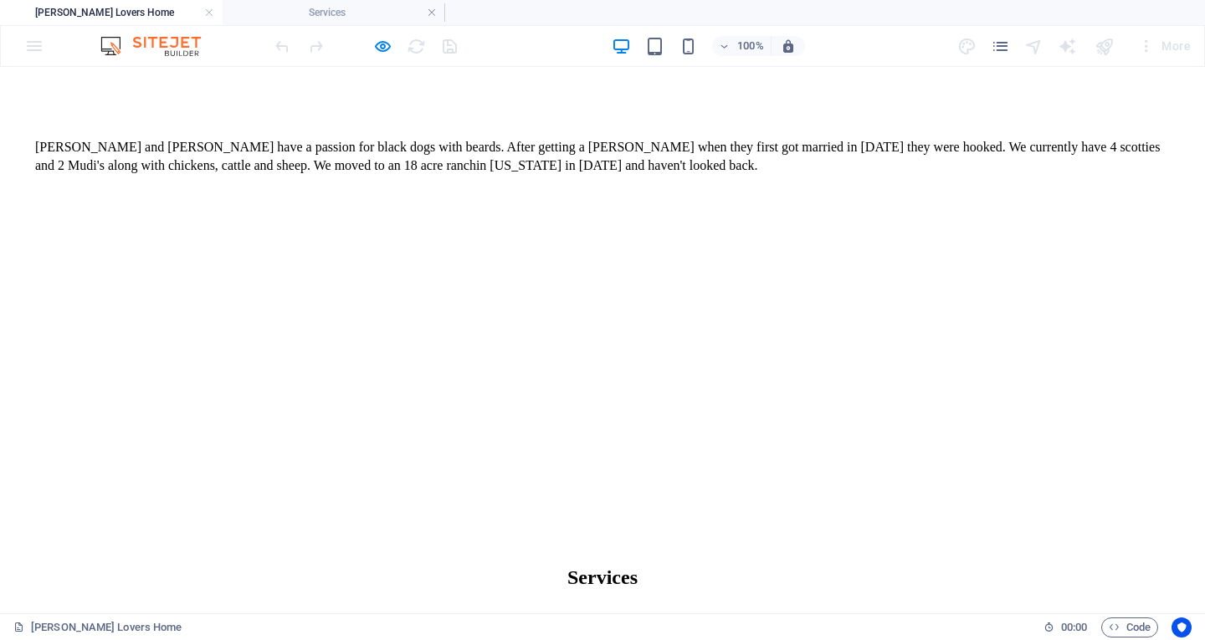
scroll to position [753, 0]
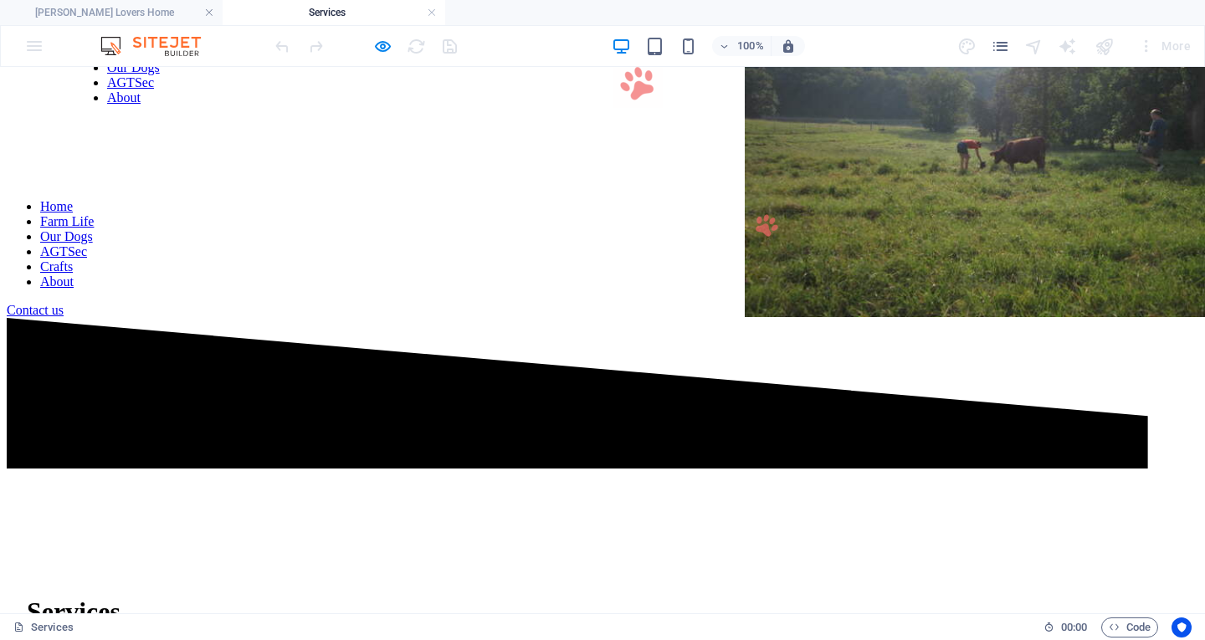
scroll to position [0, 0]
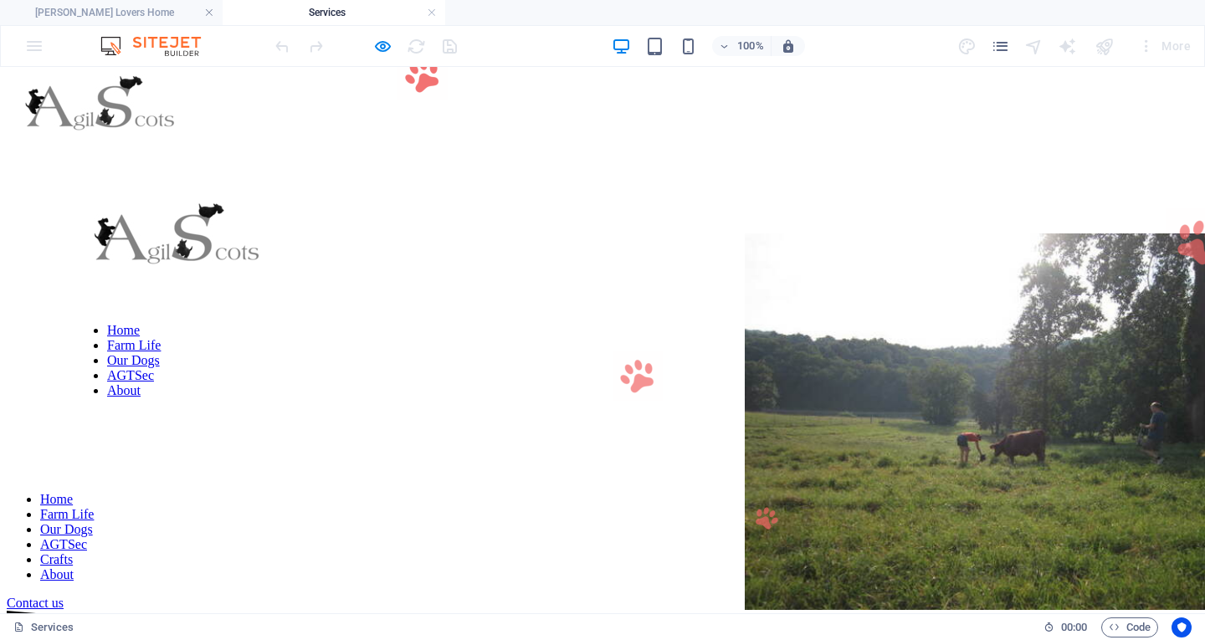
click at [73, 492] on link "Home" at bounding box center [56, 499] width 33 height 14
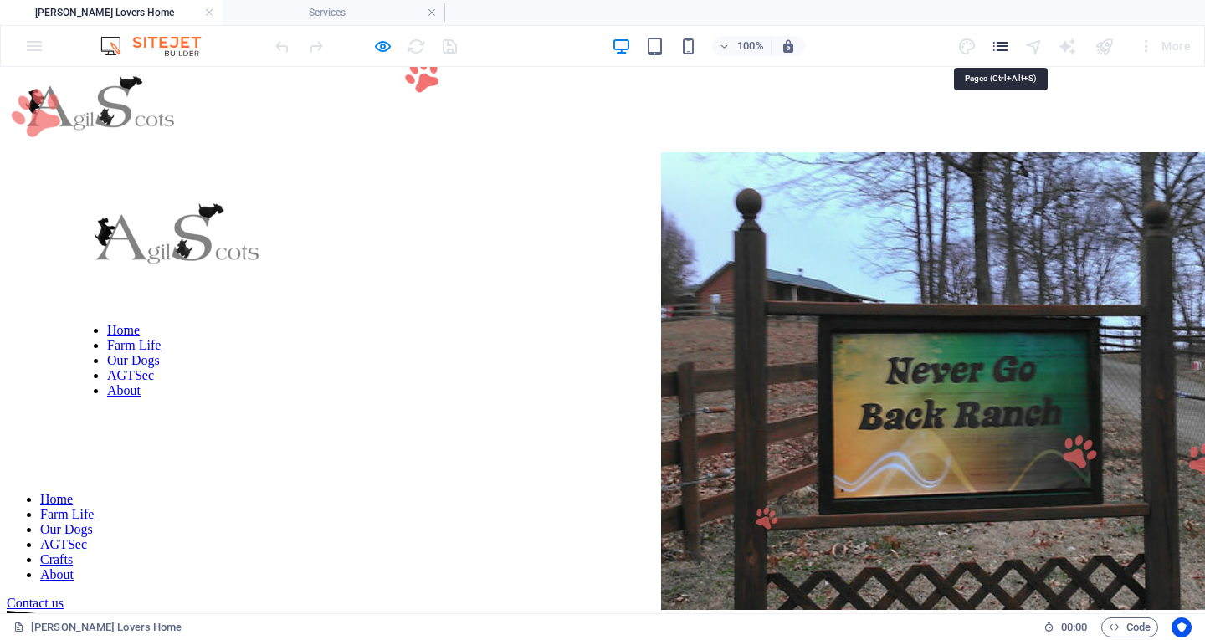
click at [1010, 49] on icon "pages" at bounding box center [1000, 46] width 19 height 19
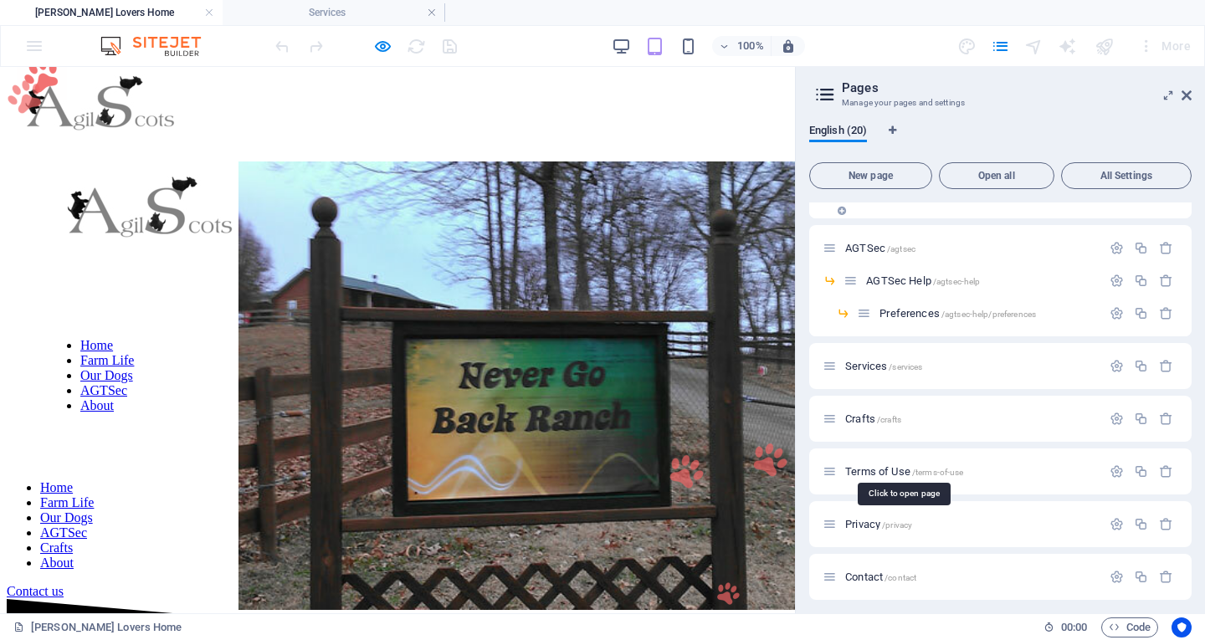
scroll to position [456, 0]
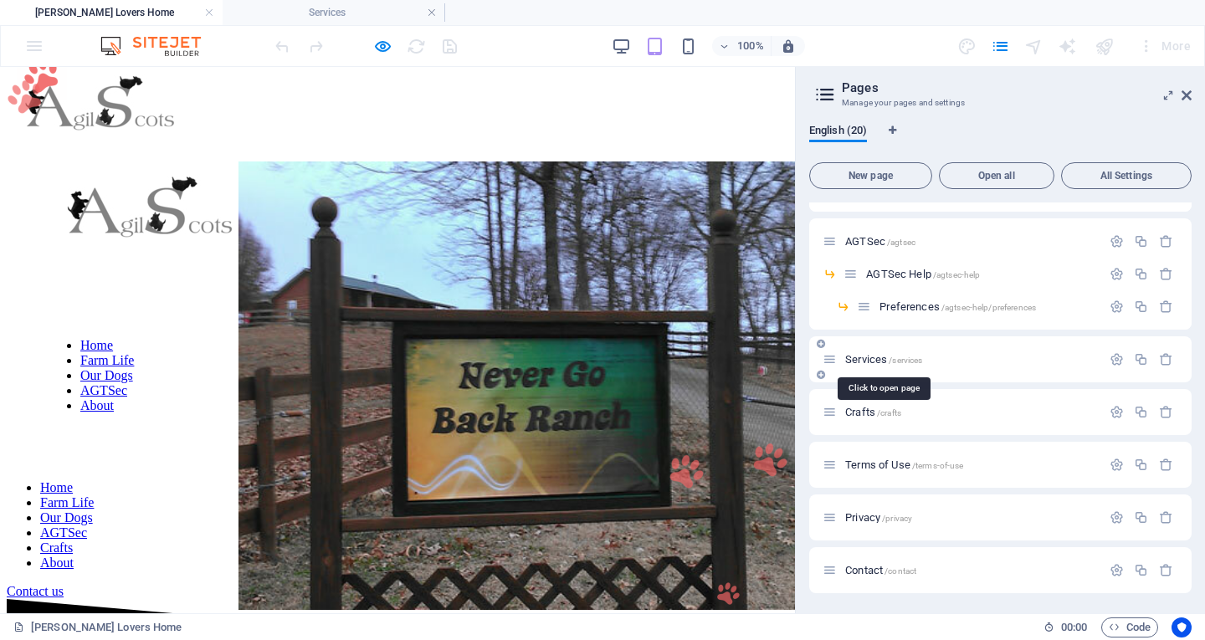
click at [887, 361] on span "Services /services" at bounding box center [883, 359] width 77 height 13
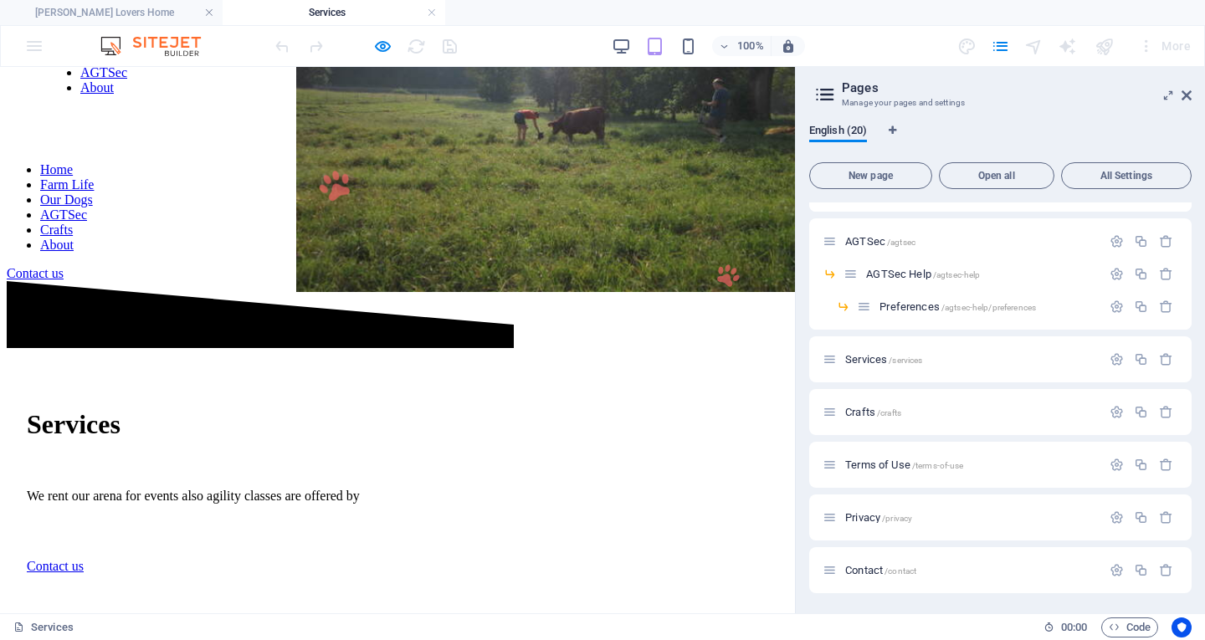
scroll to position [335, 0]
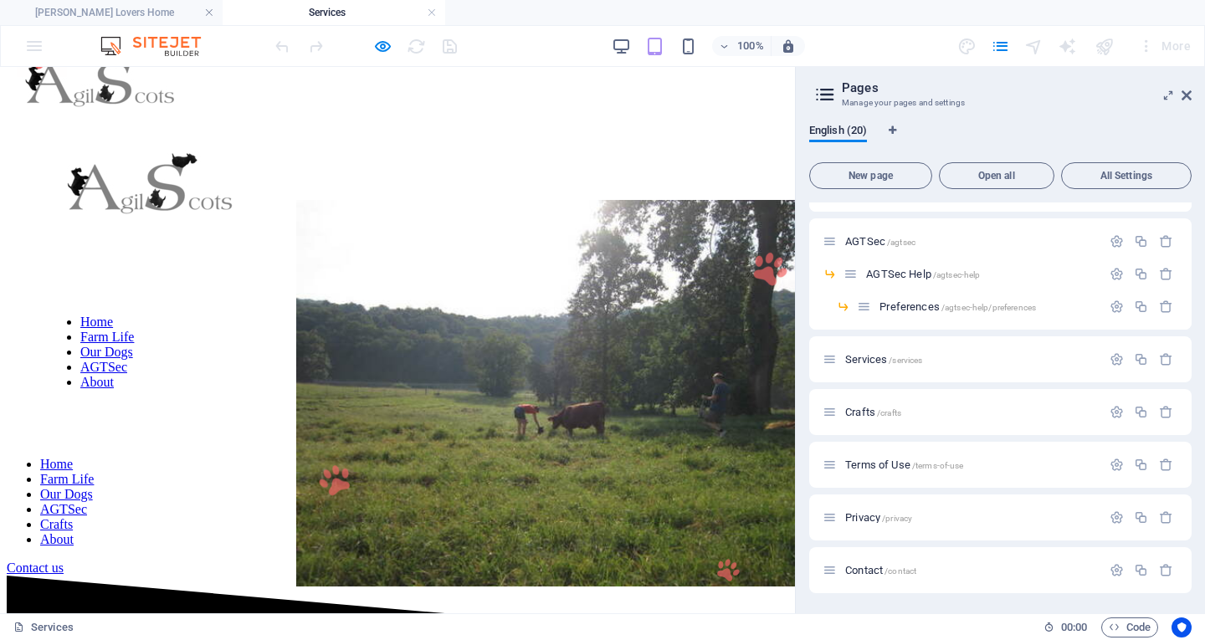
scroll to position [0, 0]
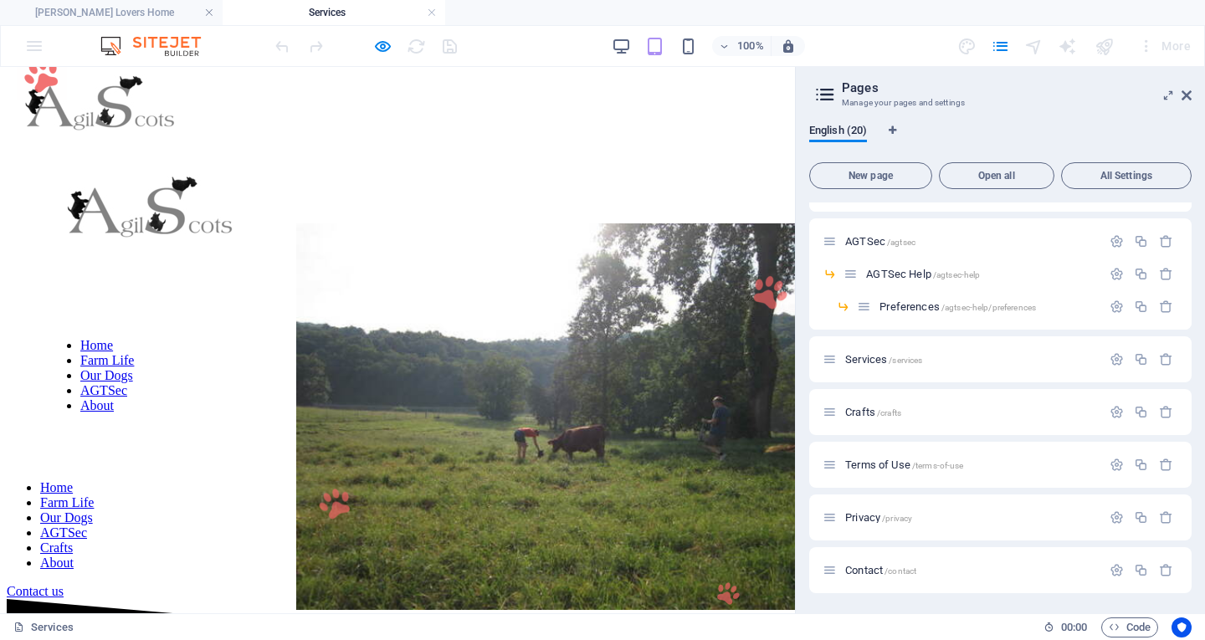
drag, startPoint x: 788, startPoint y: 204, endPoint x: 979, endPoint y: 203, distance: 190.8
click at [1187, 92] on icon at bounding box center [1187, 95] width 10 height 13
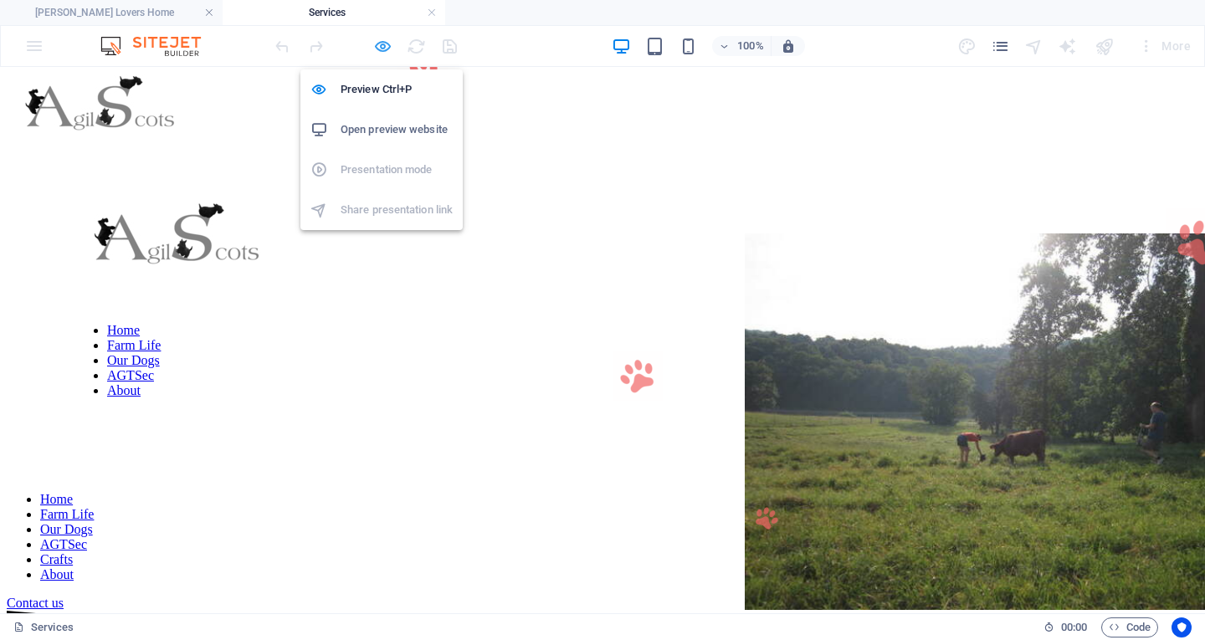
click at [382, 51] on icon "button" at bounding box center [382, 46] width 19 height 19
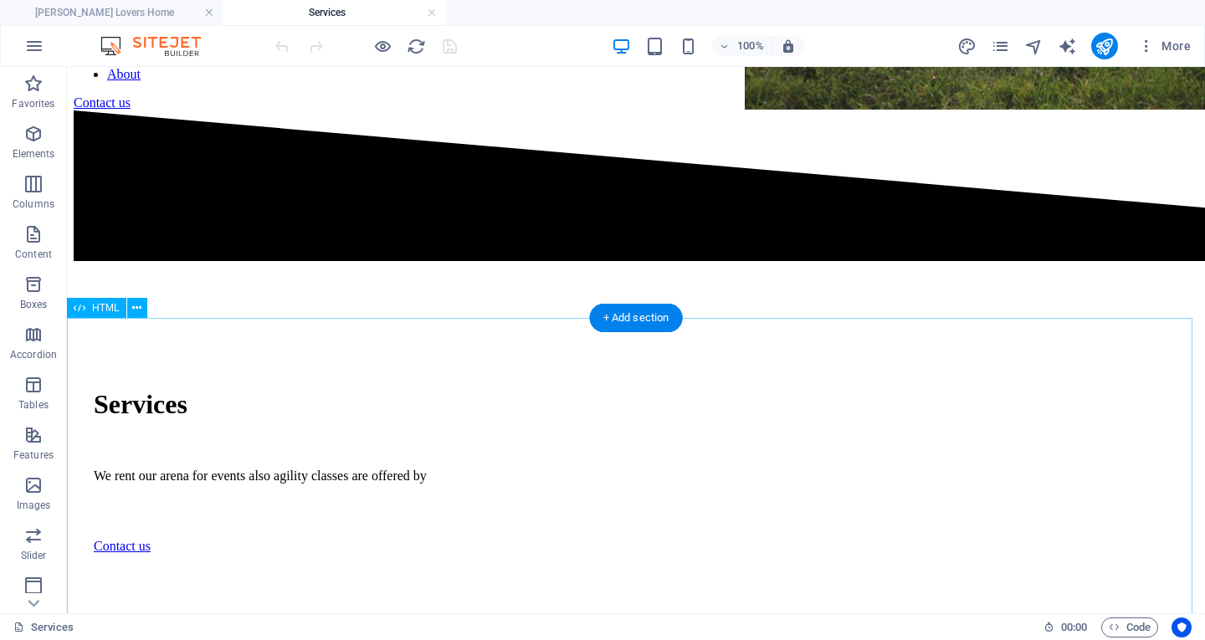
scroll to position [502, 0]
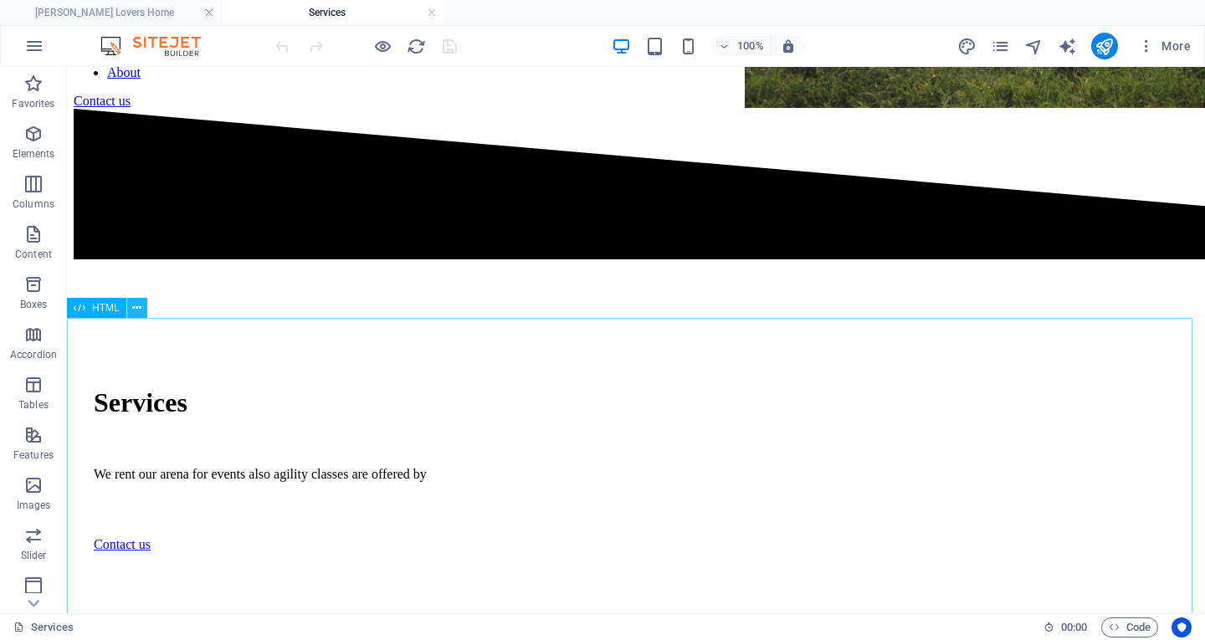
click at [136, 311] on icon at bounding box center [136, 309] width 9 height 18
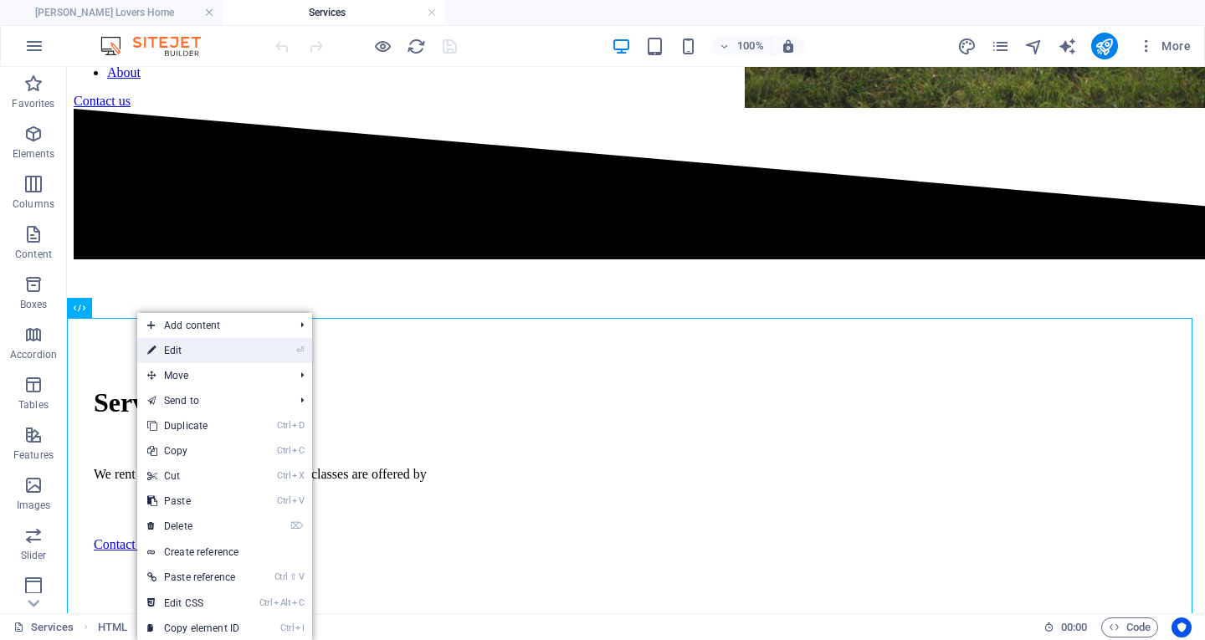
click at [197, 352] on link "⏎ Edit" at bounding box center [193, 350] width 112 height 25
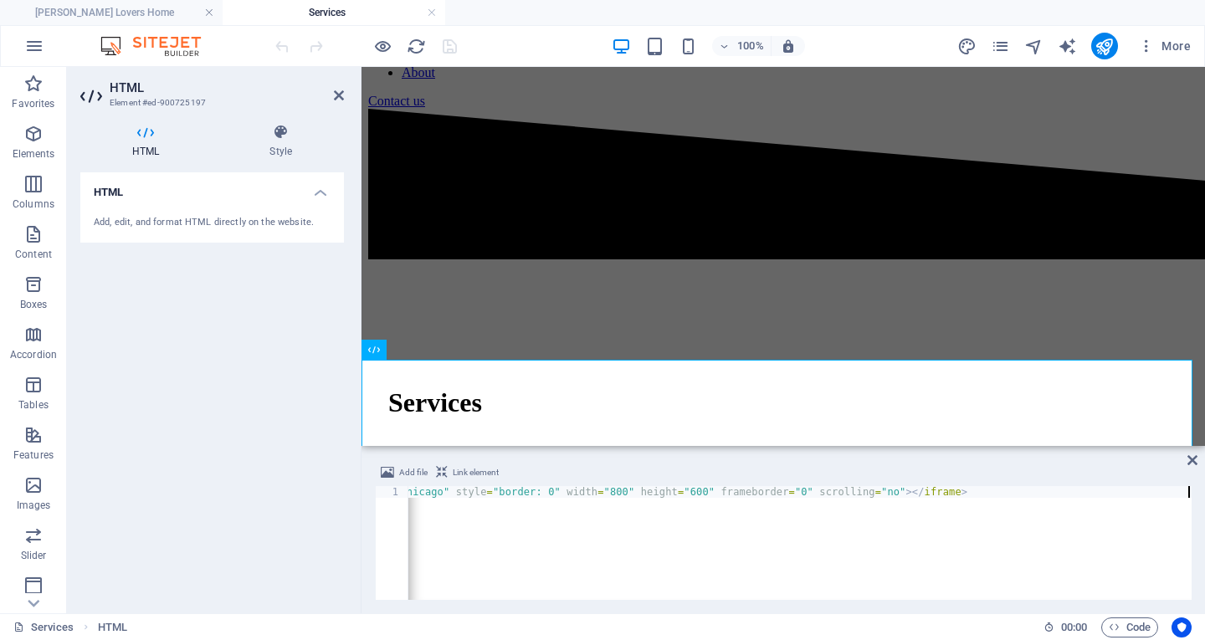
click at [506, 495] on div "< iframe src = "[URL][DOMAIN_NAME][EMAIL_ADDRESS][DOMAIN_NAME] &amp; ctz=Americ…" at bounding box center [553, 554] width 1275 height 137
click at [474, 473] on span "Link element" at bounding box center [476, 473] width 46 height 20
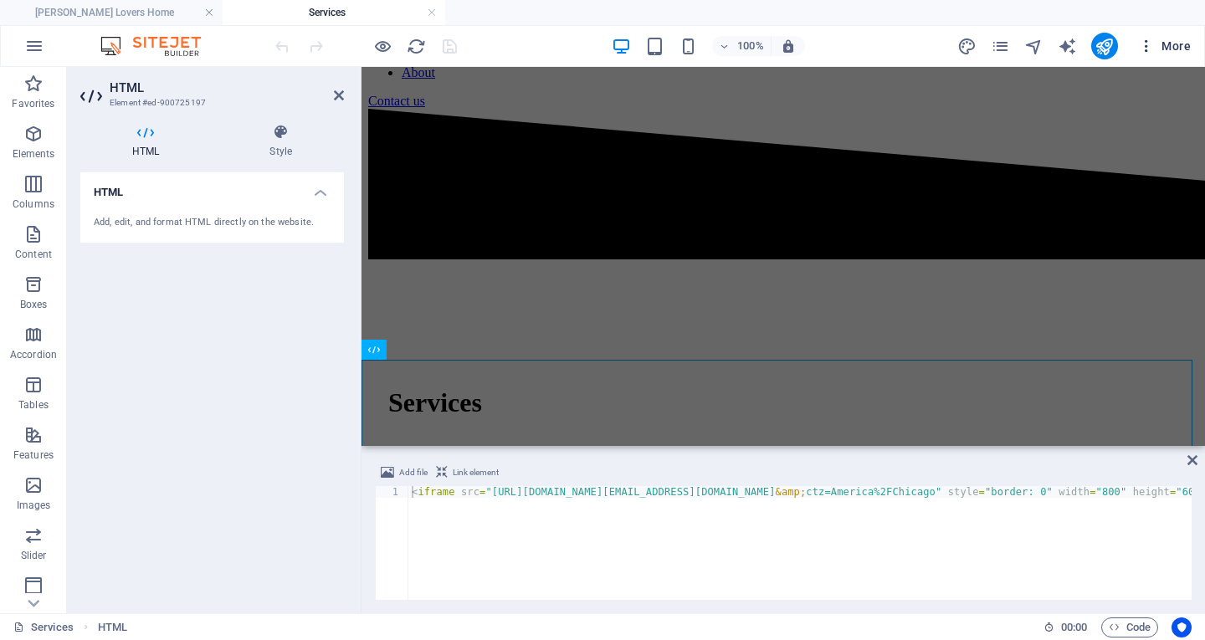
click at [1167, 42] on span "More" at bounding box center [1164, 46] width 53 height 17
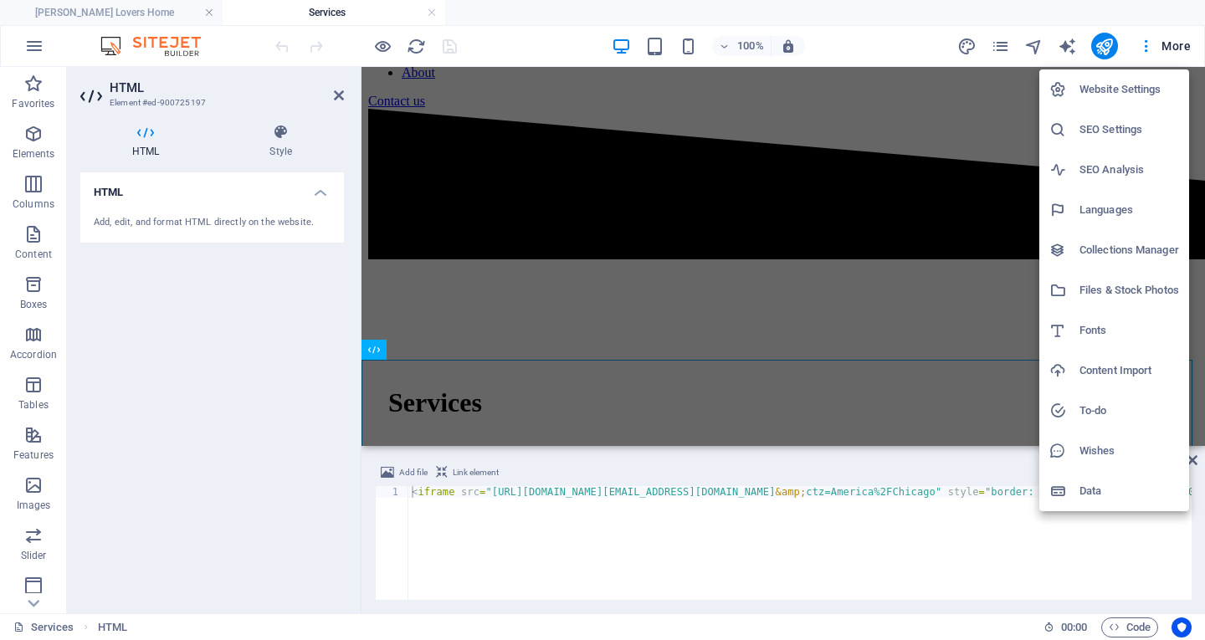
click at [1006, 48] on div at bounding box center [602, 320] width 1205 height 640
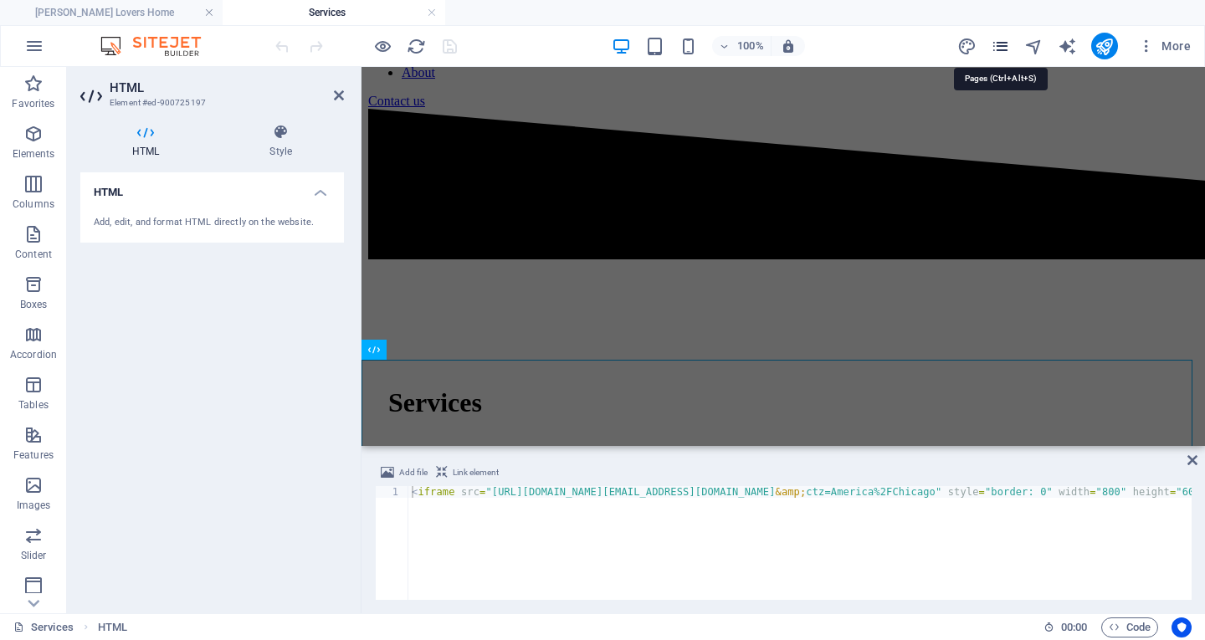
click at [998, 51] on icon "pages" at bounding box center [1000, 46] width 19 height 19
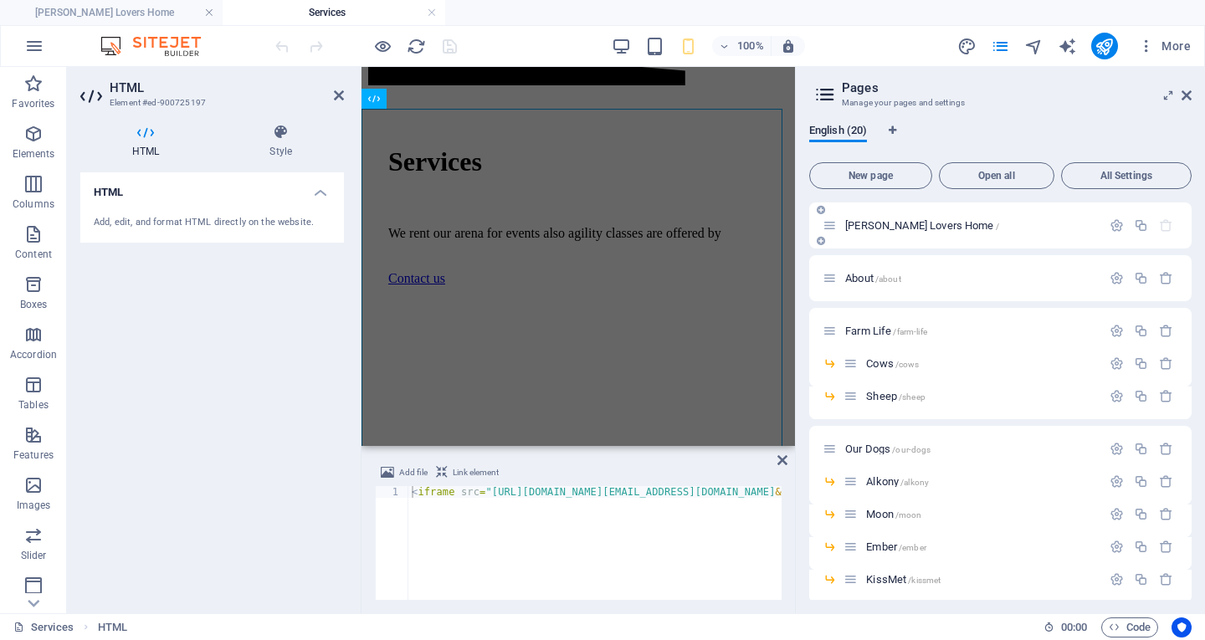
click at [898, 232] on div "[PERSON_NAME] Lovers Home /" at bounding box center [962, 225] width 279 height 19
drag, startPoint x: 900, startPoint y: 224, endPoint x: 635, endPoint y: 178, distance: 268.4
click at [900, 224] on span "[PERSON_NAME] Lovers Home /" at bounding box center [922, 225] width 154 height 13
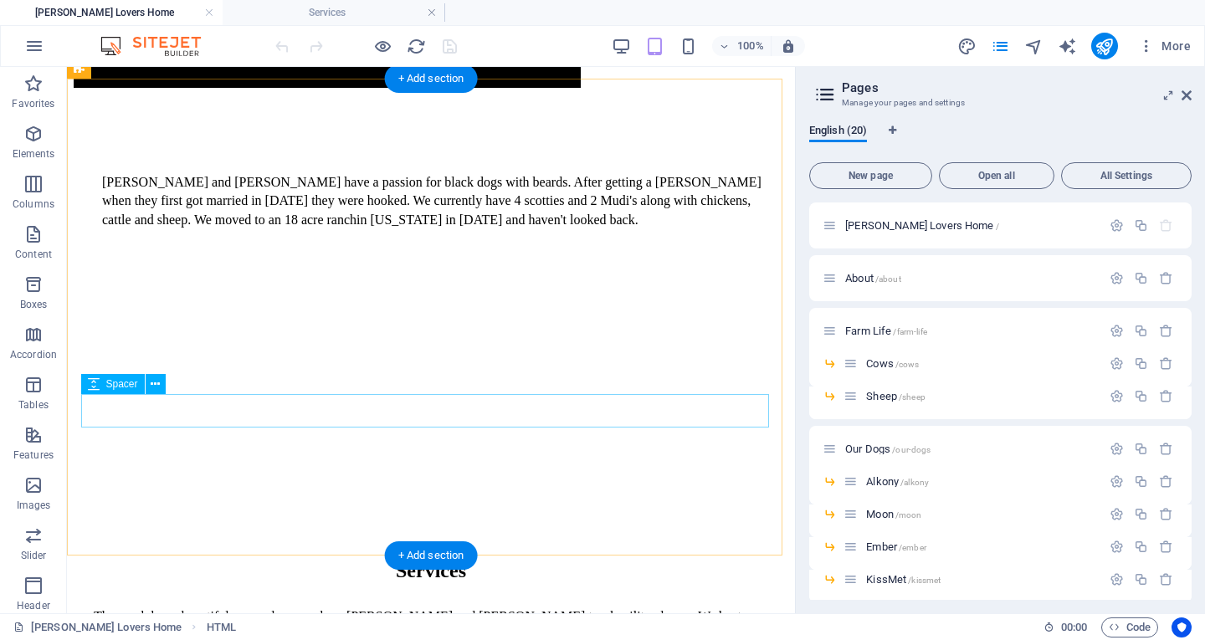
scroll to position [753, 0]
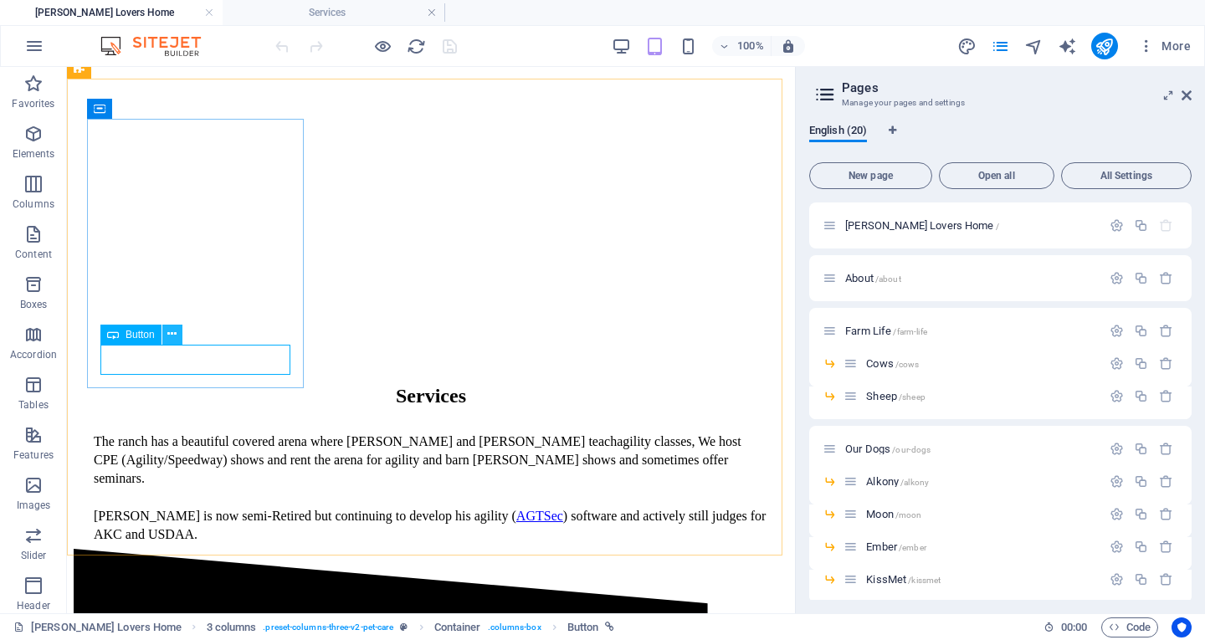
click at [175, 338] on icon at bounding box center [171, 335] width 9 height 18
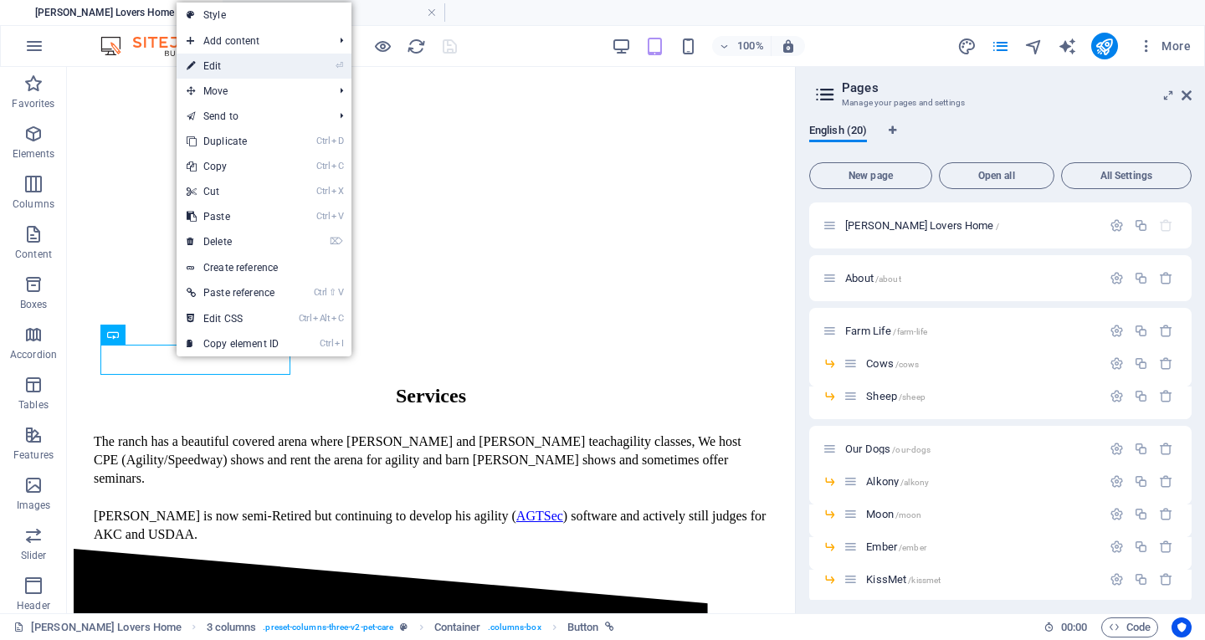
click at [228, 65] on link "⏎ Edit" at bounding box center [233, 66] width 112 height 25
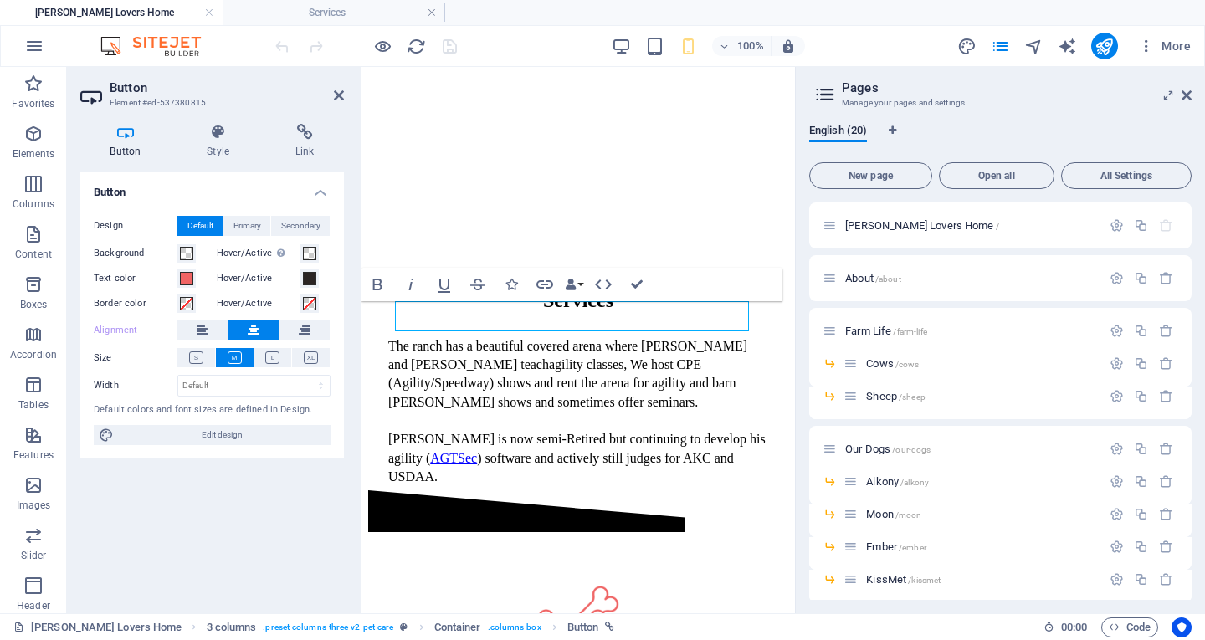
scroll to position [740, 0]
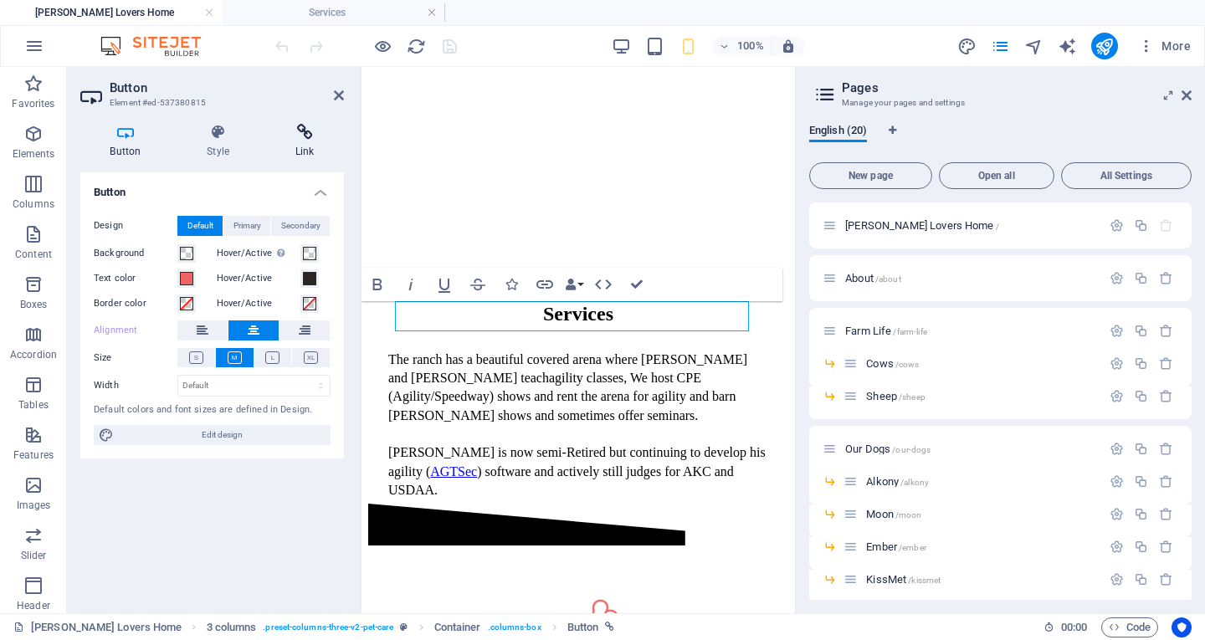
click at [300, 132] on icon at bounding box center [304, 132] width 79 height 17
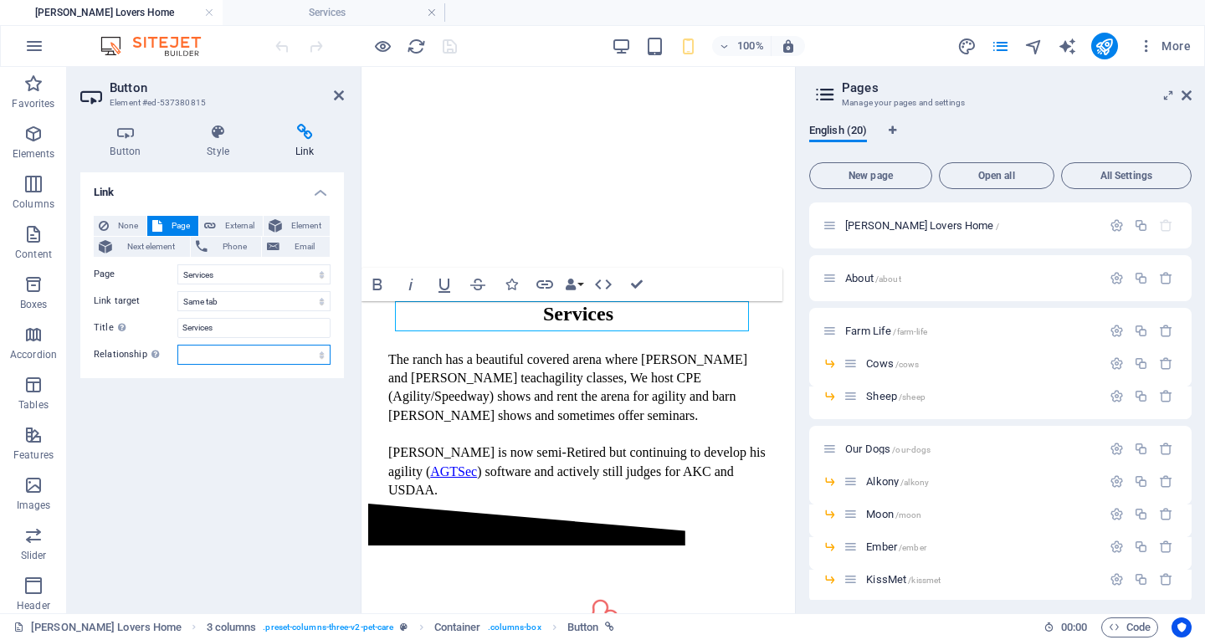
click at [243, 351] on select "alternate author bookmark external help license next nofollow noreferrer noopen…" at bounding box center [253, 355] width 153 height 20
click at [156, 249] on span "Next element" at bounding box center [151, 247] width 68 height 20
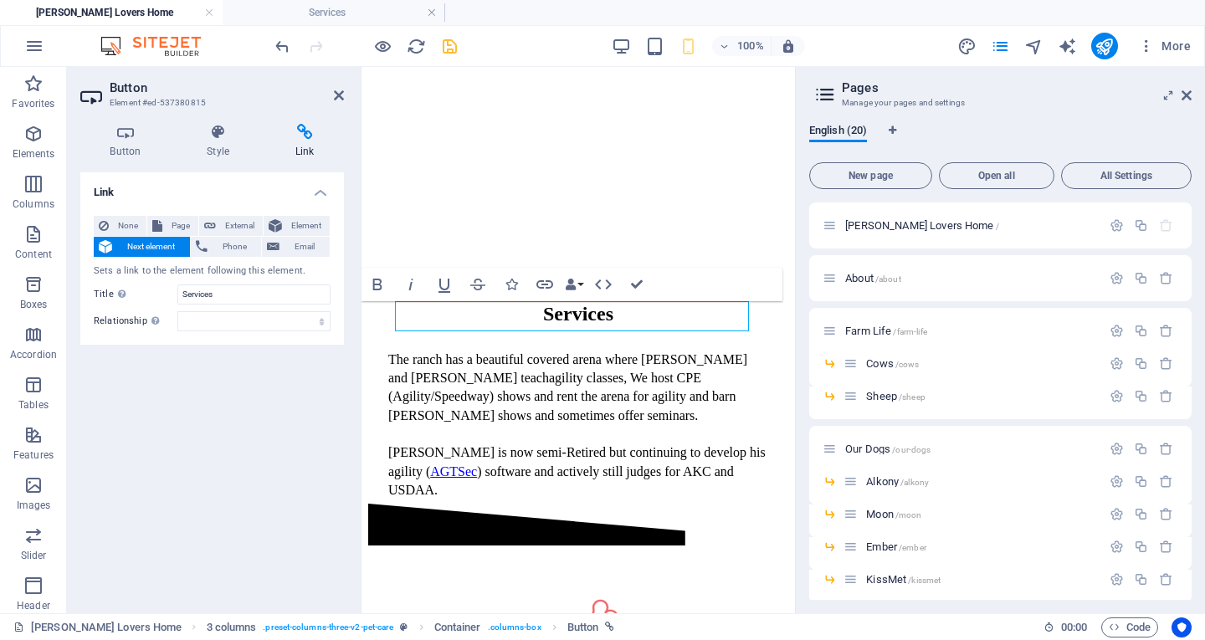
click at [150, 252] on span "Next element" at bounding box center [151, 247] width 68 height 20
click at [165, 227] on button "Page" at bounding box center [172, 226] width 51 height 20
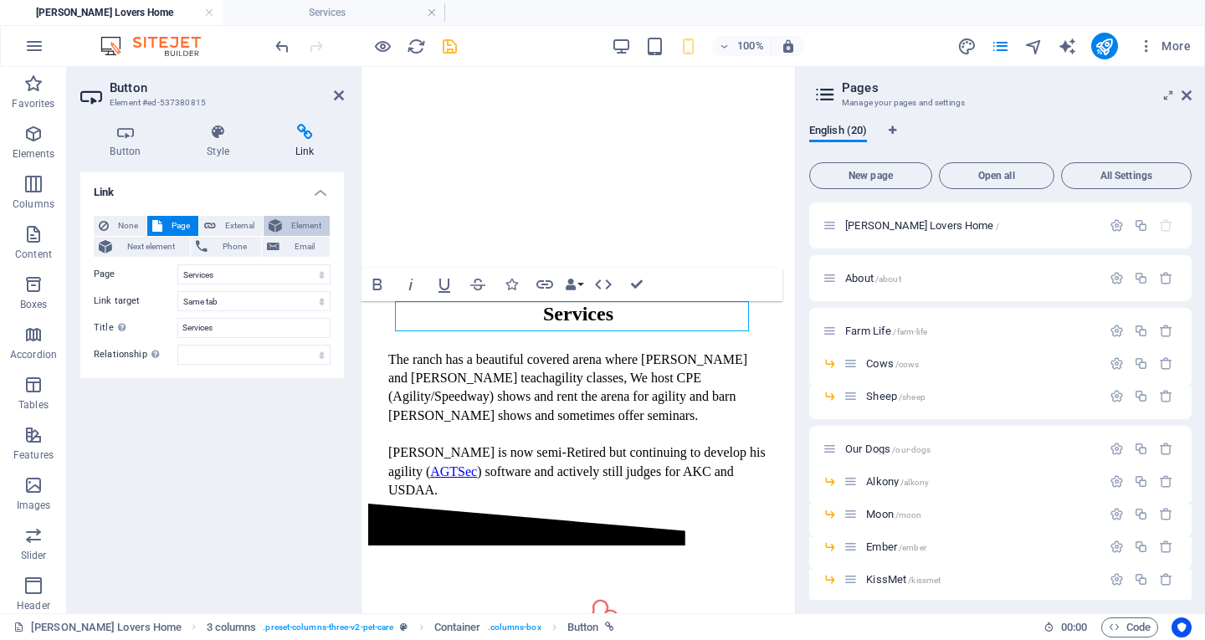
click at [301, 229] on span "Element" at bounding box center [306, 226] width 38 height 20
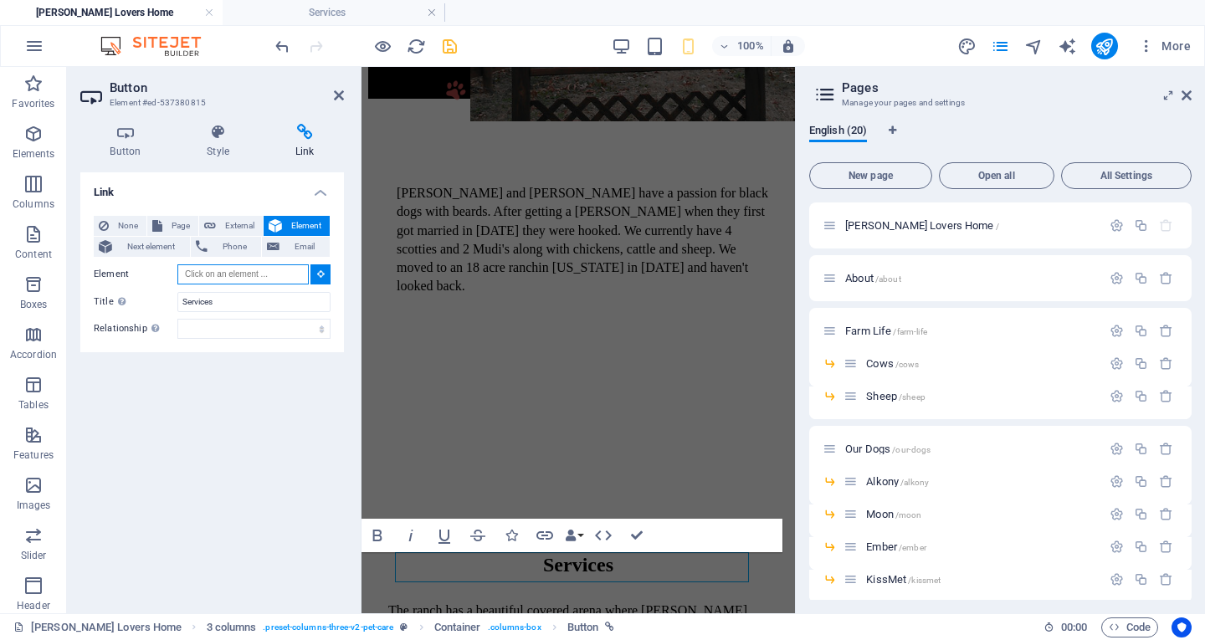
scroll to position [405, 0]
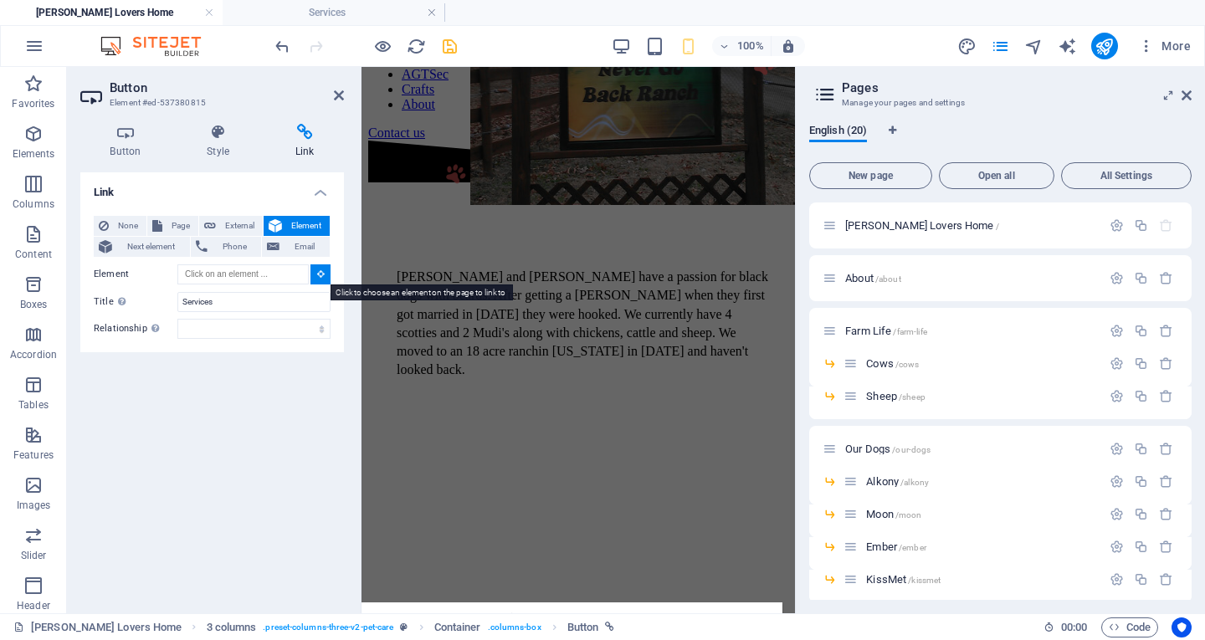
click at [321, 278] on icon at bounding box center [321, 273] width 8 height 8
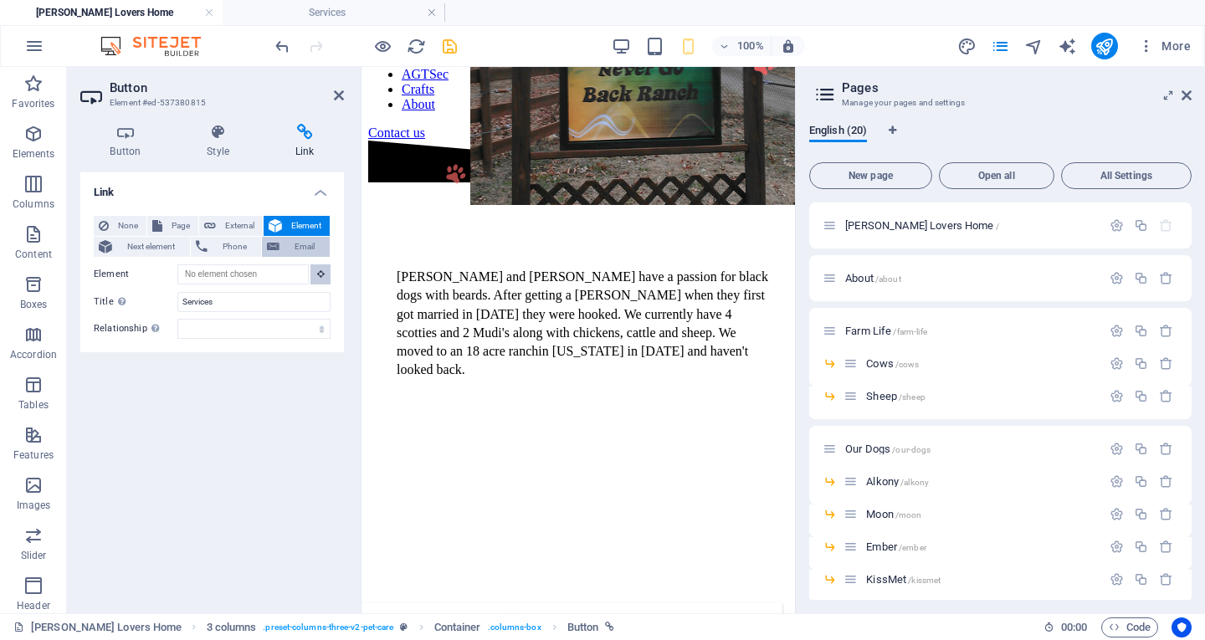
scroll to position [321, 0]
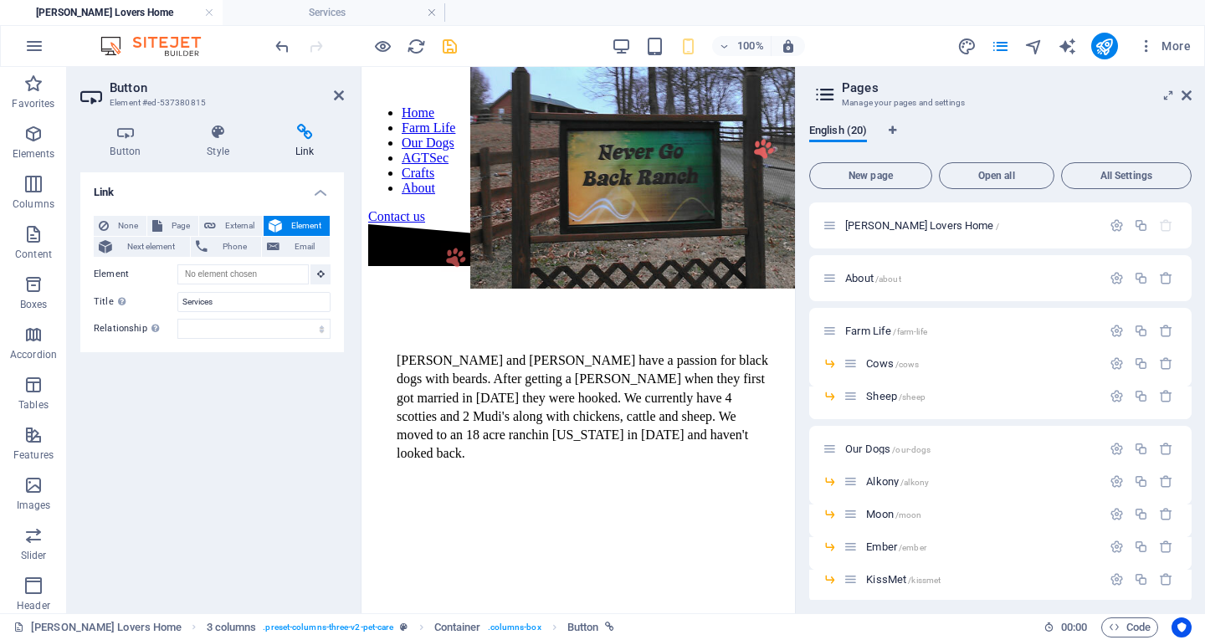
click at [301, 228] on span "Element" at bounding box center [306, 226] width 38 height 20
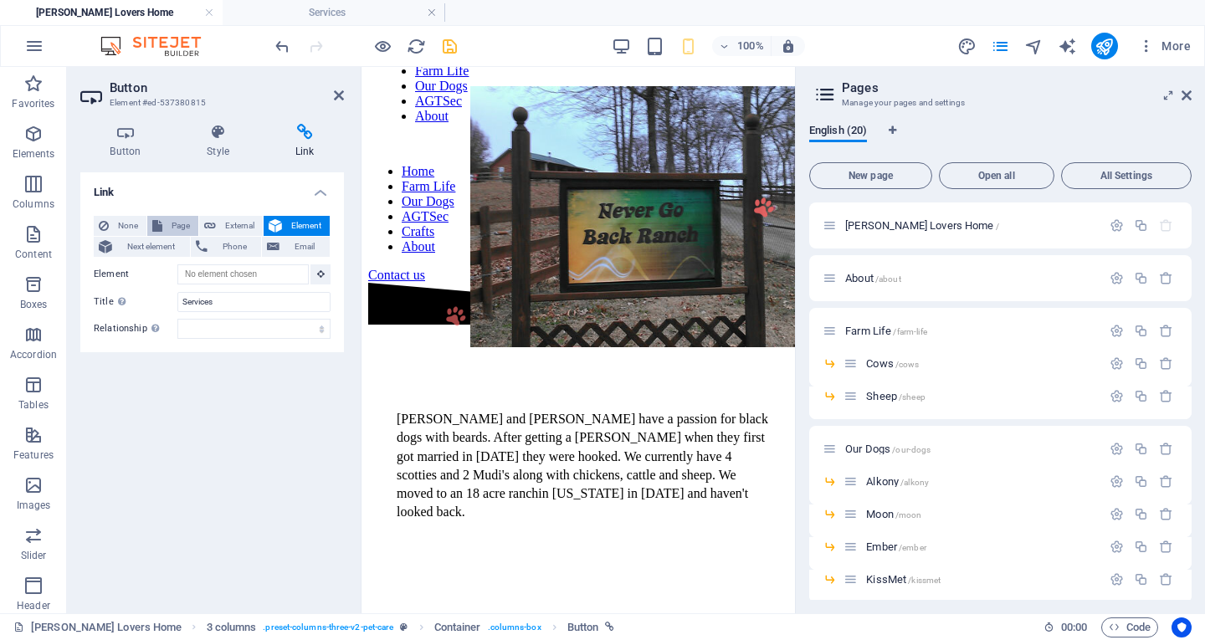
scroll to position [238, 0]
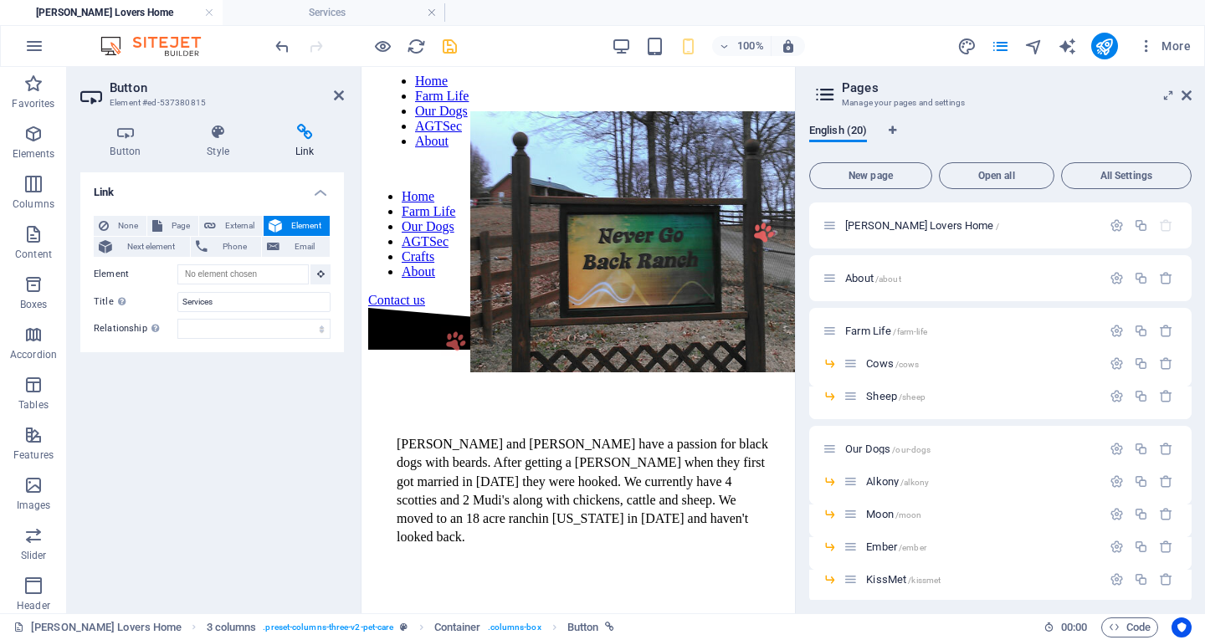
click at [236, 214] on div "None Page External Element Next element Phone Email Page [PERSON_NAME] Lovers H…" at bounding box center [212, 278] width 264 height 150
click at [241, 222] on span "External" at bounding box center [239, 226] width 37 height 20
select select "blank"
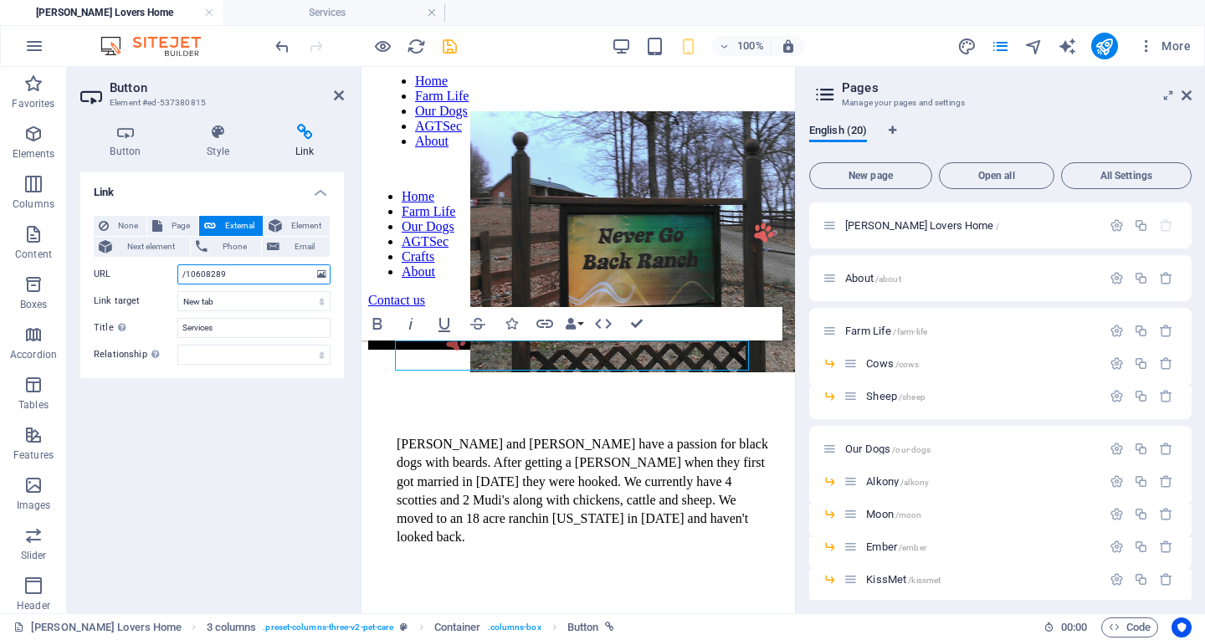
scroll to position [716, 0]
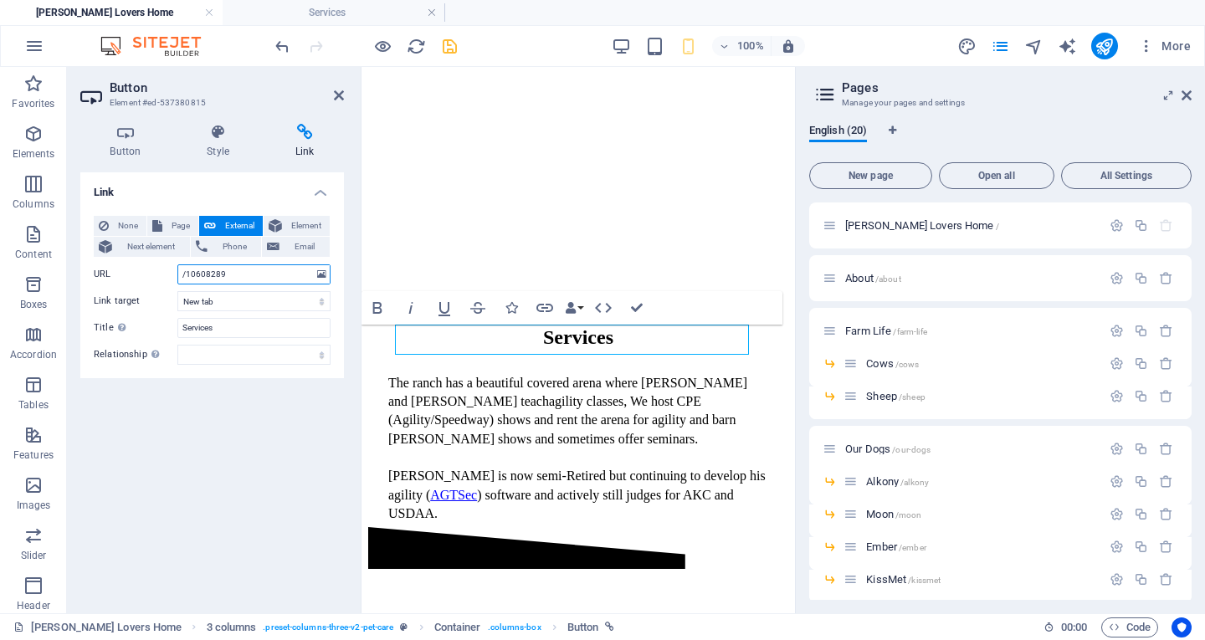
drag, startPoint x: 229, startPoint y: 275, endPoint x: 165, endPoint y: 272, distance: 64.5
click at [165, 272] on div "URL /10608289" at bounding box center [212, 274] width 237 height 20
click at [228, 276] on input "/10608289" at bounding box center [253, 274] width 153 height 20
drag, startPoint x: 238, startPoint y: 275, endPoint x: 187, endPoint y: 276, distance: 51.1
click at [187, 276] on input "/10608289" at bounding box center [253, 274] width 153 height 20
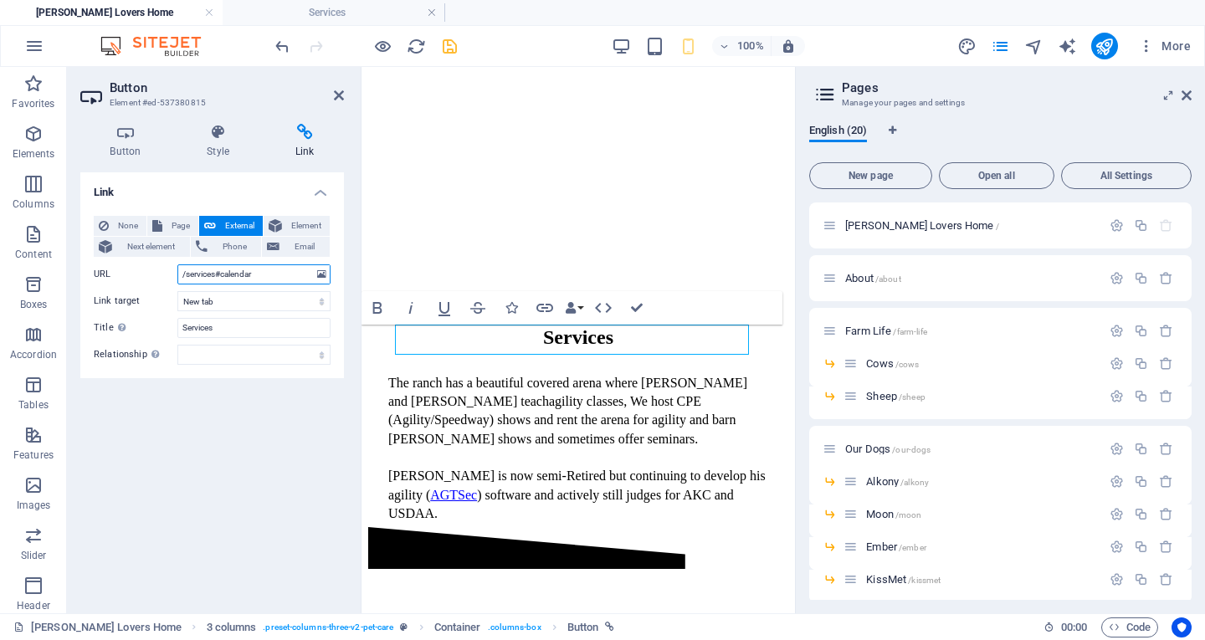
type input "/services#calendar"
click at [328, 413] on div "Link None Page External Element Next element Phone Email Page [PERSON_NAME] Lov…" at bounding box center [212, 386] width 264 height 428
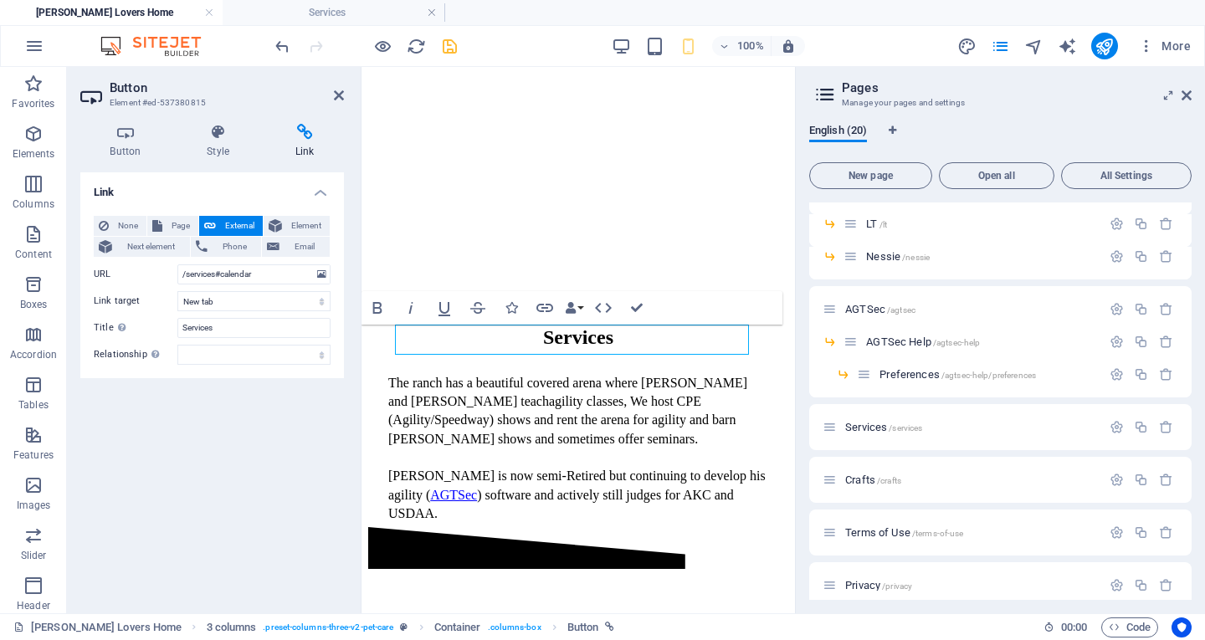
scroll to position [418, 0]
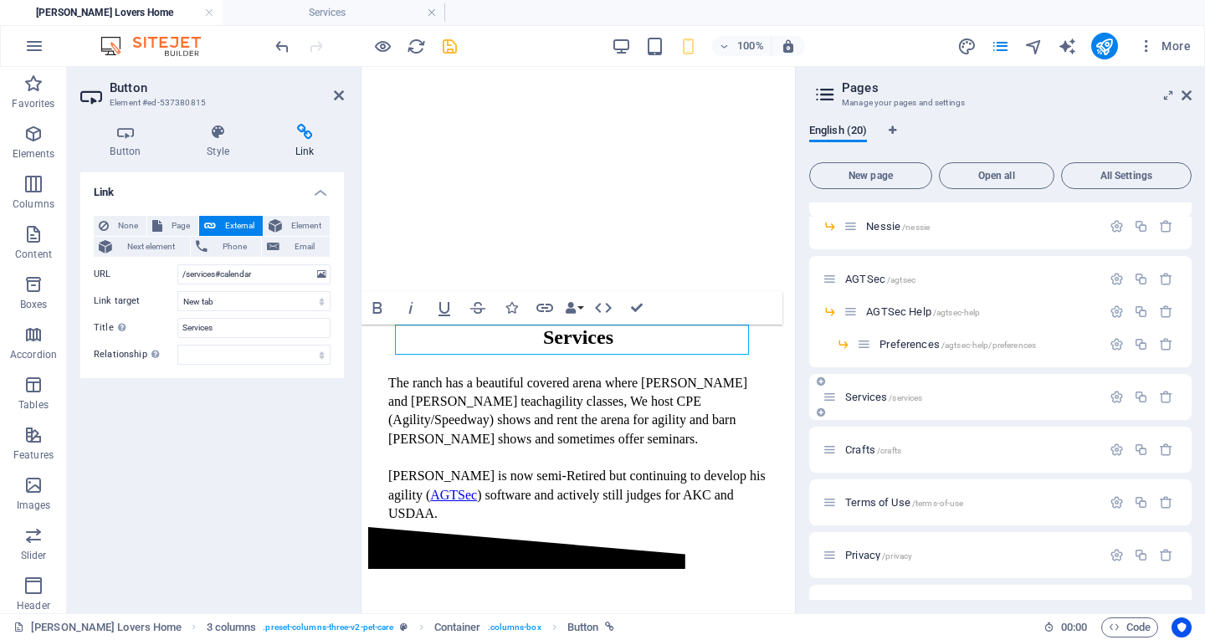
click at [892, 398] on span "/services" at bounding box center [905, 397] width 33 height 9
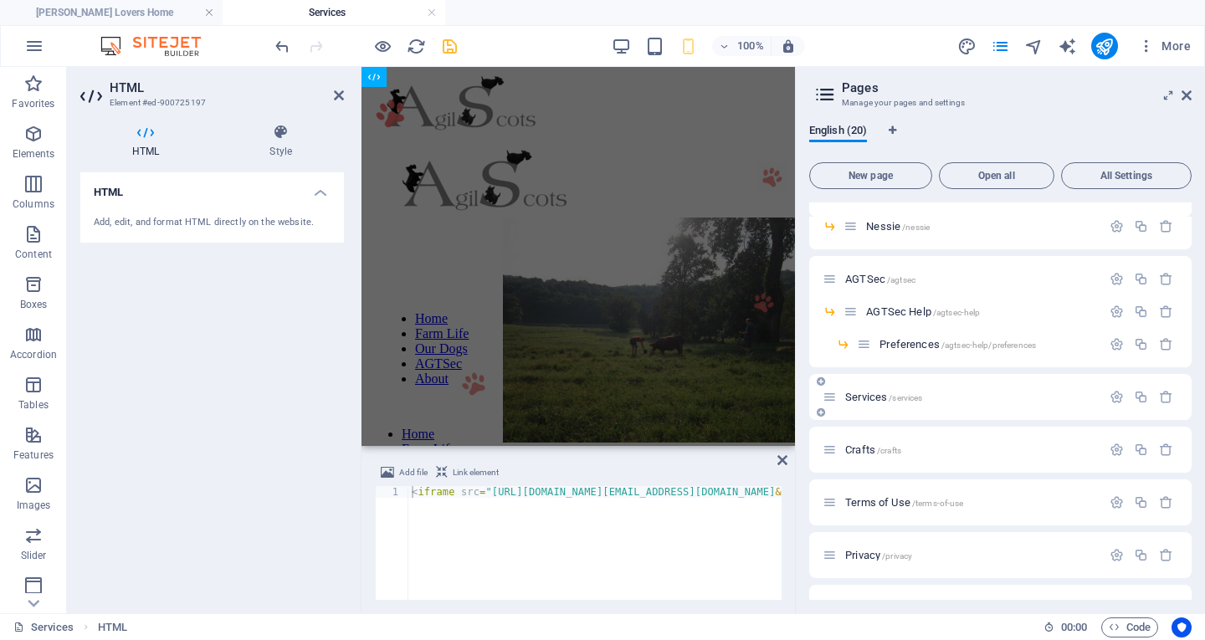
scroll to position [0, 0]
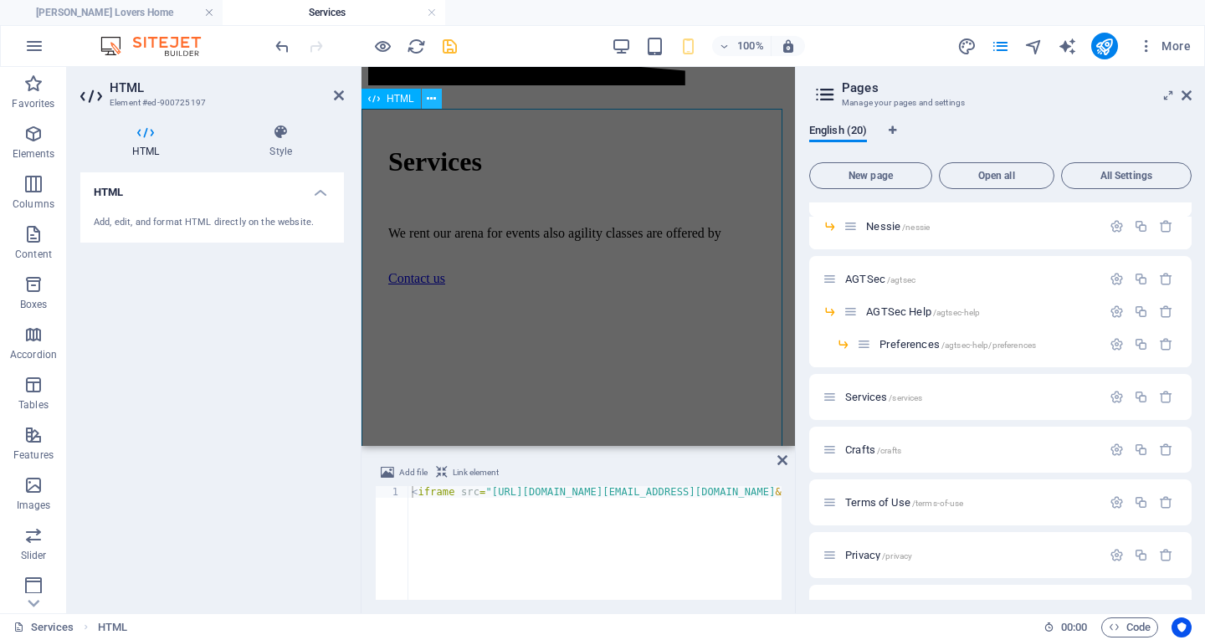
click at [428, 98] on icon at bounding box center [431, 99] width 9 height 18
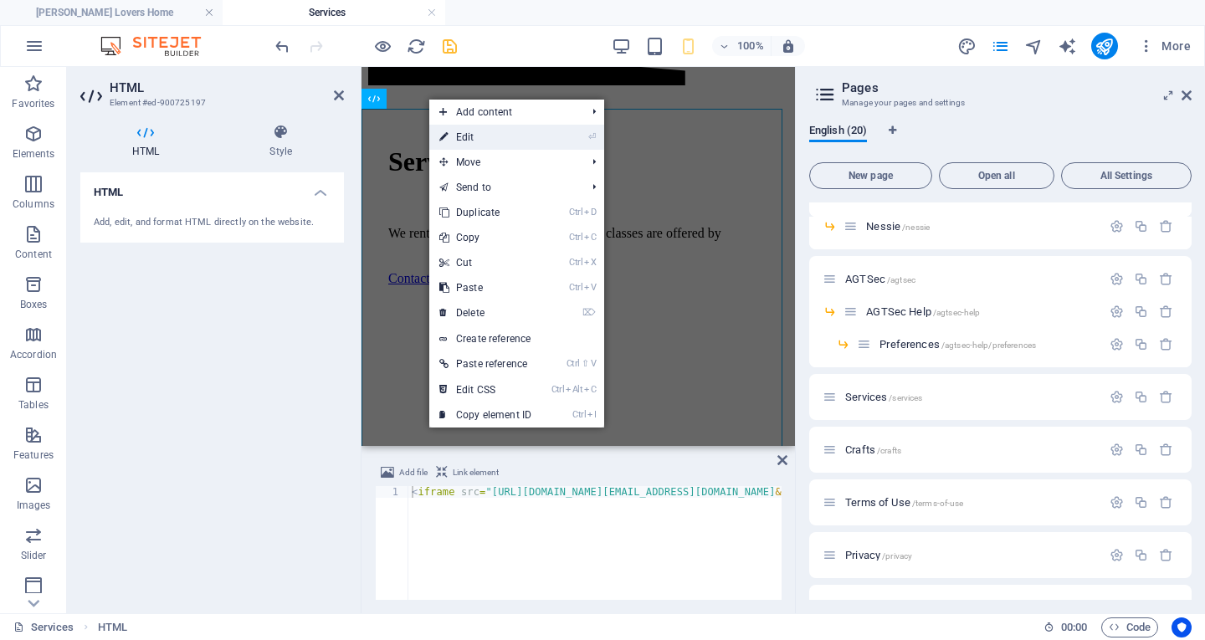
click at [480, 136] on link "⏎ Edit" at bounding box center [485, 137] width 112 height 25
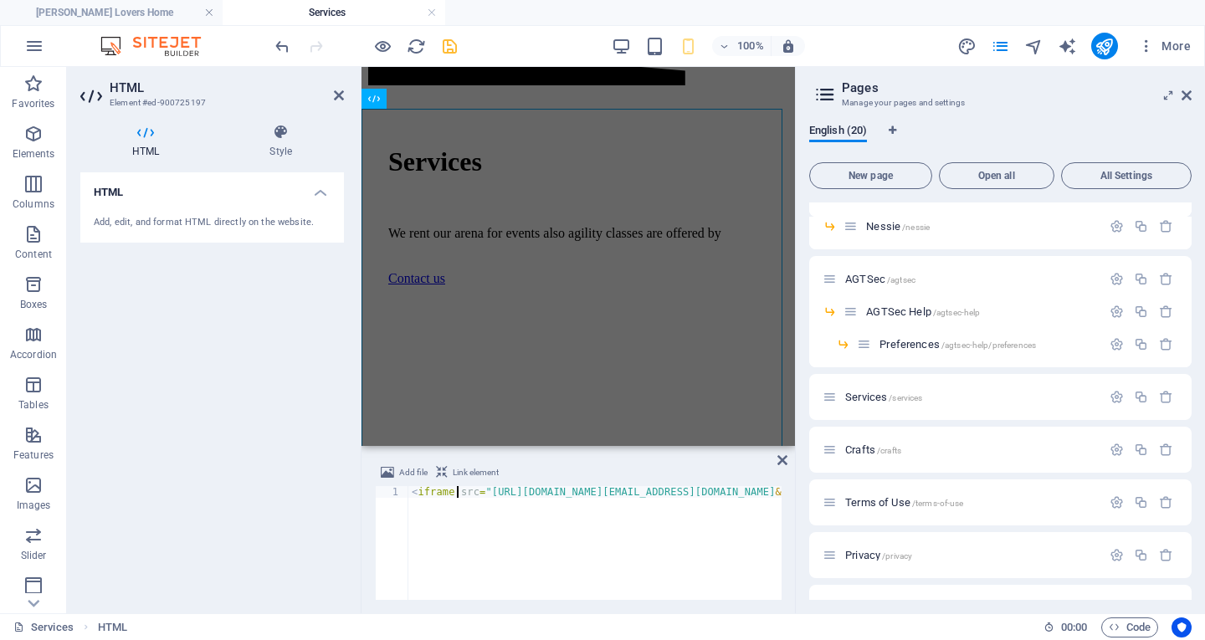
click at [455, 490] on div "< iframe src = "[URL][DOMAIN_NAME][EMAIL_ADDRESS][DOMAIN_NAME] &amp; ctz=Americ…" at bounding box center [1045, 553] width 1275 height 134
click at [323, 193] on h4 "HTML" at bounding box center [212, 187] width 264 height 30
click at [141, 188] on h4 "HTML" at bounding box center [212, 192] width 264 height 40
click at [455, 493] on div "< iframe src = "[URL][DOMAIN_NAME][EMAIL_ADDRESS][DOMAIN_NAME] &amp; ctz=Americ…" at bounding box center [1045, 553] width 1275 height 134
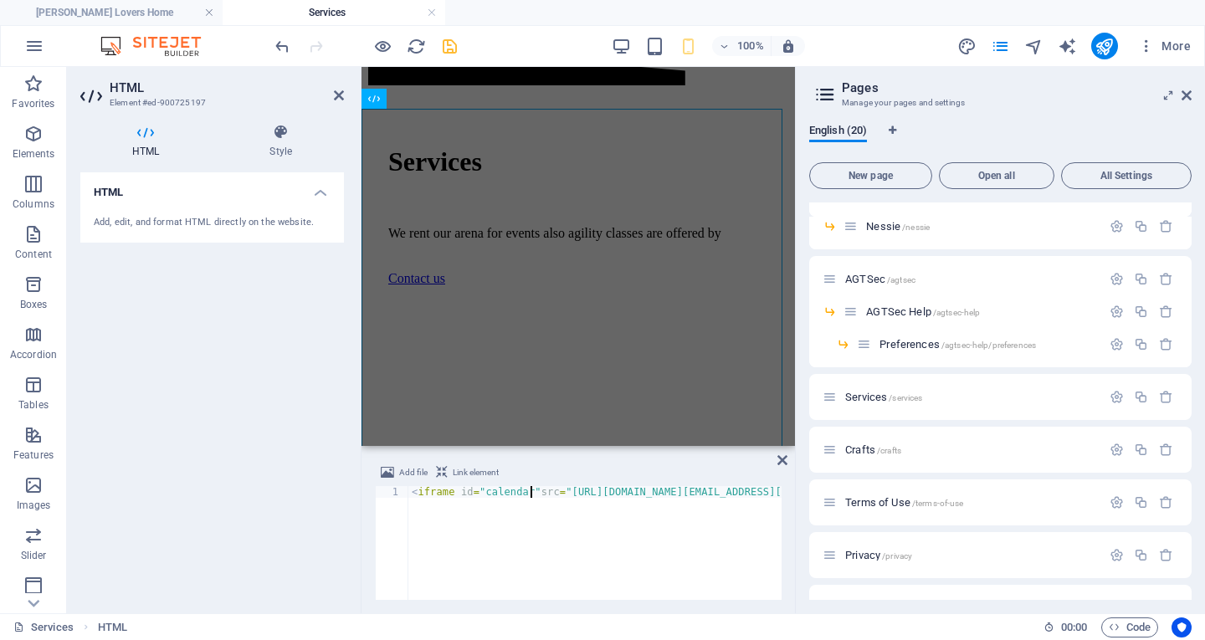
type textarea "<iframe id="calendar" src="[URL][DOMAIN_NAME][EMAIL_ADDRESS][DOMAIN_NAME]" styl…"
click at [456, 563] on div "< iframe id = "calendar" src = "[URL][DOMAIN_NAME][EMAIL_ADDRESS][DOMAIN_NAME] …" at bounding box center [1085, 553] width 1354 height 134
click at [448, 38] on icon "save" at bounding box center [449, 46] width 19 height 19
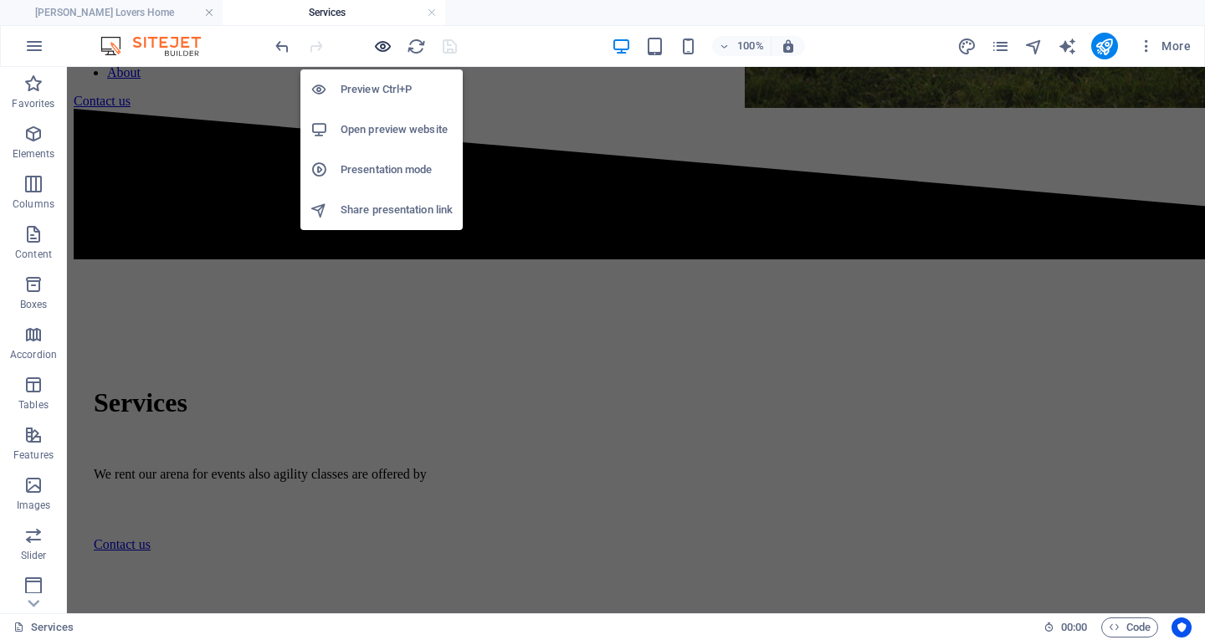
click at [386, 50] on icon "button" at bounding box center [382, 46] width 19 height 19
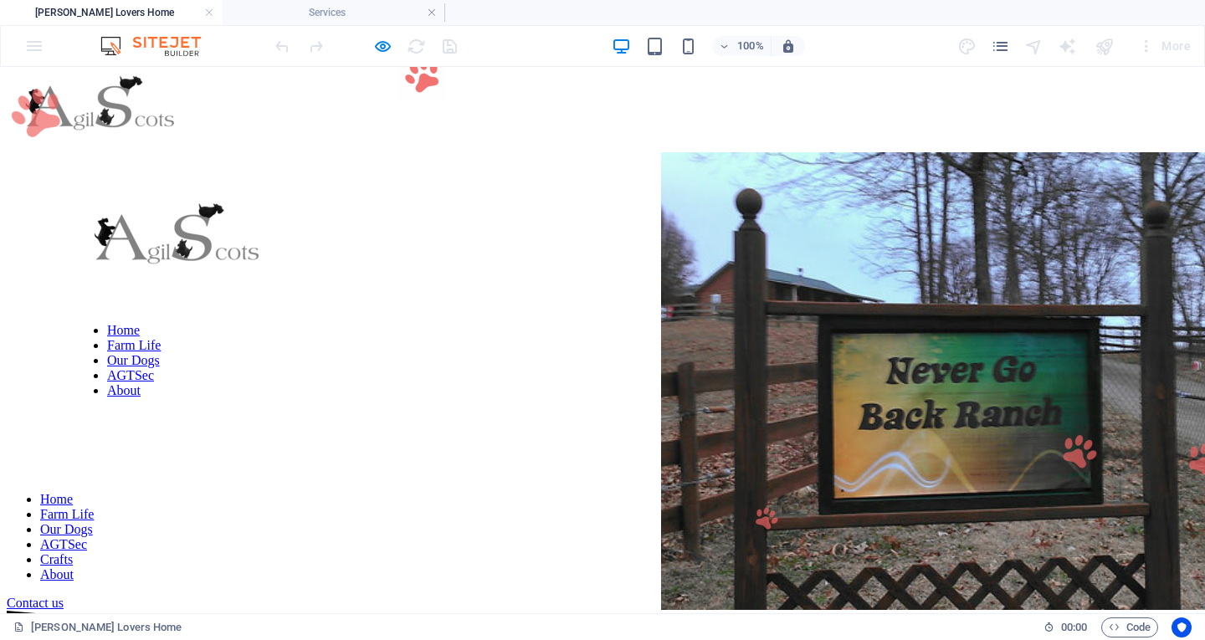
scroll to position [716, 0]
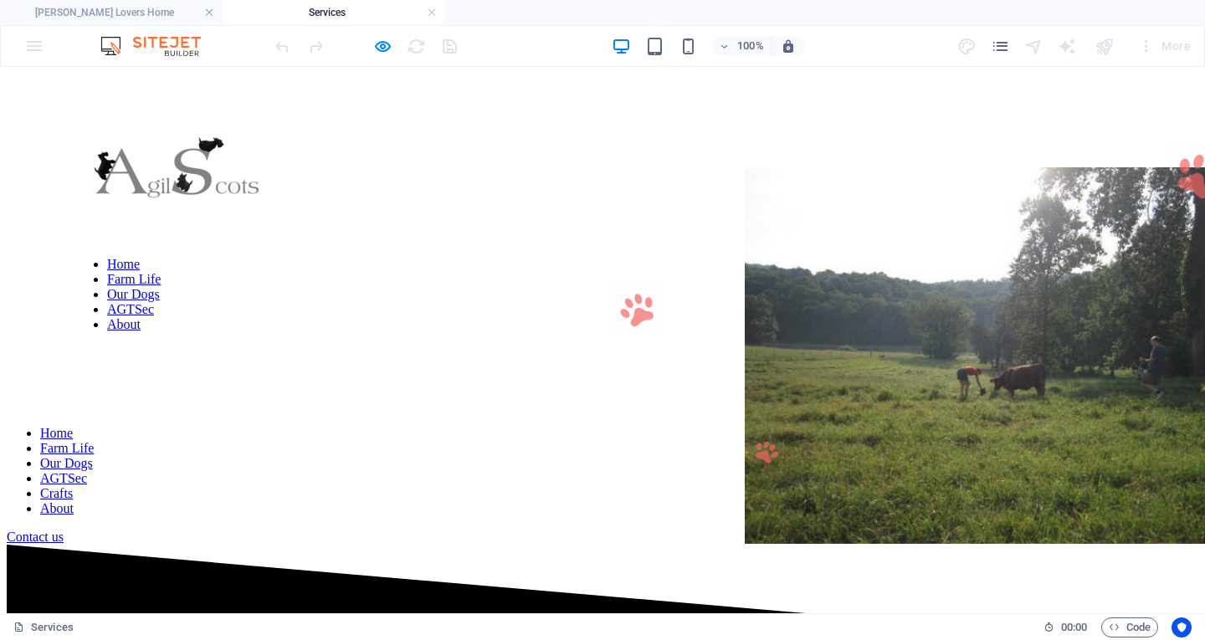
scroll to position [0, 0]
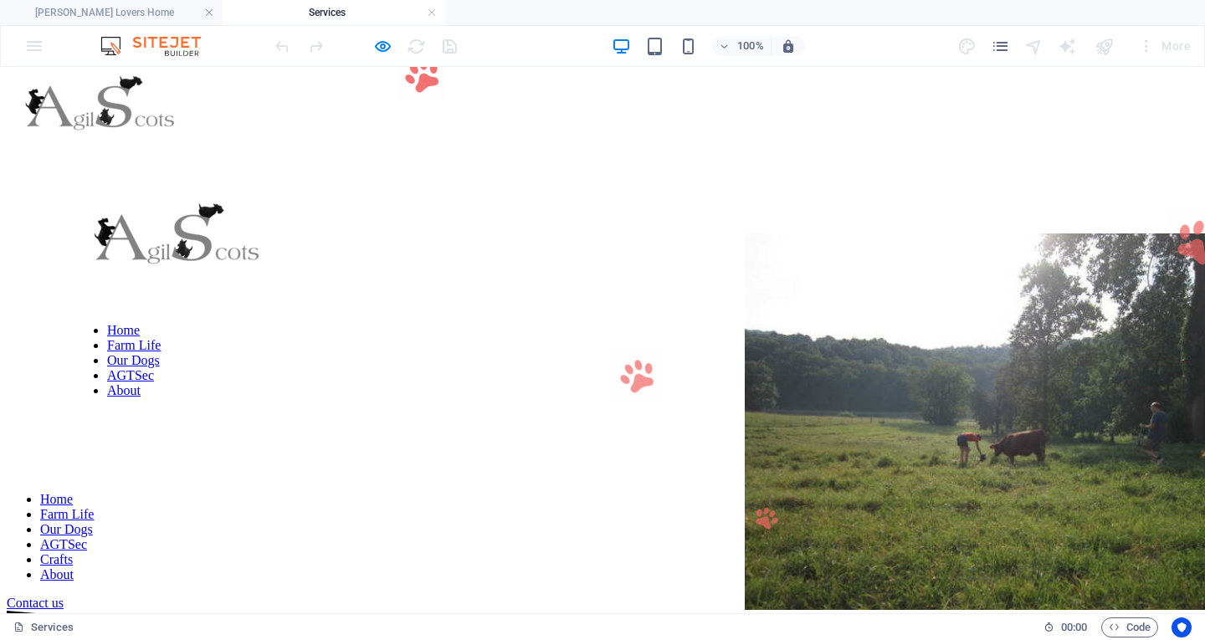
click at [73, 492] on link "Home" at bounding box center [56, 499] width 33 height 14
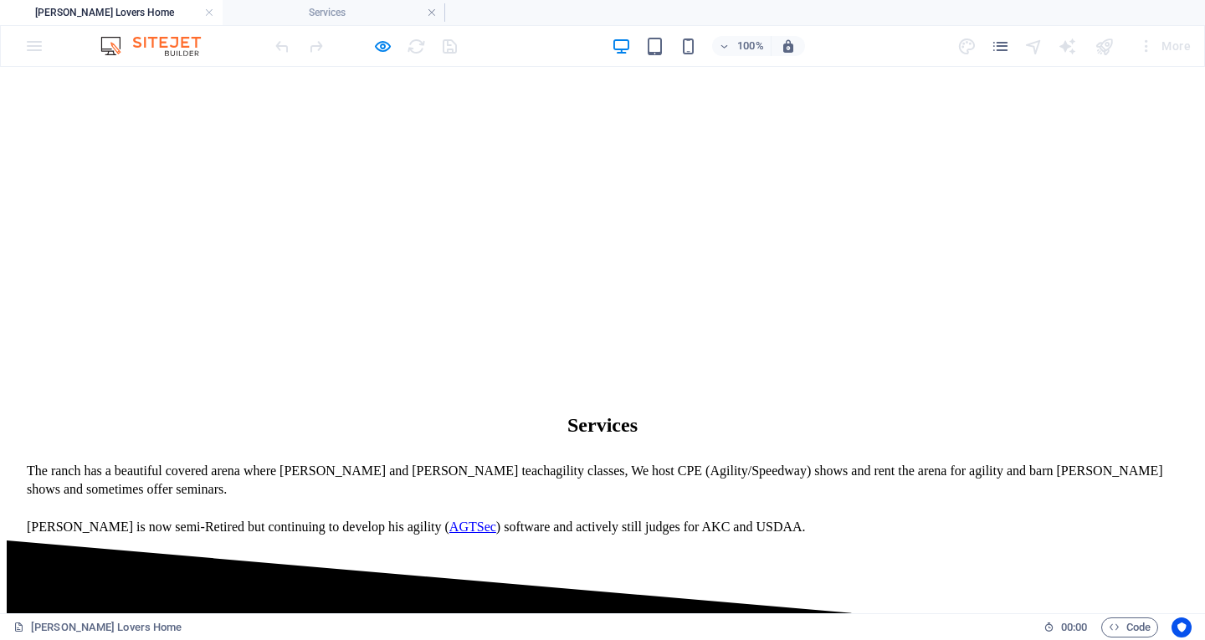
scroll to position [921, 0]
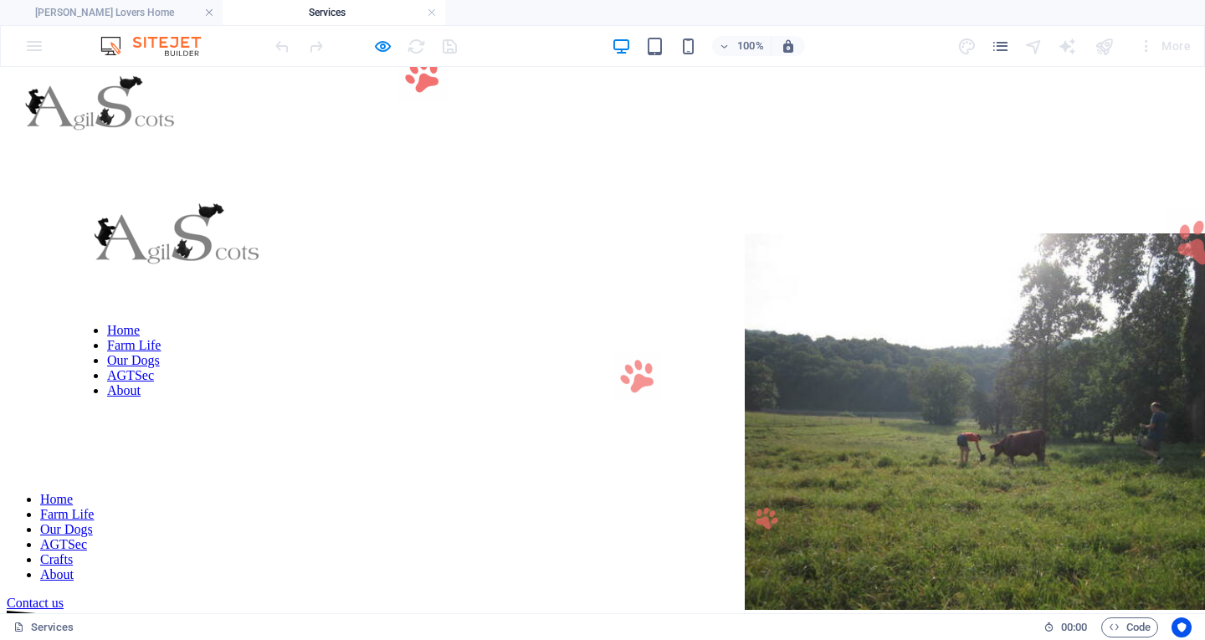
scroll to position [0, 0]
click at [73, 492] on link "Home" at bounding box center [56, 499] width 33 height 14
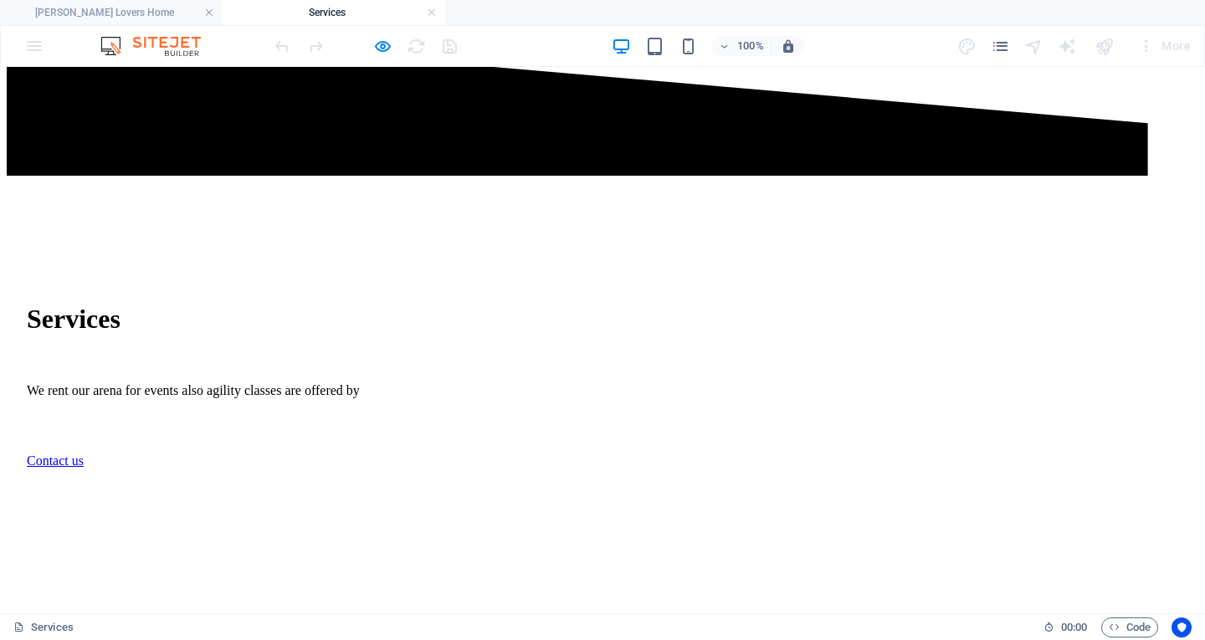
scroll to position [0, 0]
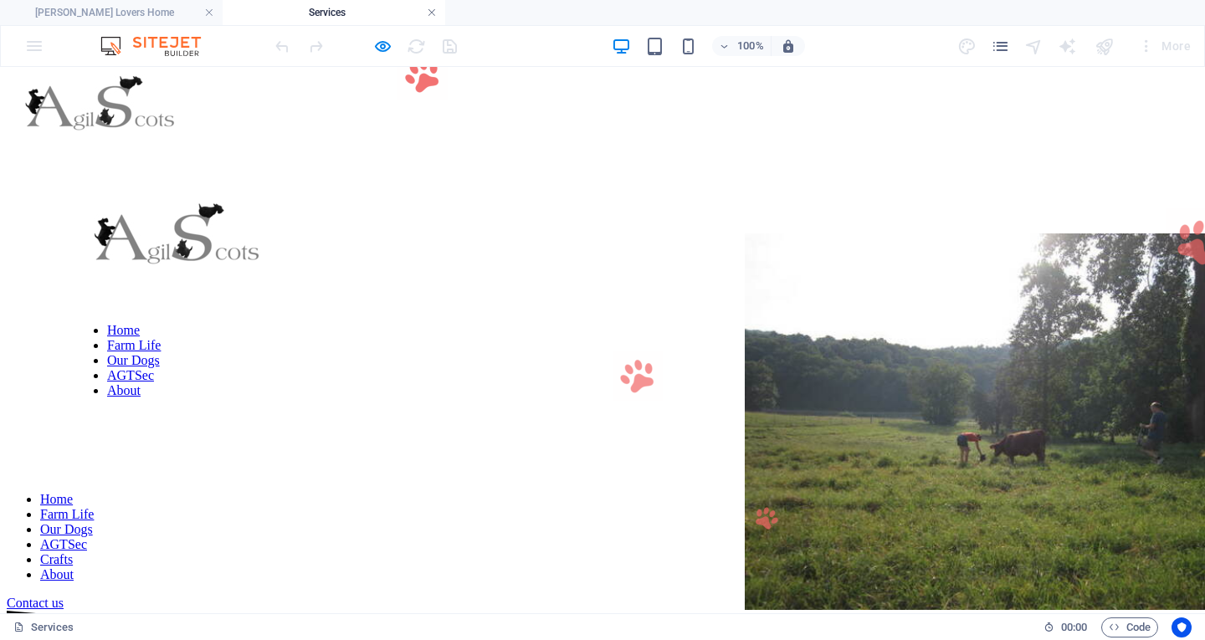
click at [432, 16] on link at bounding box center [432, 13] width 10 height 16
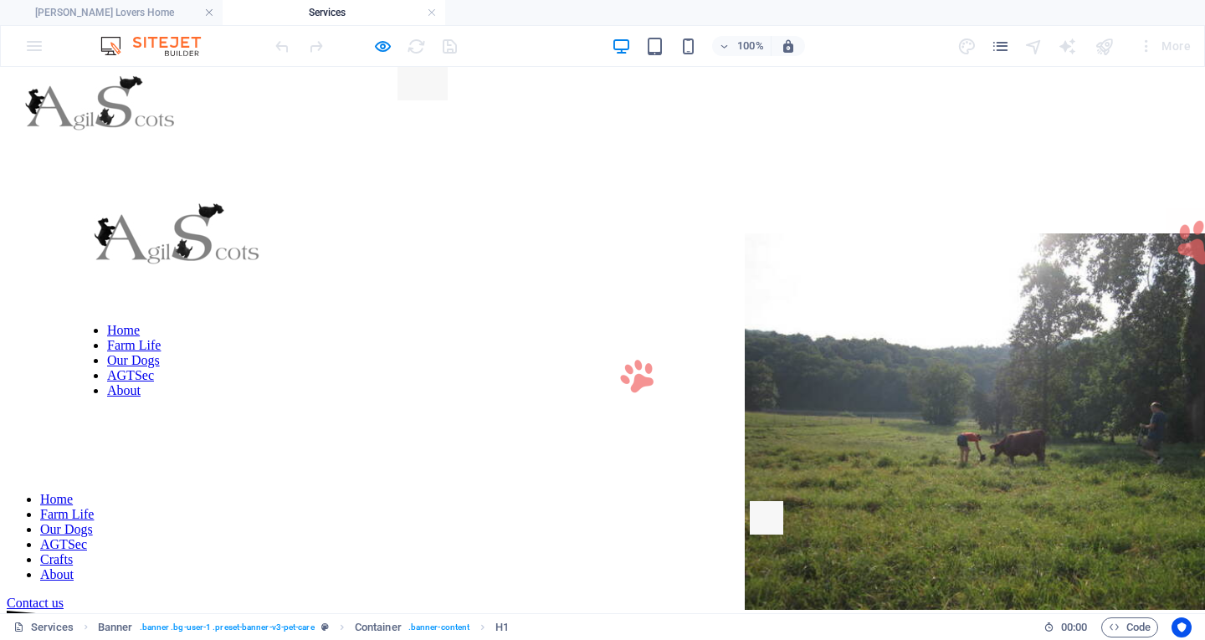
scroll to position [0, 0]
click at [387, 54] on icon "button" at bounding box center [382, 46] width 19 height 19
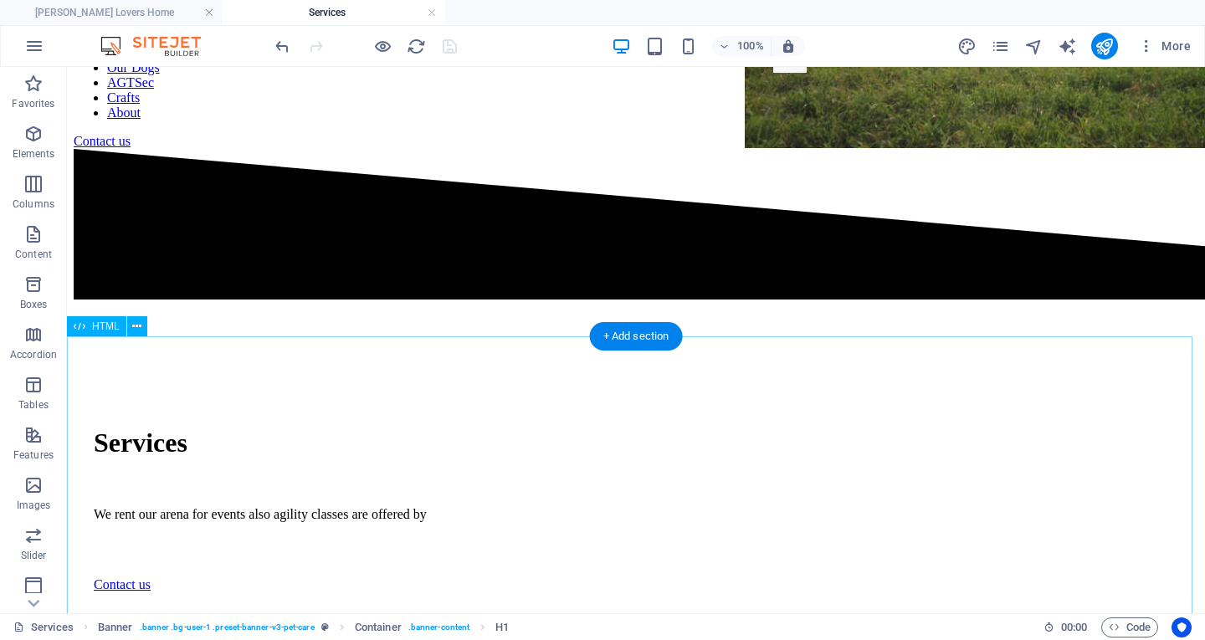
scroll to position [586, 0]
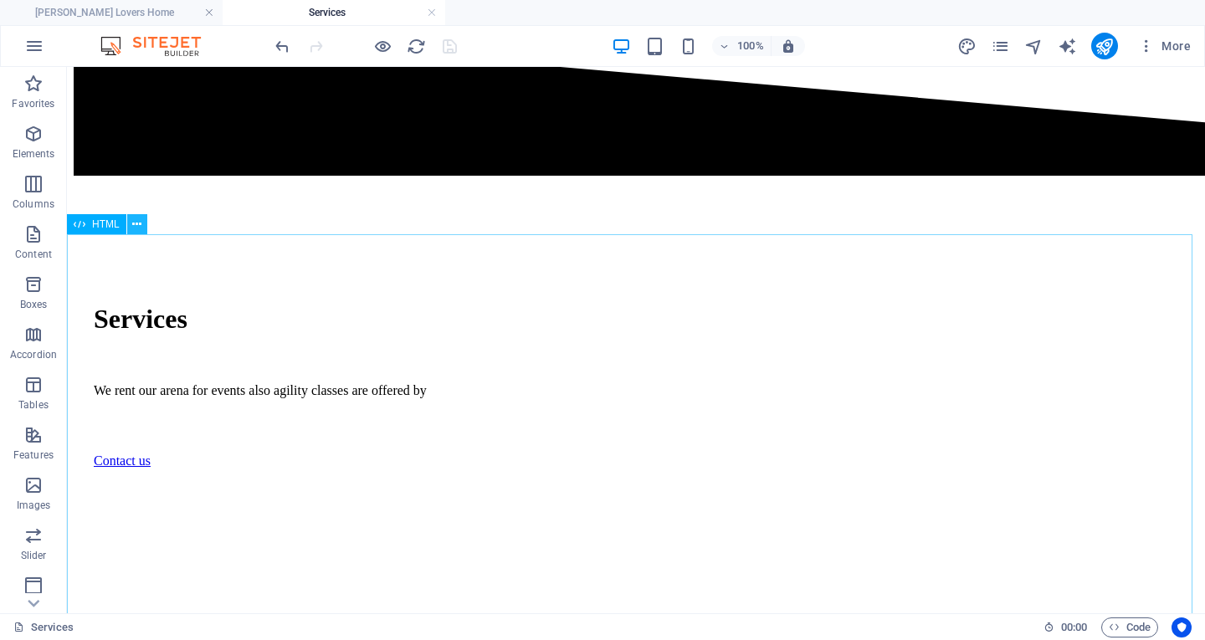
click at [136, 221] on icon at bounding box center [136, 225] width 9 height 18
click at [83, 228] on icon at bounding box center [80, 224] width 12 height 20
click at [134, 226] on icon at bounding box center [136, 225] width 9 height 18
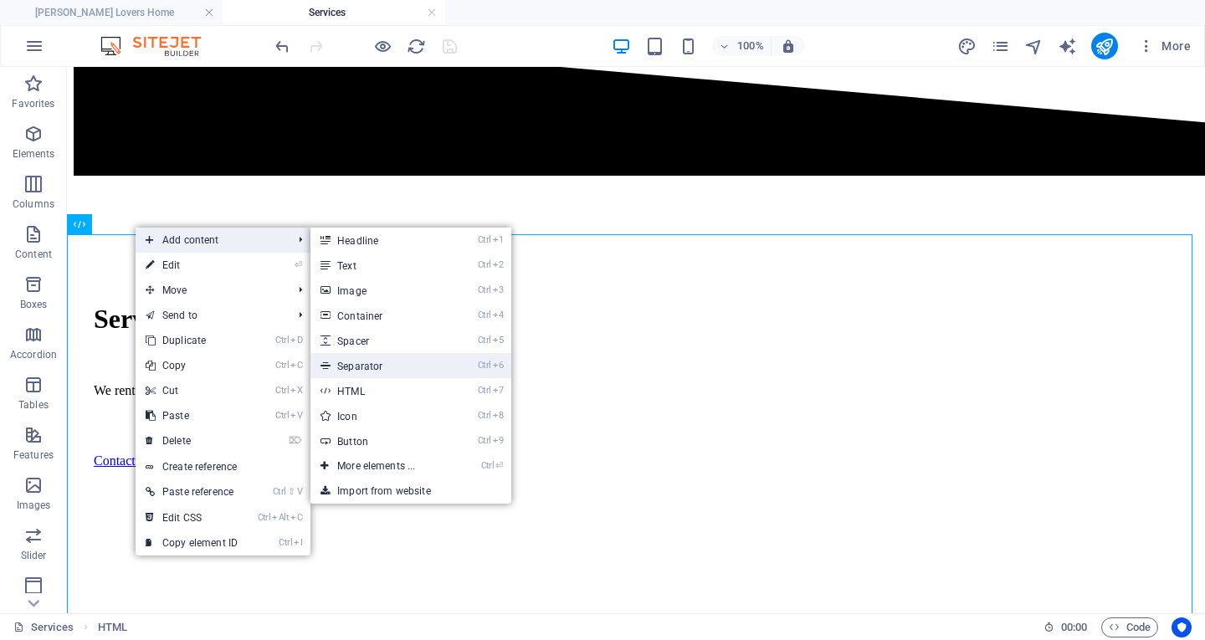
click at [381, 367] on link "Ctrl 6 Separator" at bounding box center [379, 365] width 138 height 25
select select "%"
select select "px"
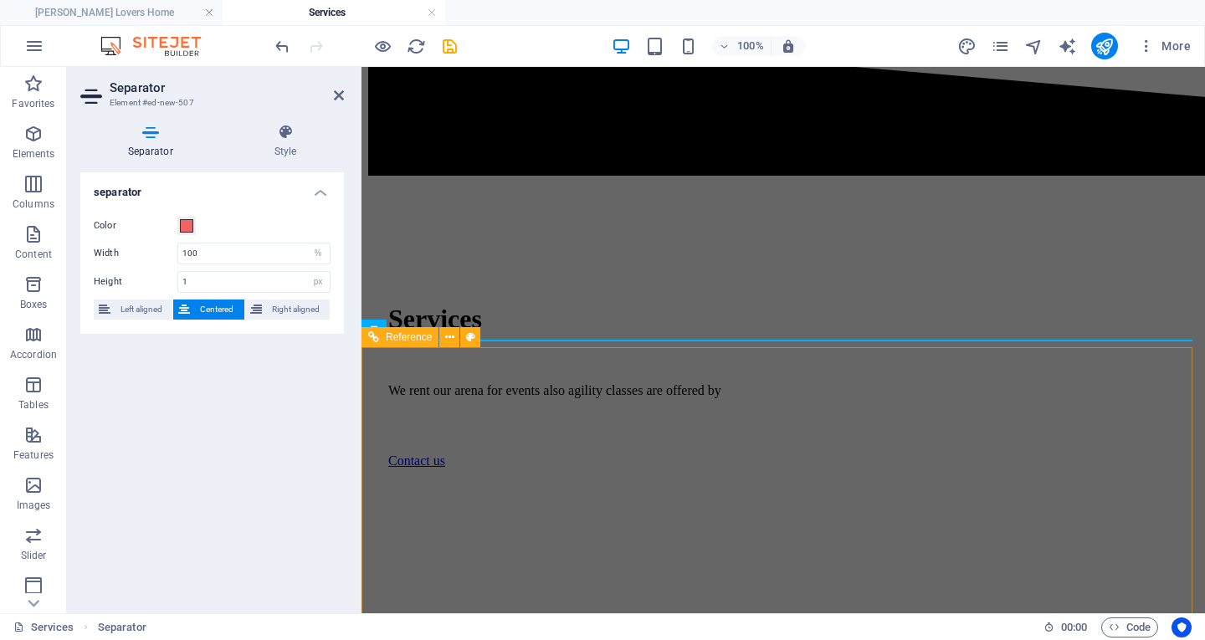
scroll to position [1037, 0]
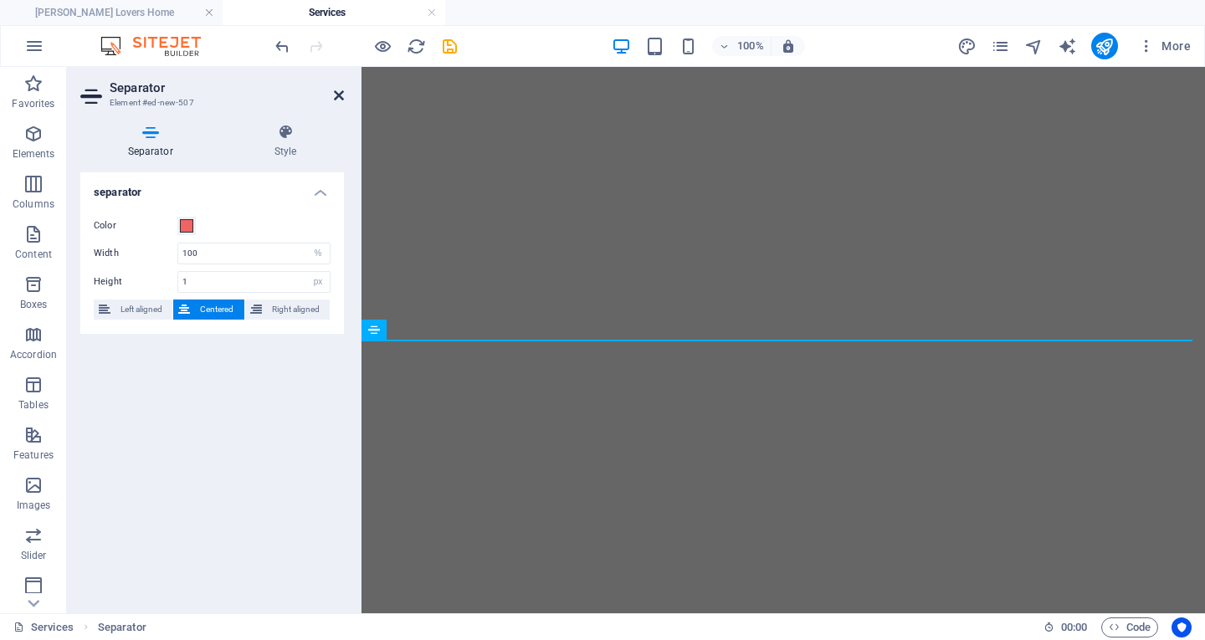
click at [338, 94] on icon at bounding box center [339, 95] width 10 height 13
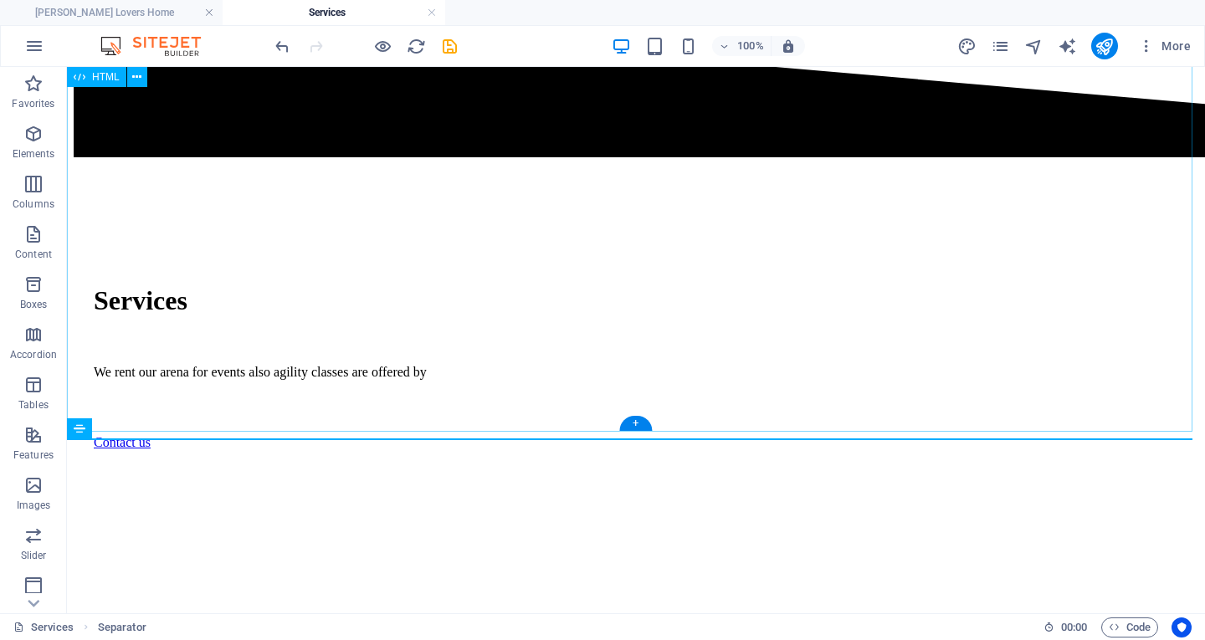
scroll to position [577, 0]
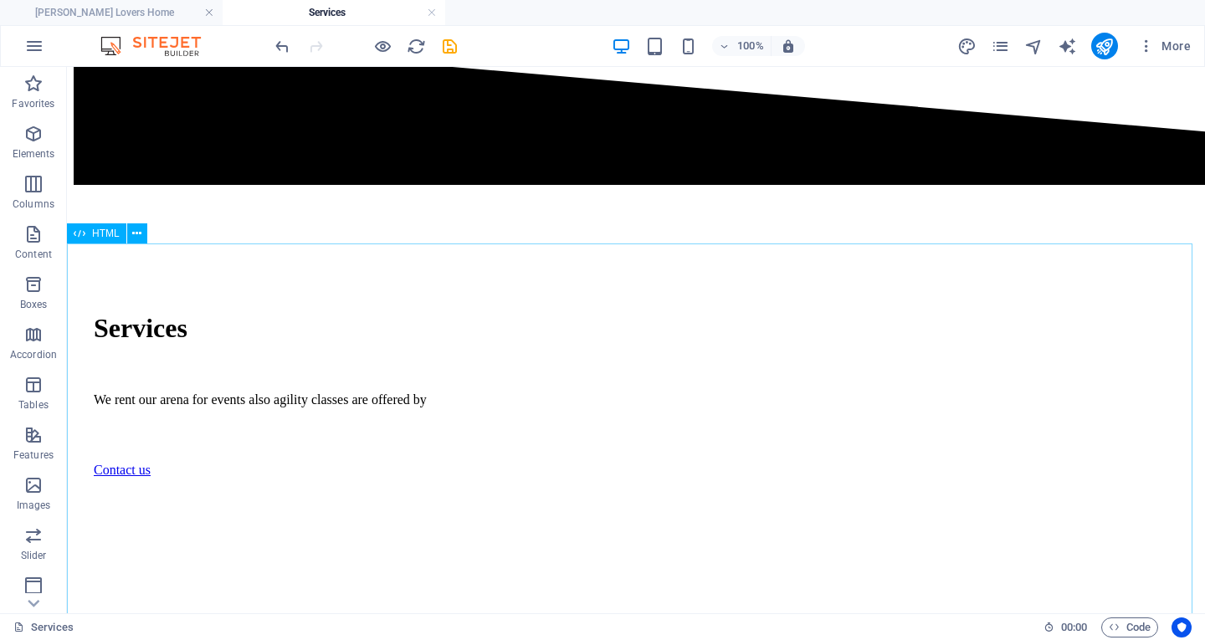
click at [103, 236] on span "HTML" at bounding box center [106, 233] width 28 height 10
click at [131, 234] on button at bounding box center [137, 233] width 20 height 20
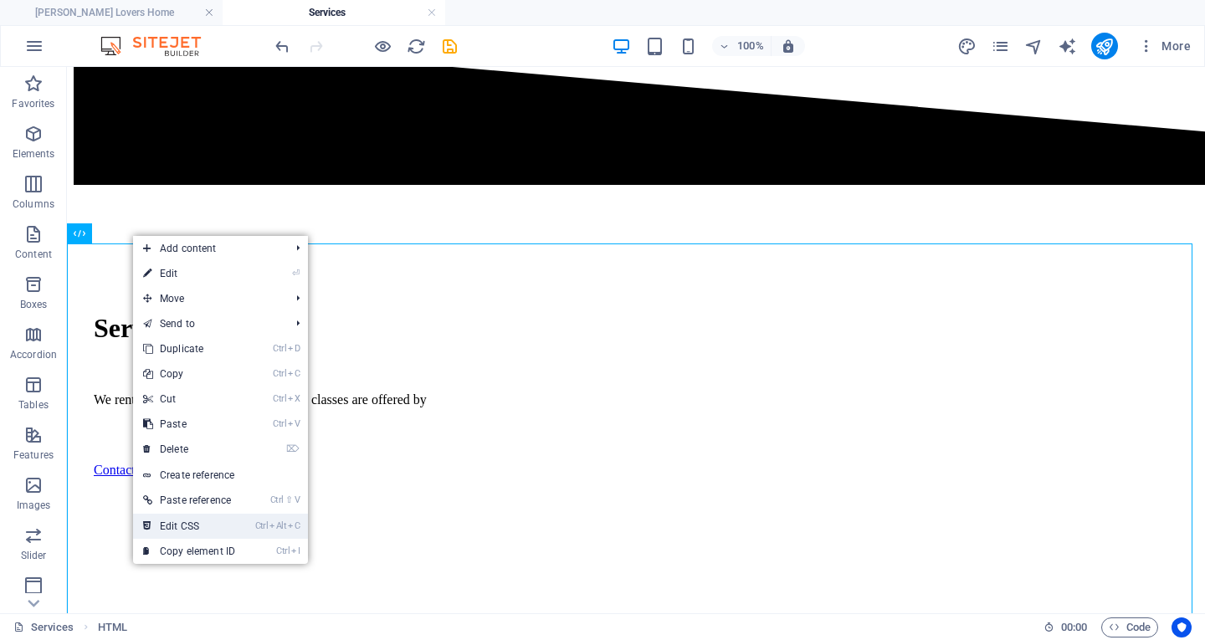
click at [214, 522] on link "Ctrl Alt C Edit CSS" at bounding box center [189, 526] width 112 height 25
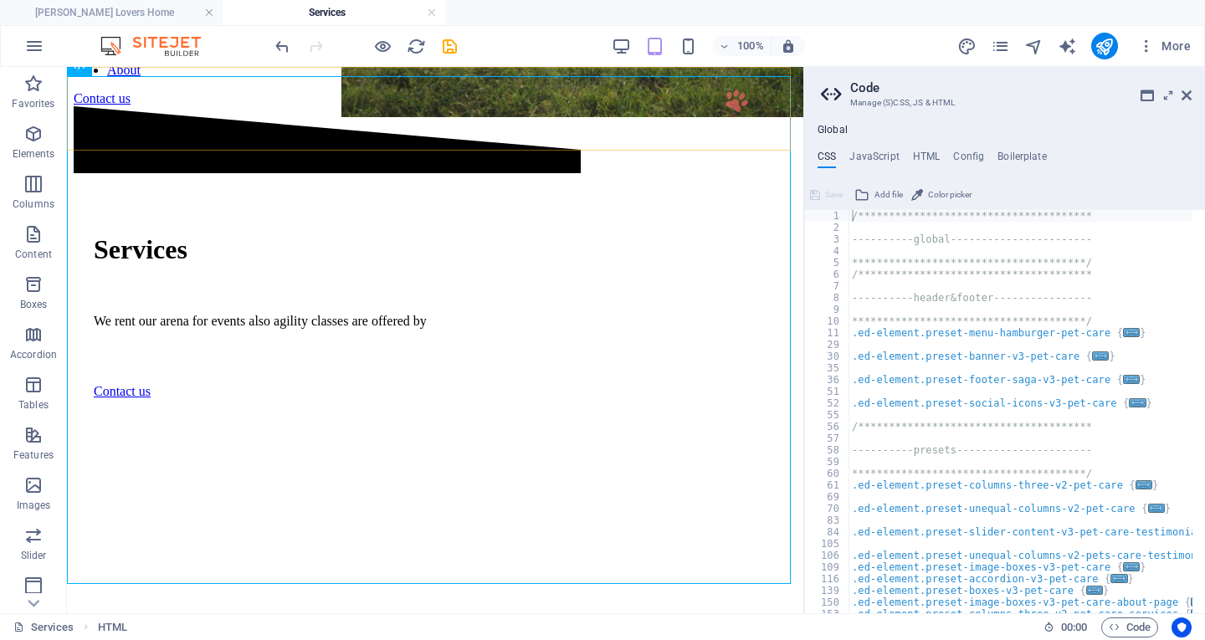
scroll to position [409, 0]
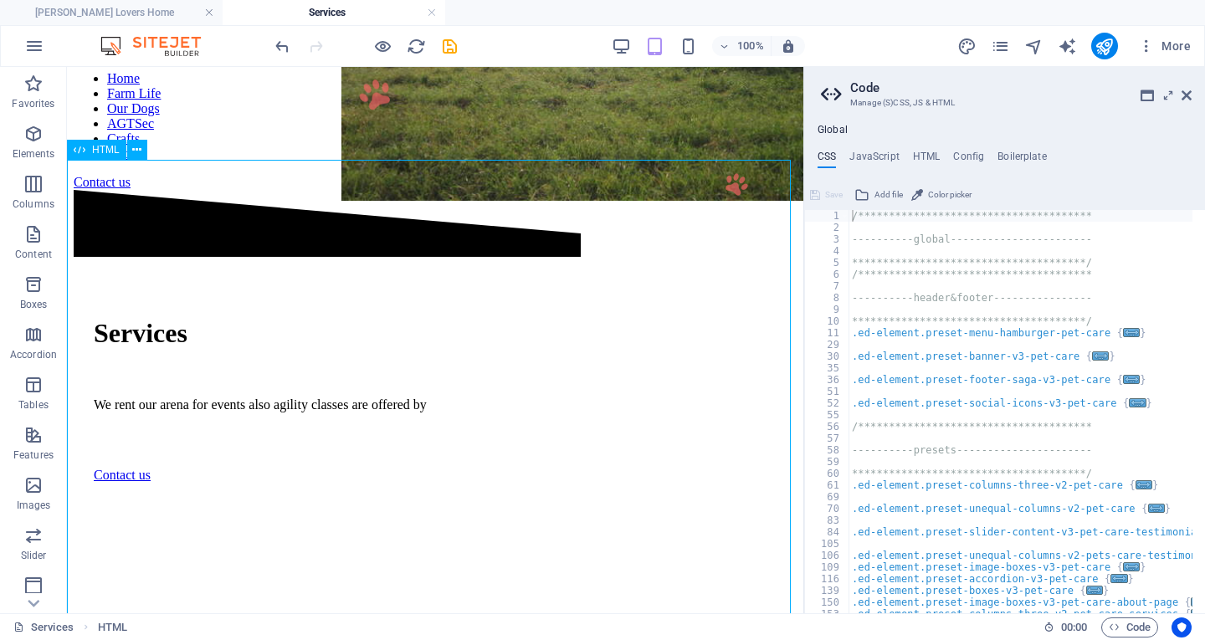
click at [105, 150] on span "HTML" at bounding box center [106, 150] width 28 height 10
click at [136, 148] on icon at bounding box center [136, 150] width 9 height 18
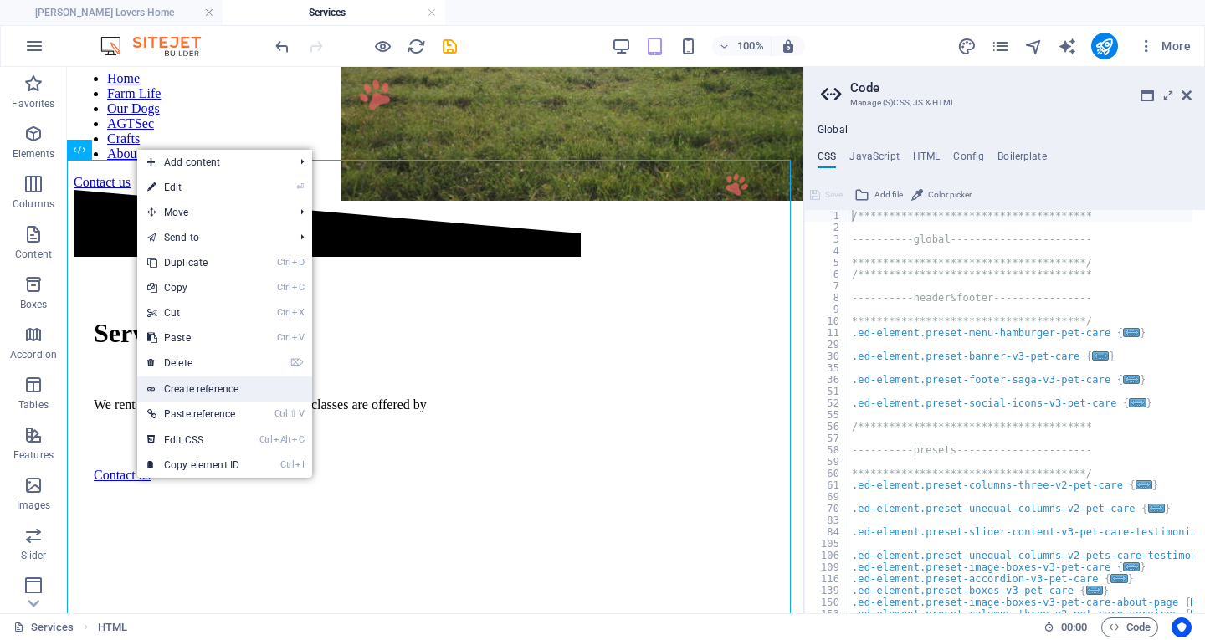
click at [189, 387] on link "Create reference" at bounding box center [224, 389] width 175 height 25
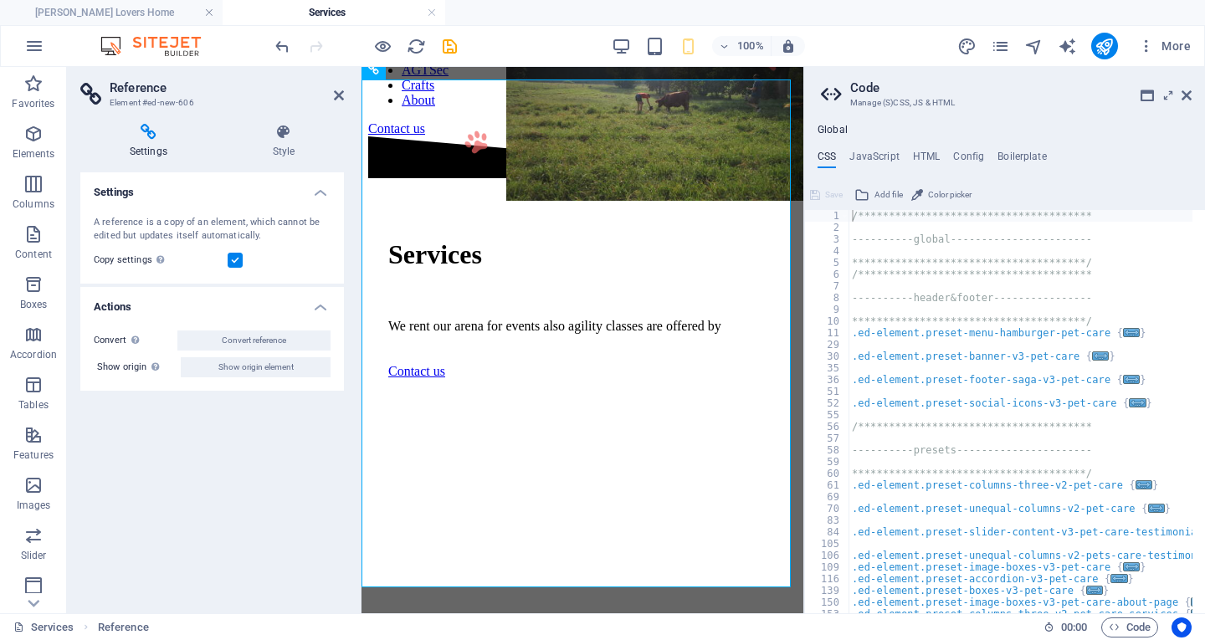
scroll to position [1039, 0]
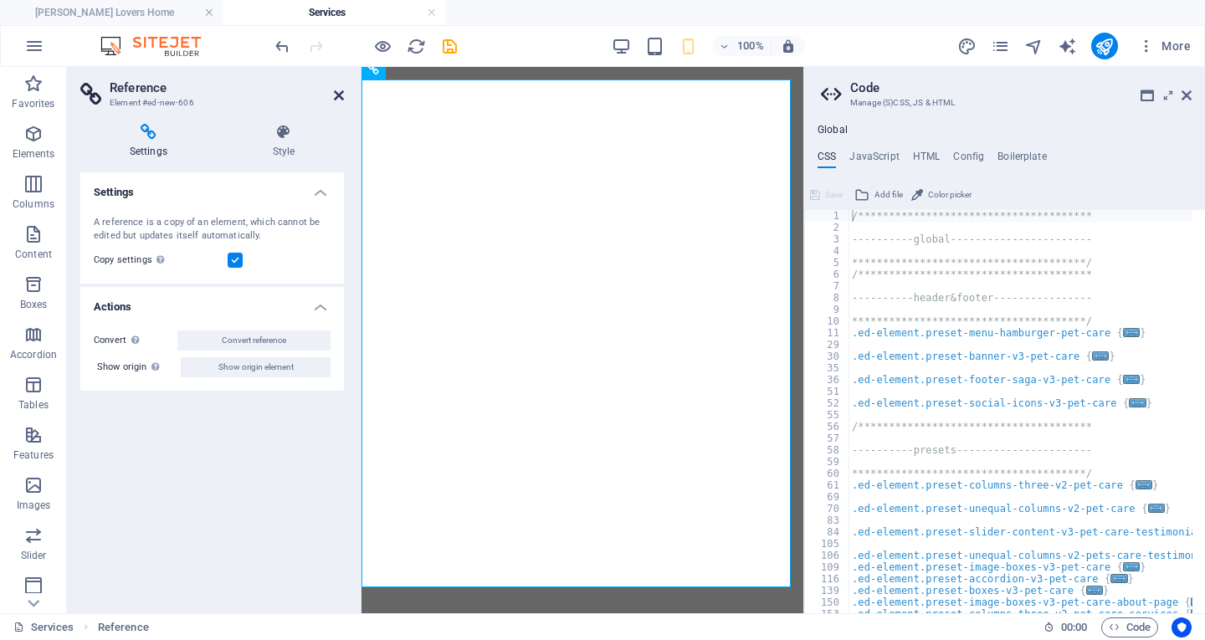
click at [336, 91] on icon at bounding box center [339, 95] width 10 height 13
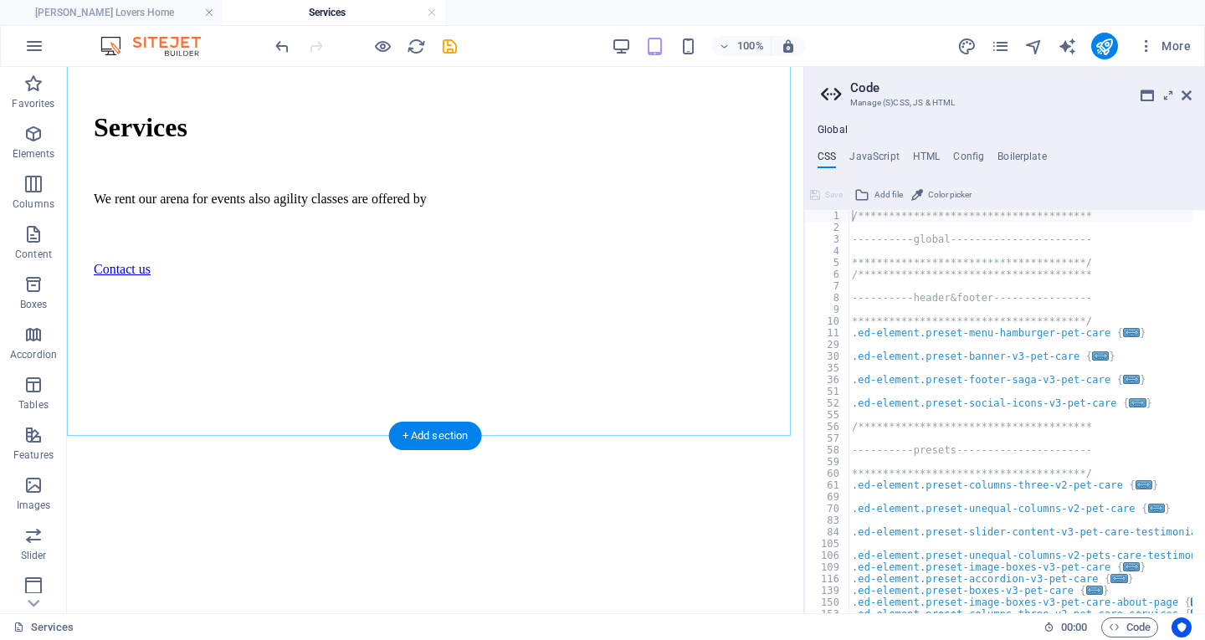
scroll to position [663, 0]
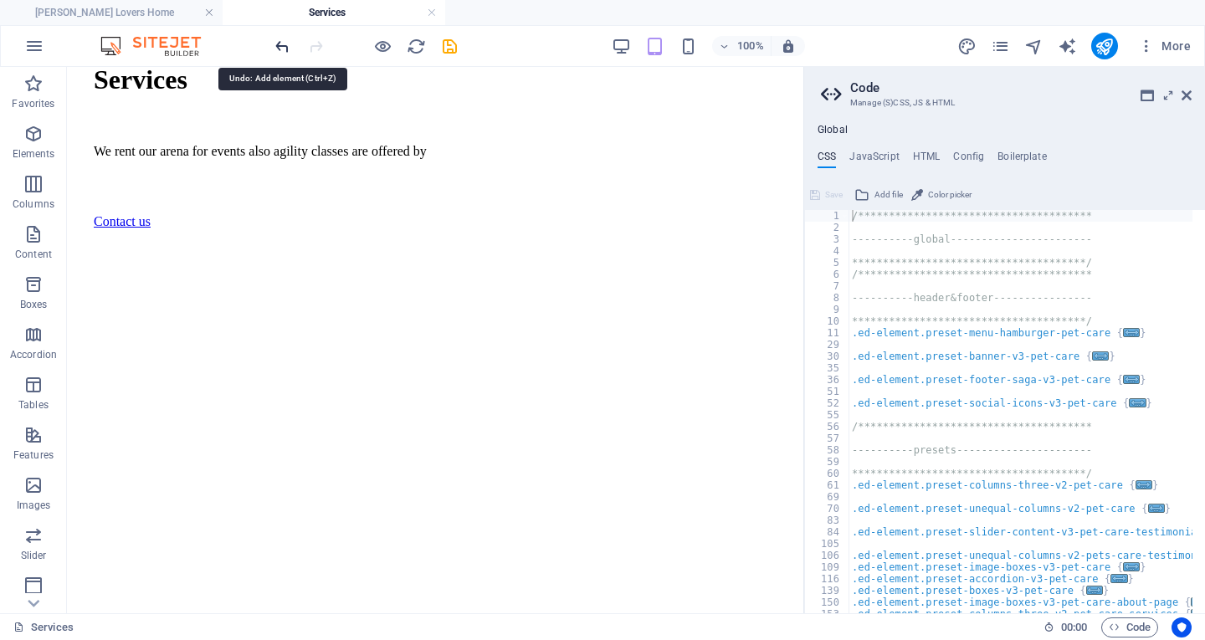
click at [287, 44] on icon "undo" at bounding box center [282, 46] width 19 height 19
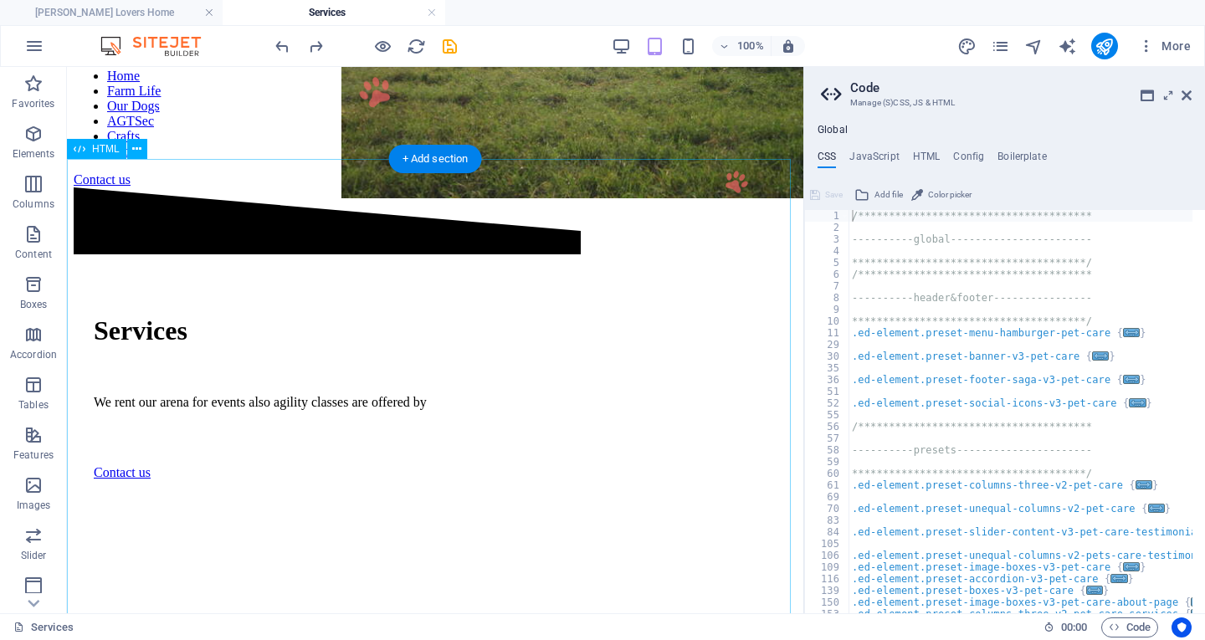
scroll to position [328, 0]
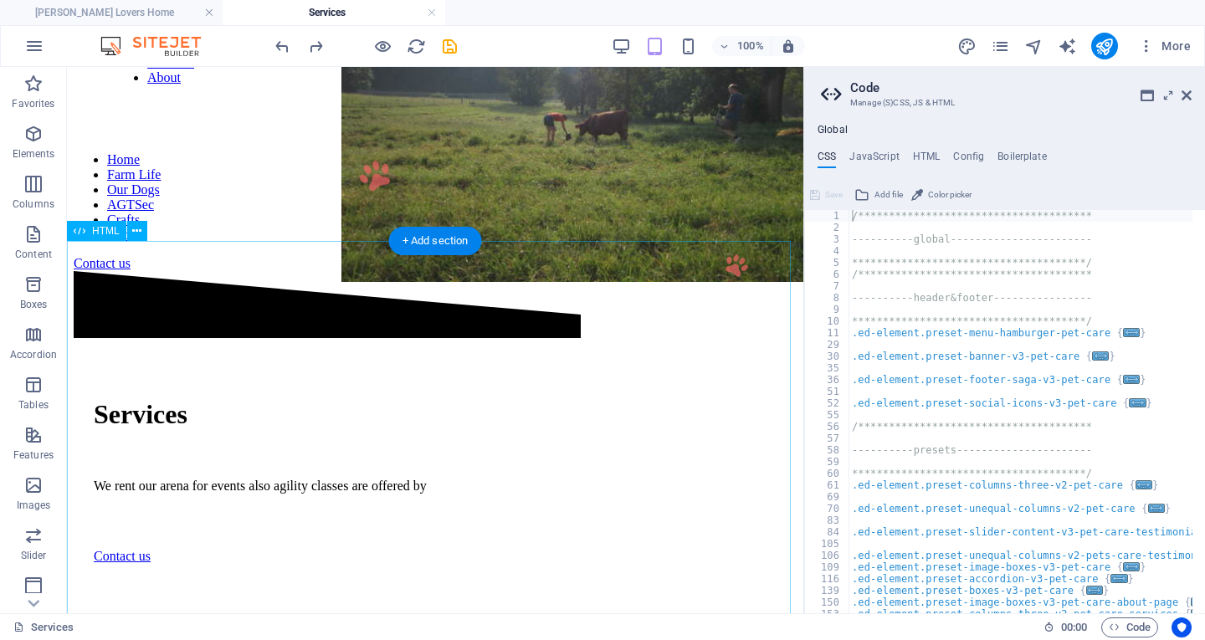
click at [131, 233] on button at bounding box center [137, 231] width 20 height 20
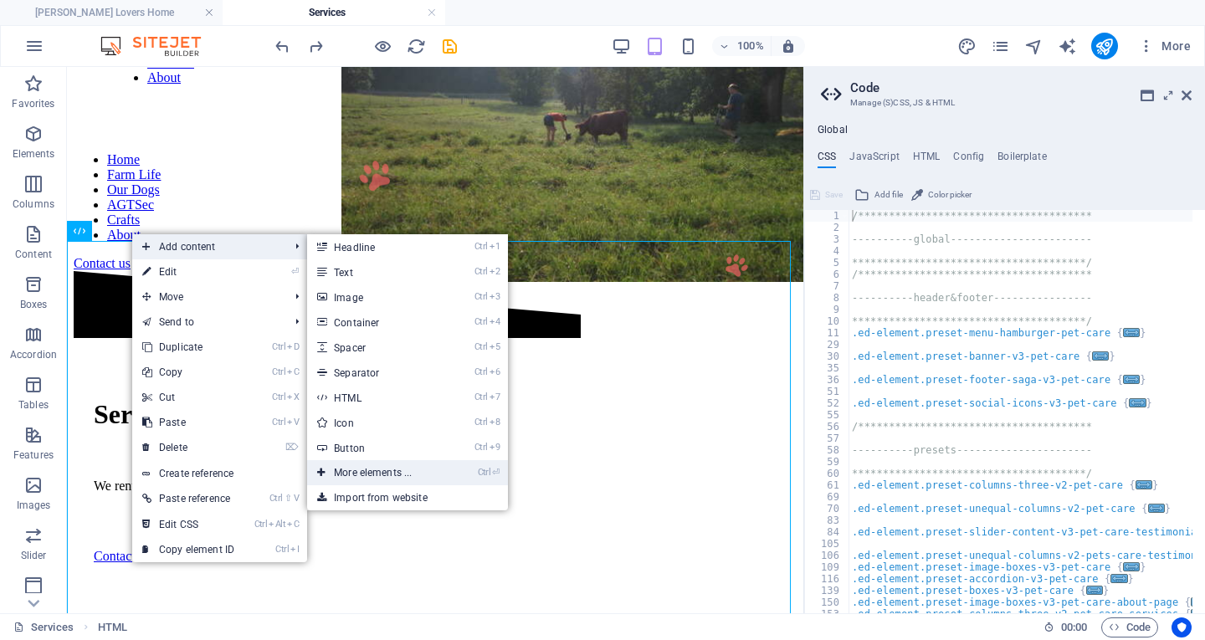
click at [402, 468] on link "Ctrl ⏎ More elements ..." at bounding box center [376, 472] width 138 height 25
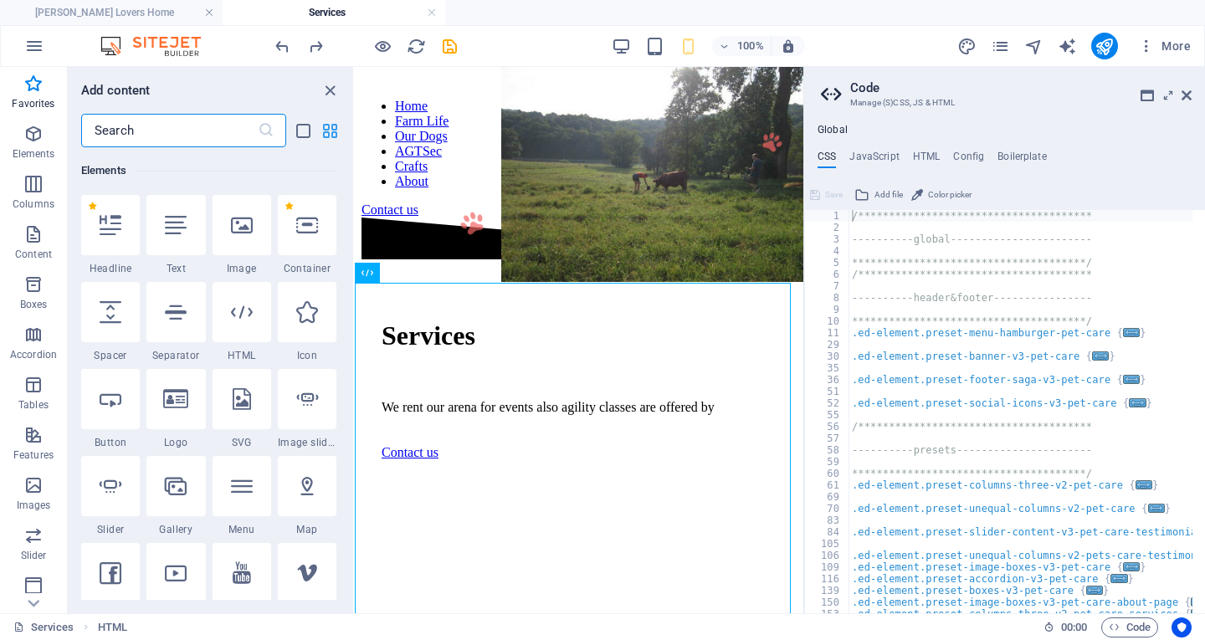
scroll to position [0, 0]
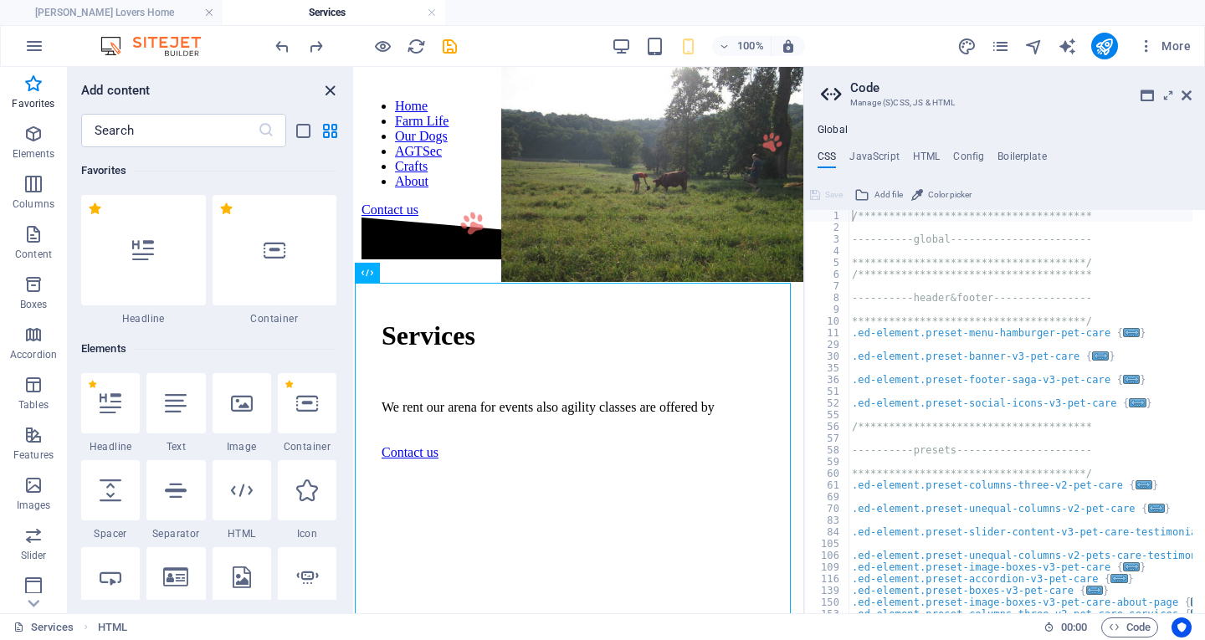
click at [327, 90] on icon "close panel" at bounding box center [330, 90] width 19 height 19
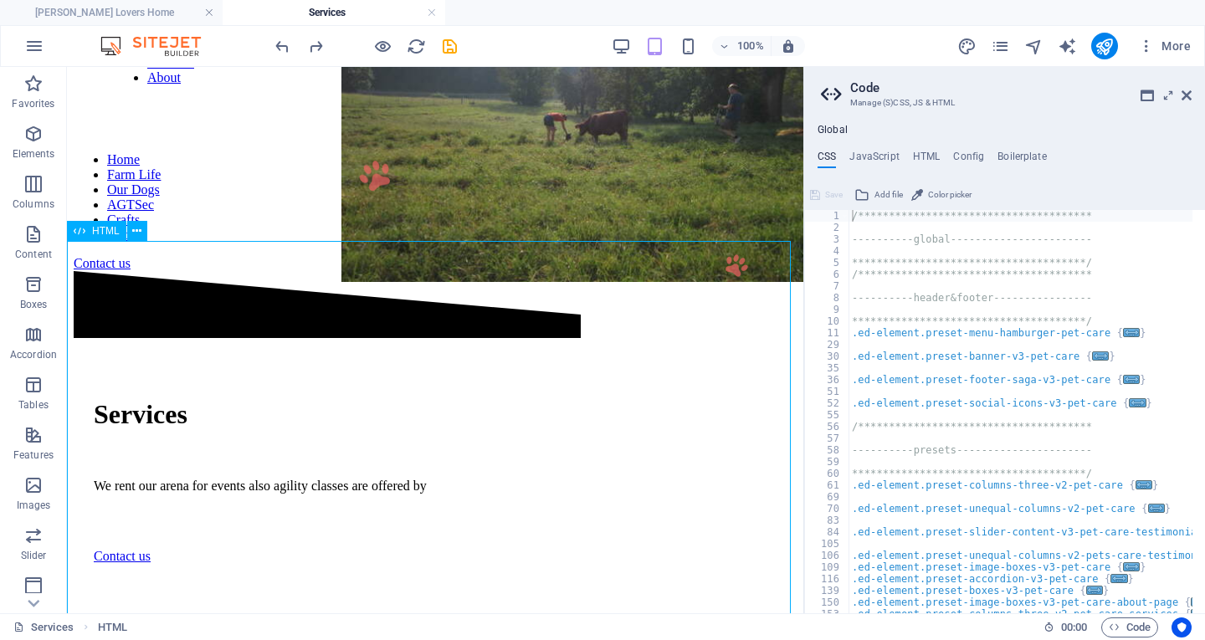
click at [86, 232] on div "HTML" at bounding box center [96, 231] width 59 height 20
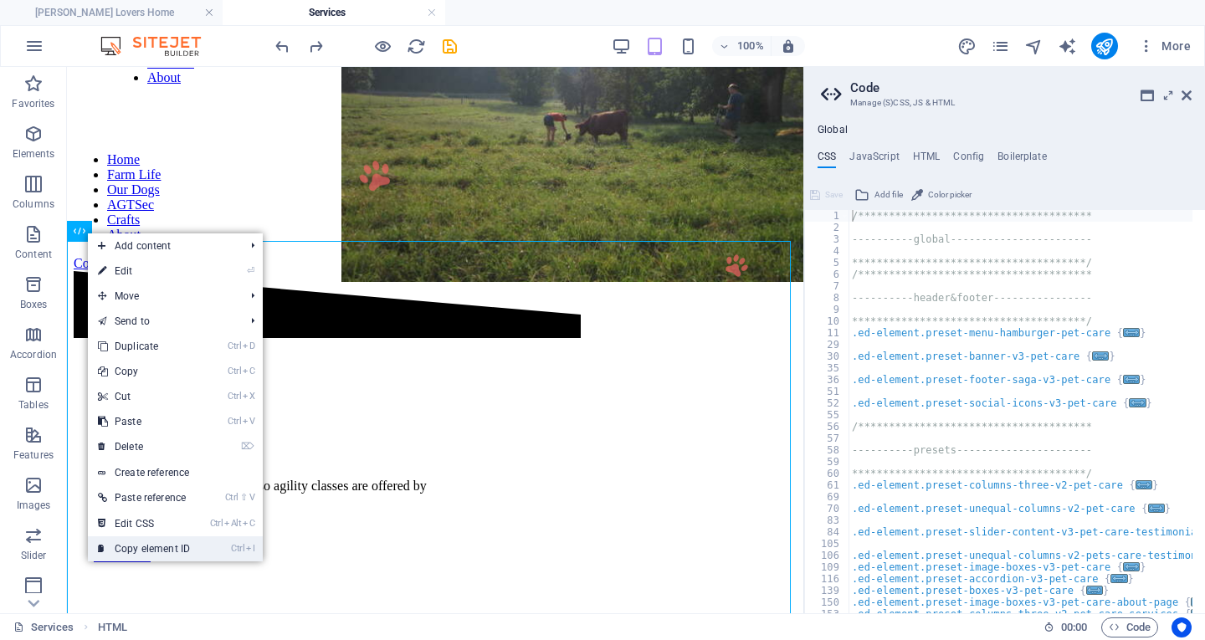
click at [168, 549] on link "Ctrl I Copy element ID" at bounding box center [144, 548] width 112 height 25
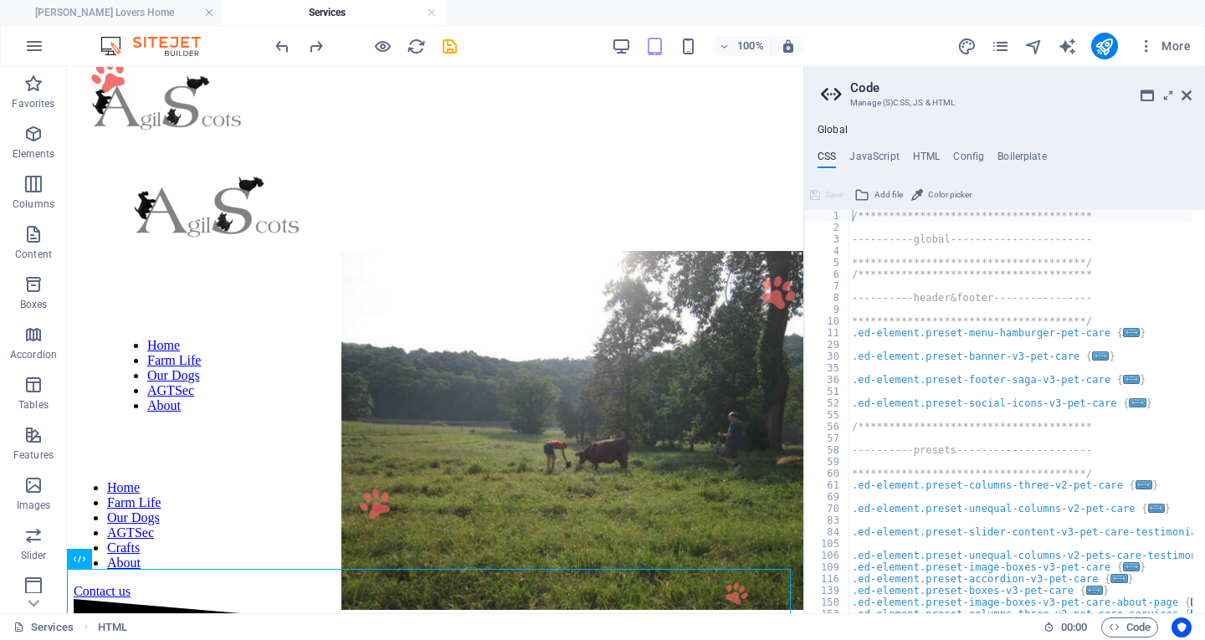
click at [1192, 90] on aside "**********" at bounding box center [1004, 340] width 402 height 546
click at [1187, 94] on icon at bounding box center [1187, 95] width 10 height 13
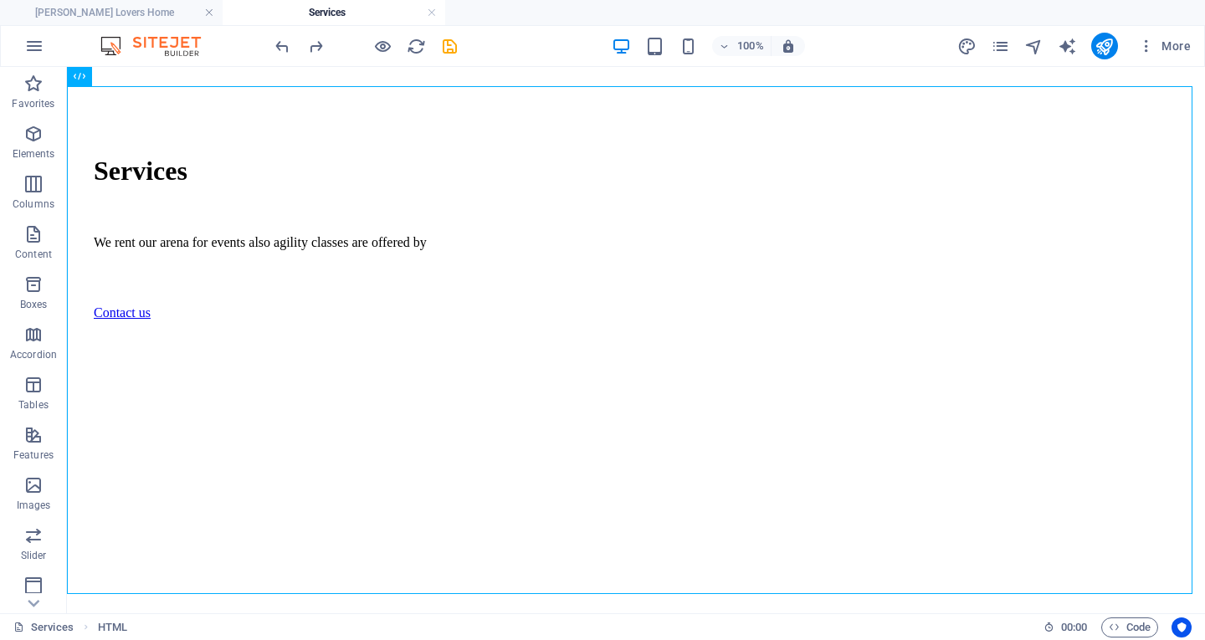
click at [438, 12] on h4 "Services" at bounding box center [334, 12] width 223 height 18
click at [432, 13] on link at bounding box center [432, 13] width 10 height 16
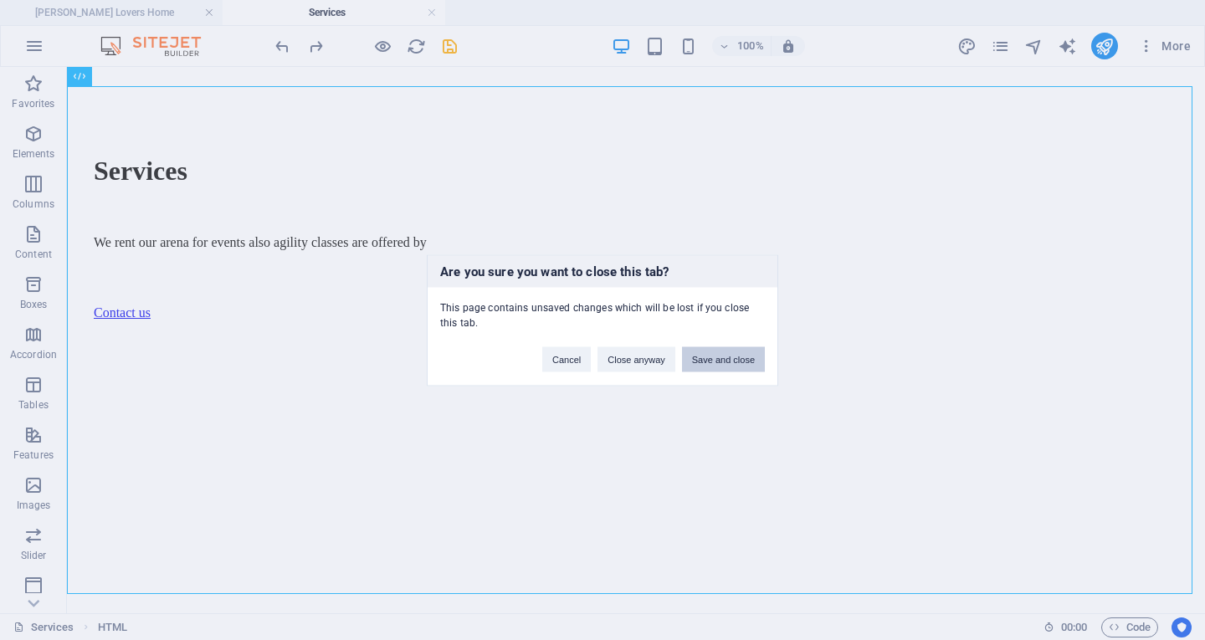
click at [724, 360] on button "Save and close" at bounding box center [723, 358] width 83 height 25
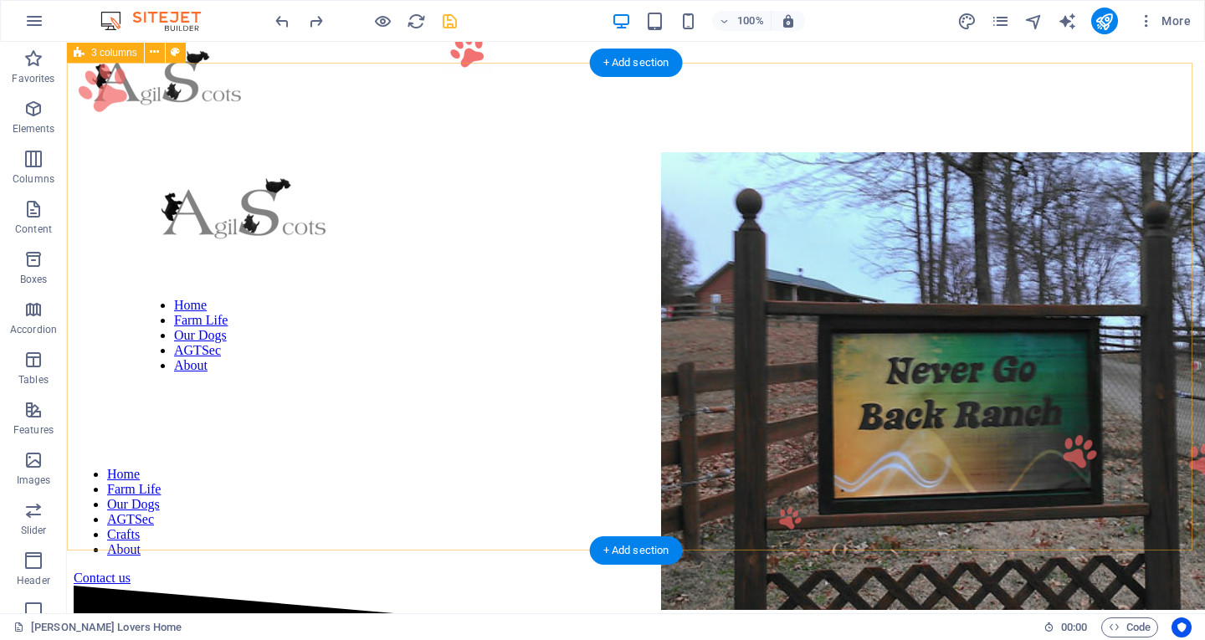
scroll to position [921, 0]
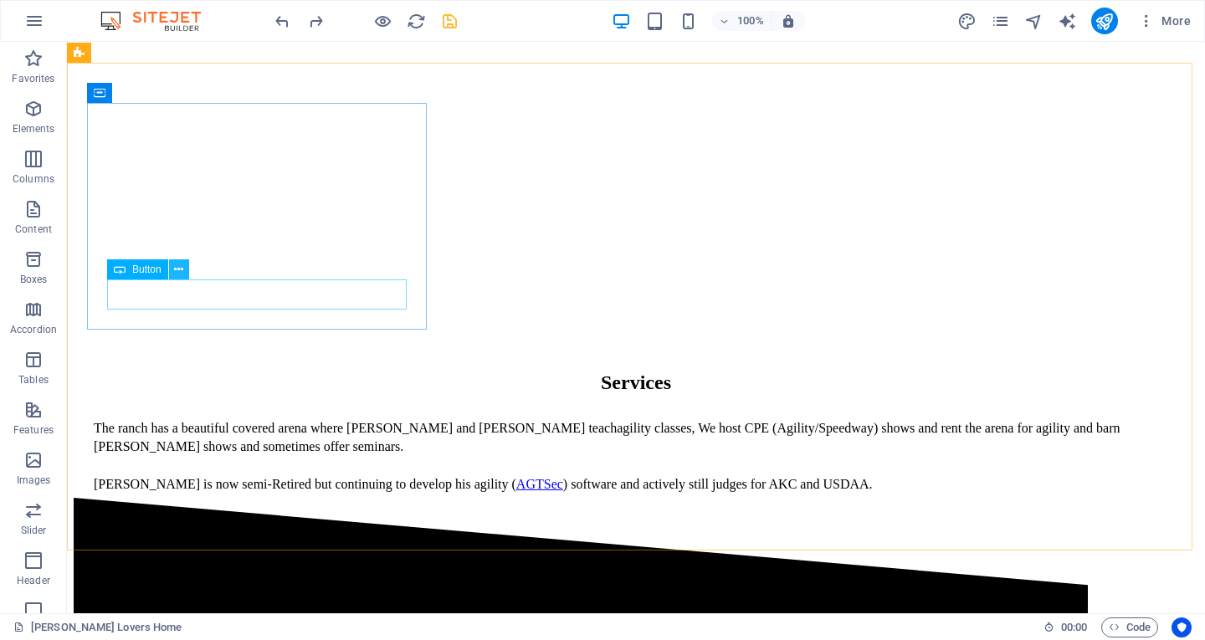
click at [172, 269] on button at bounding box center [179, 269] width 20 height 20
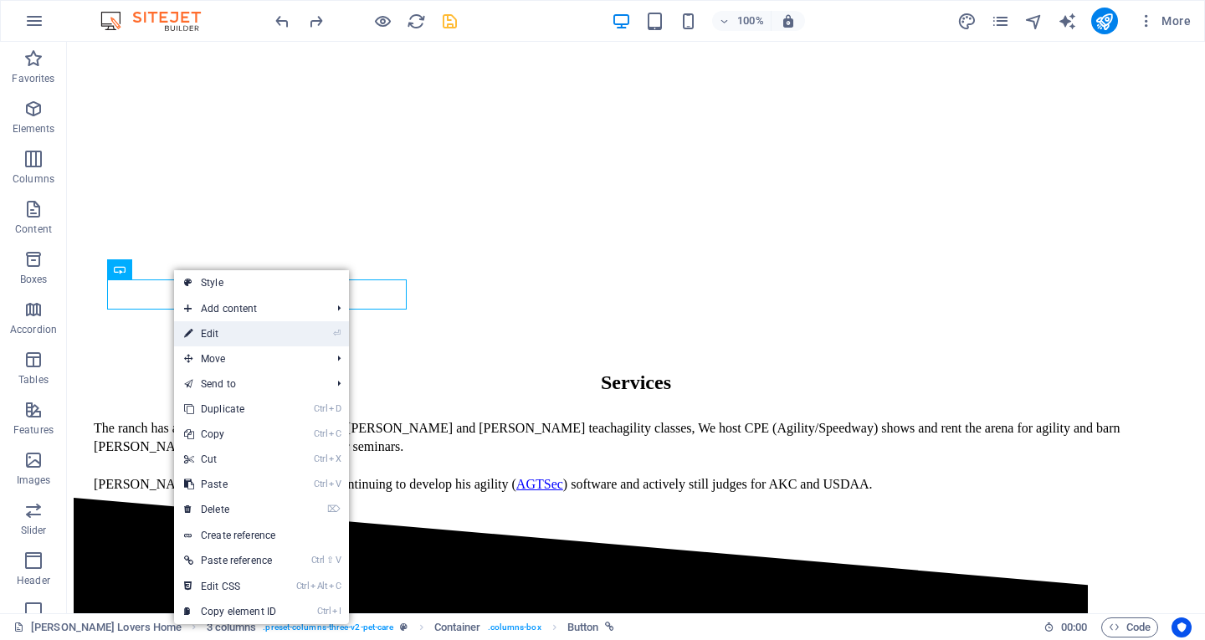
click at [238, 334] on link "⏎ Edit" at bounding box center [230, 333] width 112 height 25
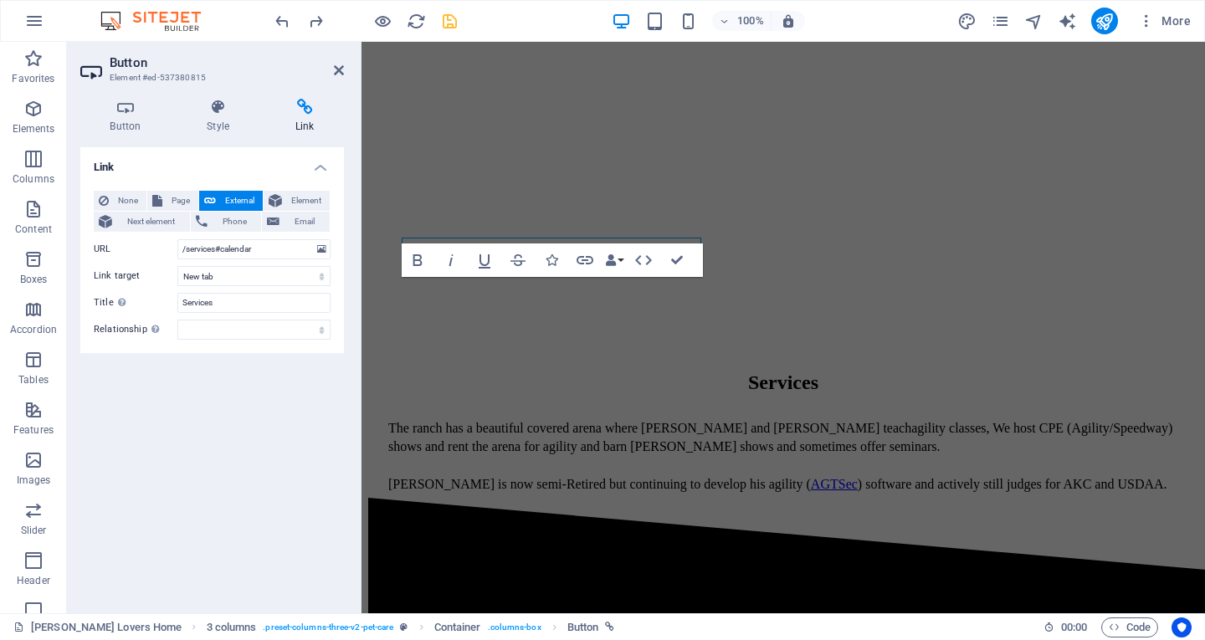
scroll to position [962, 0]
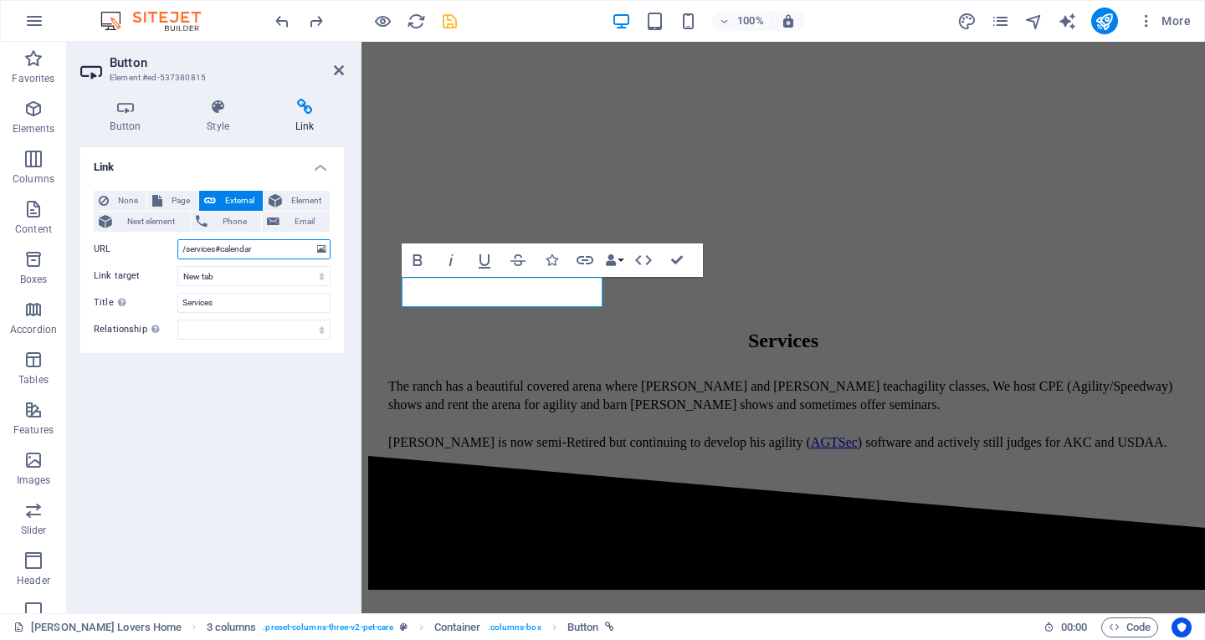
drag, startPoint x: 259, startPoint y: 255, endPoint x: 223, endPoint y: 252, distance: 35.3
click at [223, 252] on input "/services#calendar" at bounding box center [253, 249] width 153 height 20
click at [226, 248] on input "/services##ed-900725197" at bounding box center [253, 249] width 153 height 20
type input "/services#ed-900725197"
click at [300, 377] on div "Link None Page External Element Next element Phone Email Page [PERSON_NAME] Lov…" at bounding box center [212, 373] width 264 height 453
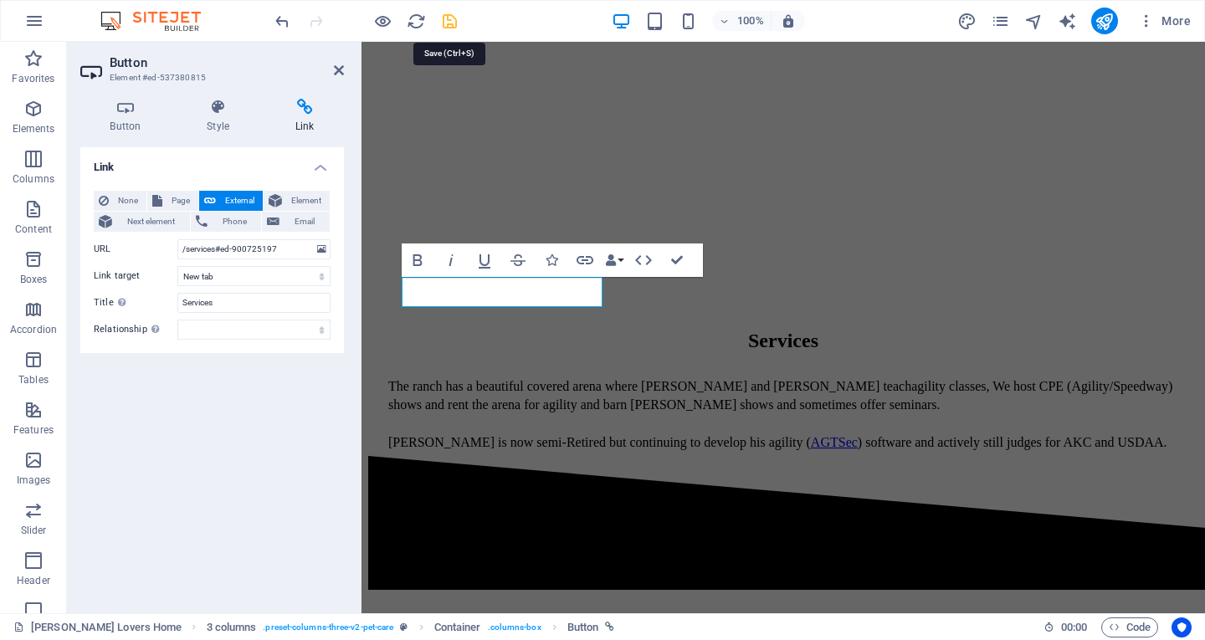
click at [445, 24] on icon "save" at bounding box center [449, 21] width 19 height 19
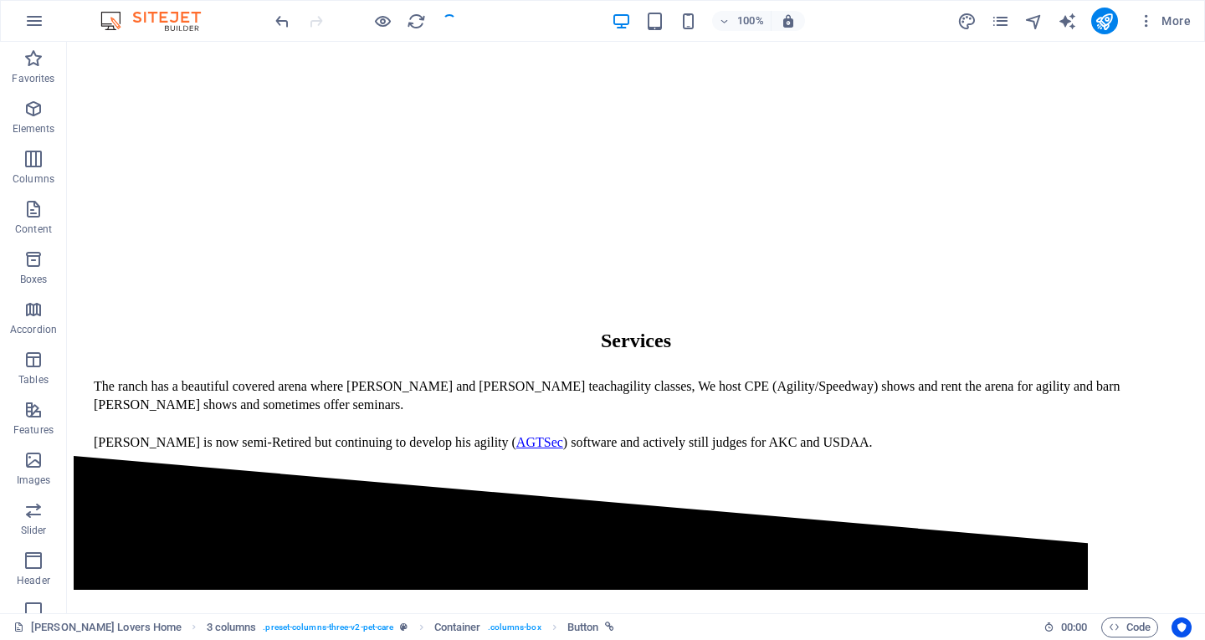
scroll to position [921, 0]
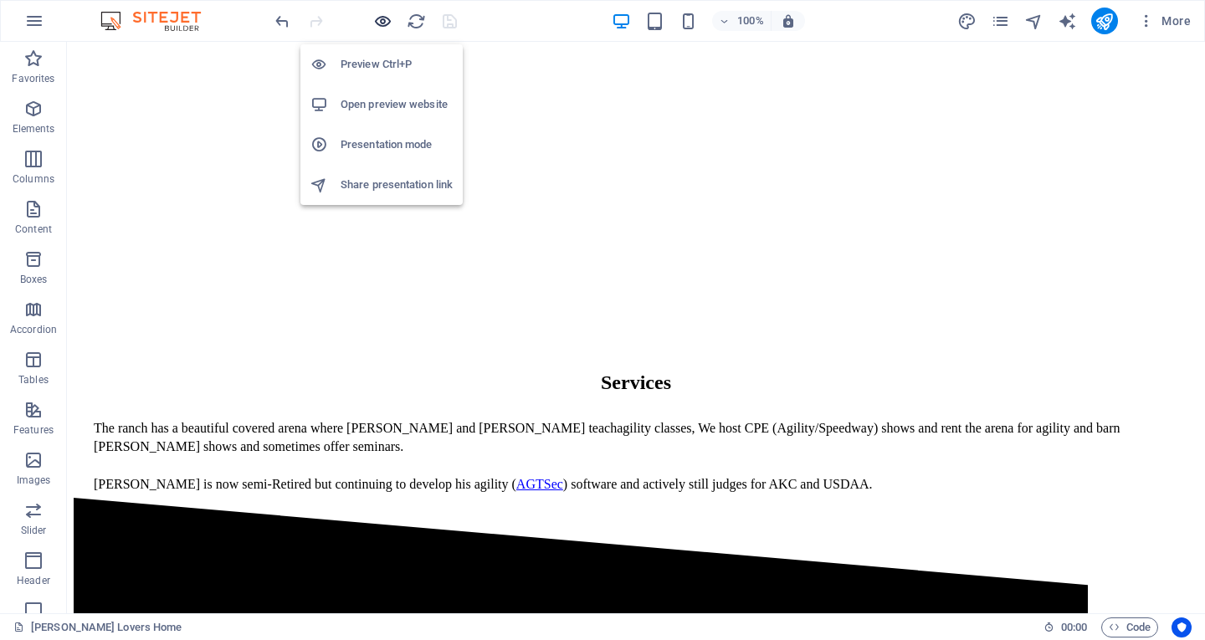
click at [383, 19] on icon "button" at bounding box center [382, 21] width 19 height 19
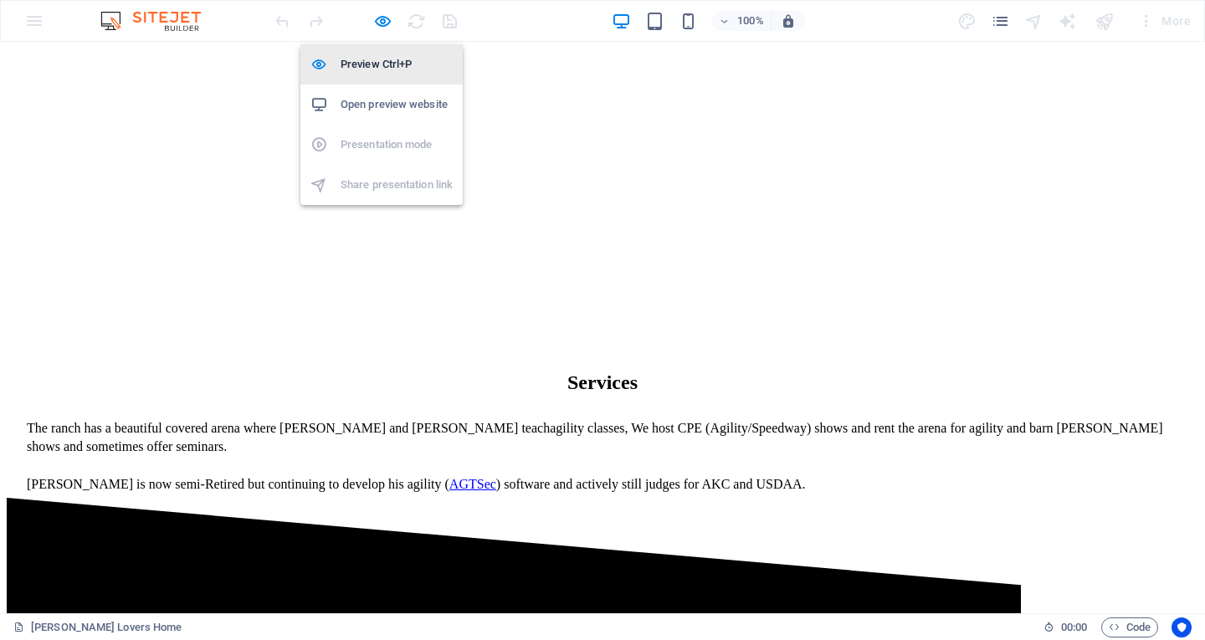
click at [367, 62] on h6 "Preview Ctrl+P" at bounding box center [397, 64] width 112 height 20
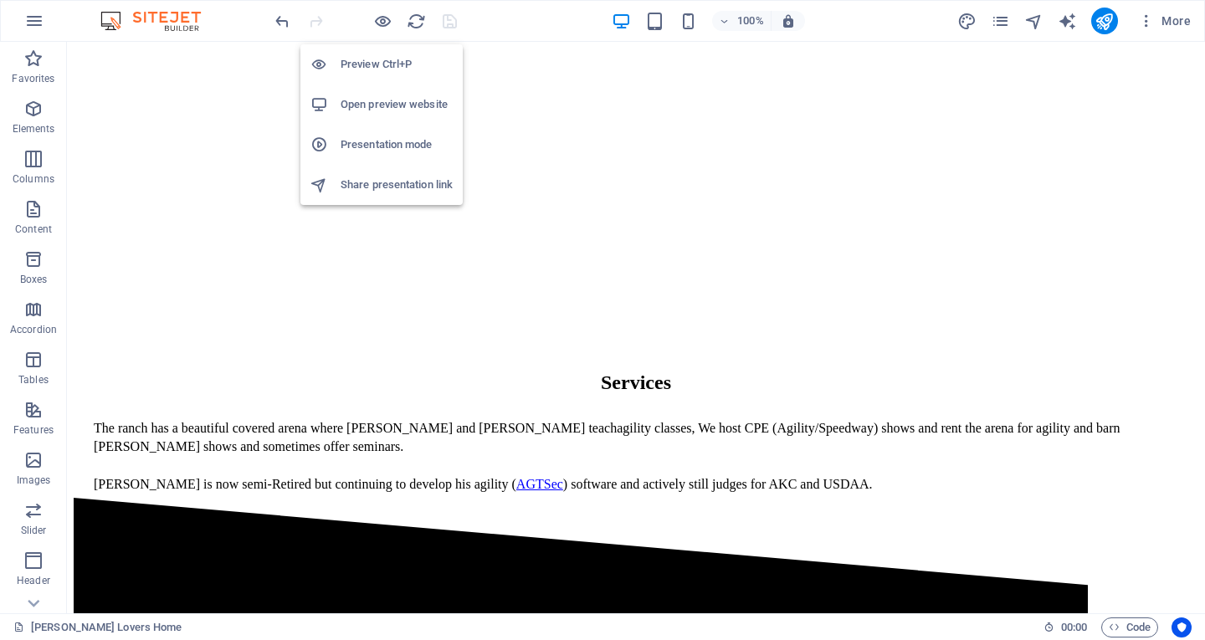
click at [387, 74] on h6 "Preview Ctrl+P" at bounding box center [397, 64] width 112 height 20
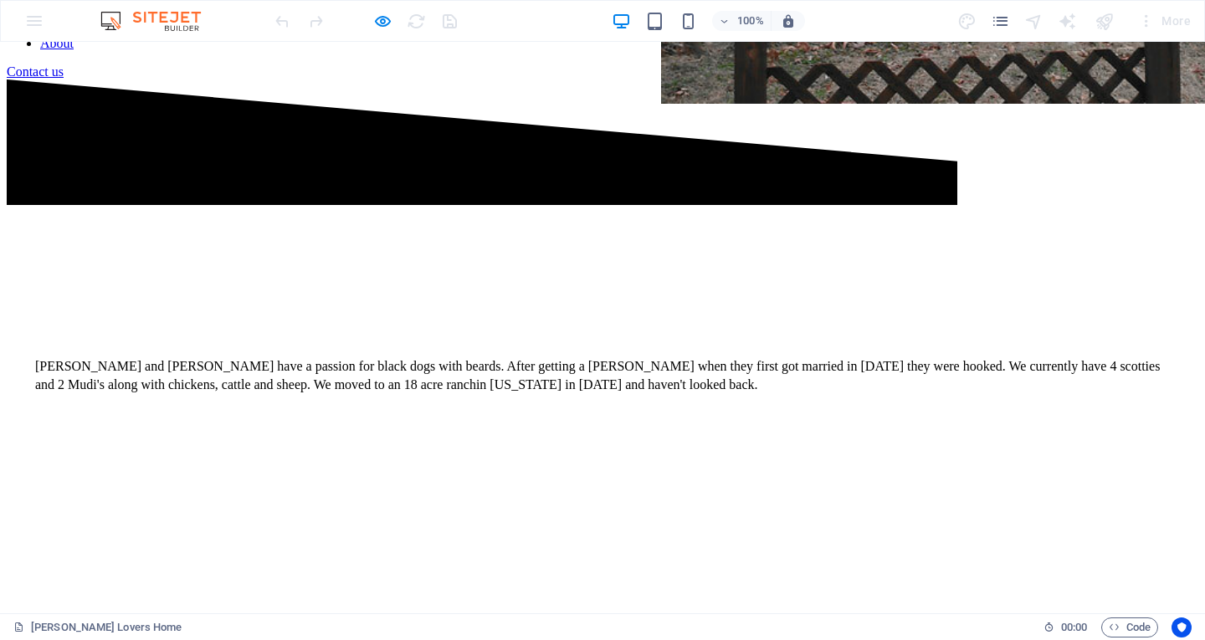
scroll to position [669, 0]
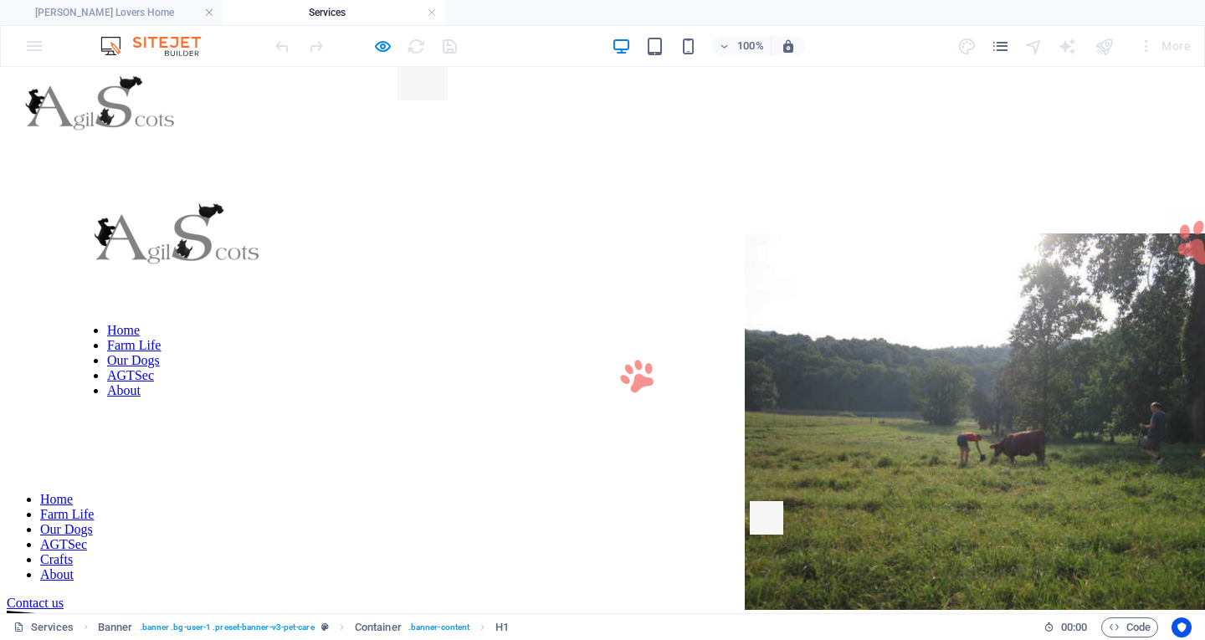
scroll to position [0, 0]
click at [431, 14] on link at bounding box center [432, 13] width 10 height 16
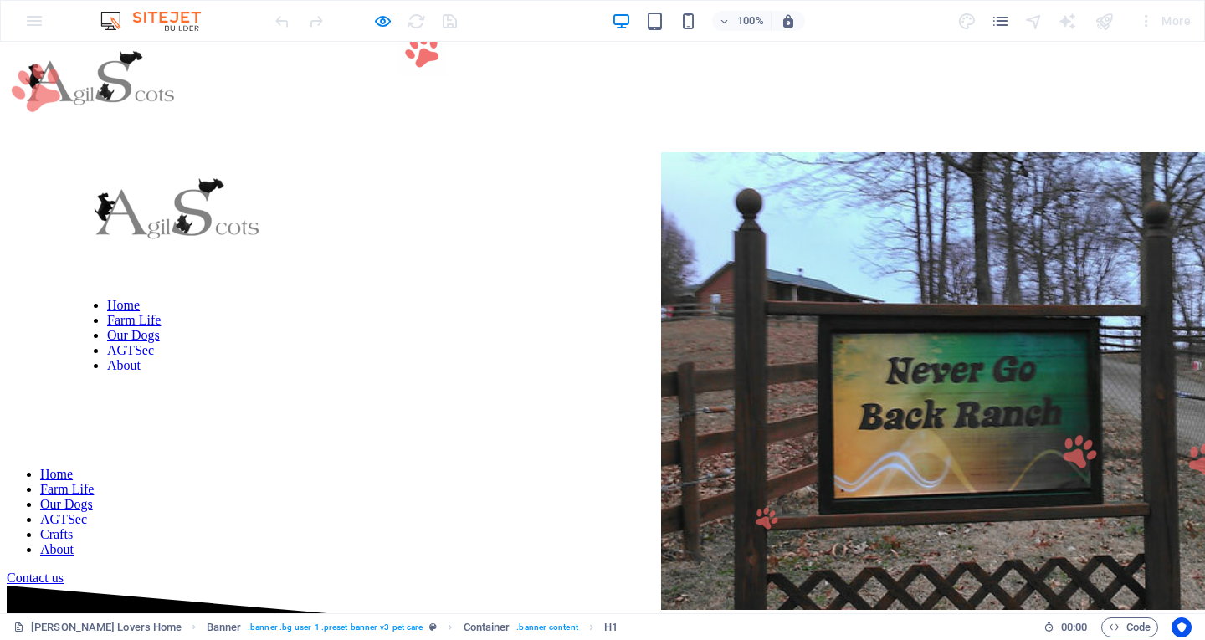
scroll to position [669, 0]
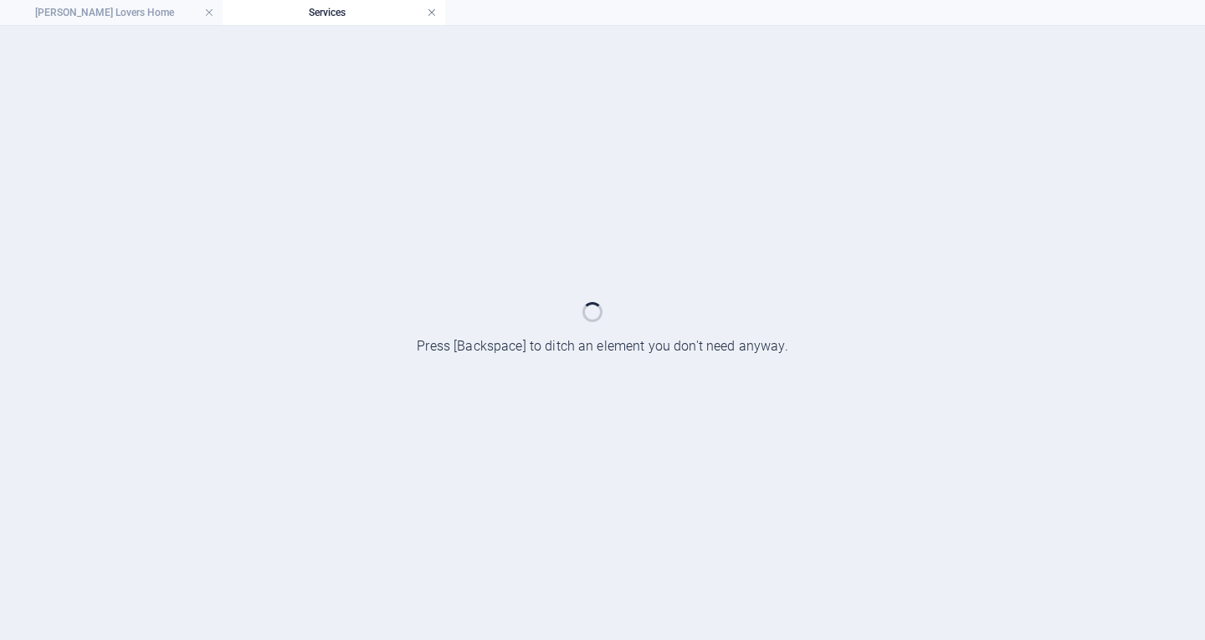
click at [434, 12] on link at bounding box center [432, 13] width 10 height 16
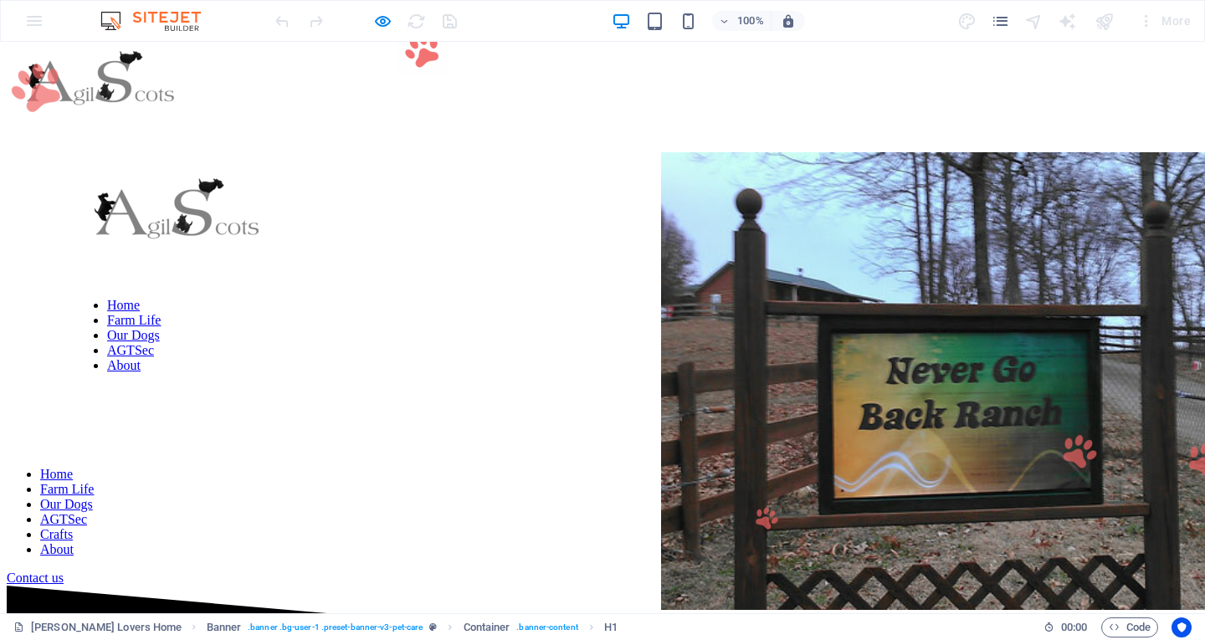
scroll to position [669, 0]
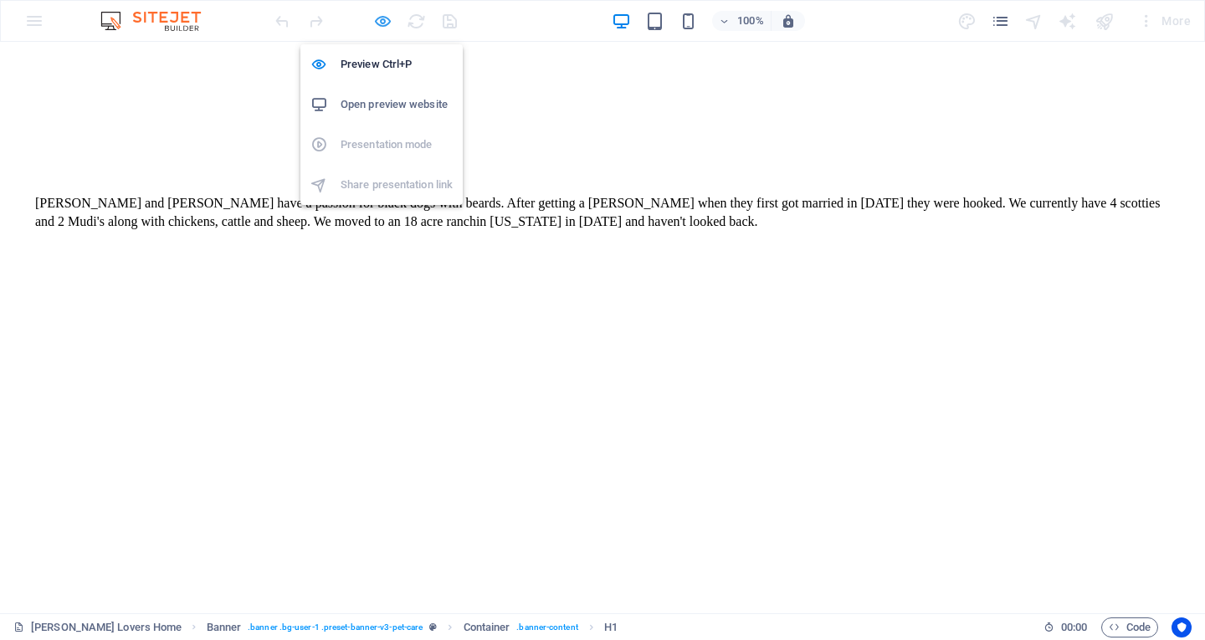
click at [382, 21] on icon "button" at bounding box center [382, 21] width 19 height 19
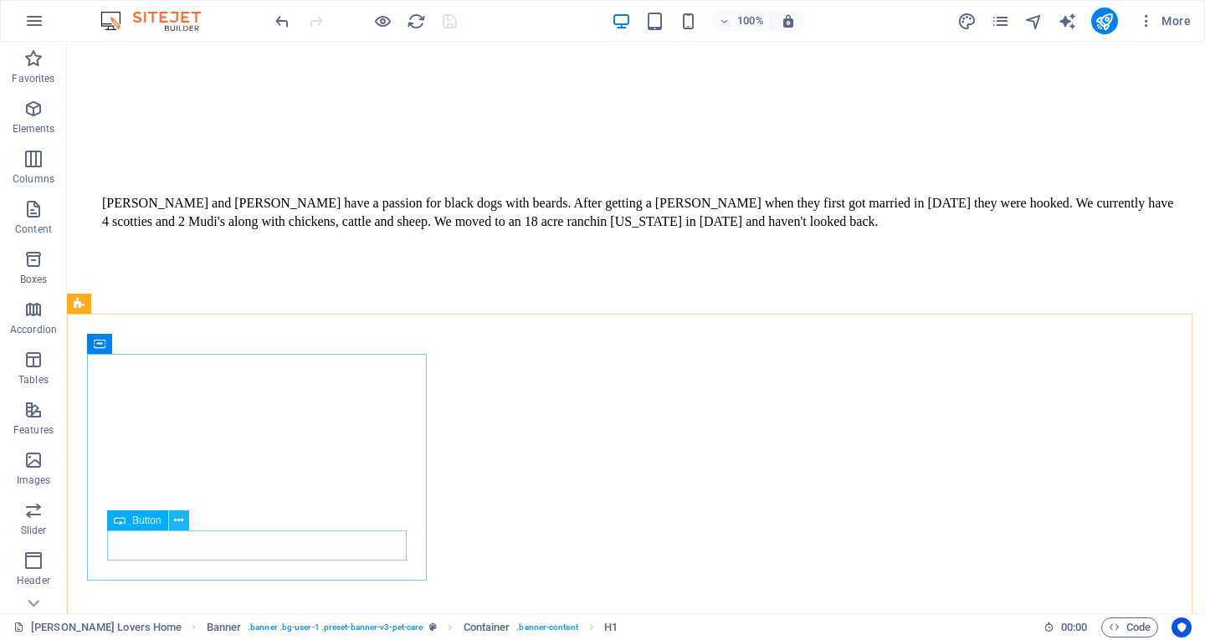
click at [178, 522] on icon at bounding box center [178, 521] width 9 height 18
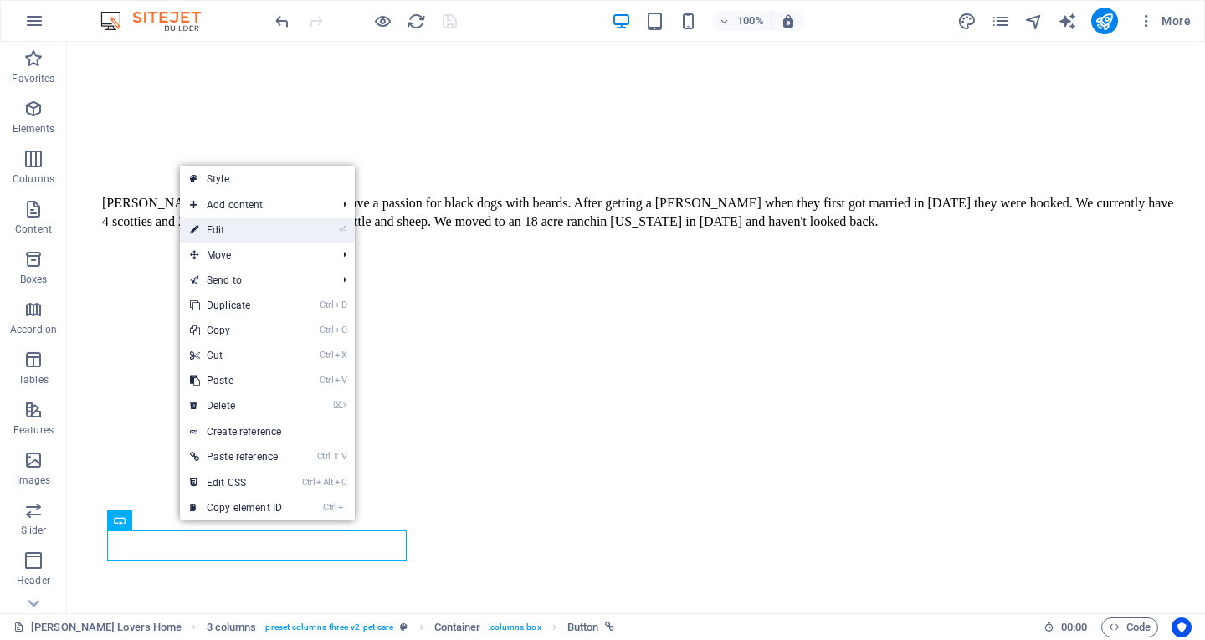
click at [228, 228] on link "⏎ Edit" at bounding box center [236, 230] width 112 height 25
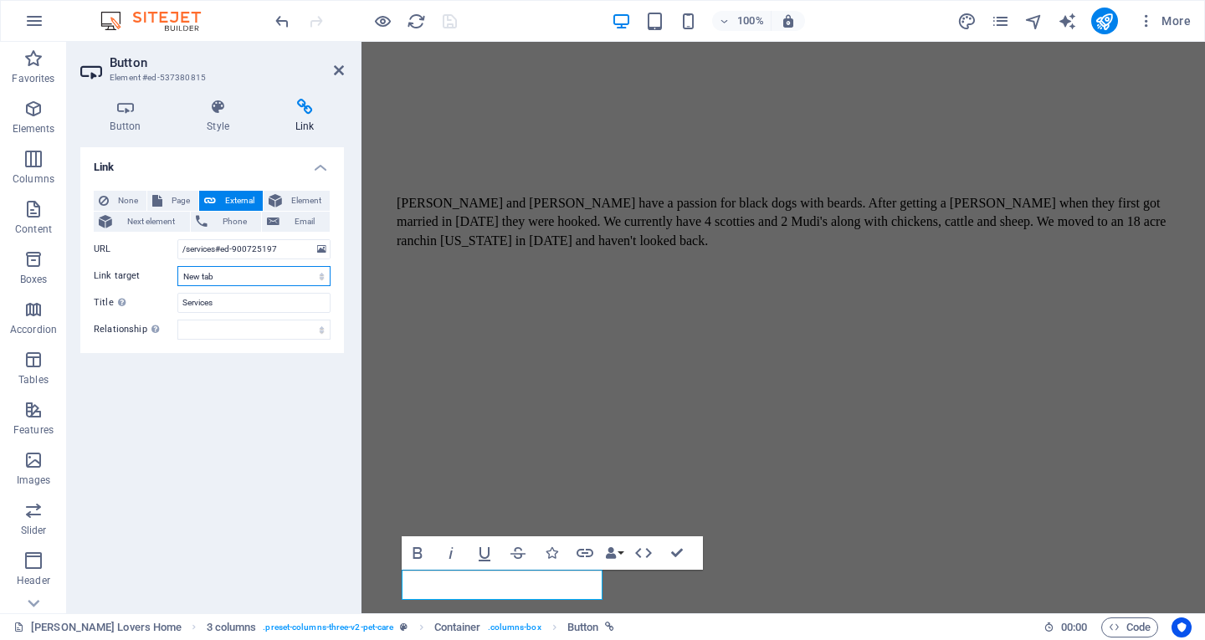
click at [247, 278] on select "New tab Same tab Overlay" at bounding box center [253, 276] width 153 height 20
select select
click at [177, 266] on select "New tab Same tab Overlay" at bounding box center [253, 276] width 153 height 20
click at [229, 400] on div "Link None Page External Element Next element Phone Email Page [PERSON_NAME] Lov…" at bounding box center [212, 373] width 264 height 453
click at [343, 69] on icon at bounding box center [339, 70] width 10 height 13
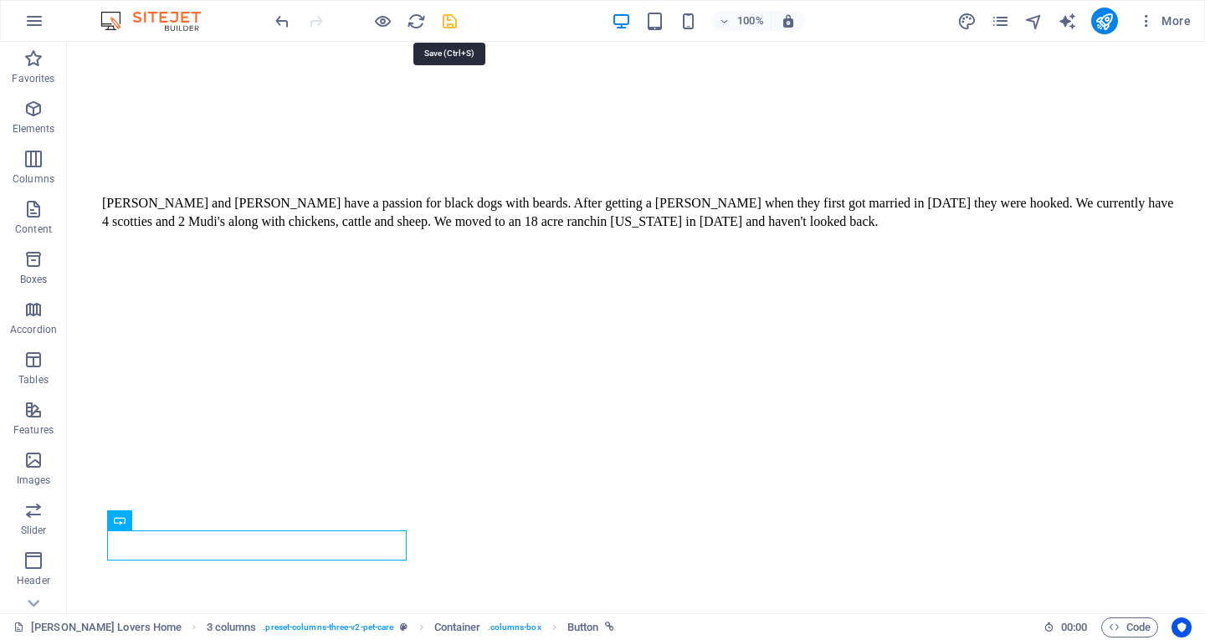
click at [452, 19] on icon "save" at bounding box center [449, 21] width 19 height 19
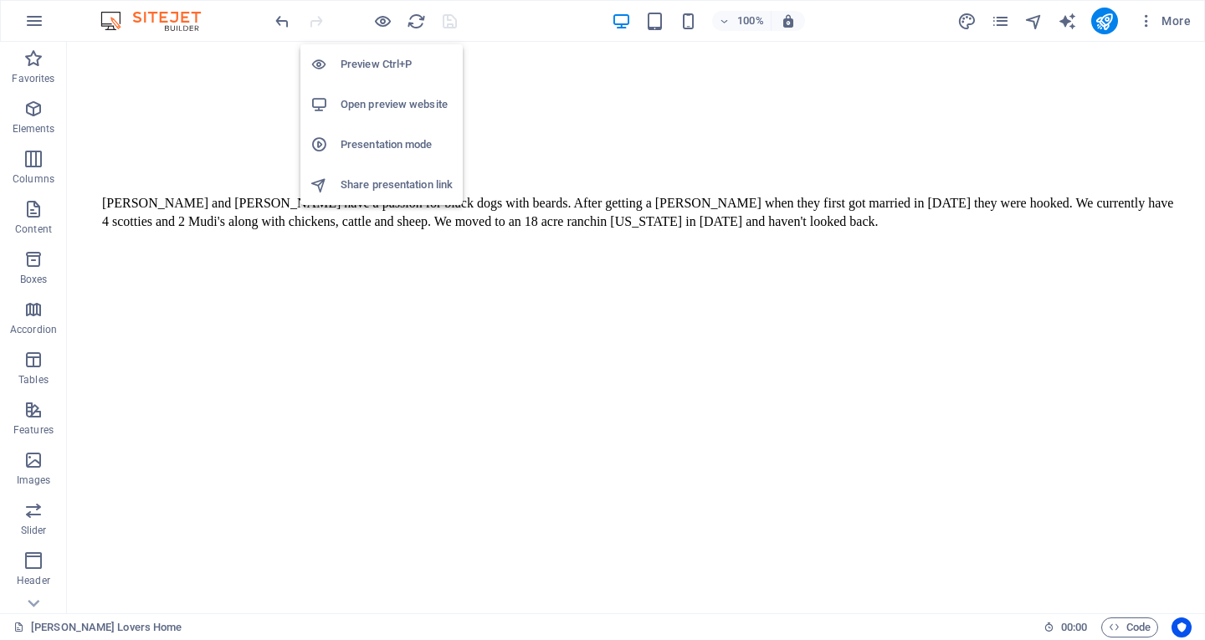
click at [386, 68] on h6 "Preview Ctrl+P" at bounding box center [397, 64] width 112 height 20
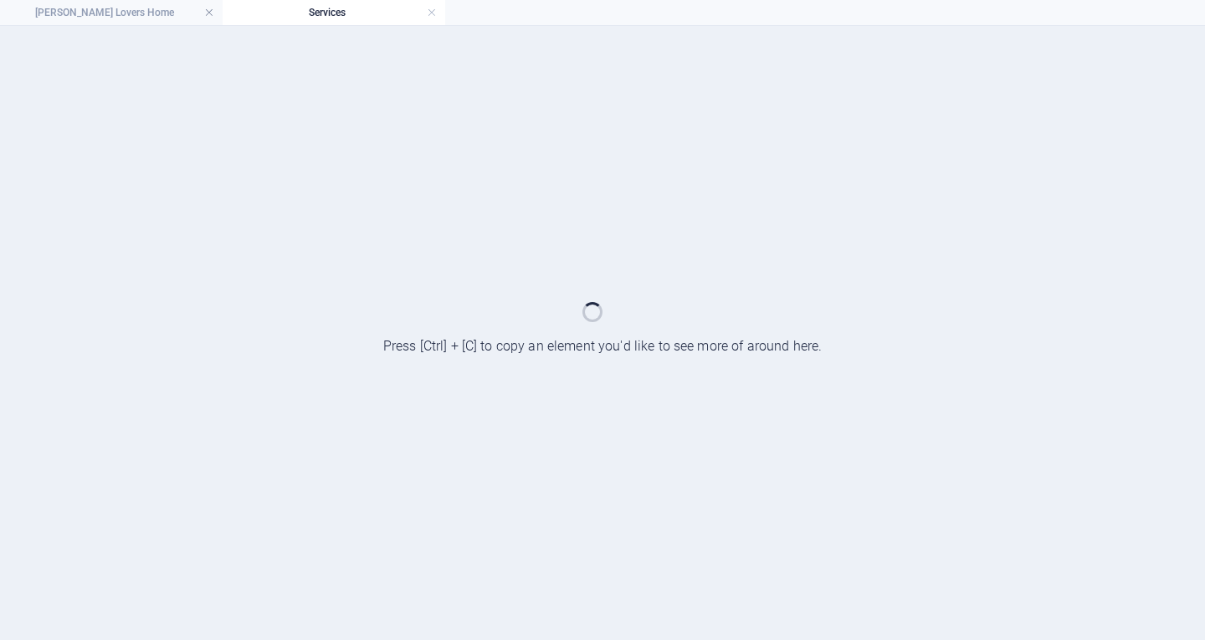
scroll to position [0, 0]
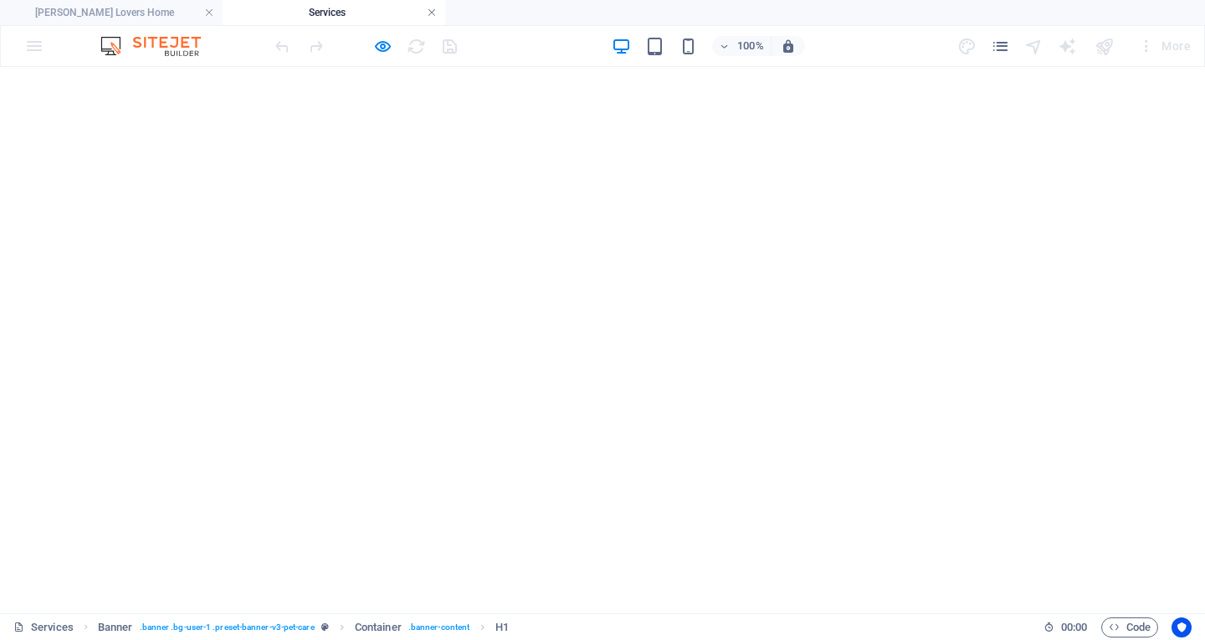
click at [432, 13] on link at bounding box center [432, 13] width 10 height 16
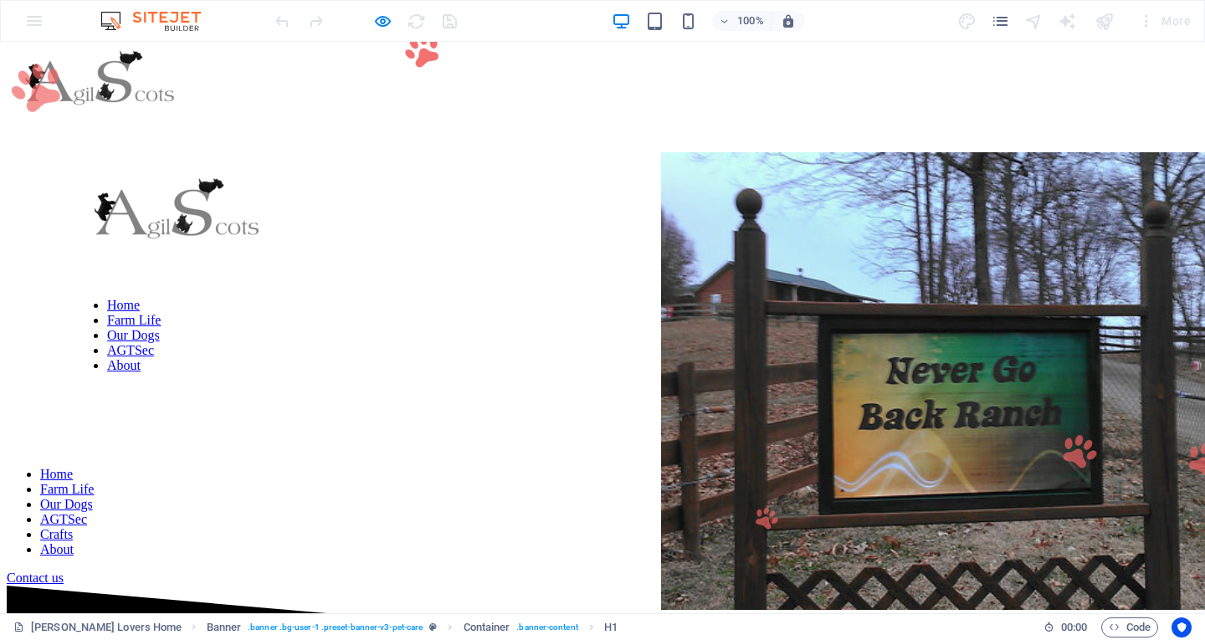
scroll to position [669, 0]
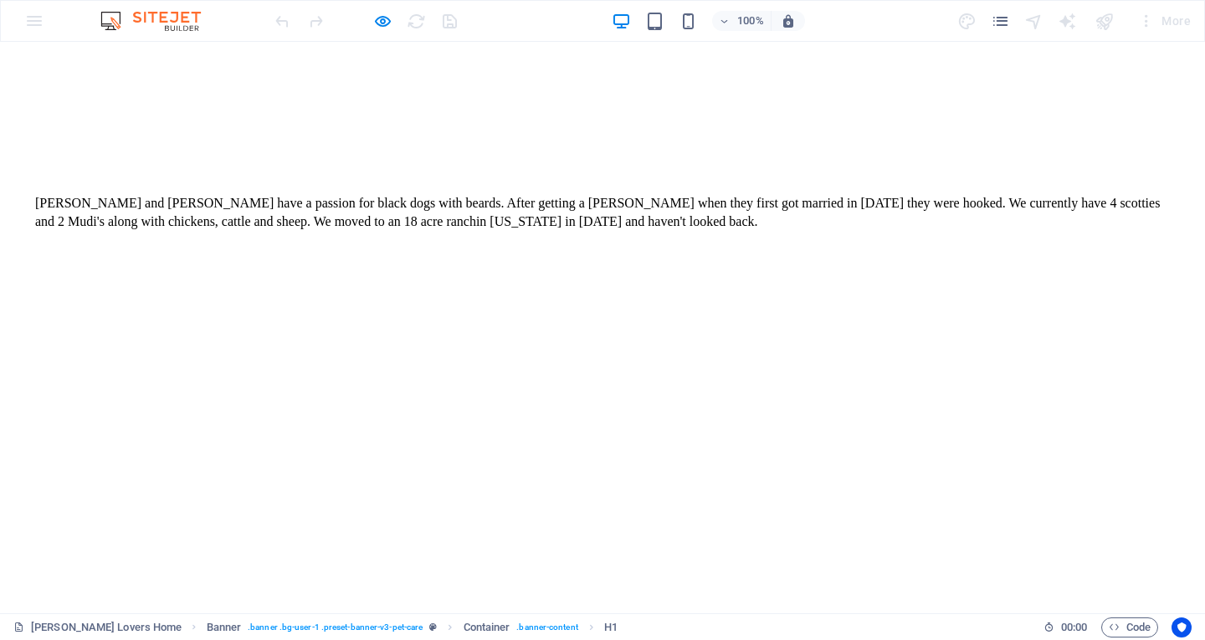
click at [386, 23] on icon "button" at bounding box center [382, 21] width 19 height 19
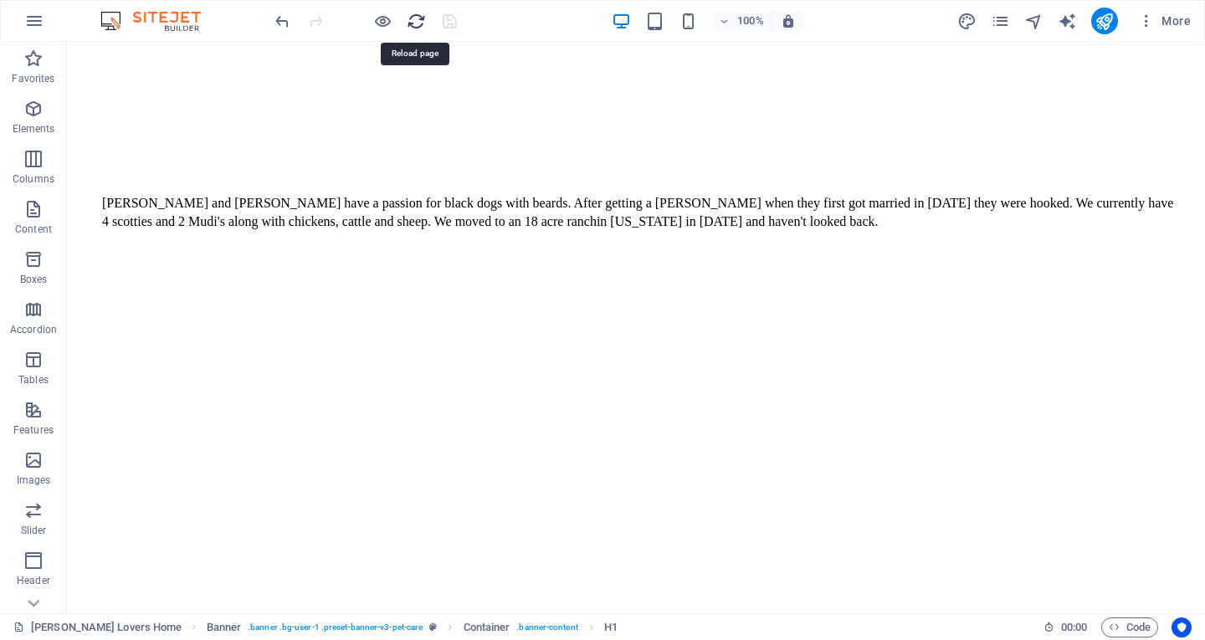
click at [410, 17] on icon "reload" at bounding box center [416, 21] width 19 height 19
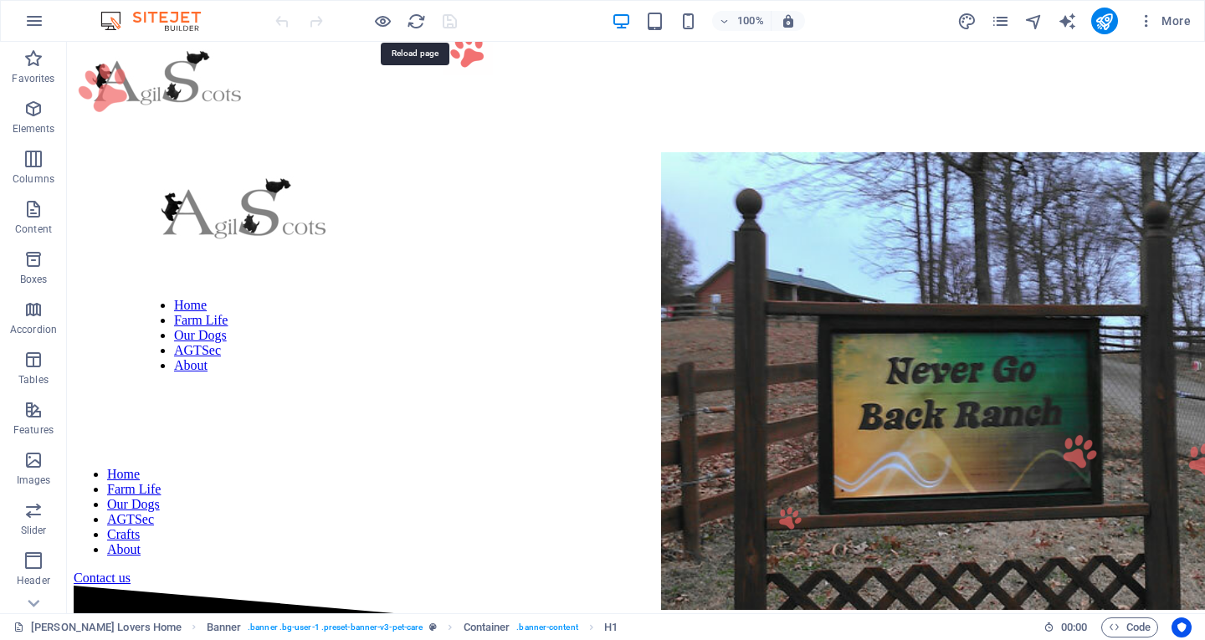
scroll to position [0, 0]
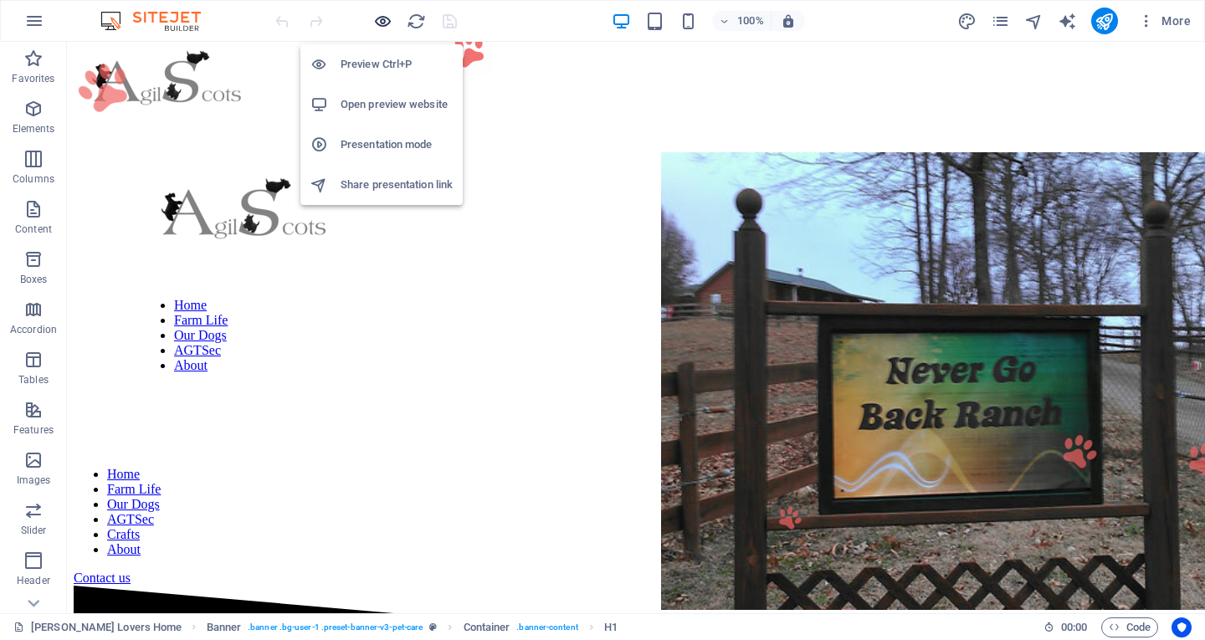
click at [381, 18] on icon "button" at bounding box center [382, 21] width 19 height 19
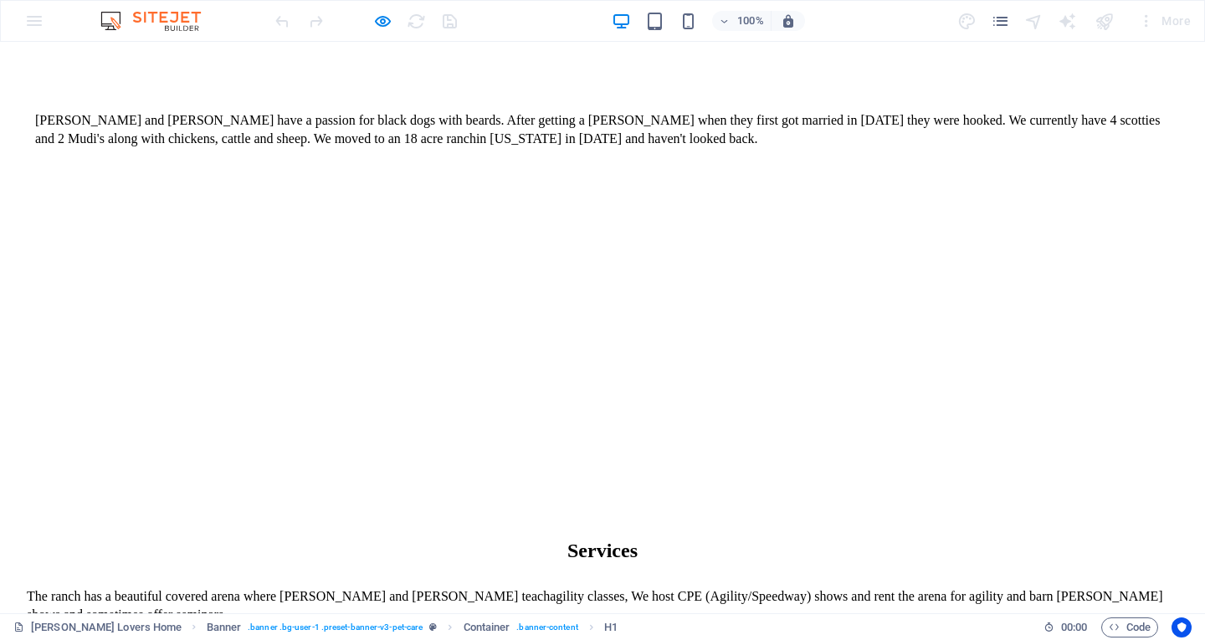
scroll to position [753, 0]
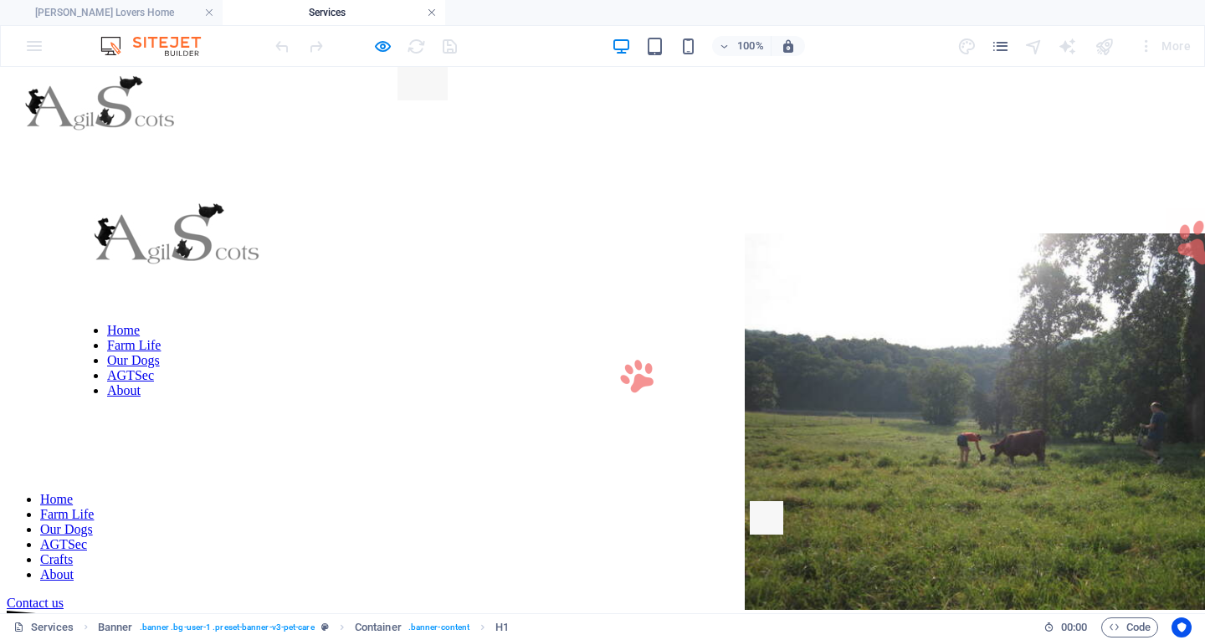
scroll to position [0, 0]
click at [433, 11] on link at bounding box center [432, 13] width 10 height 16
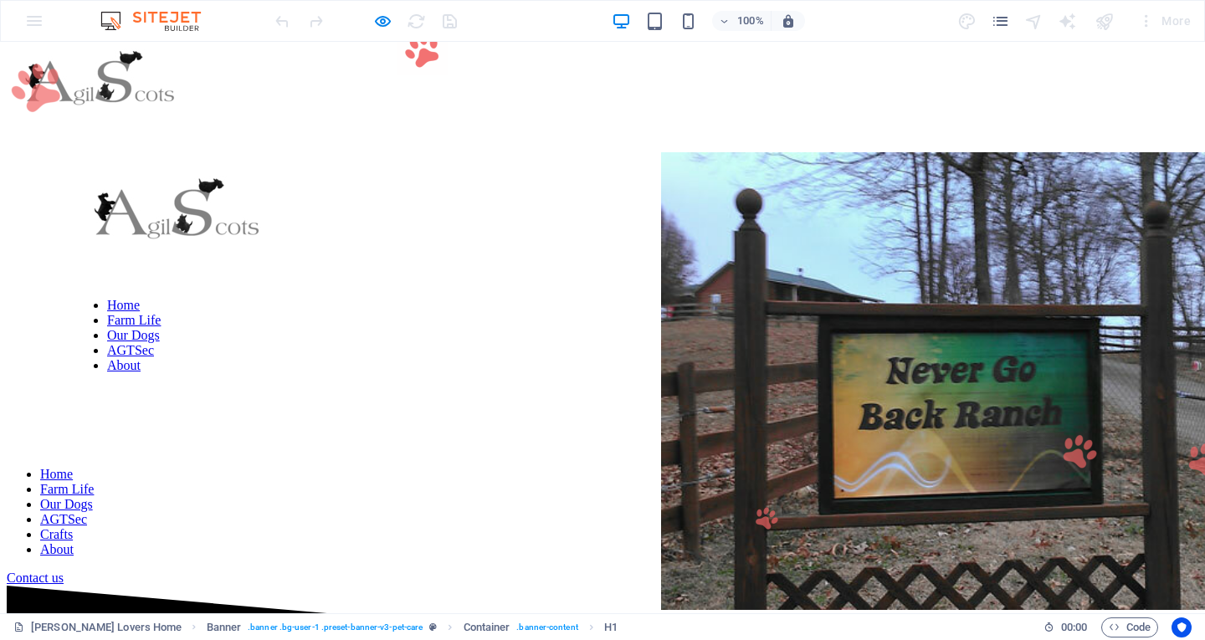
scroll to position [753, 0]
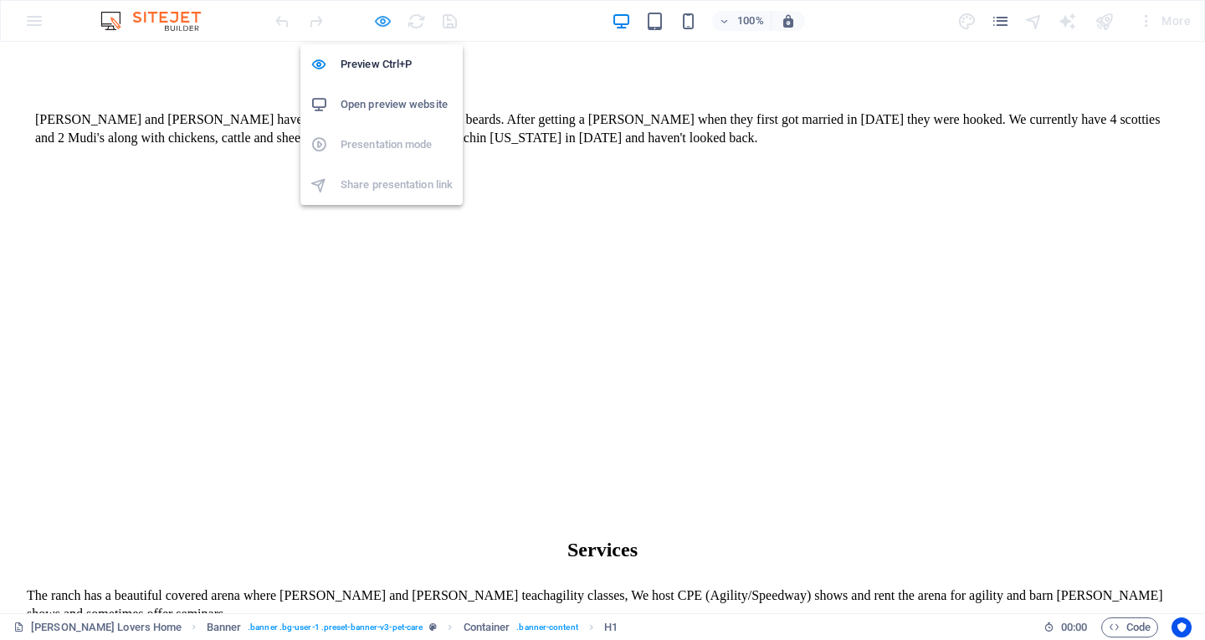
click at [389, 14] on icon "button" at bounding box center [382, 21] width 19 height 19
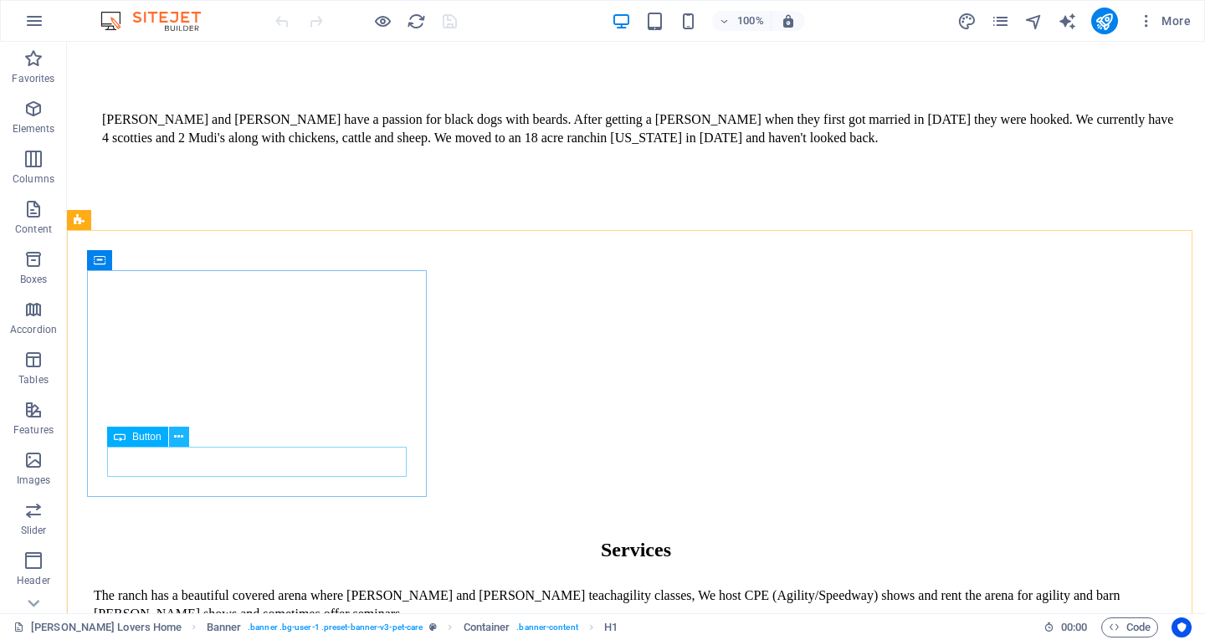
click at [181, 434] on icon at bounding box center [178, 437] width 9 height 18
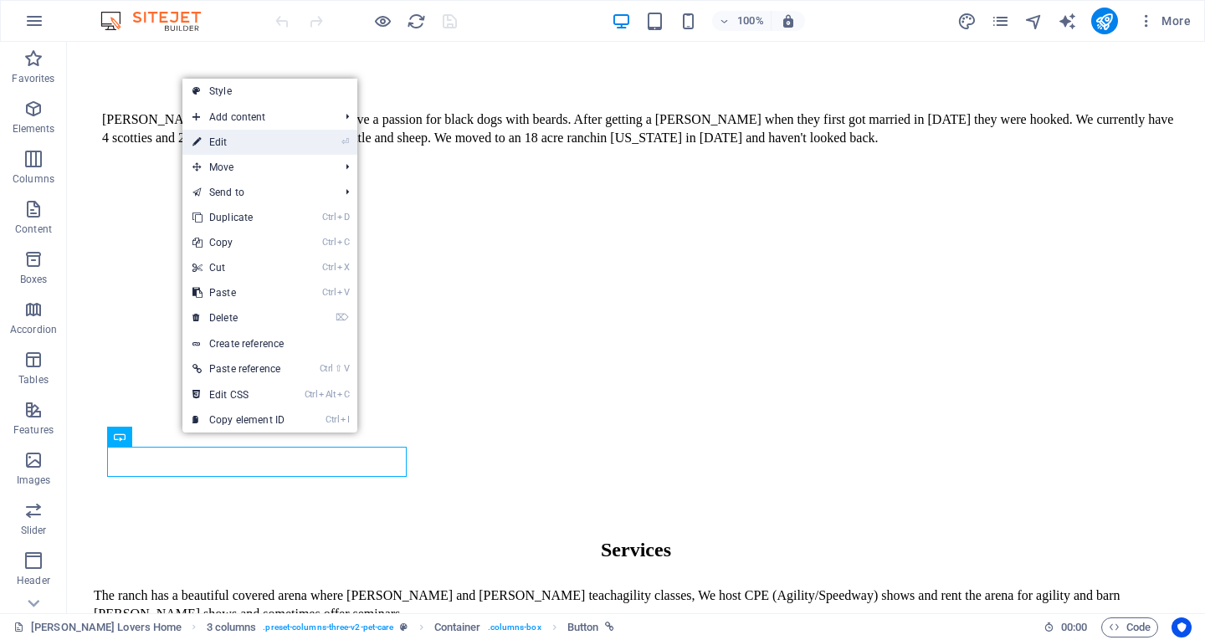
click at [217, 137] on link "⏎ Edit" at bounding box center [238, 142] width 112 height 25
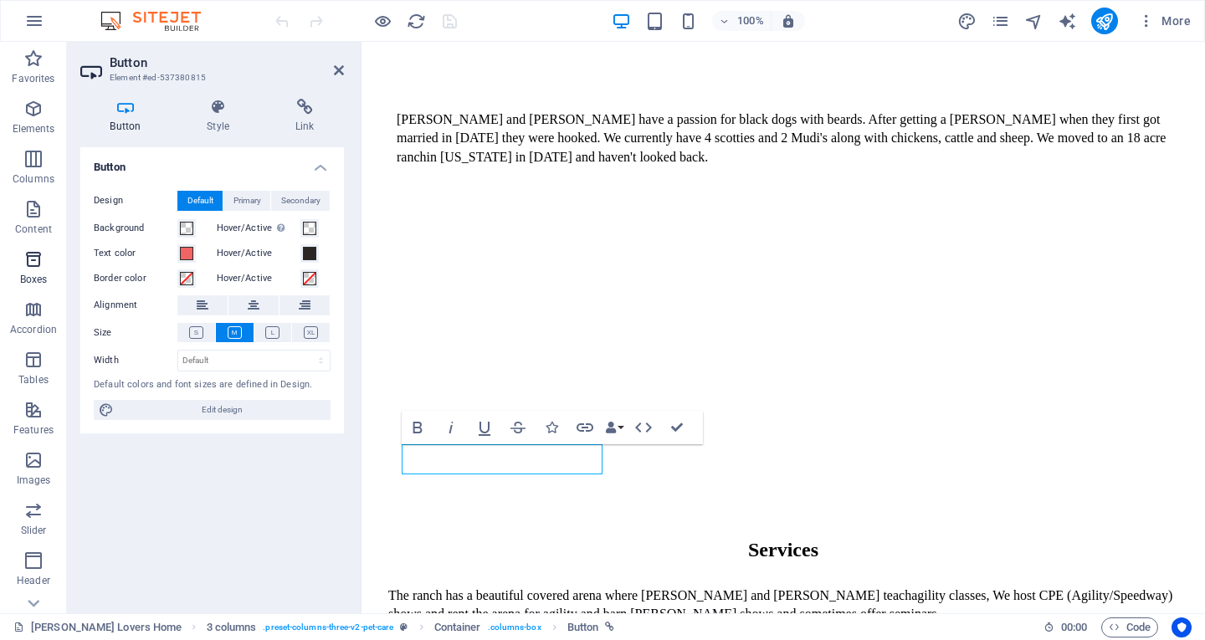
scroll to position [795, 0]
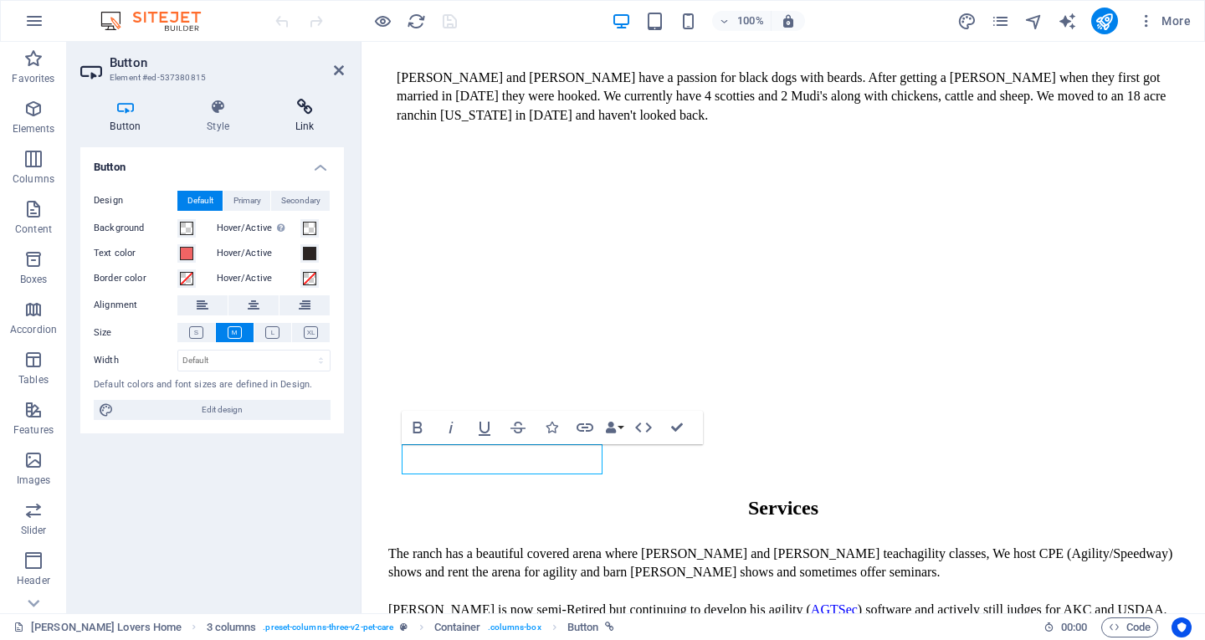
click at [303, 109] on icon at bounding box center [304, 107] width 79 height 17
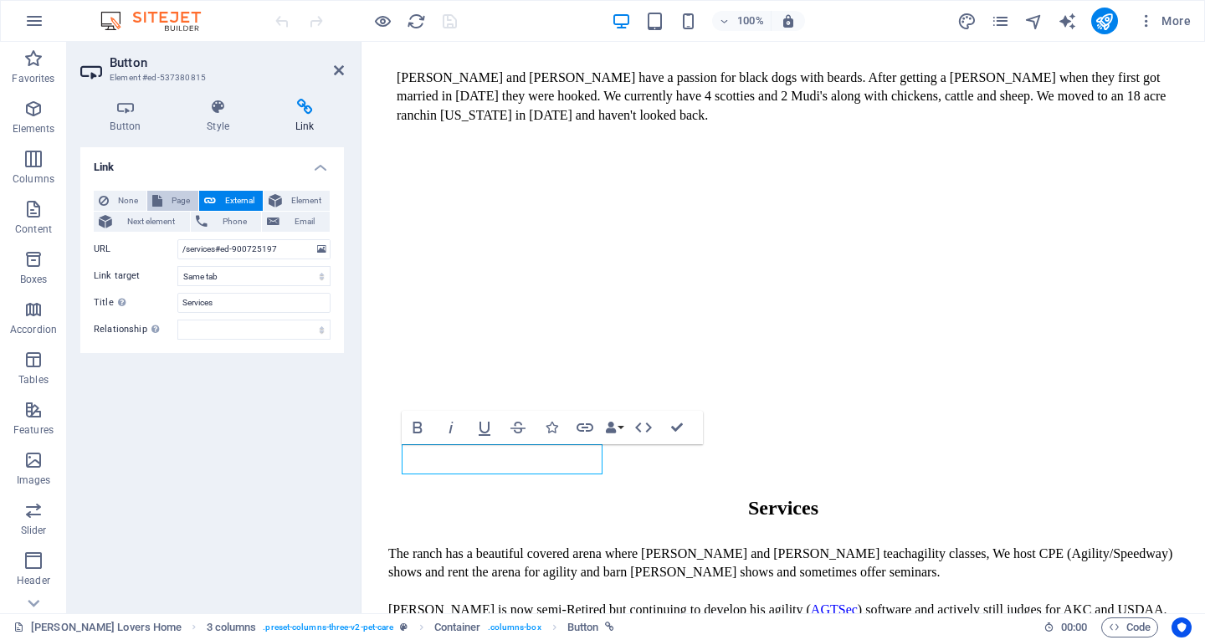
click at [167, 201] on span "Page" at bounding box center [180, 201] width 26 height 20
select select
click at [126, 197] on span "None" at bounding box center [128, 201] width 28 height 20
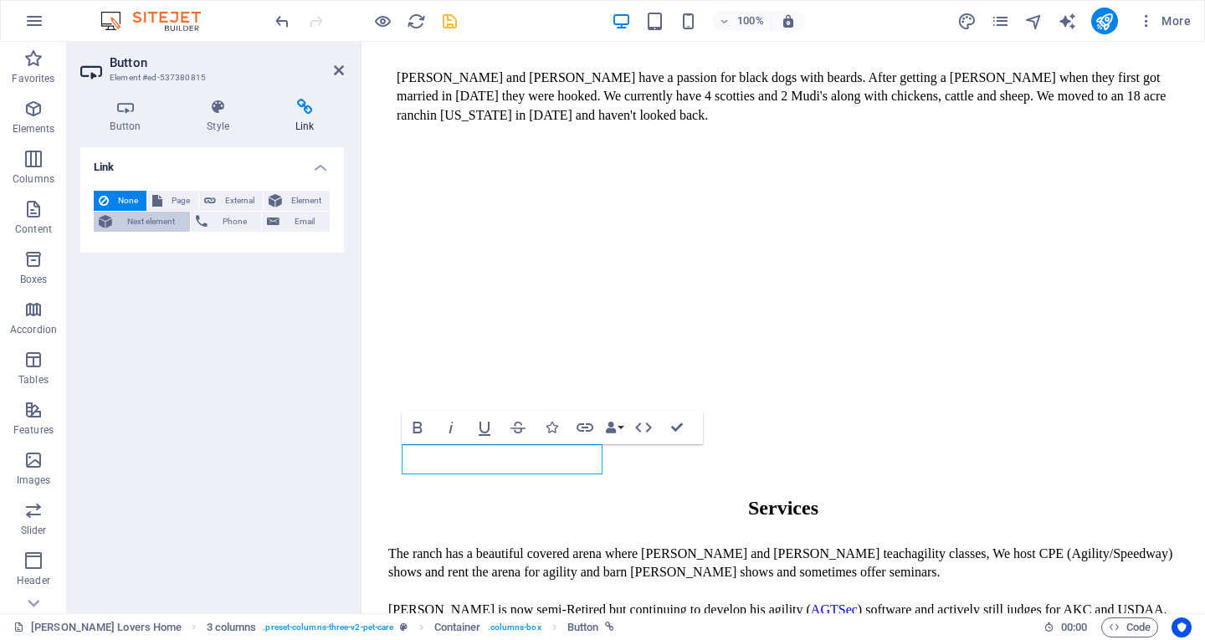
click at [150, 227] on span "Next element" at bounding box center [151, 222] width 68 height 20
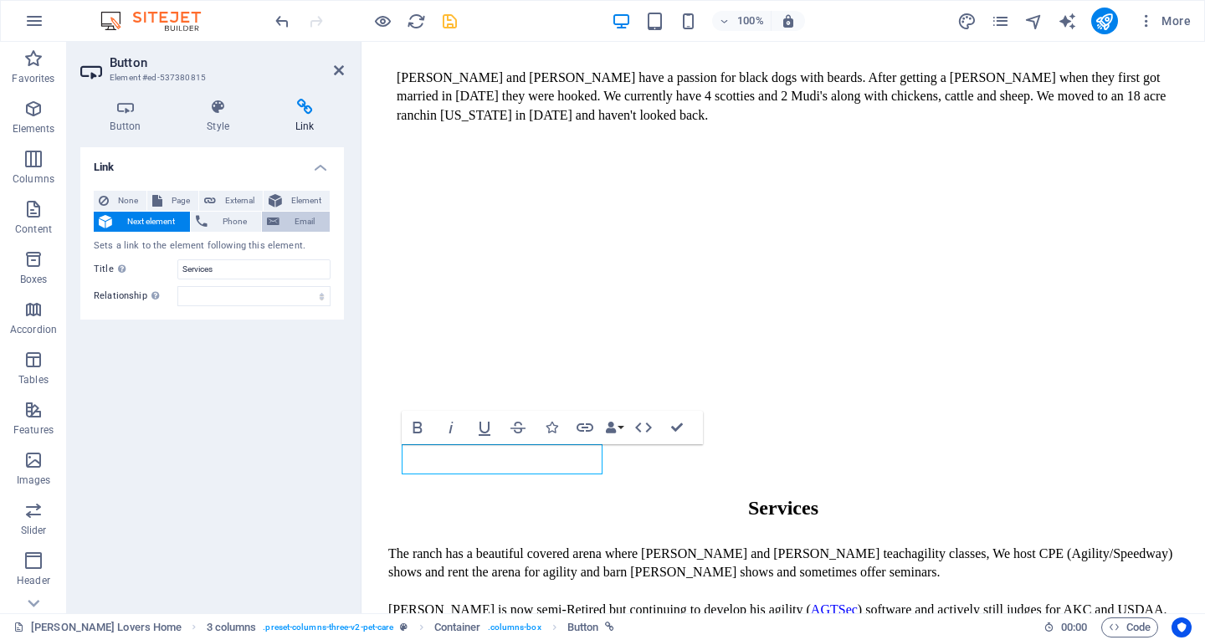
click at [304, 221] on span "Email" at bounding box center [305, 222] width 40 height 20
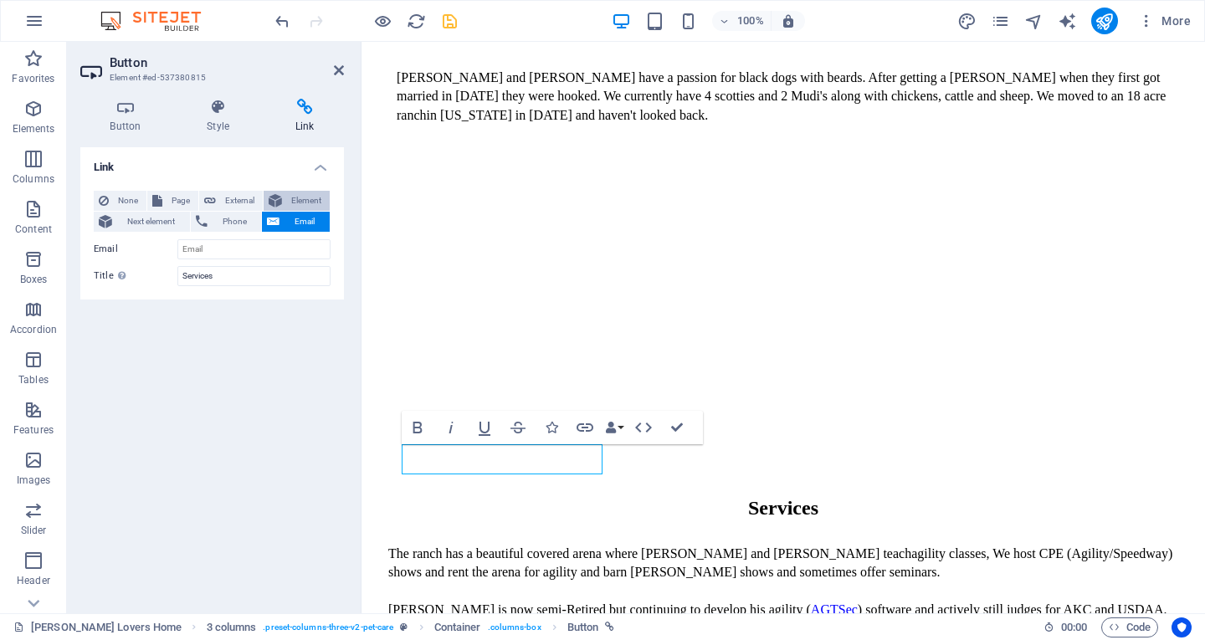
click at [314, 197] on span "Element" at bounding box center [306, 201] width 38 height 20
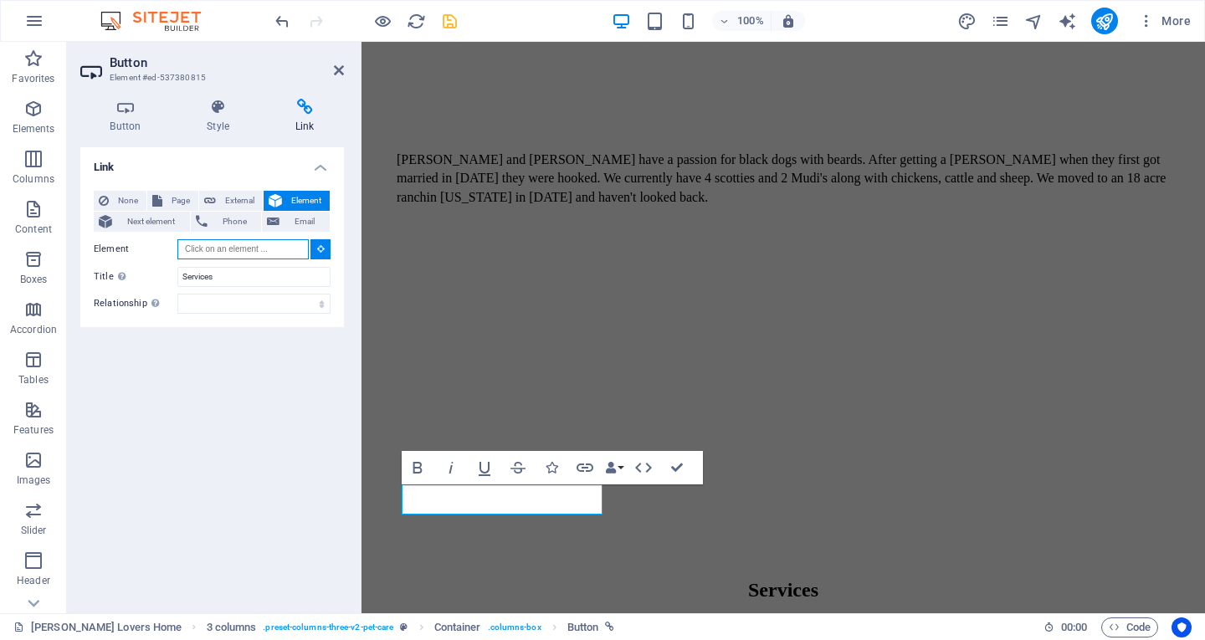
scroll to position [669, 0]
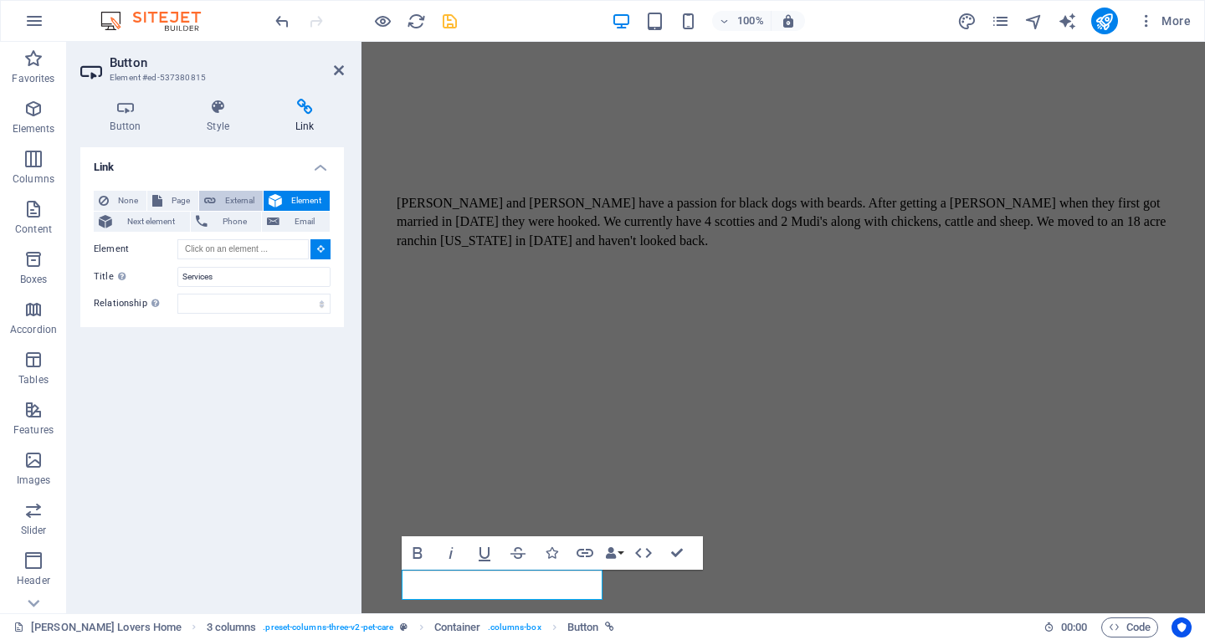
click at [233, 203] on span "External" at bounding box center [239, 201] width 37 height 20
select select "blank"
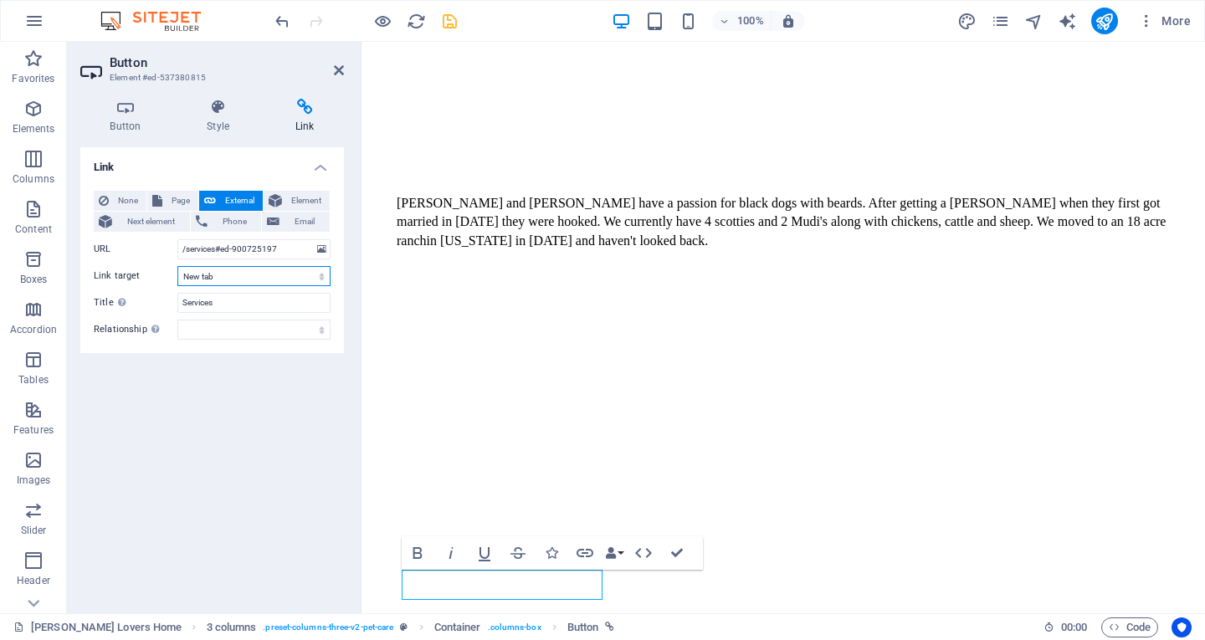
click at [226, 274] on select "New tab Same tab Overlay" at bounding box center [253, 276] width 153 height 20
select select
click at [177, 266] on select "New tab Same tab Overlay" at bounding box center [253, 276] width 153 height 20
click at [228, 373] on div "Link None Page External Element Next element Phone Email Page [PERSON_NAME] Lov…" at bounding box center [212, 373] width 264 height 453
click at [449, 24] on icon "save" at bounding box center [449, 21] width 19 height 19
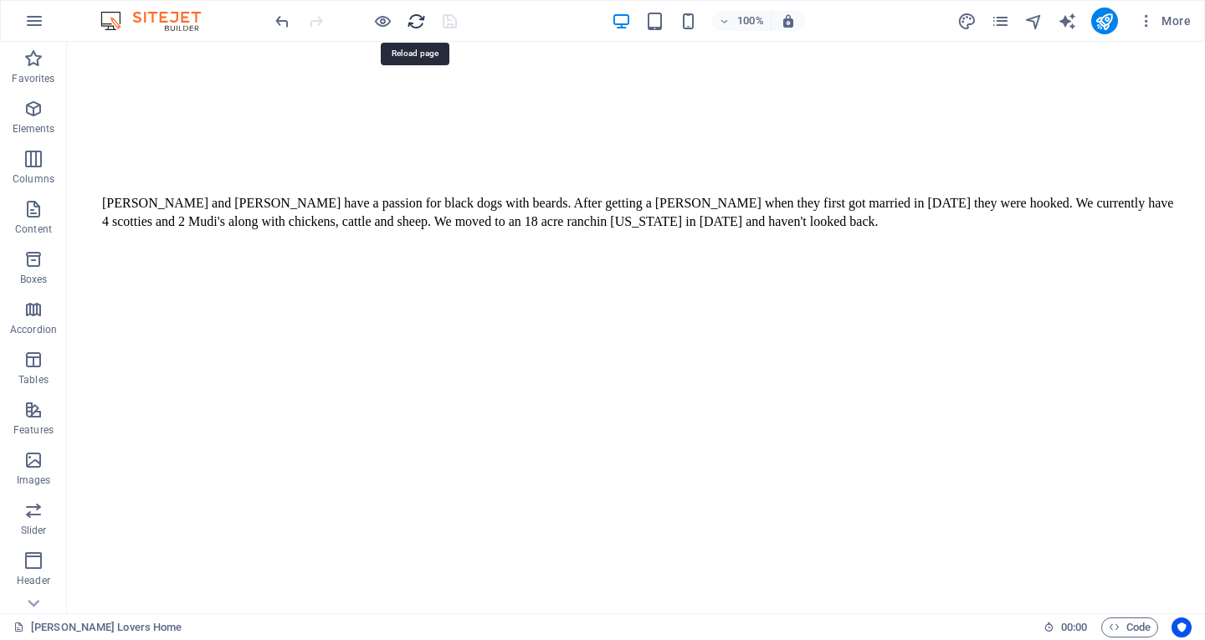
click at [423, 22] on icon "reload" at bounding box center [416, 21] width 19 height 19
click at [380, 23] on icon "button" at bounding box center [382, 21] width 19 height 19
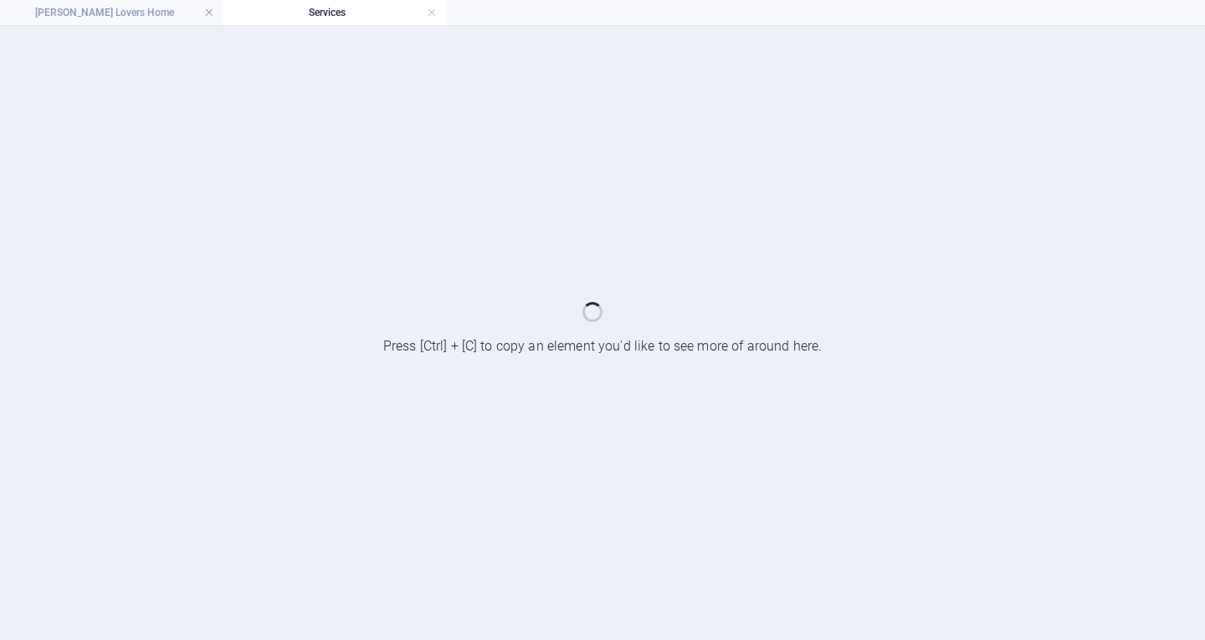
scroll to position [0, 0]
click at [429, 13] on link at bounding box center [432, 13] width 10 height 16
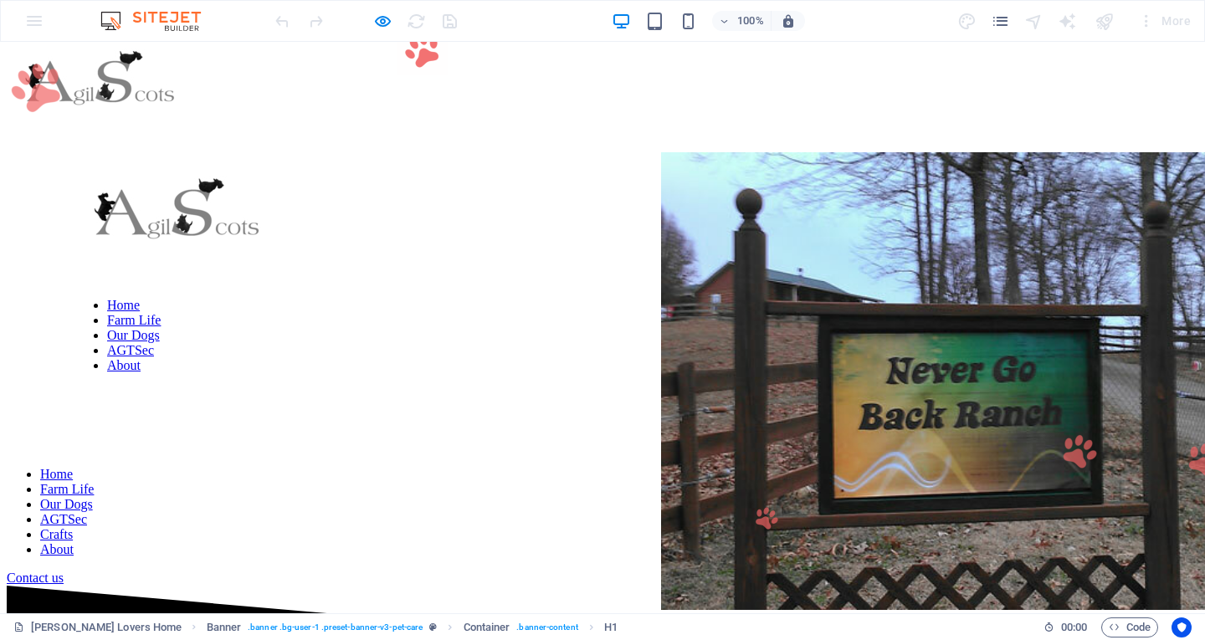
scroll to position [669, 0]
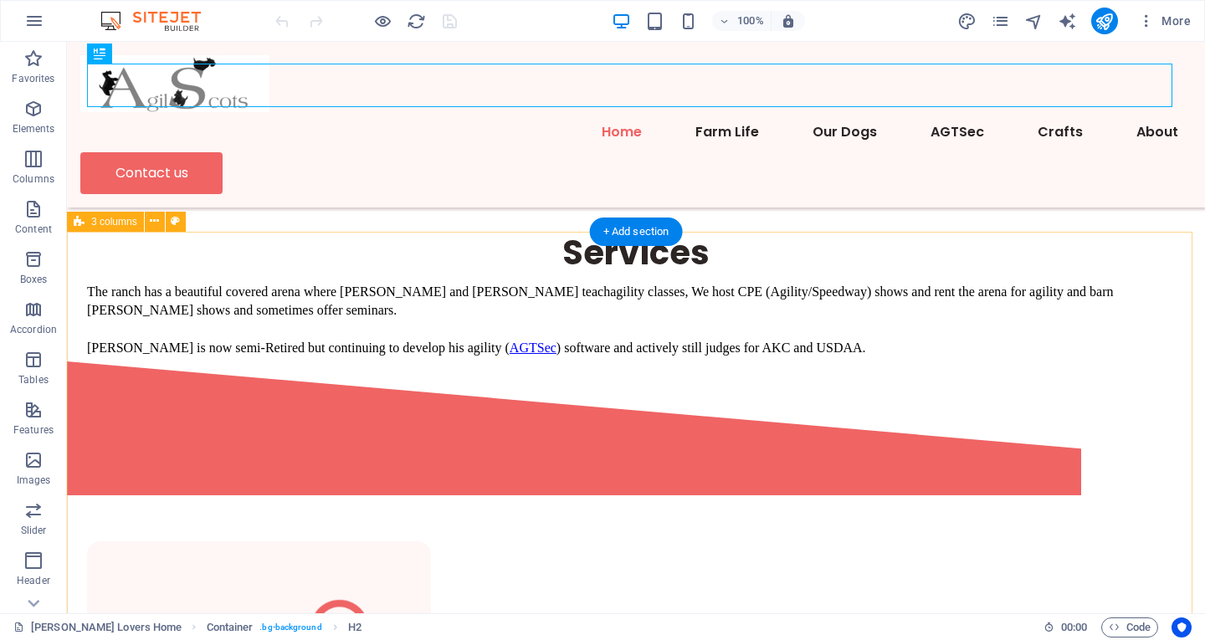
scroll to position [761, 0]
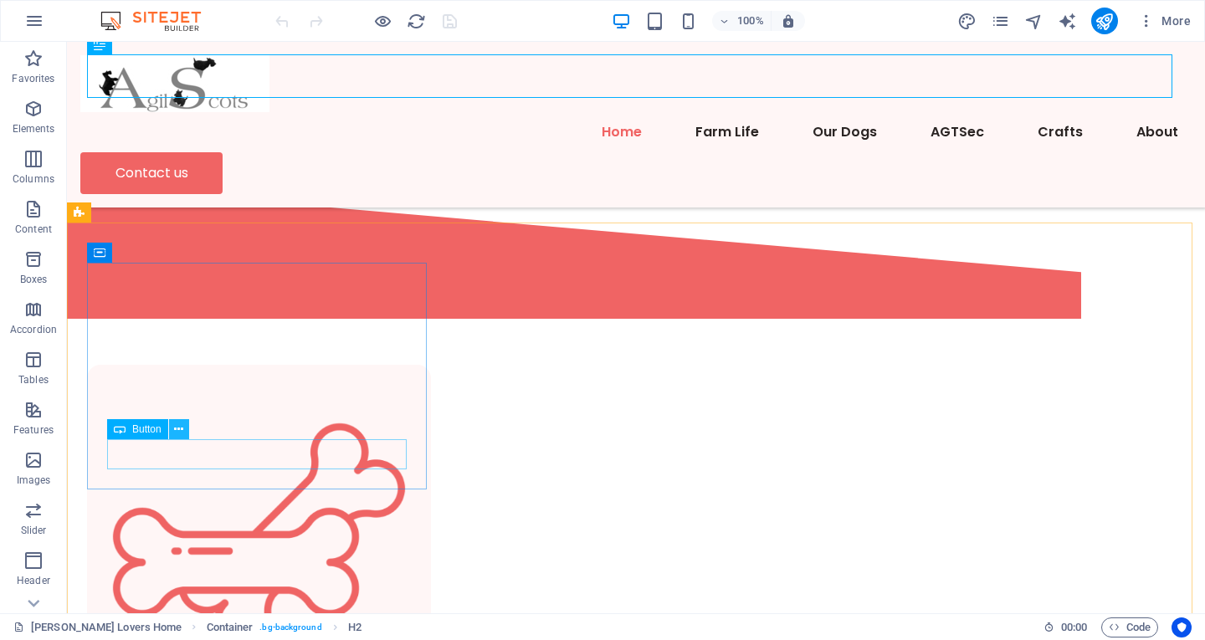
click at [177, 429] on icon at bounding box center [178, 430] width 9 height 18
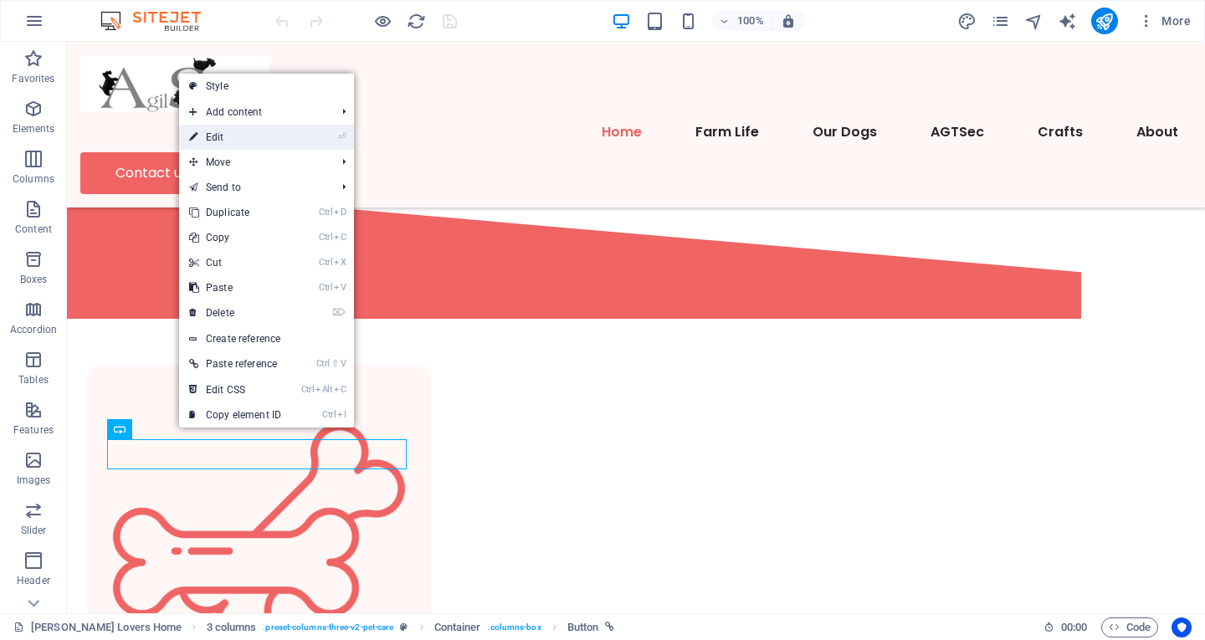
click at [220, 131] on link "⏎ Edit" at bounding box center [235, 137] width 112 height 25
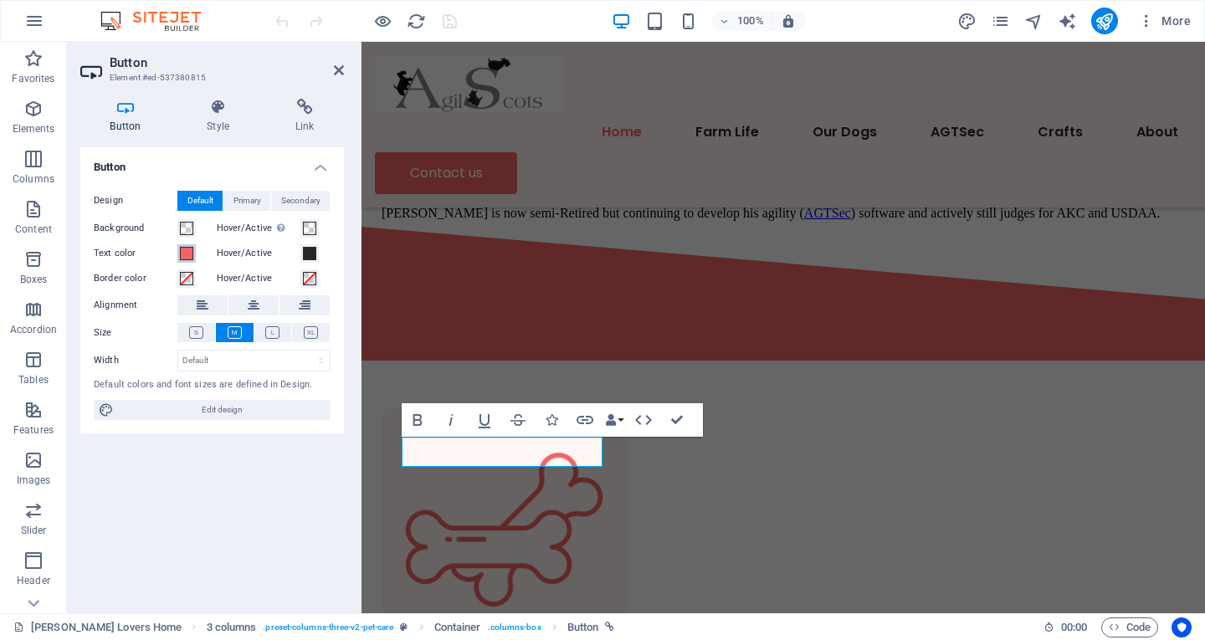
scroll to position [803, 0]
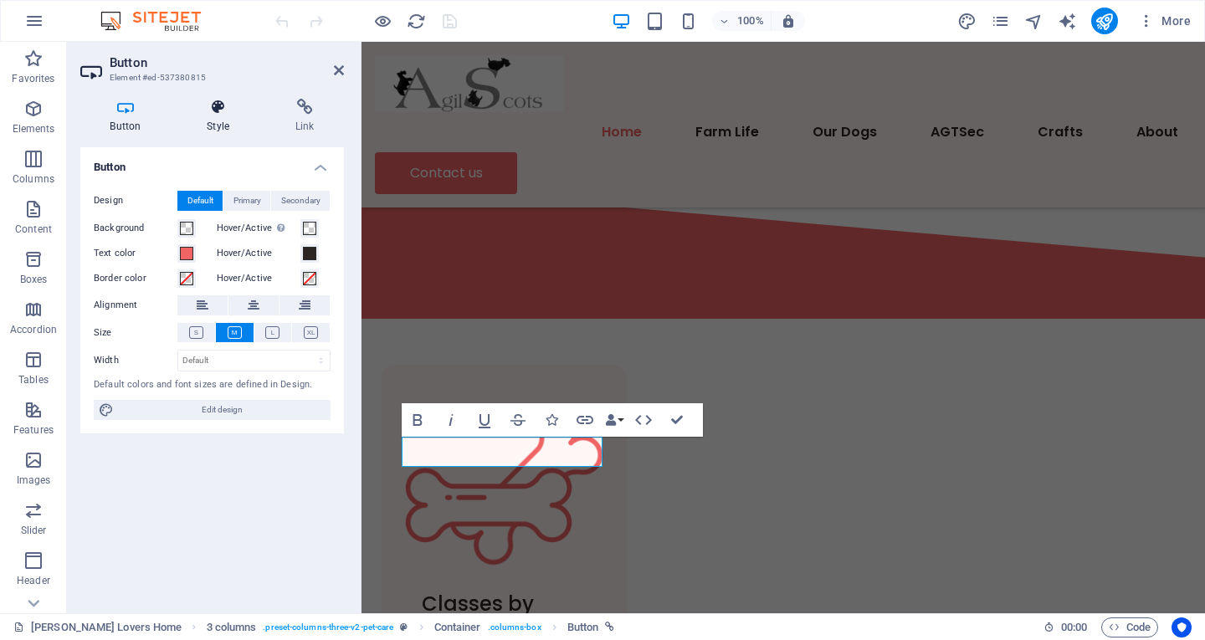
click at [214, 107] on icon at bounding box center [218, 107] width 82 height 17
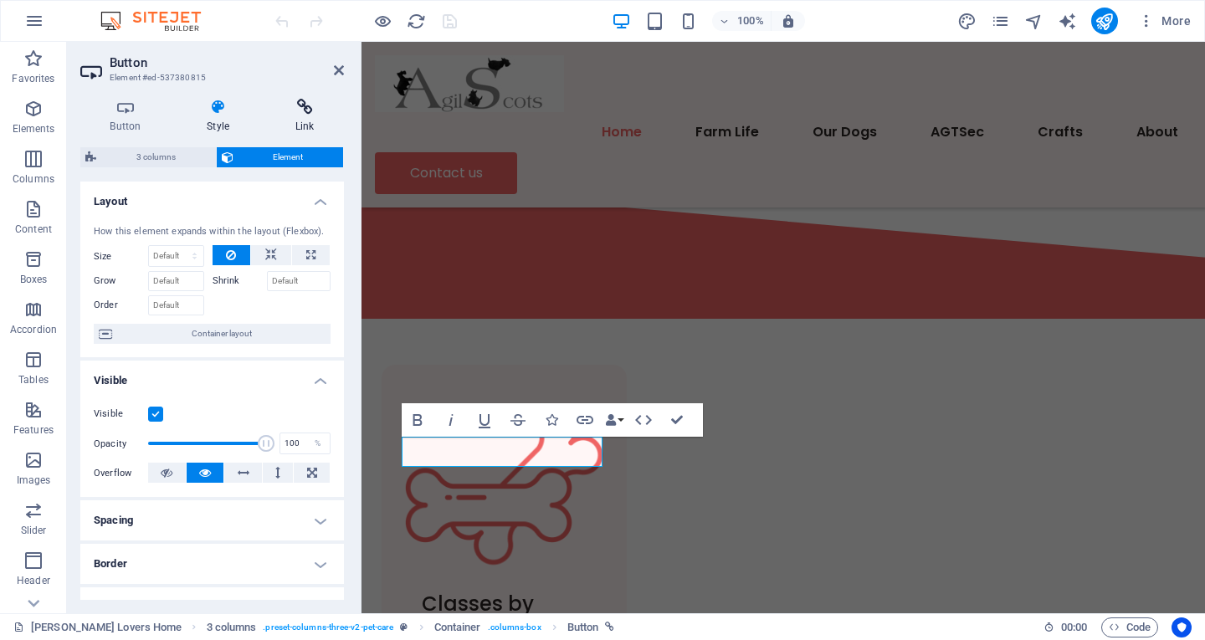
click at [290, 105] on icon at bounding box center [304, 107] width 79 height 17
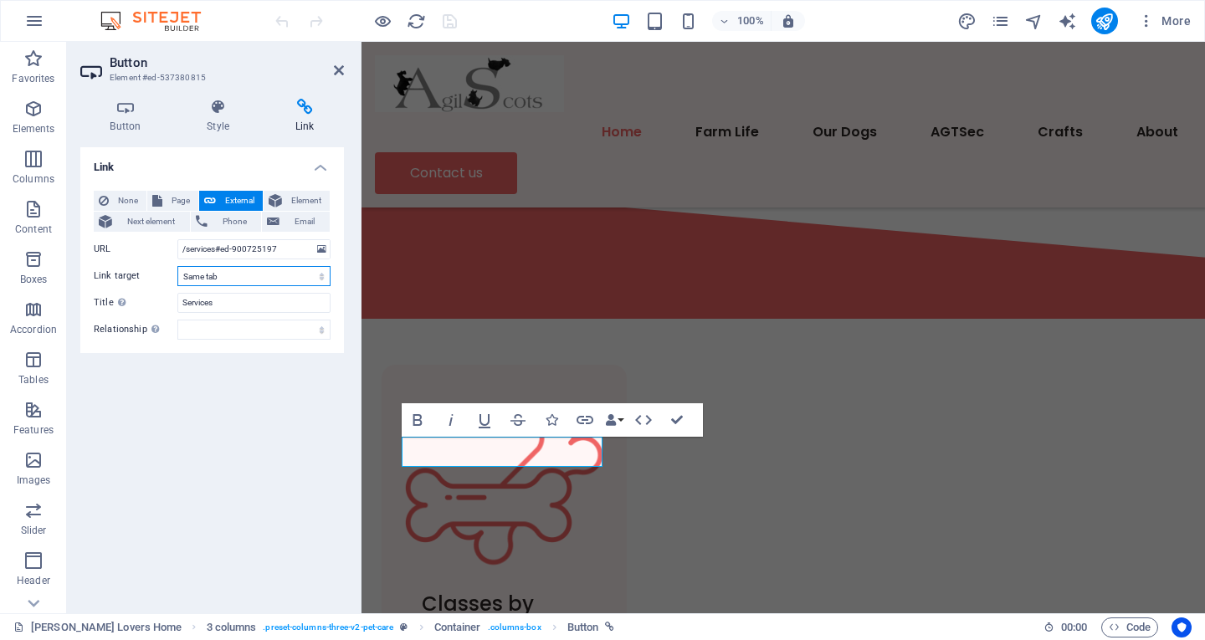
click at [243, 274] on select "New tab Same tab Overlay" at bounding box center [253, 276] width 153 height 20
select select "overlay"
click at [177, 266] on select "New tab Same tab Overlay" at bounding box center [253, 276] width 153 height 20
click at [179, 207] on span "Page" at bounding box center [180, 201] width 26 height 20
select select
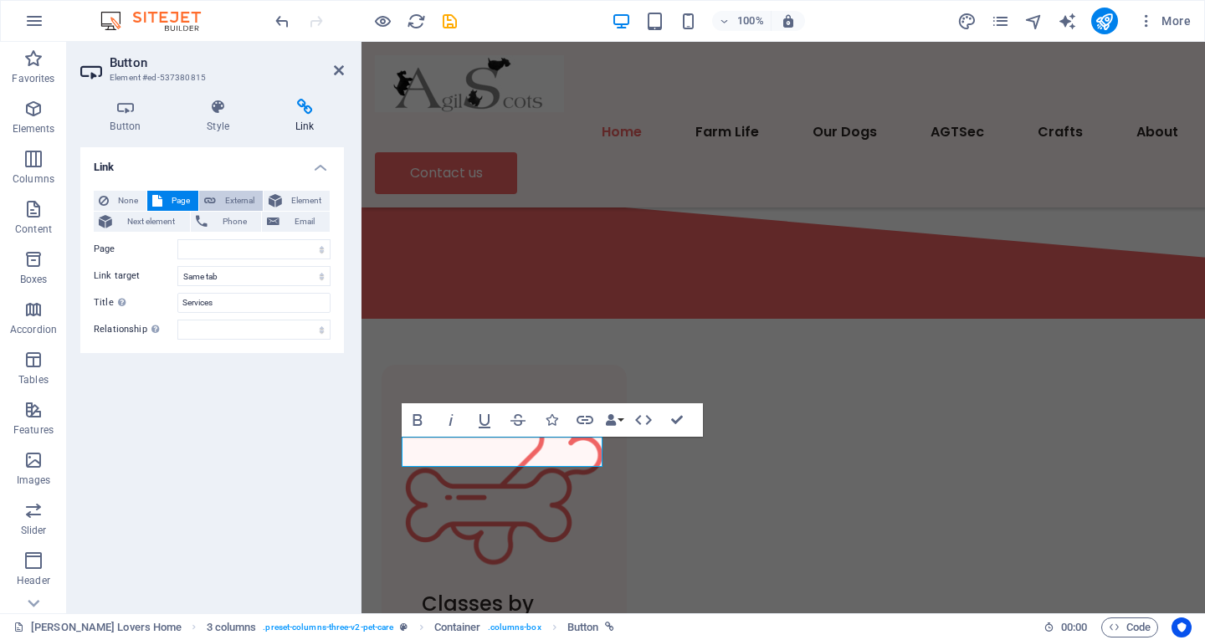
click at [230, 202] on span "External" at bounding box center [239, 201] width 37 height 20
select select "blank"
click at [284, 249] on input "/services#ed-900725197" at bounding box center [253, 249] width 153 height 20
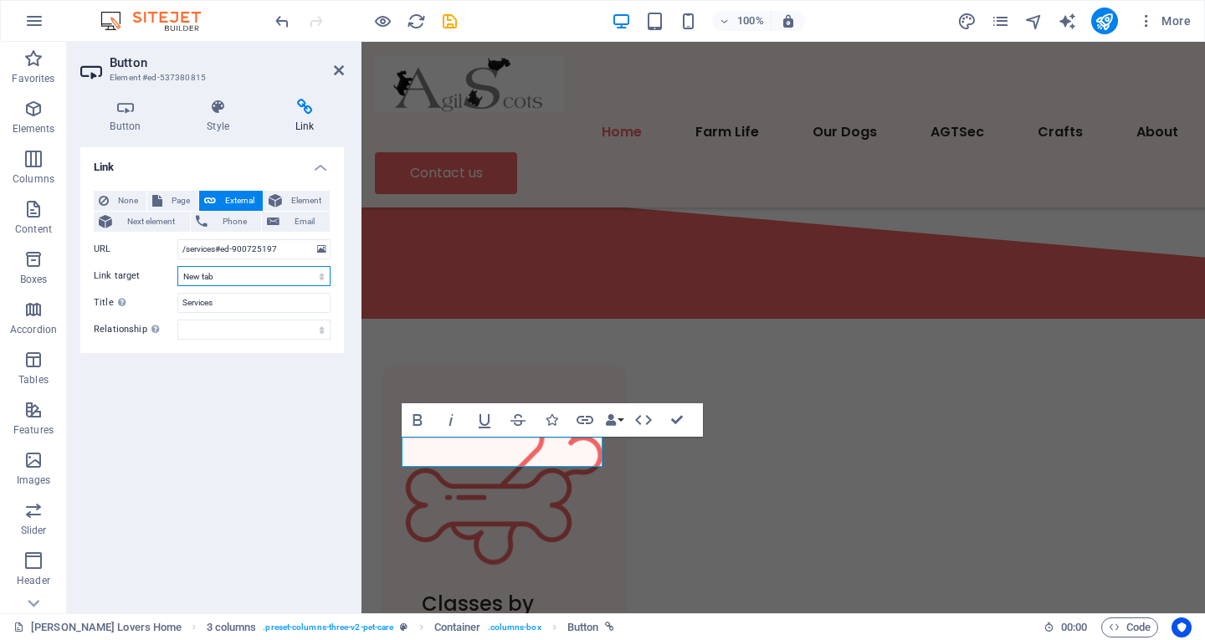
click at [231, 273] on select "New tab Same tab Overlay" at bounding box center [253, 276] width 153 height 20
select select
click at [177, 266] on select "New tab Same tab Overlay" at bounding box center [253, 276] width 153 height 20
click at [334, 69] on icon at bounding box center [339, 70] width 10 height 13
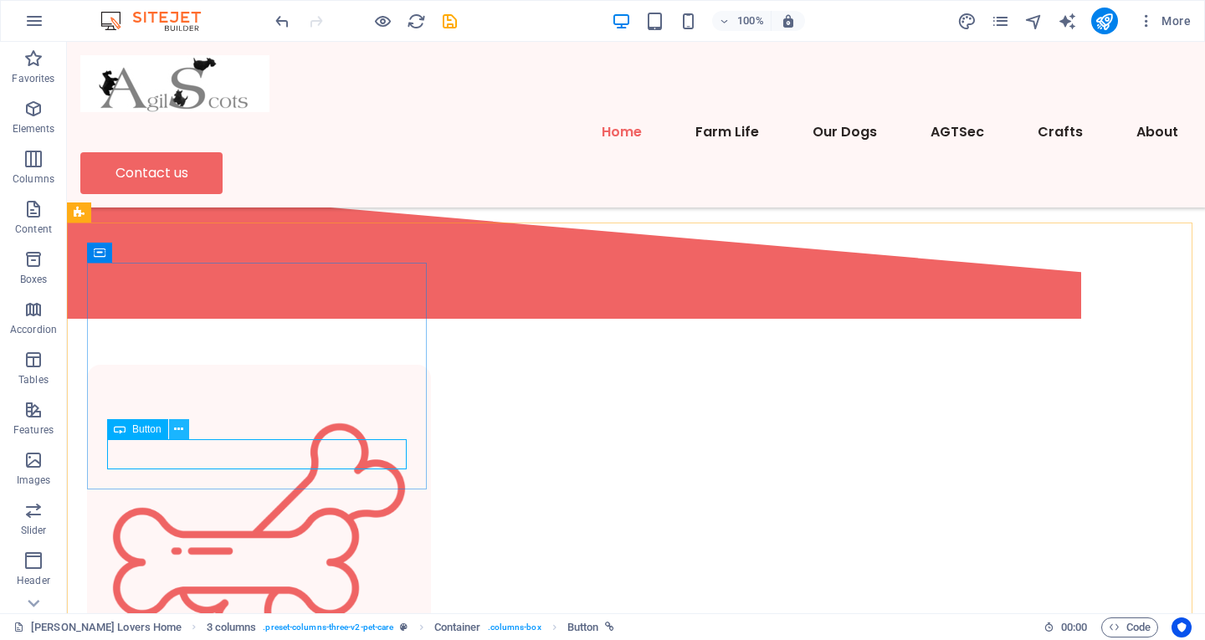
click at [176, 430] on icon at bounding box center [178, 430] width 9 height 18
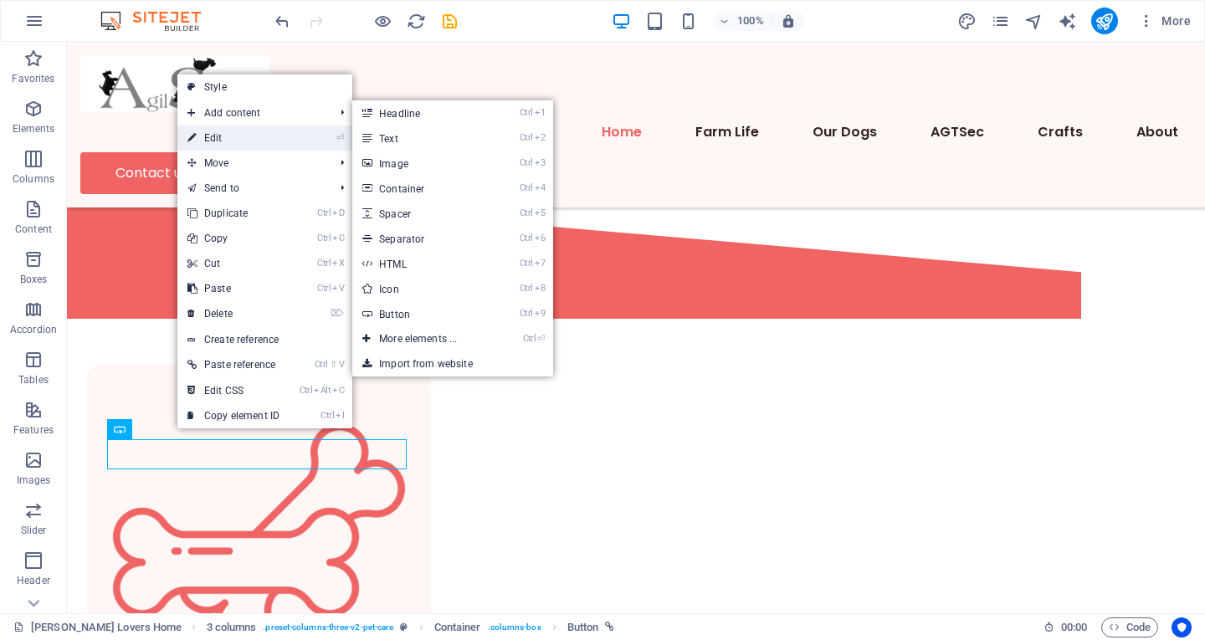
click at [235, 137] on link "⏎ Edit" at bounding box center [233, 138] width 112 height 25
select select
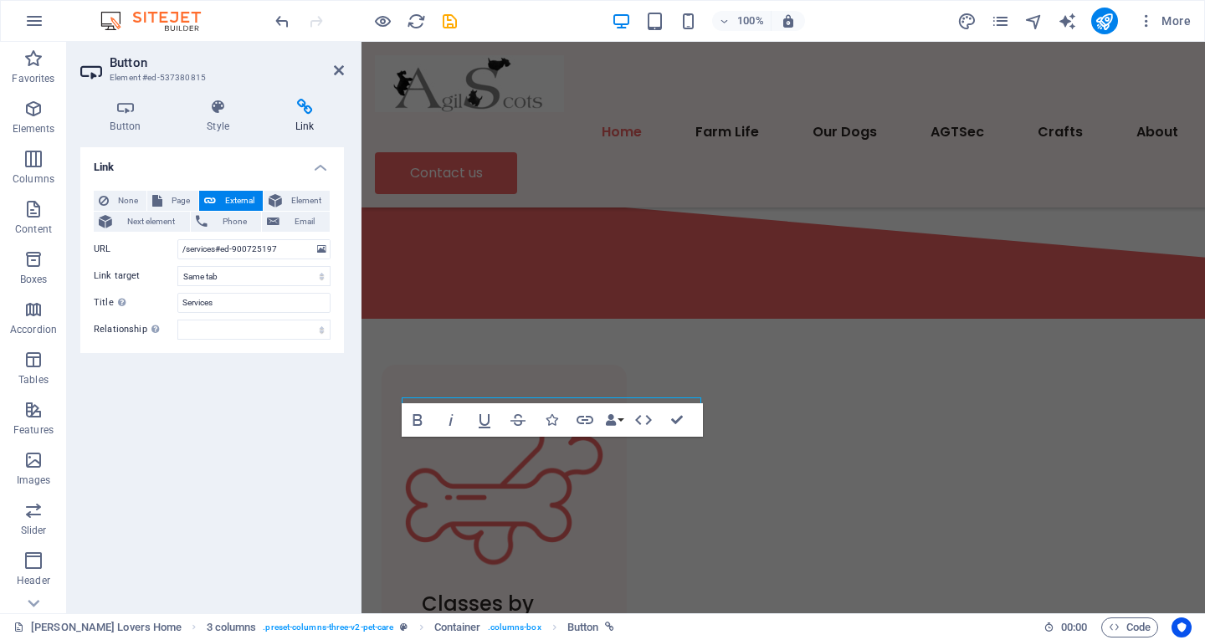
scroll to position [803, 0]
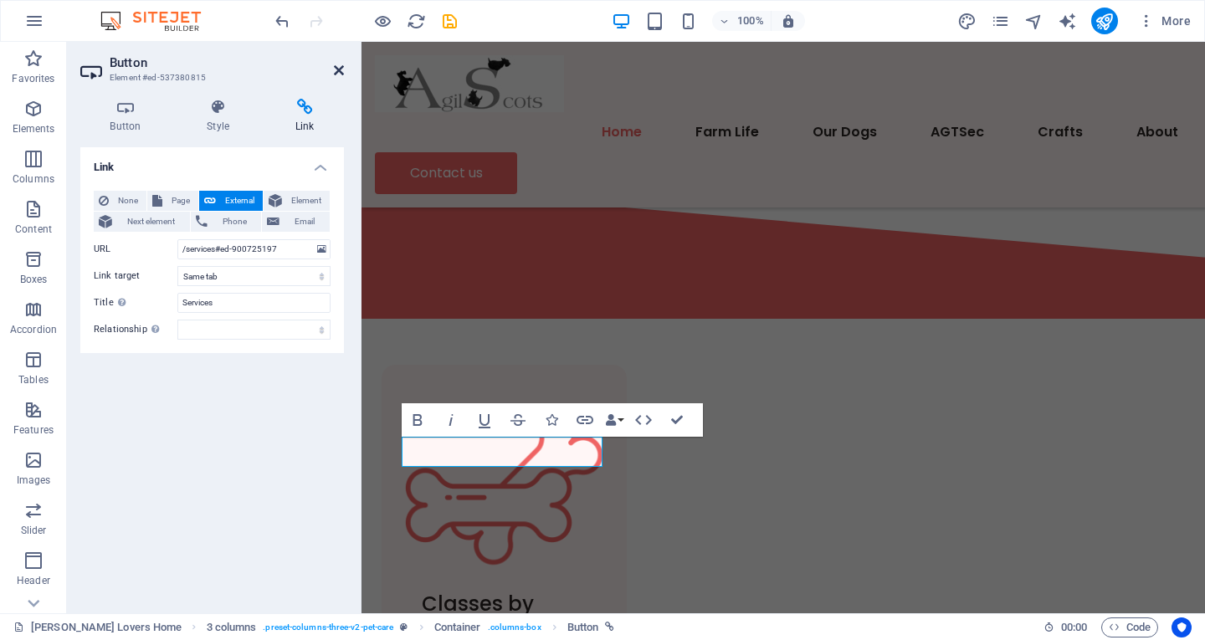
drag, startPoint x: 336, startPoint y: 70, endPoint x: 275, endPoint y: 23, distance: 76.8
click at [336, 70] on icon at bounding box center [339, 70] width 10 height 13
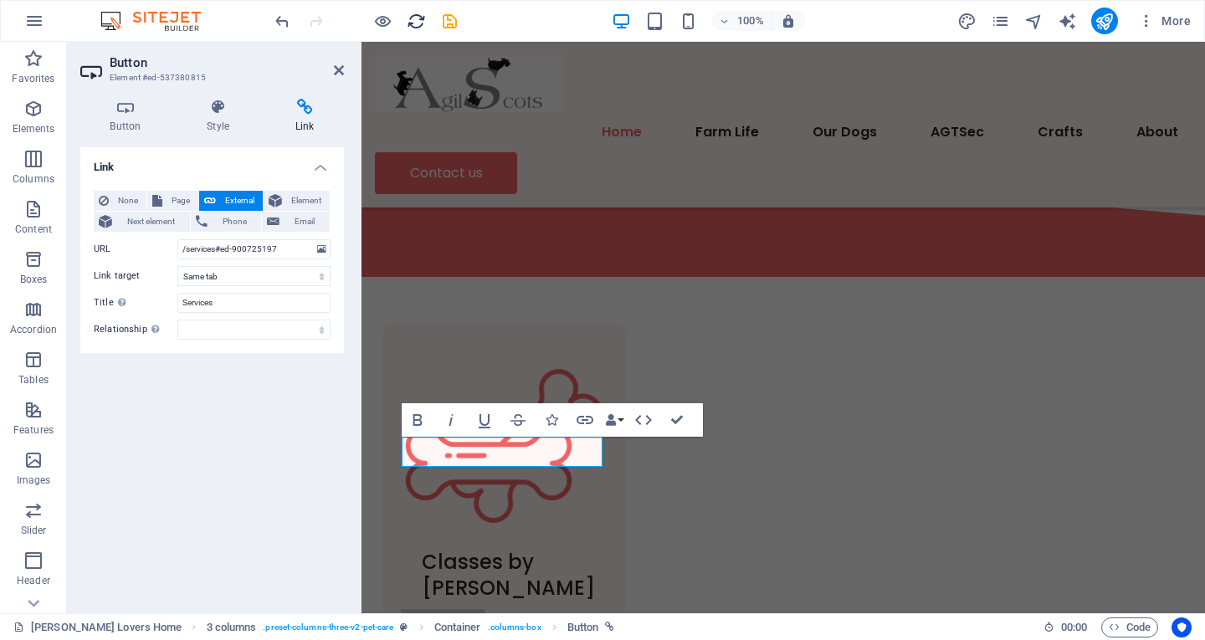
scroll to position [761, 0]
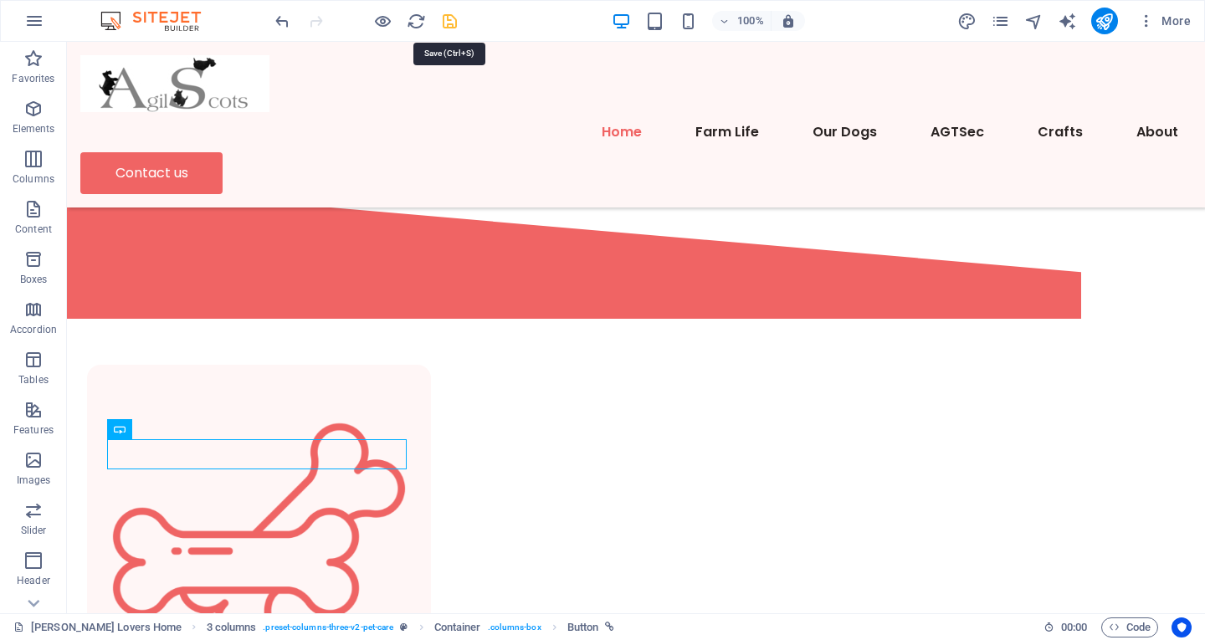
click at [444, 19] on icon "save" at bounding box center [449, 21] width 19 height 19
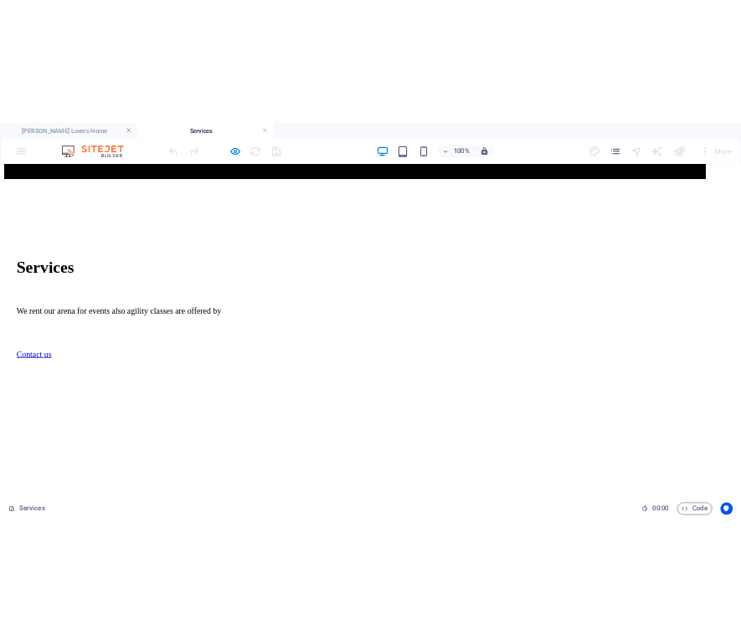
scroll to position [586, 0]
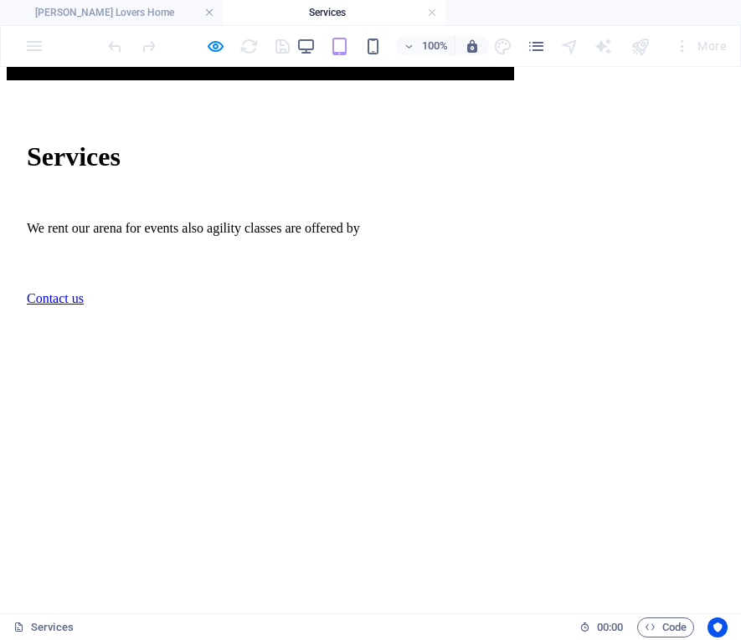
click at [333, 15] on h4 "Services" at bounding box center [334, 12] width 223 height 18
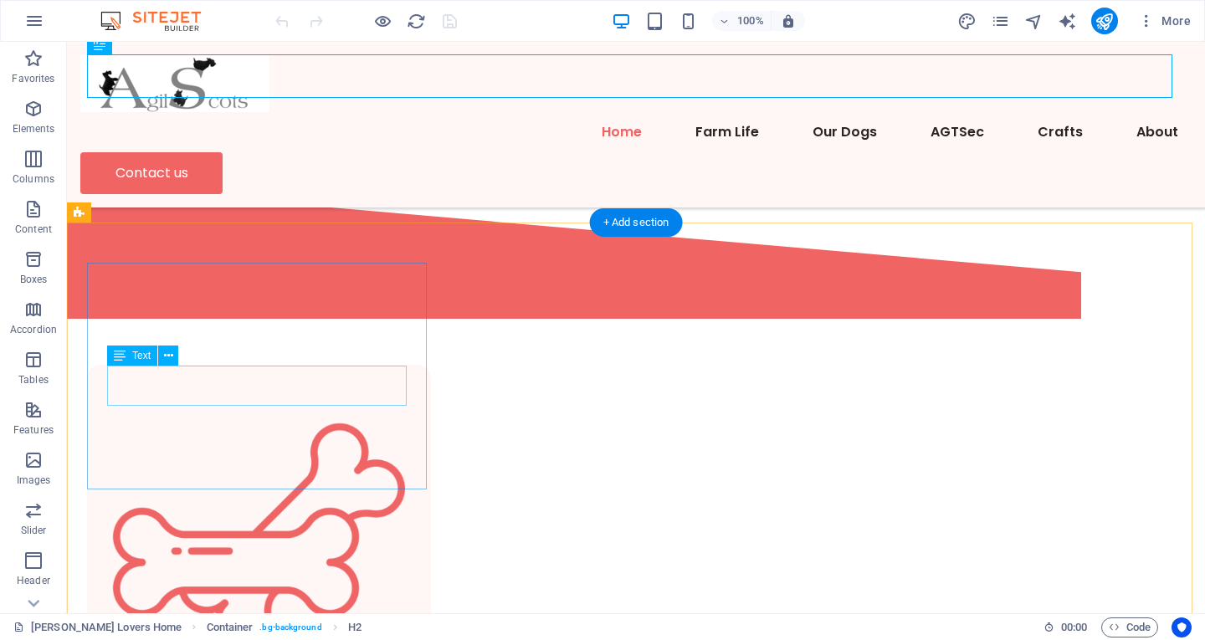
scroll to position [761, 0]
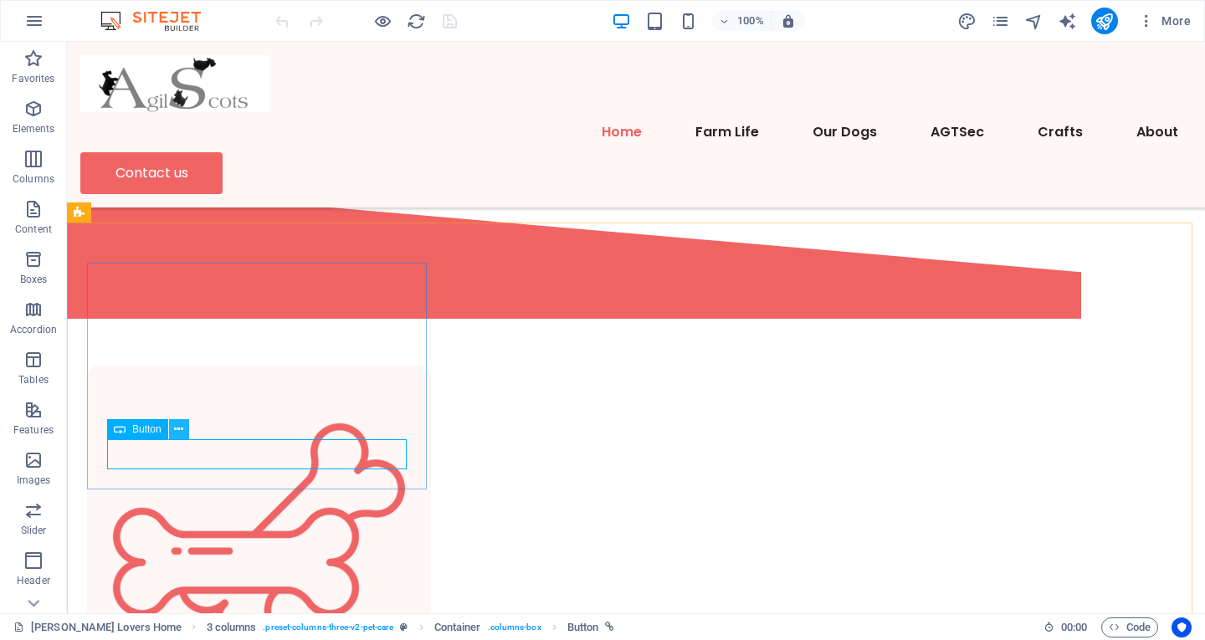
click at [178, 431] on icon at bounding box center [178, 430] width 9 height 18
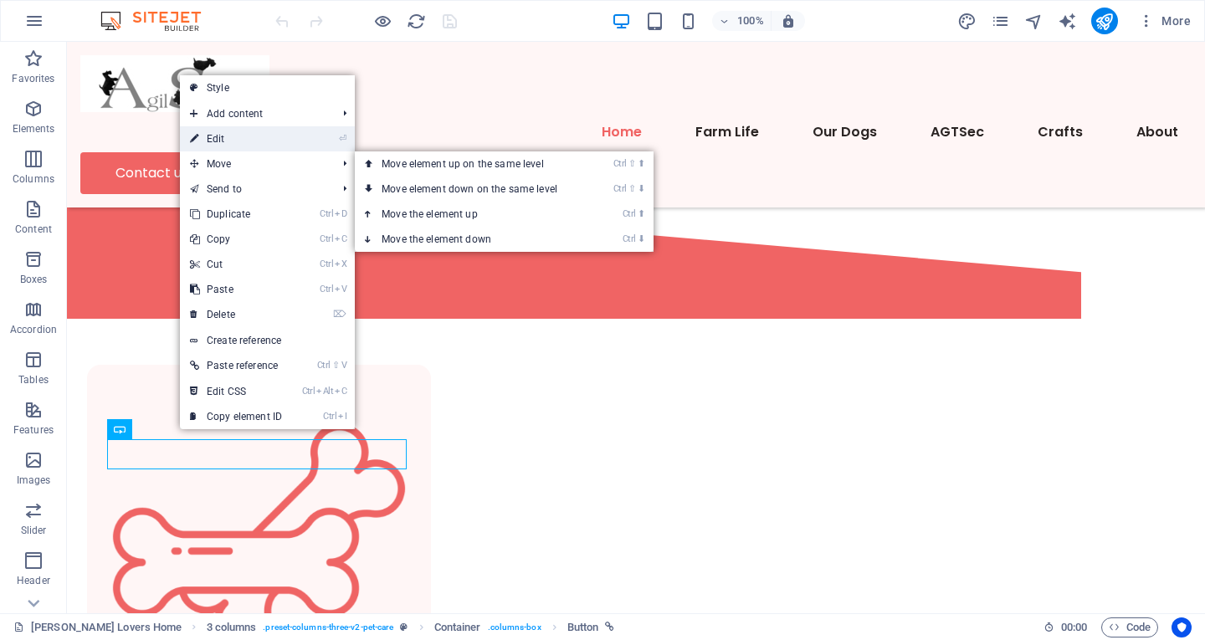
click at [226, 140] on link "⏎ Edit" at bounding box center [236, 138] width 112 height 25
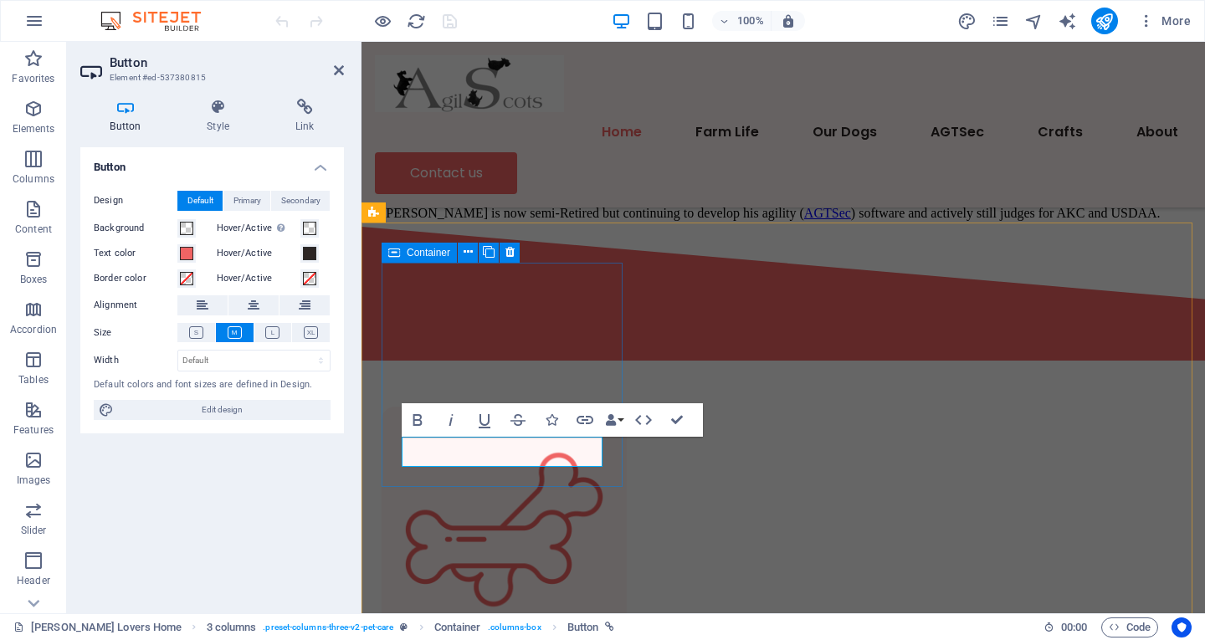
scroll to position [803, 0]
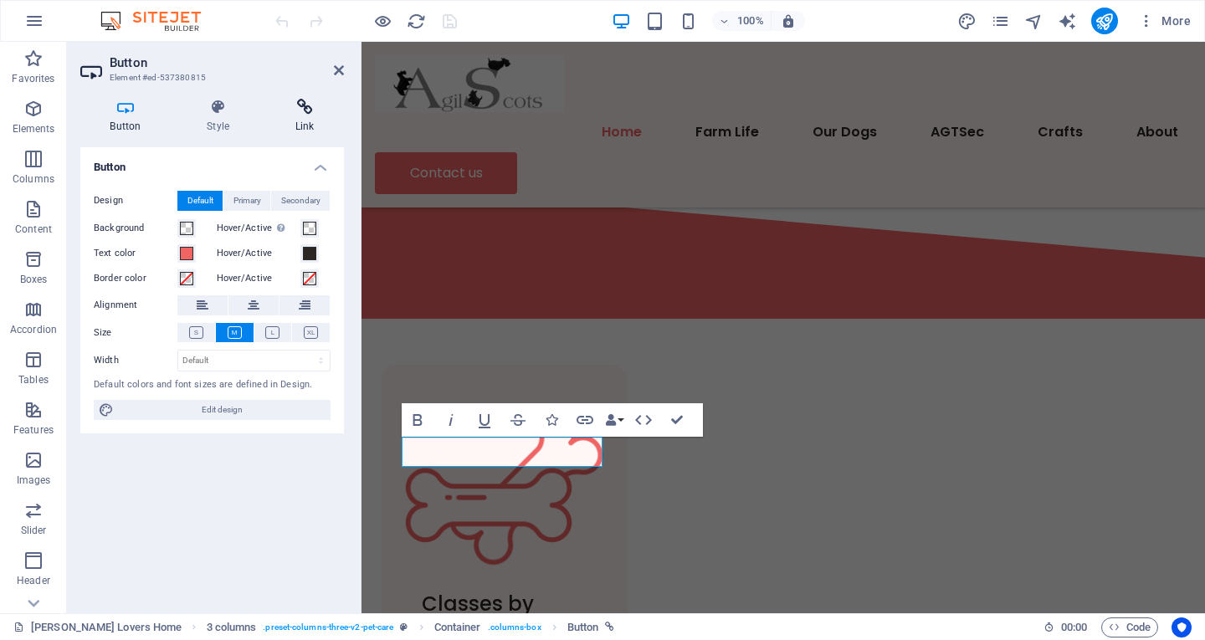
click at [308, 104] on icon at bounding box center [304, 107] width 79 height 17
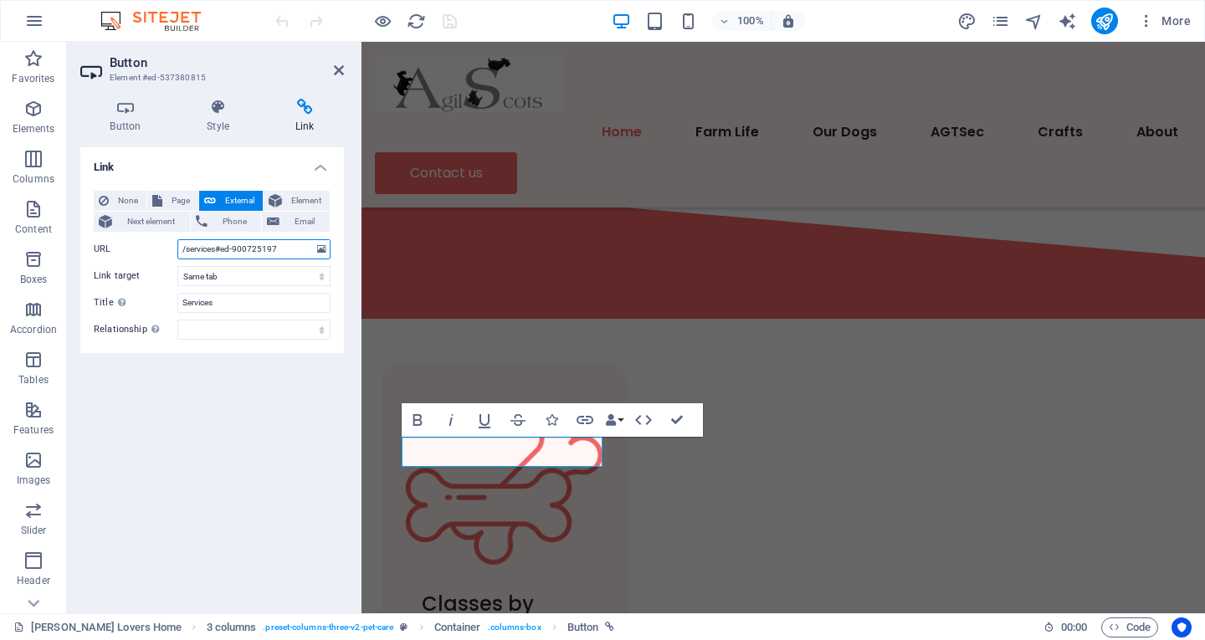
drag, startPoint x: 282, startPoint y: 254, endPoint x: 222, endPoint y: 245, distance: 60.8
click at [222, 245] on input "/services#ed-900725197" at bounding box center [253, 249] width 153 height 20
type input "/services#calendar"
click at [231, 372] on div "Link None Page External Element Next element Phone Email Page [PERSON_NAME] Lov…" at bounding box center [212, 373] width 264 height 453
click at [233, 199] on span "External" at bounding box center [239, 201] width 37 height 20
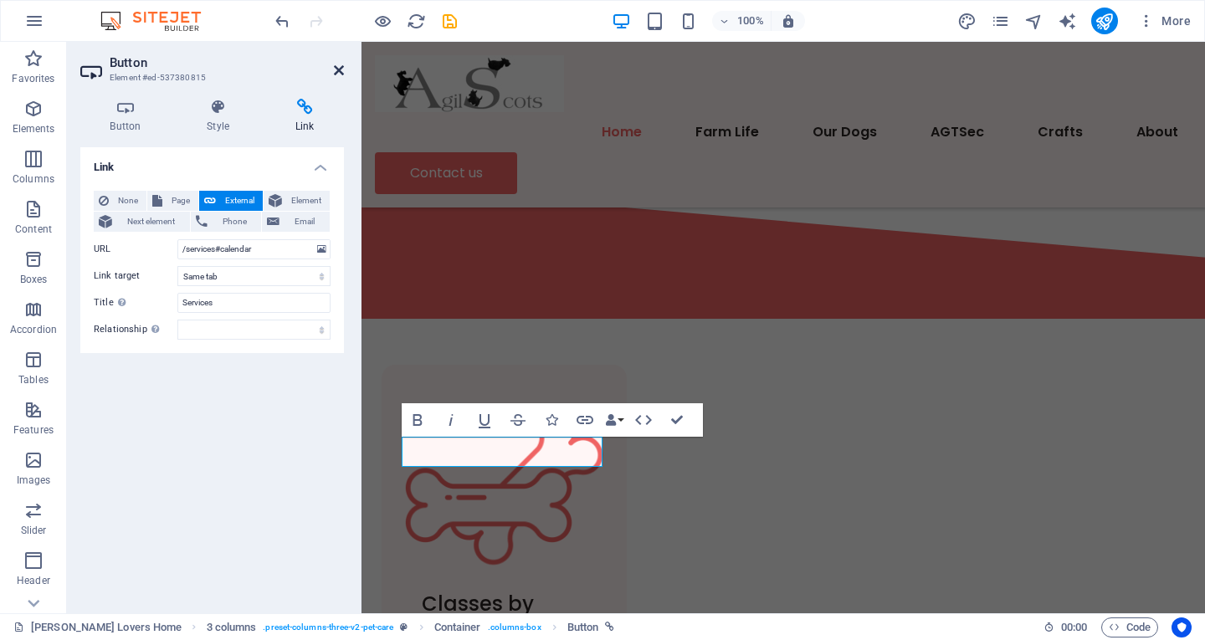
click at [340, 68] on icon at bounding box center [339, 70] width 10 height 13
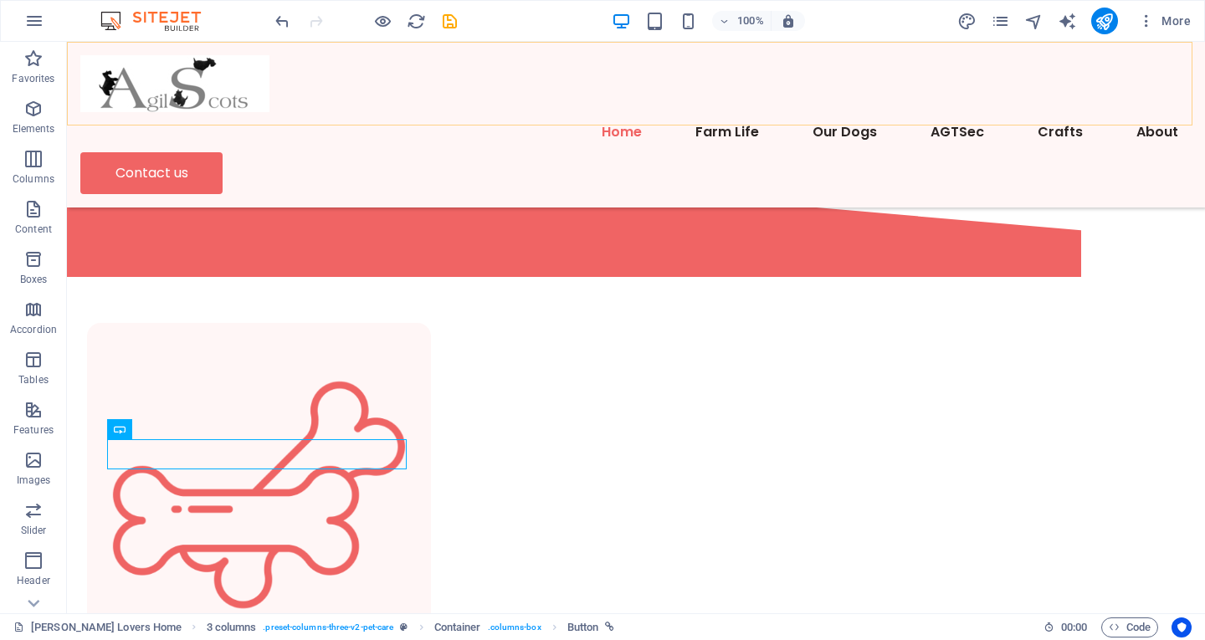
scroll to position [761, 0]
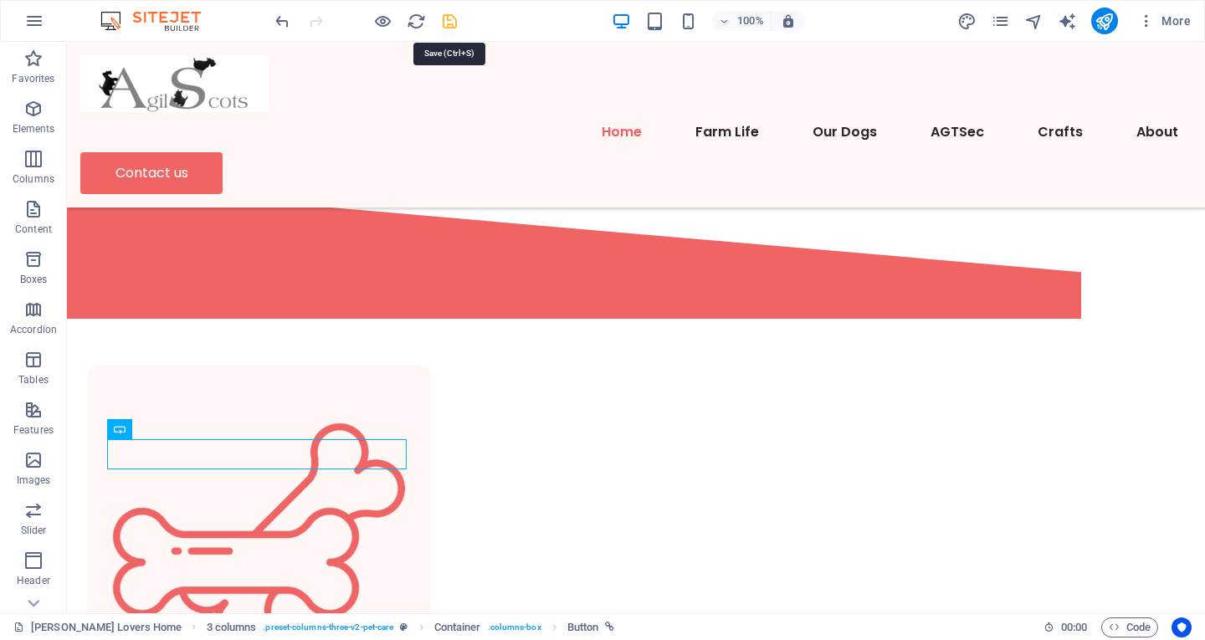
click at [442, 20] on icon "save" at bounding box center [449, 21] width 19 height 19
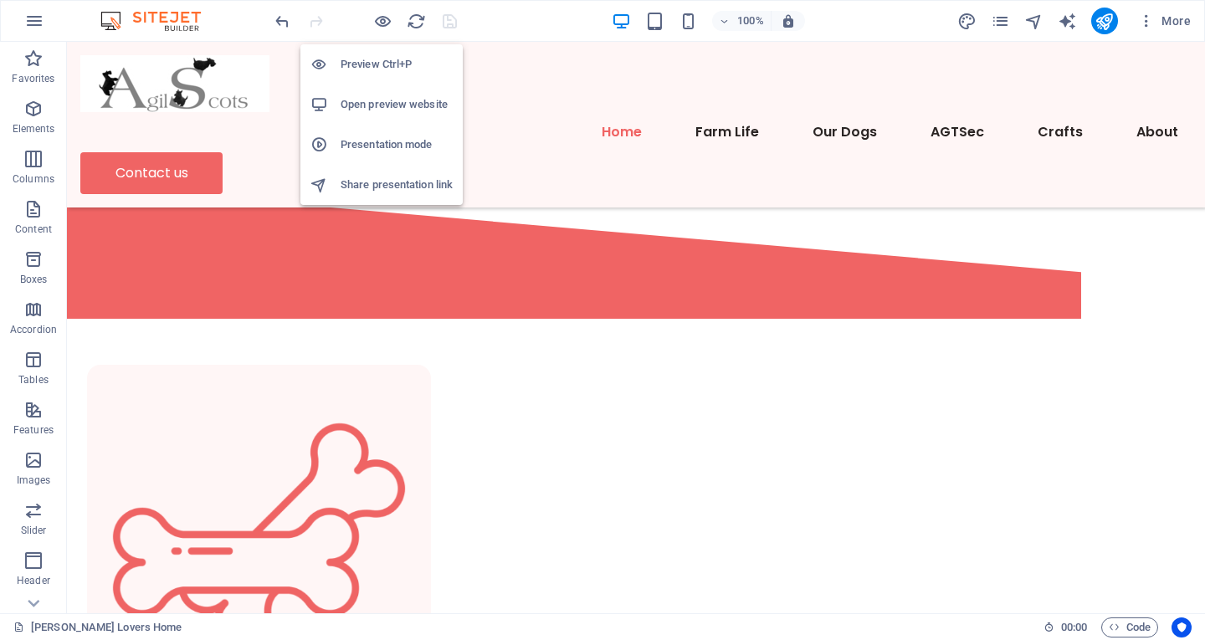
click at [390, 63] on h6 "Preview Ctrl+P" at bounding box center [397, 64] width 112 height 20
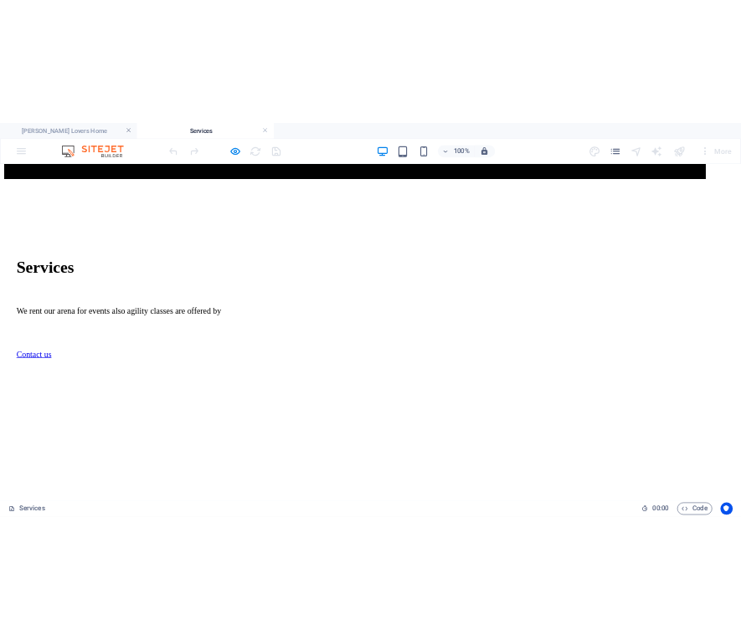
scroll to position [586, 0]
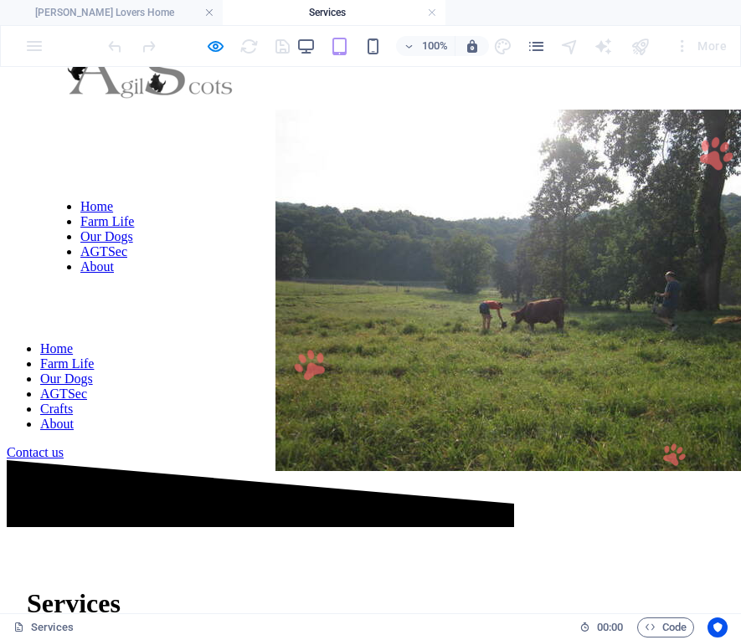
scroll to position [167, 0]
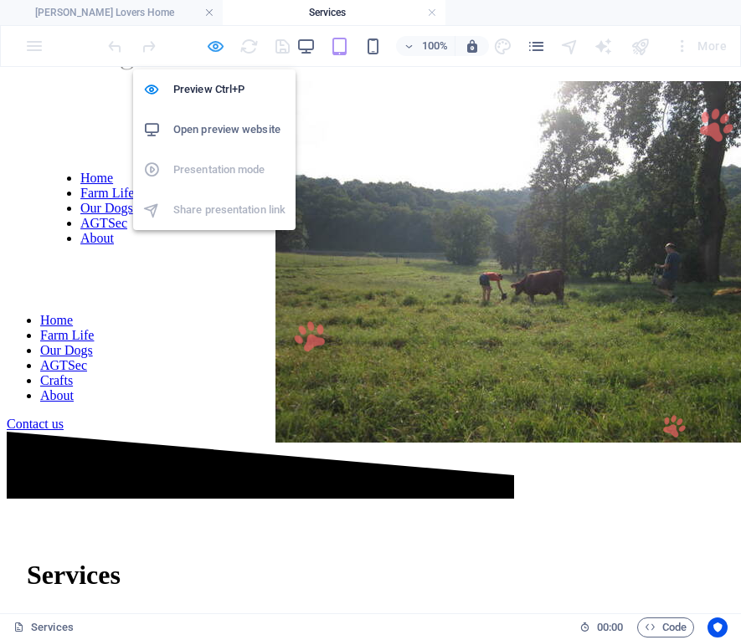
click at [208, 46] on icon "button" at bounding box center [215, 46] width 19 height 19
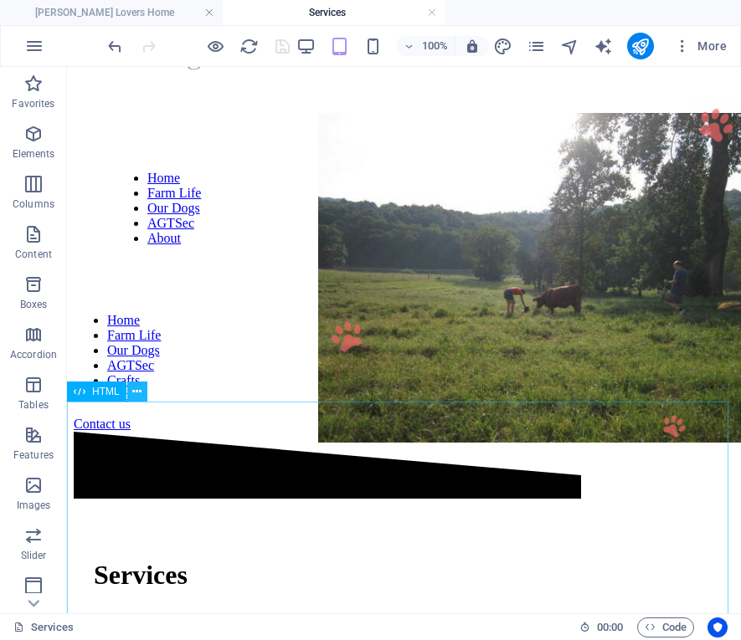
click at [139, 386] on icon at bounding box center [136, 392] width 9 height 18
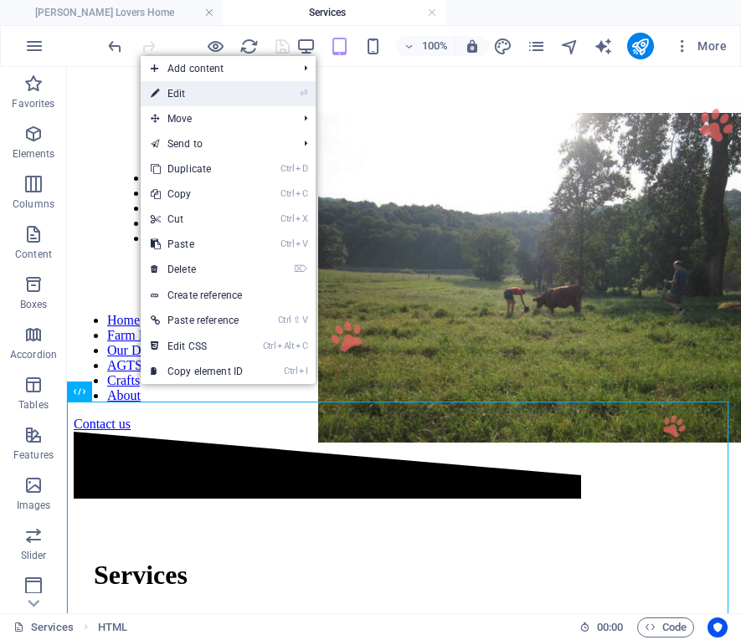
click at [191, 92] on link "⏎ Edit" at bounding box center [197, 93] width 112 height 25
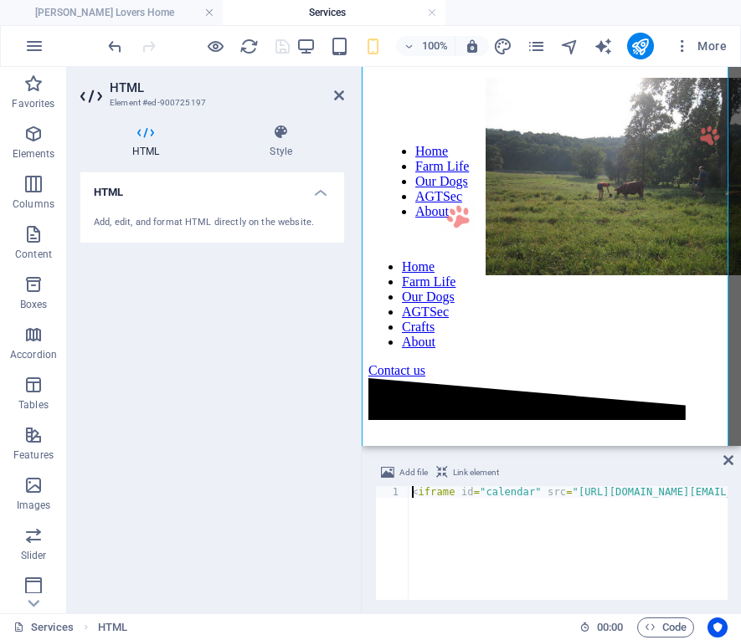
scroll to position [657, 0]
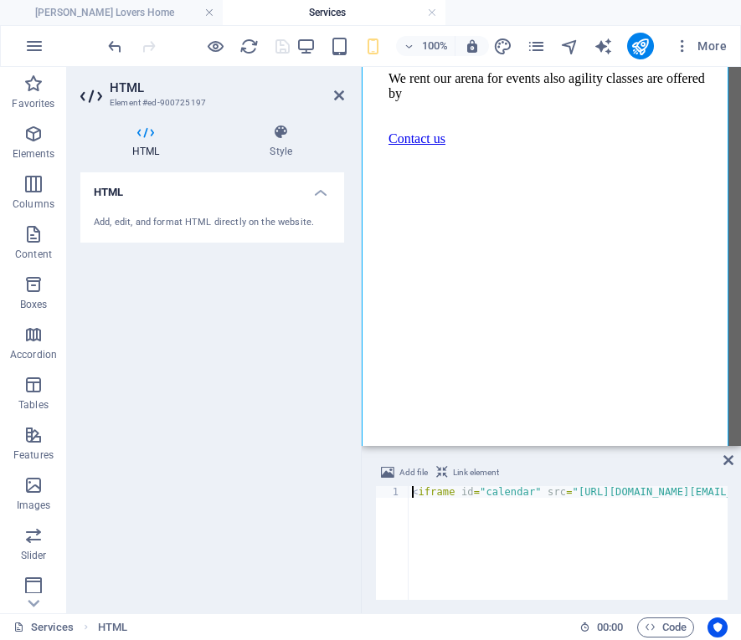
drag, startPoint x: 411, startPoint y: 490, endPoint x: 768, endPoint y: 497, distance: 357.4
click at [741, 497] on html "Agilscot's Trial Services, Inc. Scottie Lovers Home Services Favorites Elements…" at bounding box center [370, 320] width 741 height 640
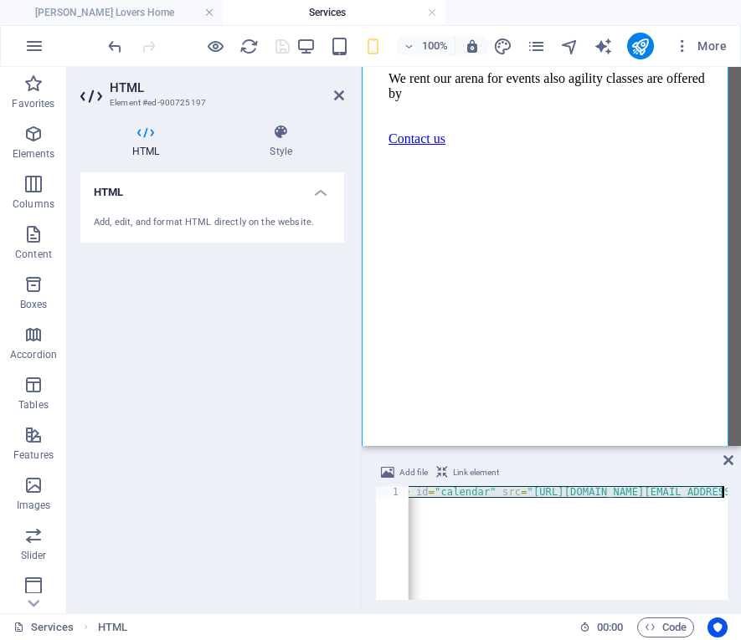
scroll to position [0, 45]
type textarea "/embed?src=53k6lv985gagv1351gj1e1r59k%40group.calendar.google.com&amp;ctz=Ameri…"
drag, startPoint x: 408, startPoint y: 493, endPoint x: 807, endPoint y: 521, distance: 399.3
click at [741, 521] on html "Agilscot's Trial Services, Inc. Scottie Lovers Home Services Favorites Elements…" at bounding box center [370, 320] width 741 height 640
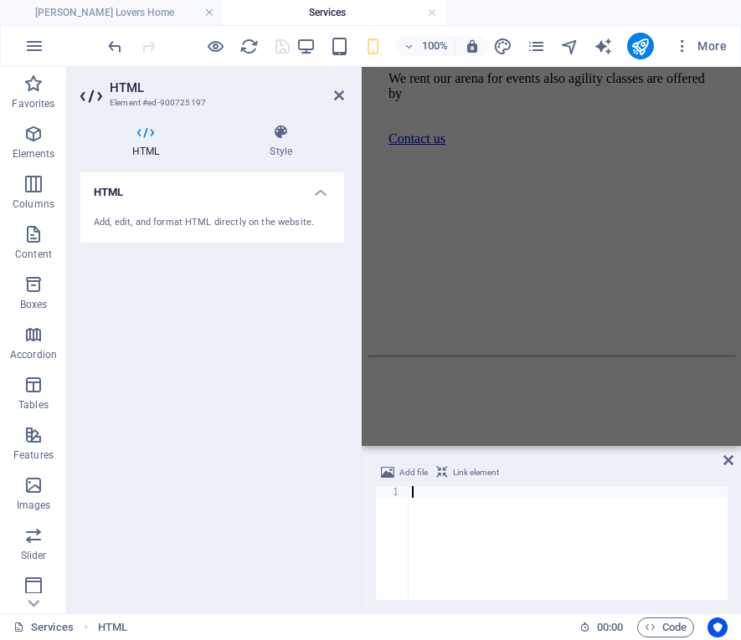
click at [417, 493] on div at bounding box center [567, 553] width 319 height 134
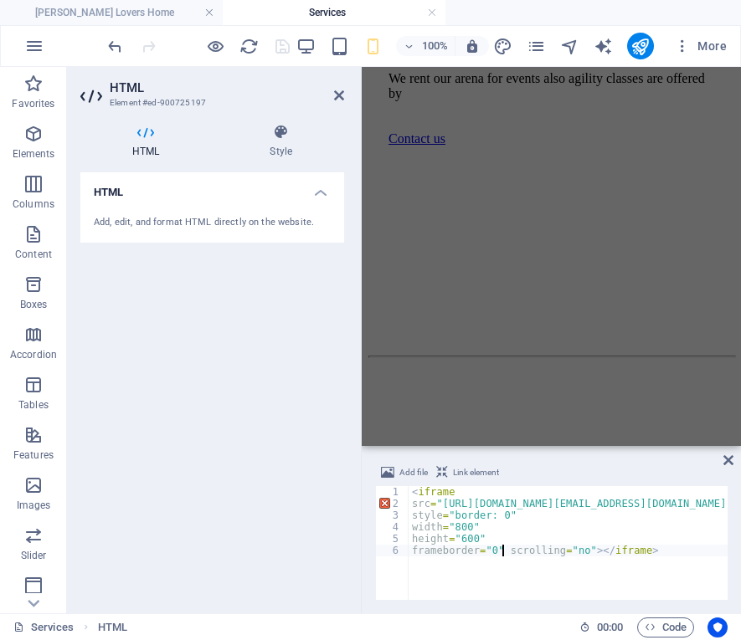
type textarea "scrolling="no"></iframe>"
type textarea "scrolling="no">"
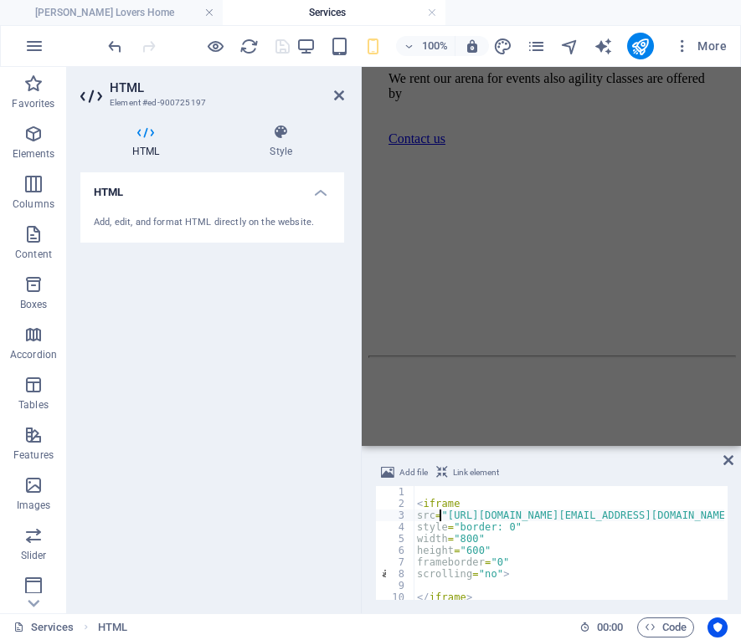
type textarea "<iframe"
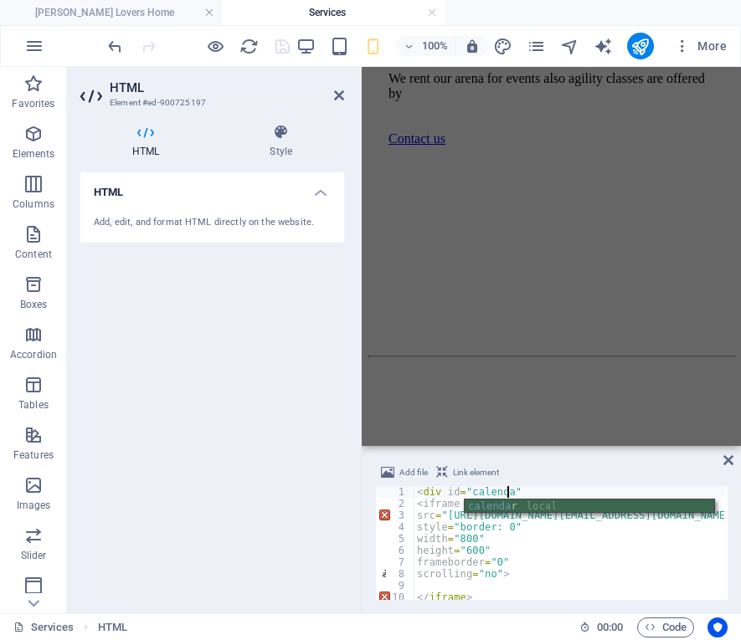
scroll to position [0, 7]
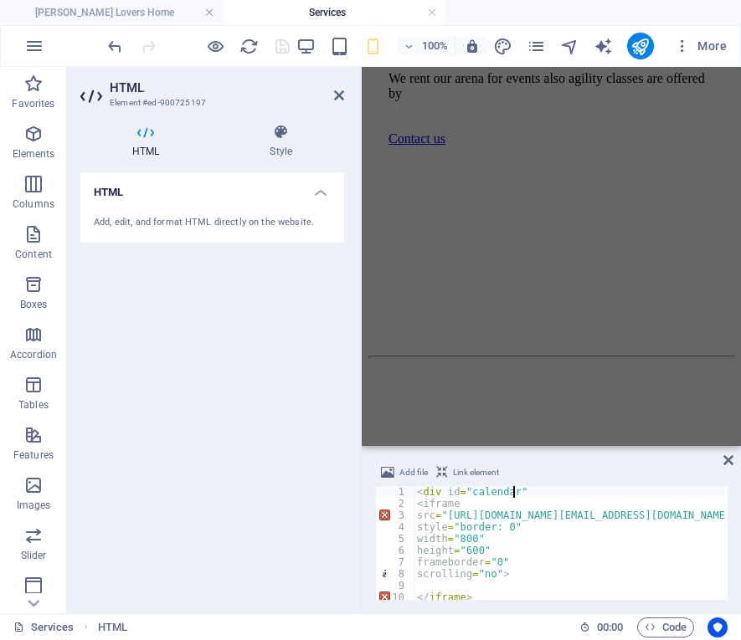
type textarea "</iframe>"
type textarea "<div id="calendar"></div>"
click at [732, 464] on icon at bounding box center [728, 460] width 10 height 13
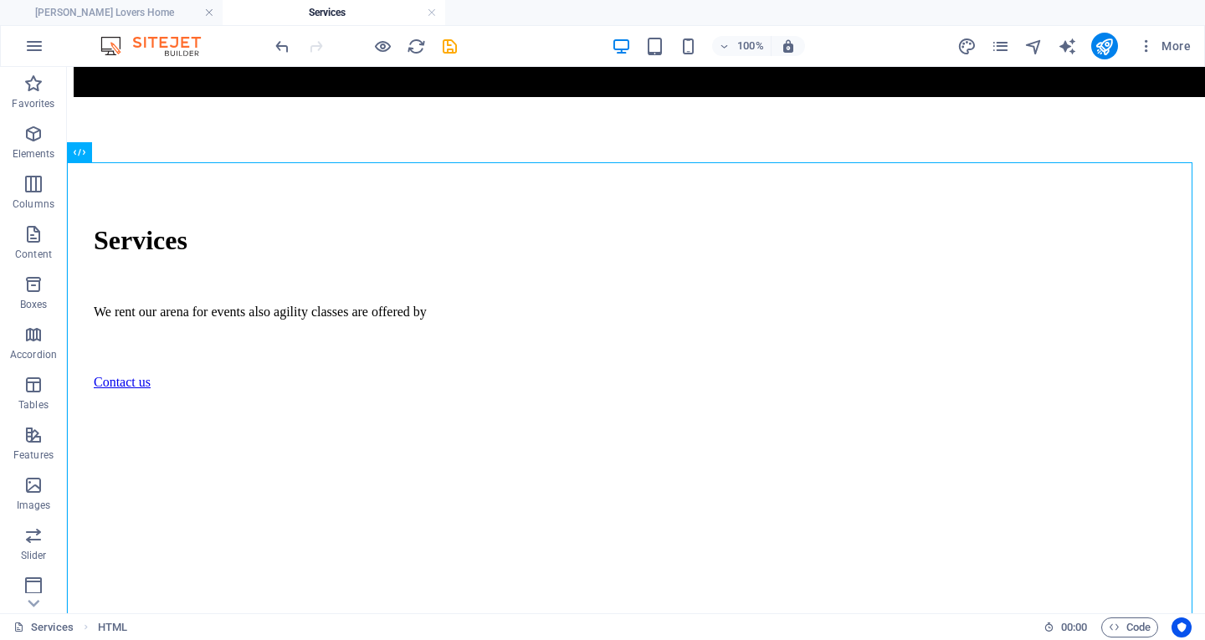
scroll to position [618, 0]
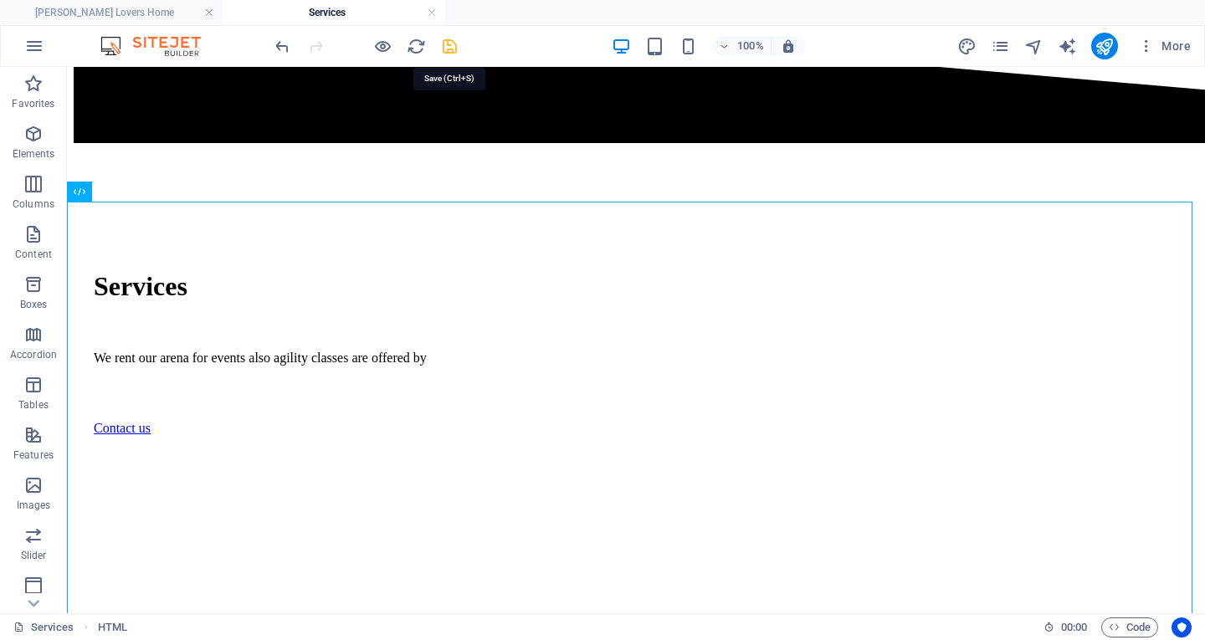
click at [449, 49] on icon "save" at bounding box center [449, 46] width 19 height 19
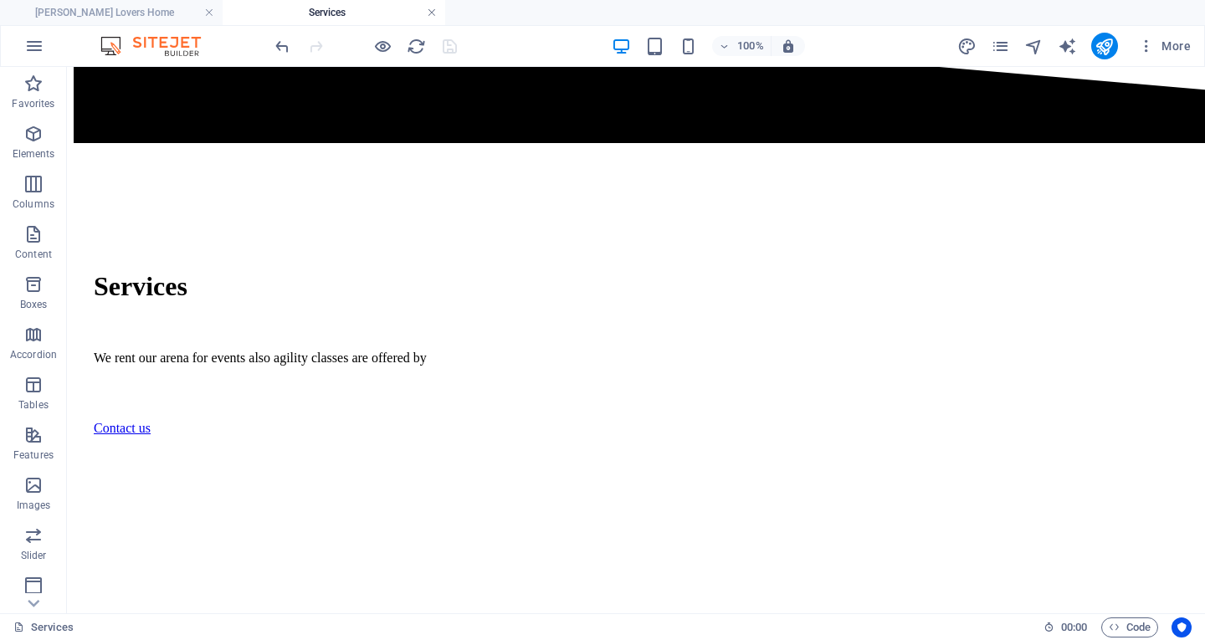
click at [432, 12] on link at bounding box center [432, 13] width 10 height 16
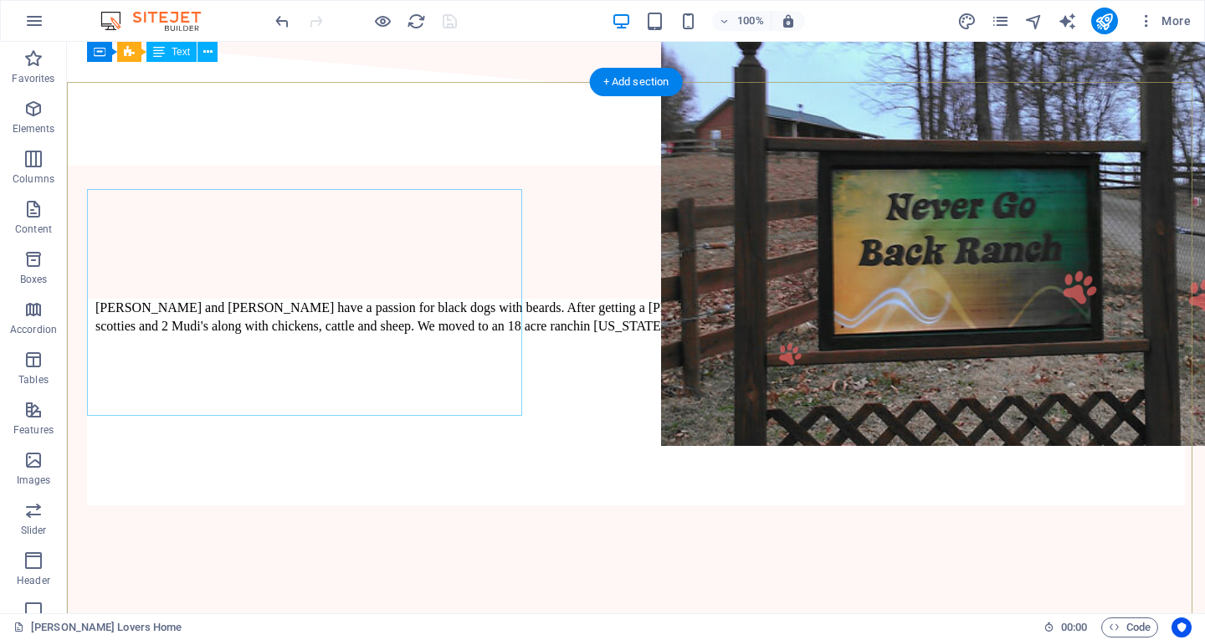
scroll to position [0, 0]
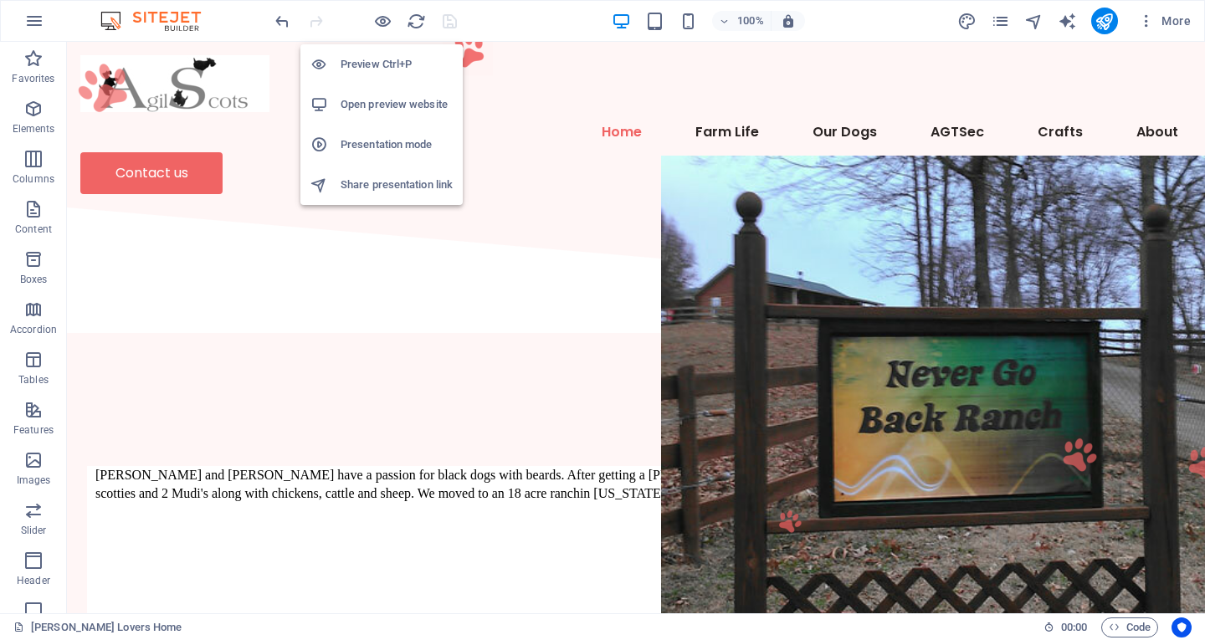
click at [408, 105] on h6 "Open preview website" at bounding box center [397, 105] width 112 height 20
click at [398, 98] on h6 "Open preview website" at bounding box center [397, 105] width 112 height 20
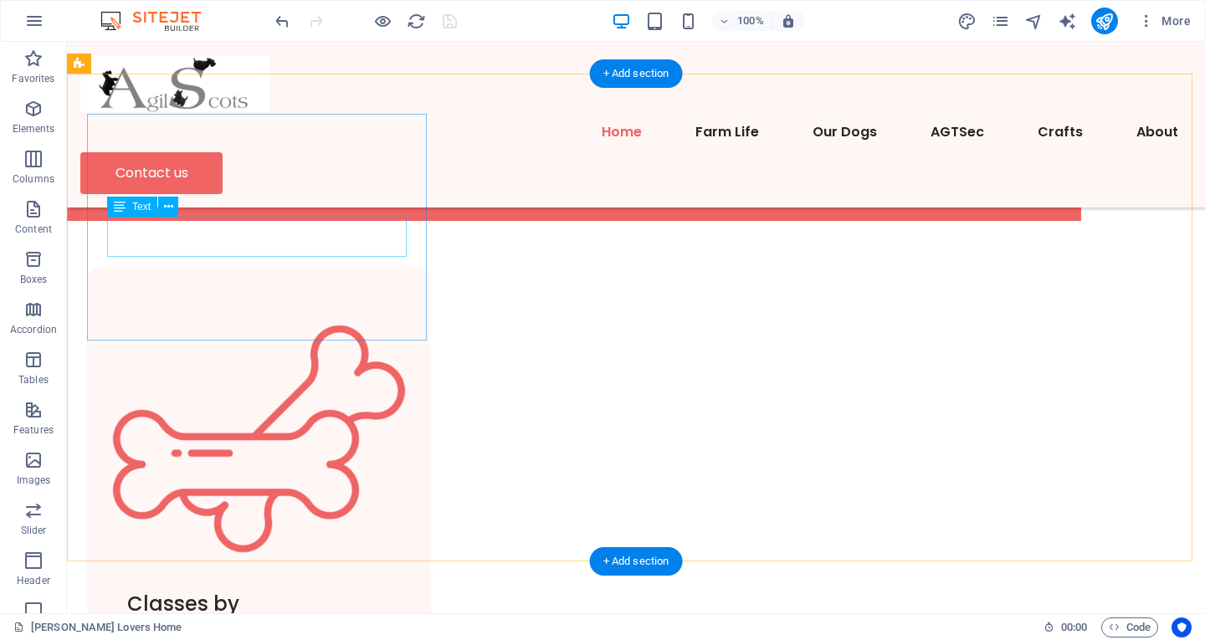
scroll to position [921, 0]
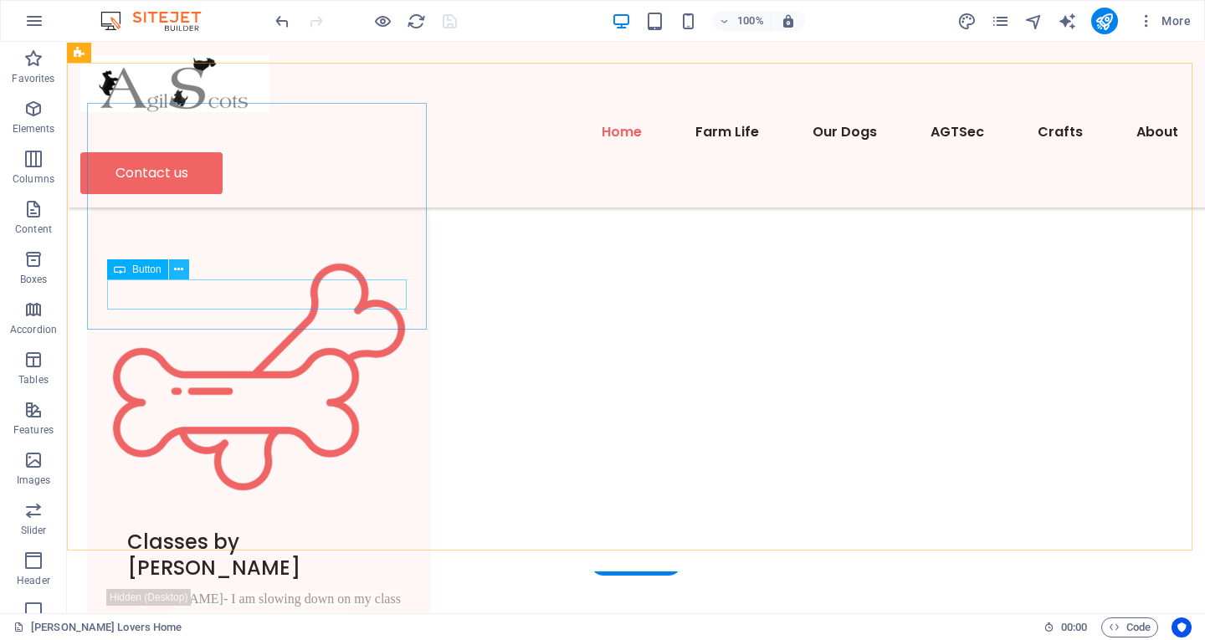
click at [182, 269] on icon at bounding box center [178, 270] width 9 height 18
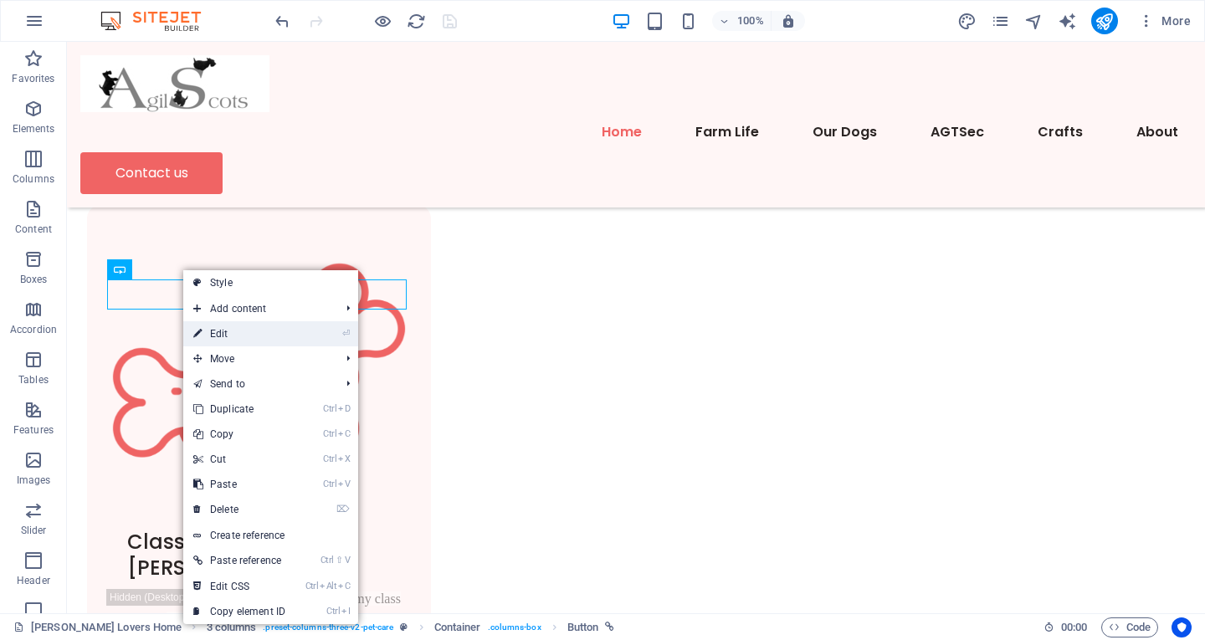
click at [249, 333] on link "⏎ Edit" at bounding box center [239, 333] width 112 height 25
select select
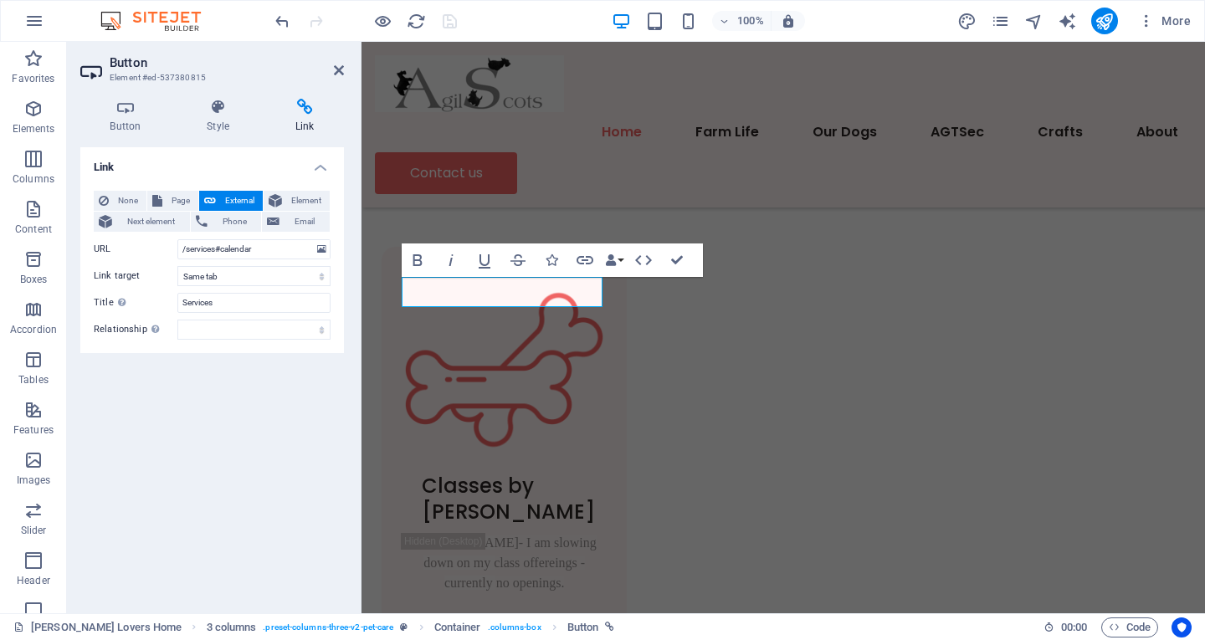
scroll to position [962, 0]
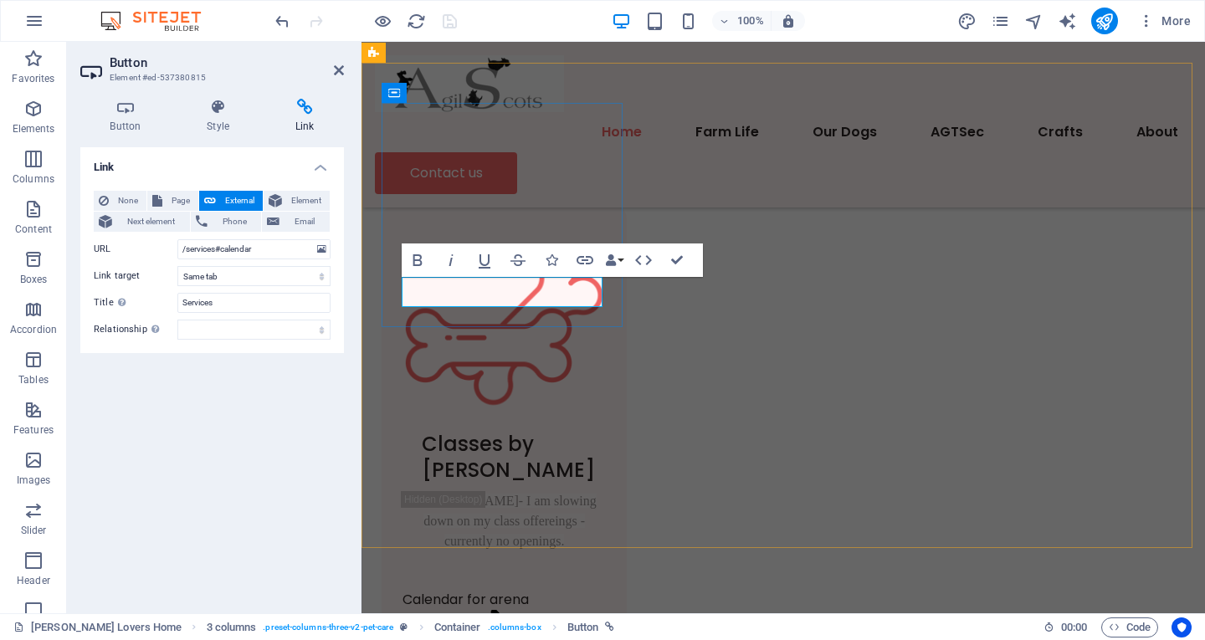
click at [529, 610] on icon "Learn more" at bounding box center [466, 647] width 126 height 75
click at [254, 389] on div "Link None Page External Element Next element Phone Email Page [PERSON_NAME] Lov…" at bounding box center [212, 373] width 264 height 453
click at [155, 372] on div "Link None Page External Element Next element Phone Email Page [PERSON_NAME] Lov…" at bounding box center [212, 373] width 264 height 453
click at [227, 303] on input "Services" at bounding box center [253, 303] width 153 height 20
type input "Services -> Calendar"
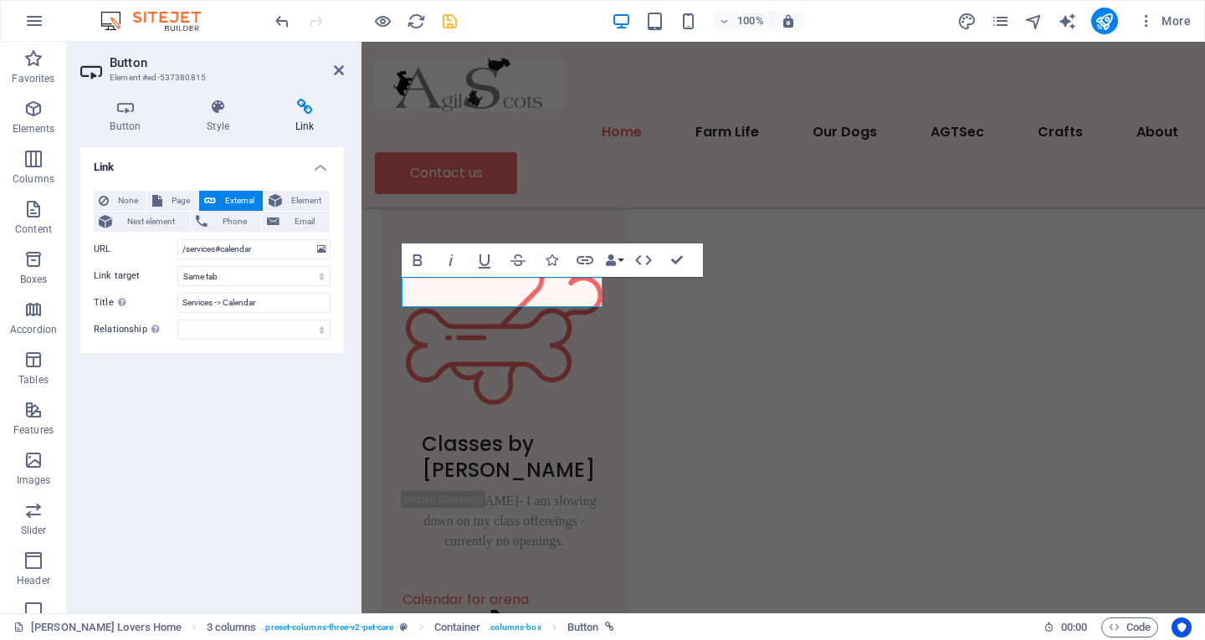
click at [293, 404] on div "Link None Page External Element Next element Phone Email Page Scottie Lovers Ho…" at bounding box center [212, 373] width 264 height 453
click at [447, 18] on icon "save" at bounding box center [449, 21] width 19 height 19
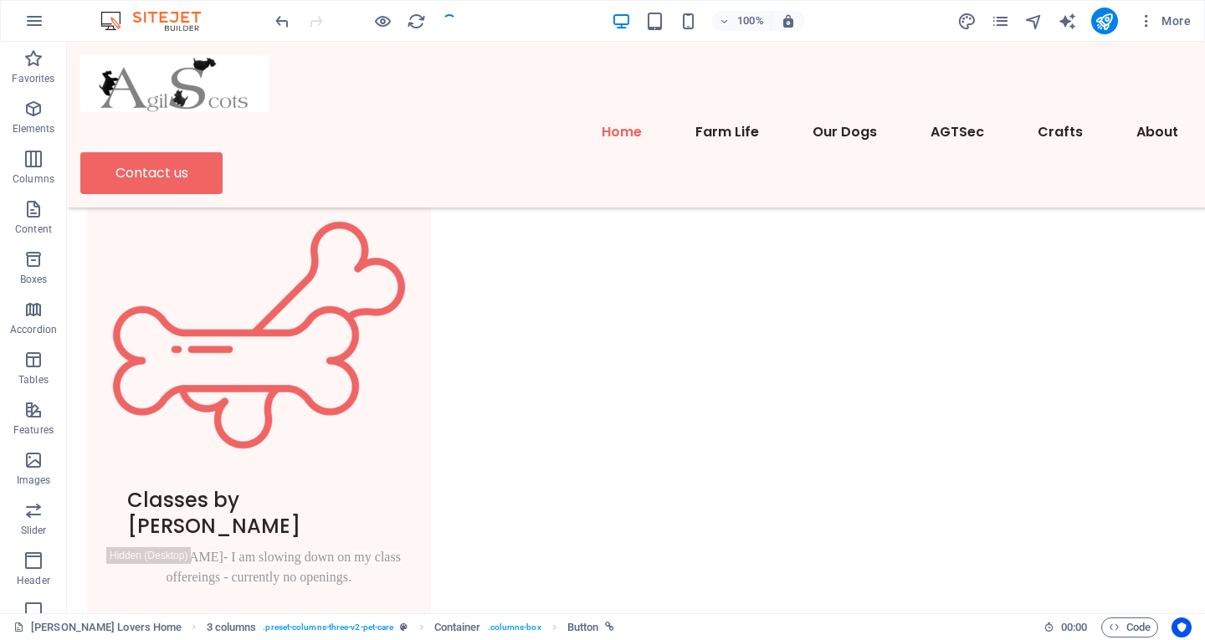
scroll to position [921, 0]
